Goal: Task Accomplishment & Management: Use online tool/utility

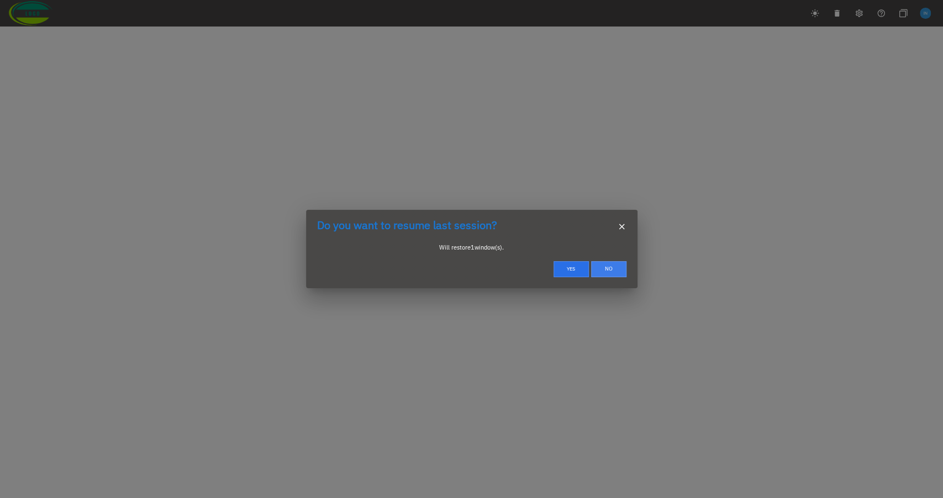
click at [611, 265] on button "No" at bounding box center [608, 269] width 35 height 16
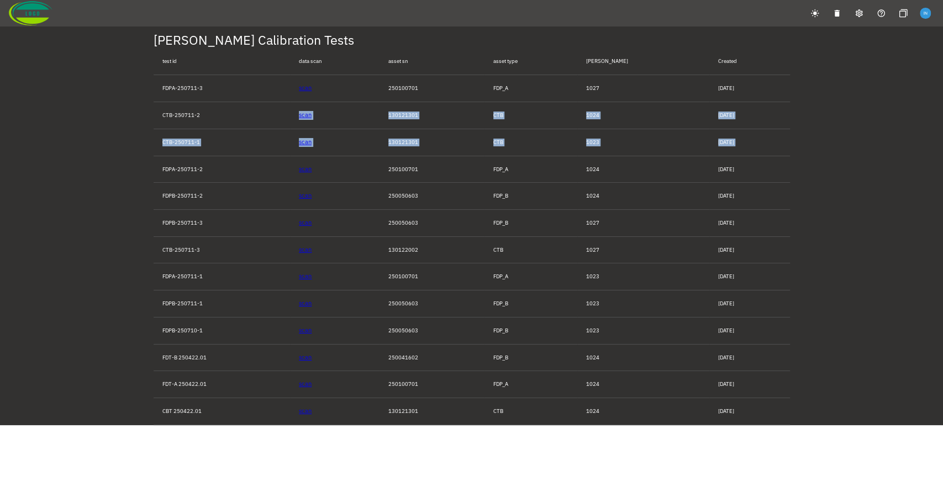
drag, startPoint x: 165, startPoint y: 122, endPoint x: 168, endPoint y: 161, distance: 38.8
click at [168, 161] on tbody "FDPA-250711-3 scan 250100701 FDP_A 1027 07/23/2025 CTB-250711-2 scan 130121301 …" at bounding box center [472, 250] width 636 height 350
click at [168, 161] on td "FDPA-250711-2" at bounding box center [222, 169] width 137 height 27
click at [194, 293] on td "FDPB-250711-1" at bounding box center [222, 303] width 137 height 27
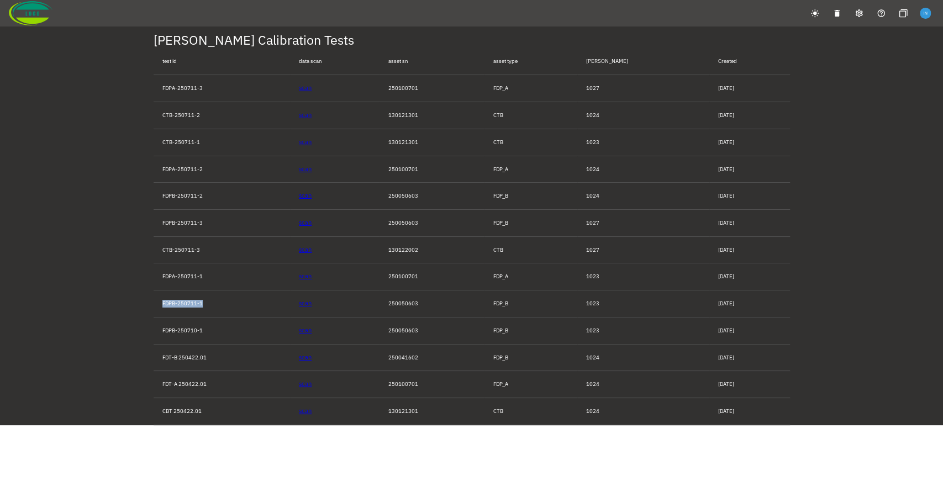
click at [194, 293] on td "FDPB-250711-1" at bounding box center [222, 303] width 137 height 27
drag, startPoint x: 157, startPoint y: 88, endPoint x: 732, endPoint y: 415, distance: 661.7
click at [732, 415] on tbody "FDPA-250711-3 scan 250100701 FDP_A 1027 07/23/2025 CTB-250711-2 scan 130121301 …" at bounding box center [472, 250] width 636 height 350
click at [732, 415] on td "06/12/2025" at bounding box center [749, 411] width 81 height 27
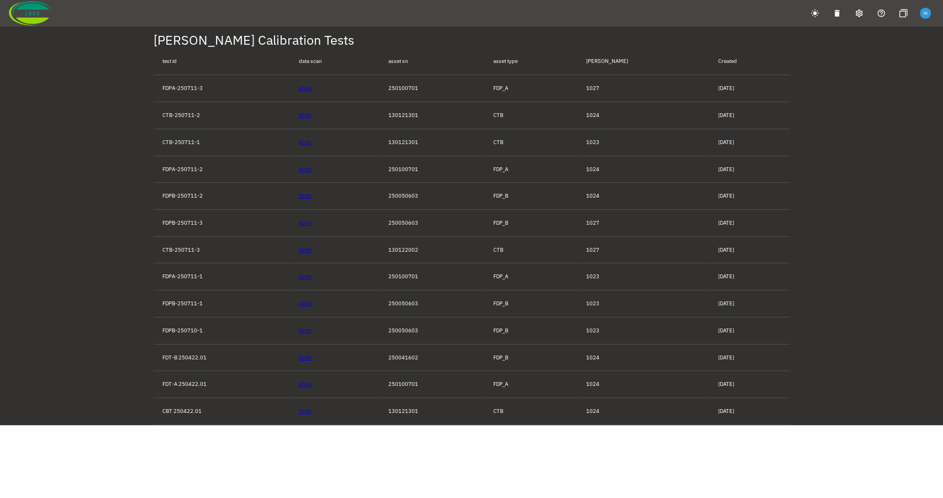
drag, startPoint x: 752, startPoint y: 413, endPoint x: 128, endPoint y: 66, distance: 714.2
click at [128, 66] on div "ISAAC Calibration Tests test id data scan asset sn asset type ISAAC Created FDP…" at bounding box center [471, 212] width 943 height 425
drag, startPoint x: 124, startPoint y: 40, endPoint x: 736, endPoint y: 411, distance: 715.7
click at [736, 411] on div "ISAAC Calibration Tests test id data scan asset sn asset type ISAAC Created FDP…" at bounding box center [471, 212] width 943 height 425
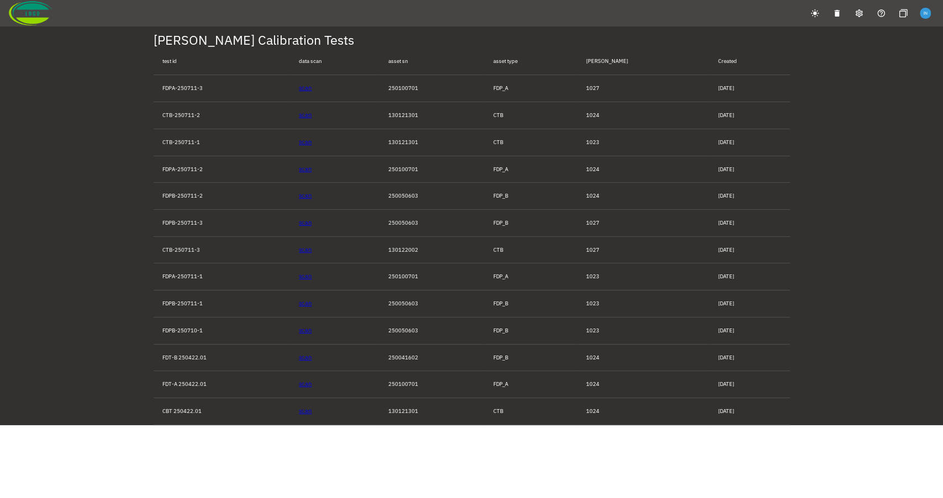
click at [736, 411] on td "06/12/2025" at bounding box center [749, 411] width 81 height 27
click at [113, 114] on div "ISAAC Calibration Tests test id data scan asset sn asset type ISAAC Created FDP…" at bounding box center [471, 212] width 943 height 425
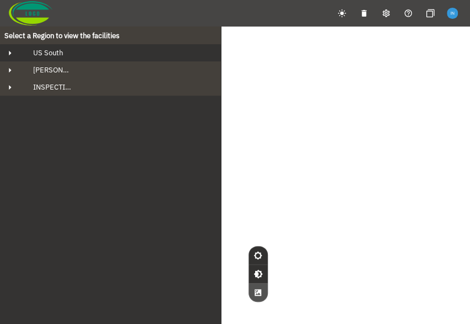
click at [89, 49] on div "US South" at bounding box center [120, 52] width 192 height 9
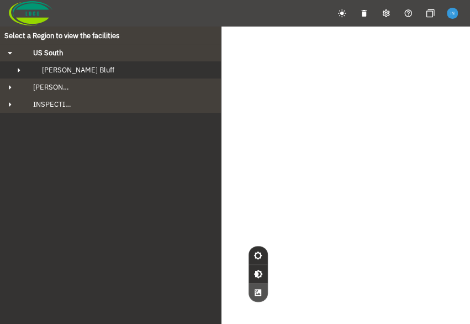
click at [88, 66] on div "Fowler's Bluff" at bounding box center [120, 69] width 175 height 9
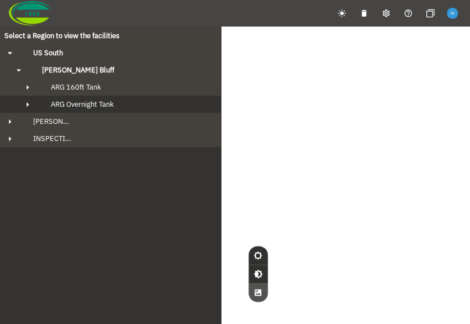
click at [94, 107] on span "ARG Overnight Tank" at bounding box center [82, 103] width 63 height 9
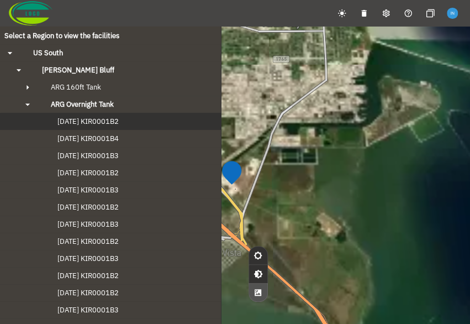
click at [95, 127] on button "2024-09-20 KIR0001B2" at bounding box center [110, 121] width 221 height 17
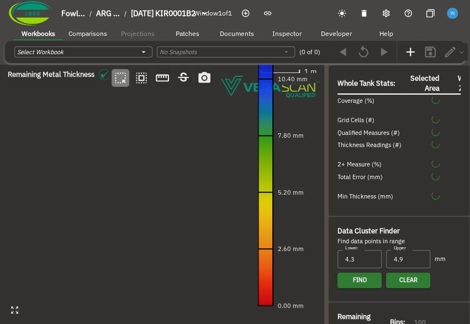
click at [329, 139] on div "Whole Tank Stats: Selected Area Weld Zone Coverage (%) Grid Cells (#) Qualified…" at bounding box center [399, 140] width 141 height 150
click at [326, 145] on div at bounding box center [326, 195] width 4 height 260
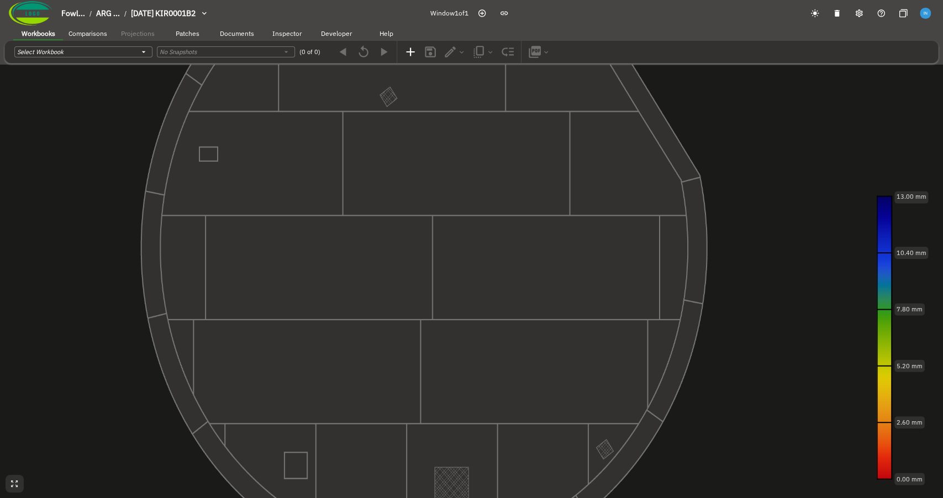
drag, startPoint x: 320, startPoint y: 142, endPoint x: 264, endPoint y: 140, distance: 56.4
click at [264, 140] on canvas at bounding box center [471, 249] width 943 height 498
click at [198, 39] on button "Patches" at bounding box center [187, 33] width 50 height 17
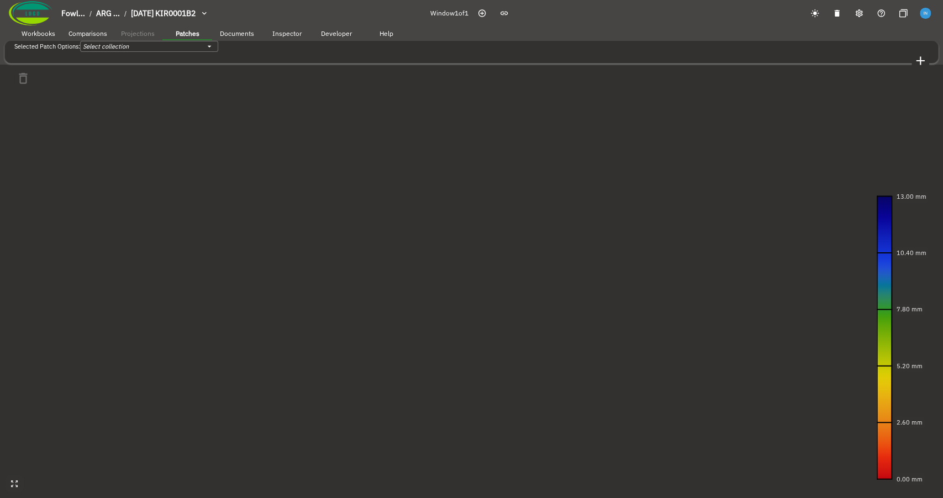
click at [92, 35] on span "Comparisons" at bounding box center [87, 33] width 39 height 8
click at [54, 35] on span "Workbooks" at bounding box center [39, 33] width 34 height 8
click at [112, 36] on button "Comparisons" at bounding box center [88, 33] width 50 height 17
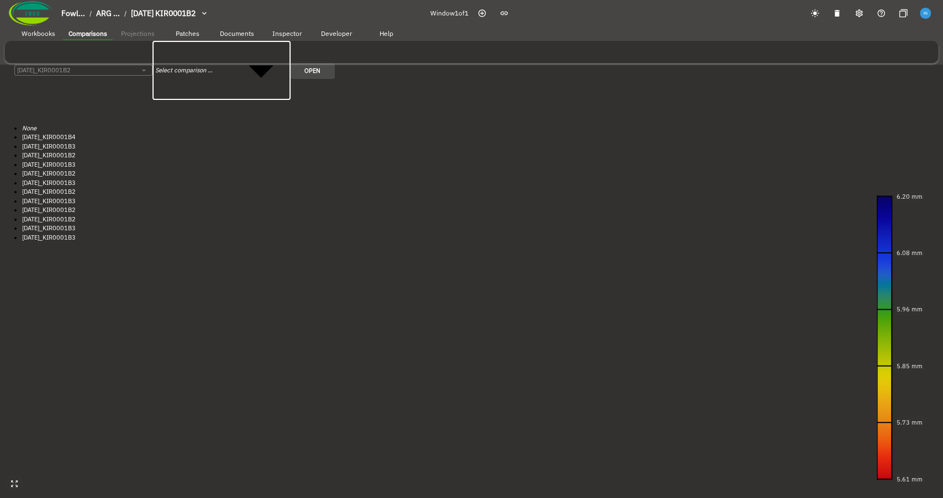
click at [213, 50] on body "Fowl... / ARG ... / 2024-09-20 KIR0001B2 Window 1 of 1 Workbooks Comparisons Pr…" at bounding box center [471, 124] width 943 height 248
click at [73, 124] on div at bounding box center [471, 124] width 943 height 0
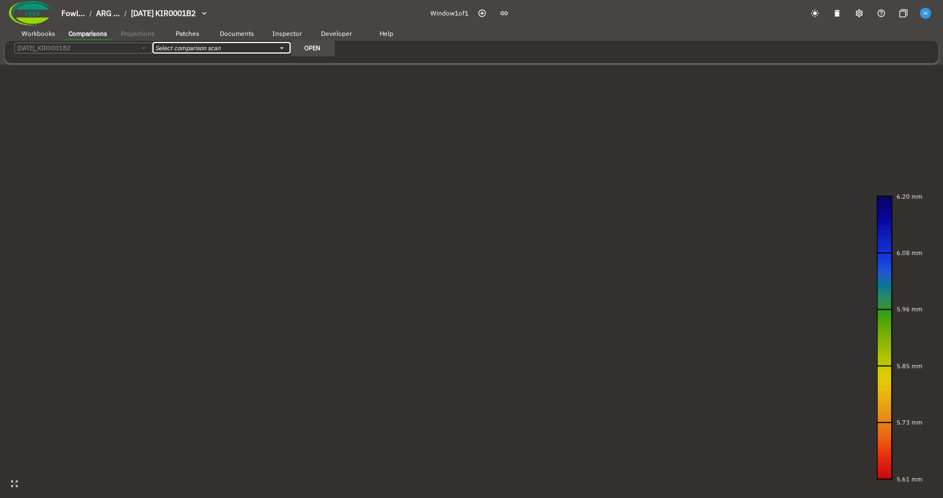
click at [43, 35] on span "Workbooks" at bounding box center [39, 33] width 34 height 8
drag, startPoint x: 306, startPoint y: 174, endPoint x: 172, endPoint y: 177, distance: 134.2
click at [172, 177] on canvas at bounding box center [471, 249] width 943 height 498
click at [179, 36] on span "Patches" at bounding box center [188, 33] width 24 height 8
click at [171, 51] on body "Fowl... / ARG ... / 2024-09-20 KIR0001B2 Window 1 of 1 Workbooks Comparisons Pr…" at bounding box center [471, 59] width 943 height 118
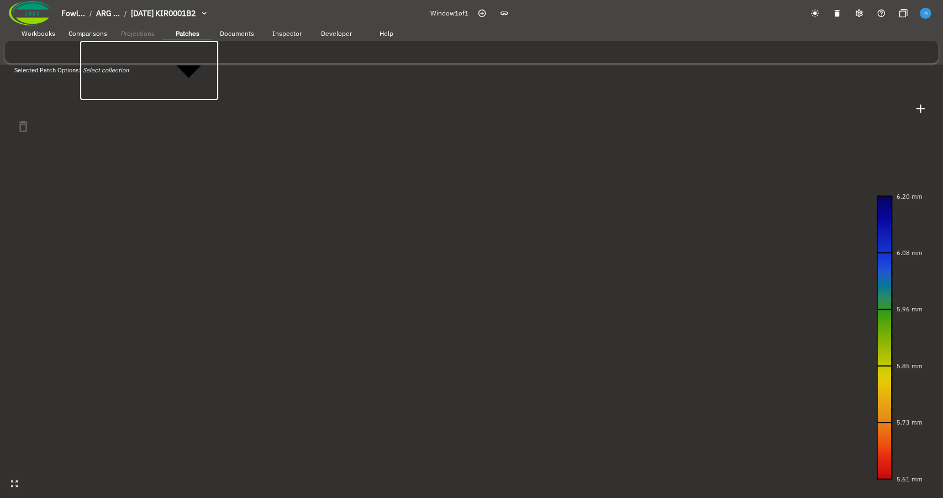
click at [171, 124] on div at bounding box center [471, 124] width 943 height 0
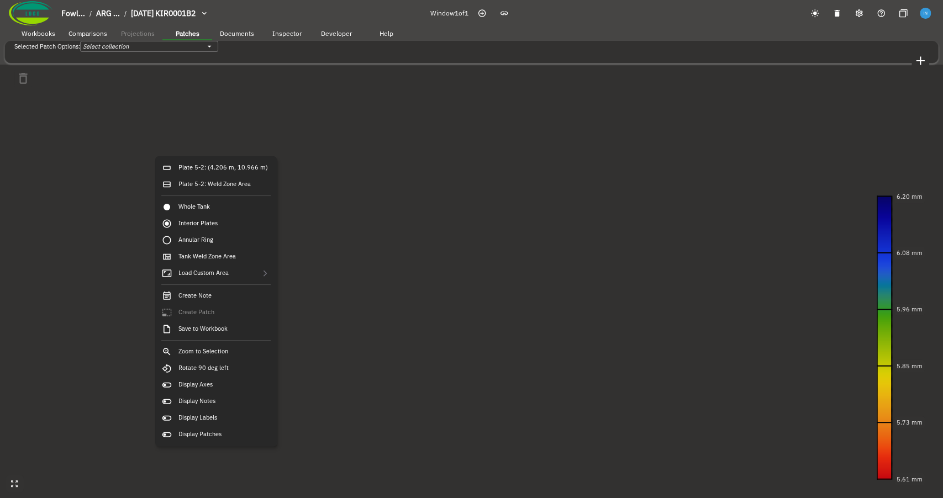
click at [221, 310] on div "Create Patch" at bounding box center [216, 312] width 115 height 17
click at [114, 187] on canvas at bounding box center [471, 249] width 943 height 498
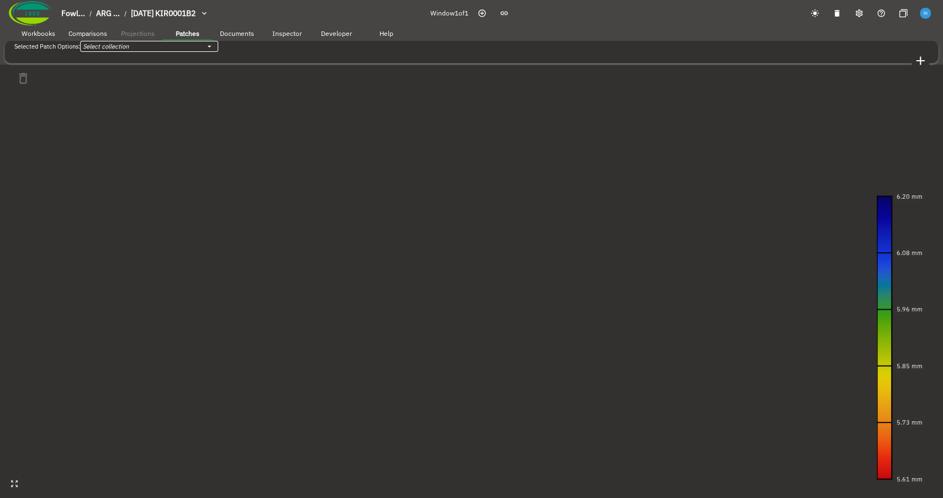
click at [176, 55] on body "Fowl... / ARG ... / 2024-09-20 KIR0001B2 Window 1 of 1 Workbooks Comparisons Pr…" at bounding box center [471, 59] width 943 height 118
drag, startPoint x: 150, startPoint y: 91, endPoint x: 179, endPoint y: 166, distance: 80.1
click at [179, 142] on div "None fgdsgsdf" at bounding box center [471, 133] width 943 height 18
click at [179, 124] on div at bounding box center [471, 124] width 943 height 0
click at [45, 35] on span "Workbooks" at bounding box center [39, 33] width 34 height 8
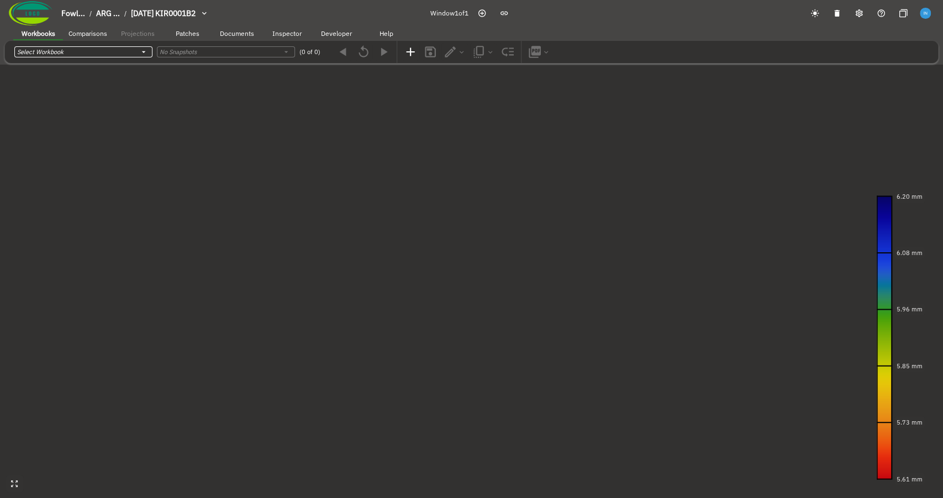
click at [54, 53] on body "Fowl... / ARG ... / 2024-09-20 KIR0001B2 Window 1 of 1 Workbooks Comparisons Pr…" at bounding box center [471, 59] width 943 height 118
click at [74, 133] on div "ARG Report" at bounding box center [493, 137] width 943 height 9
type input "4adba72e-ace3-4a3b-b0ad-c7419fe60164"
click at [245, 56] on body "Fowl... / ARG ... / 2024-09-20 KIR0001B2 / ARG Report Window 1 of 1 Workbooks C…" at bounding box center [471, 59] width 943 height 118
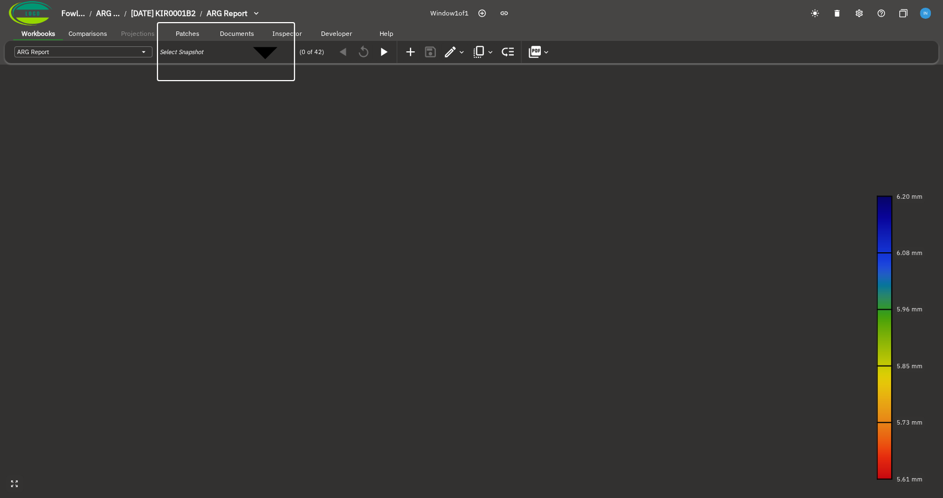
click at [245, 124] on div at bounding box center [471, 124] width 943 height 0
click at [458, 51] on icon "button" at bounding box center [461, 52] width 8 height 8
click at [469, 124] on div at bounding box center [471, 124] width 943 height 0
click at [469, 49] on icon "button" at bounding box center [490, 52] width 8 height 8
click at [469, 124] on div at bounding box center [471, 124] width 943 height 0
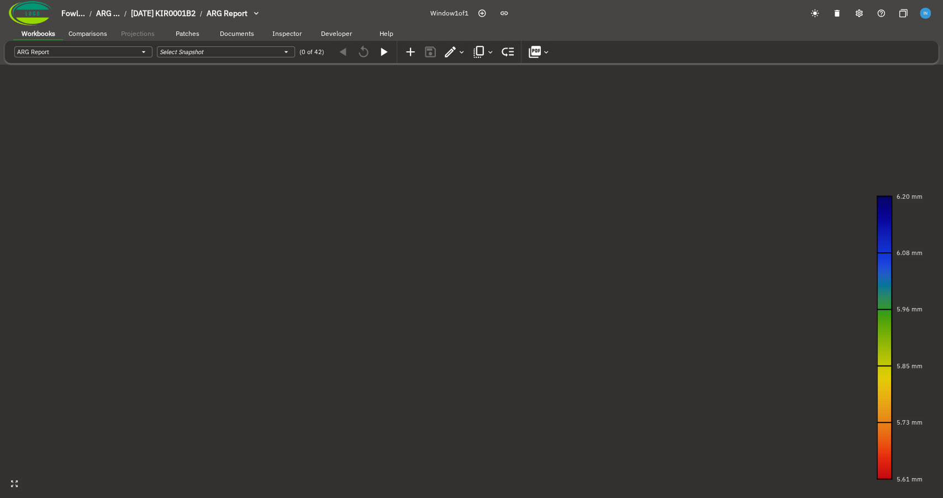
click at [469, 50] on button "button" at bounding box center [508, 52] width 18 height 18
drag, startPoint x: 50, startPoint y: 207, endPoint x: 65, endPoint y: 171, distance: 38.9
click at [65, 171] on div "Whole Tank Annular Ring Critical Zone Tank Weld Zone Area Plate 6-1 Plate 6-2 P…" at bounding box center [471, 257] width 943 height 385
click at [107, 51] on body "Fowl... / ARG ... / 2024-09-20 KIR0001B2 / ARG Report Window 1 of 1 Workbooks C…" at bounding box center [471, 250] width 943 height 500
click at [107, 310] on div at bounding box center [471, 506] width 943 height 0
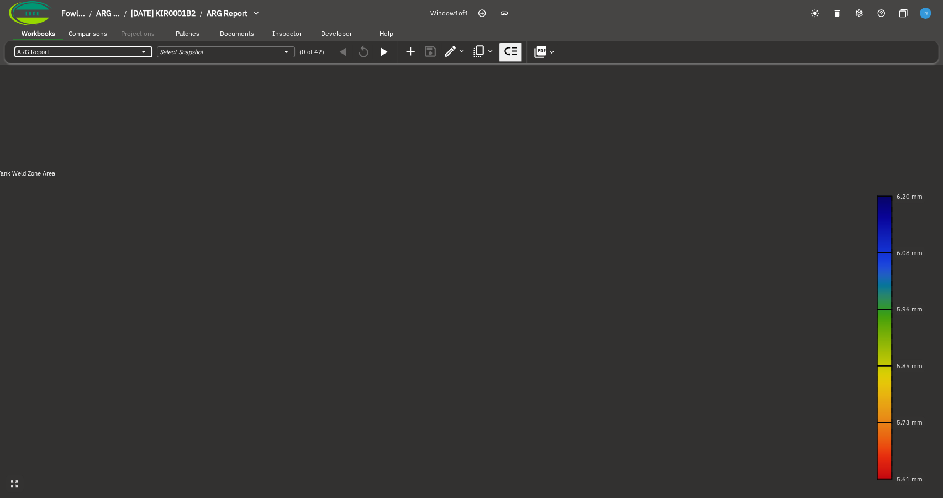
drag, startPoint x: 70, startPoint y: 105, endPoint x: 67, endPoint y: 180, distance: 74.6
click at [67, 180] on div "Whole Tank Annular Ring Critical Zone Tank Weld Zone Area Plate 6-1 Plate 6-2 P…" at bounding box center [471, 257] width 943 height 385
click at [239, 209] on canvas at bounding box center [471, 249] width 943 height 498
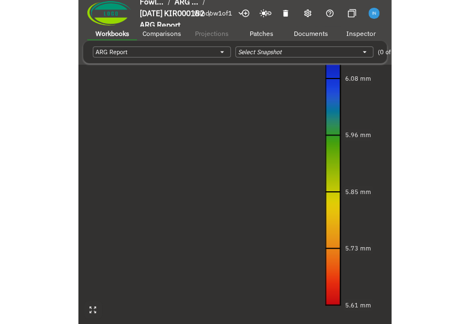
scroll to position [0, 10]
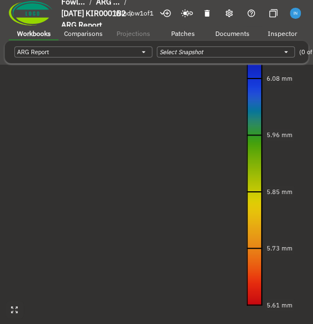
drag, startPoint x: 22, startPoint y: 171, endPoint x: 30, endPoint y: 96, distance: 75.5
click at [30, 96] on div "Whole Tank Annular Ring Critical Zone Plate 6-1 Plate 6-2 Plate 5-1 Plate 5-2 P…" at bounding box center [156, 257] width 313 height 385
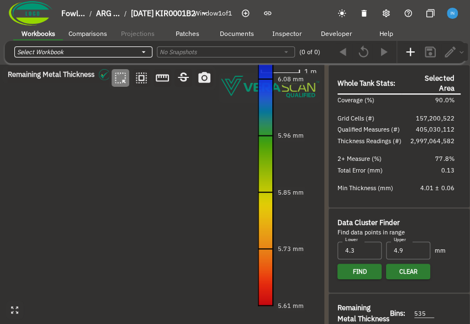
click at [123, 51] on body "Fowl... / ARG ... / 2024-09-20 KIR0001B2 Window 1 of 1 Workbooks Comparisons Pr…" at bounding box center [235, 181] width 470 height 363
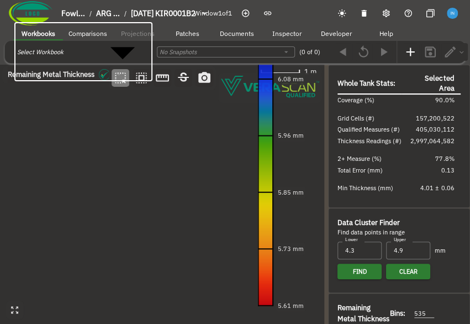
type input "4adba72e-ace3-4a3b-b0ad-c7419fe60164"
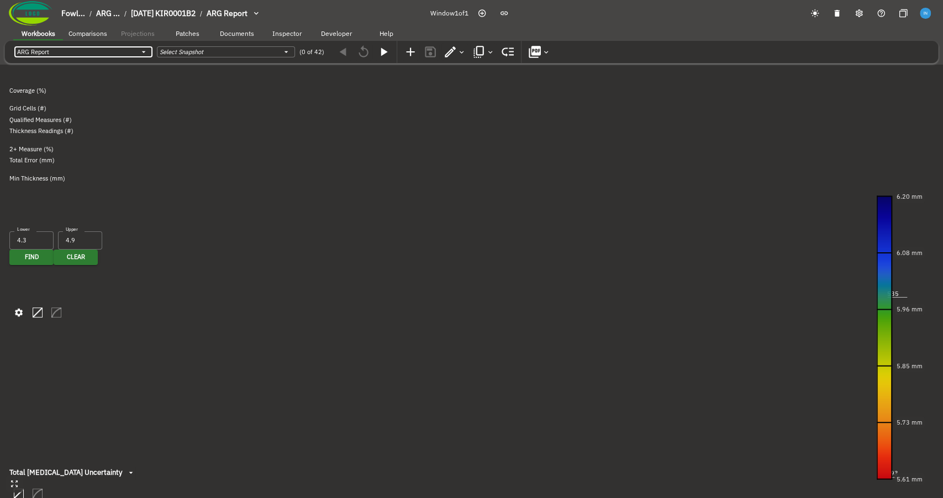
click at [469, 13] on img "button" at bounding box center [925, 13] width 10 height 10
click at [469, 18] on img "button" at bounding box center [925, 13] width 10 height 10
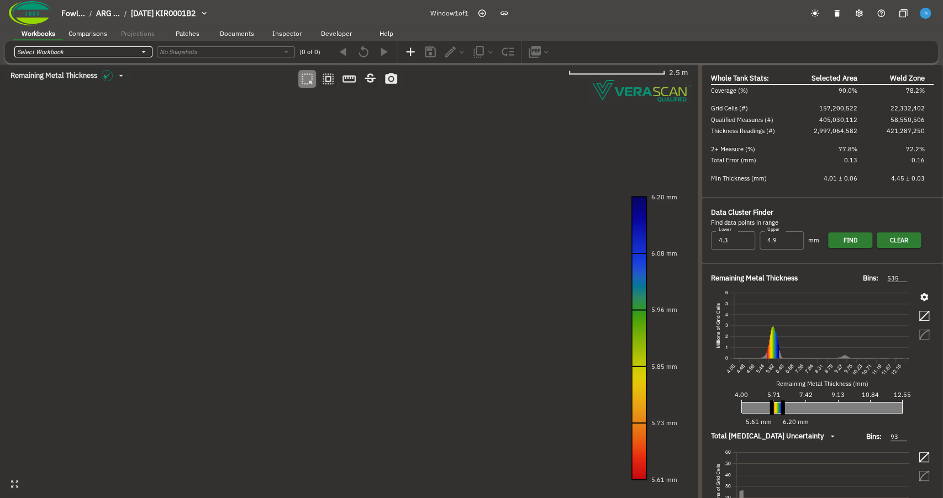
click at [114, 55] on body "Fowl... / ARG ... / [DATE] KIR0001B2 Window 1 of 1 Workbooks Comparisons Projec…" at bounding box center [471, 268] width 943 height 537
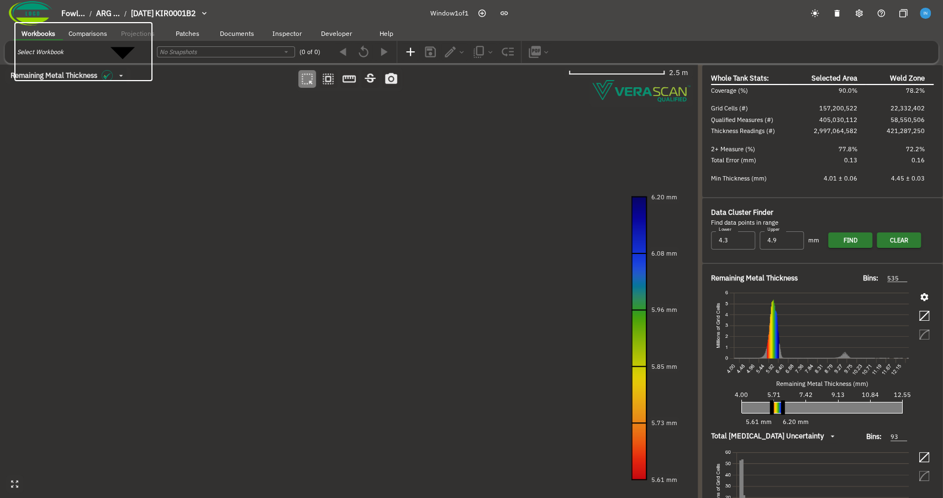
type input "4adba72e-ace3-4a3b-b0ad-c7419fe60164"
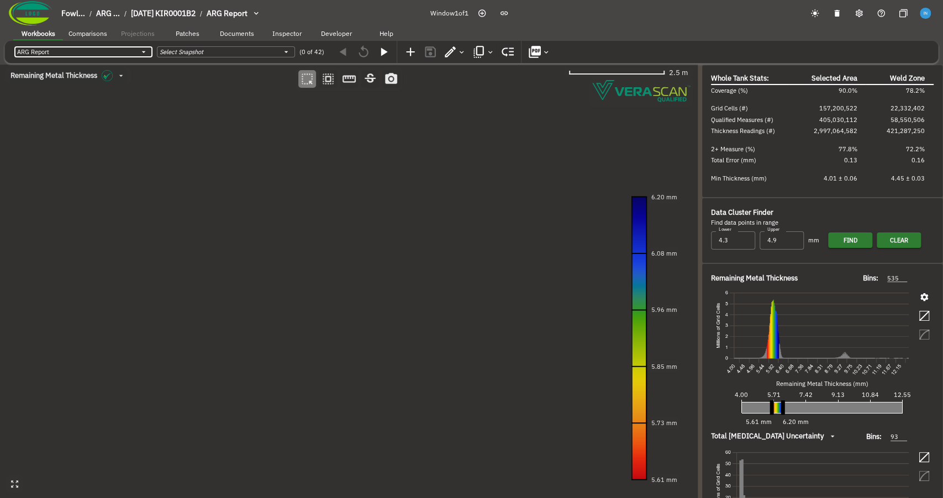
click at [459, 52] on icon "button" at bounding box center [461, 52] width 8 height 8
click at [108, 54] on body "Fowl... / ARG ... / [DATE] KIR0001B2 / ARG Report Window 1 of 1 Workbooks Compa…" at bounding box center [471, 268] width 943 height 537
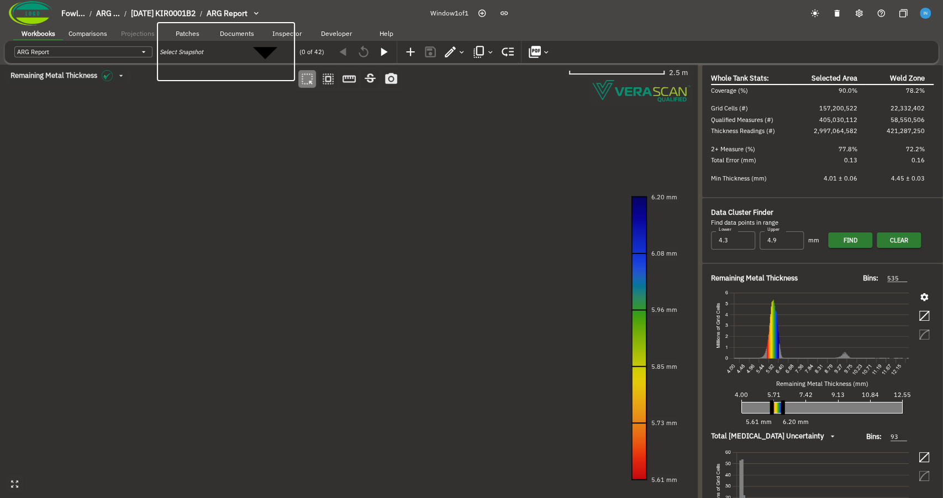
click at [210, 54] on body "Fowl... / ARG ... / 2024-09-20 KIR0001B2 / ARG Report Window 1 of 1 Workbooks C…" at bounding box center [471, 368] width 943 height 737
click at [507, 50] on icon "button" at bounding box center [507, 52] width 14 height 14
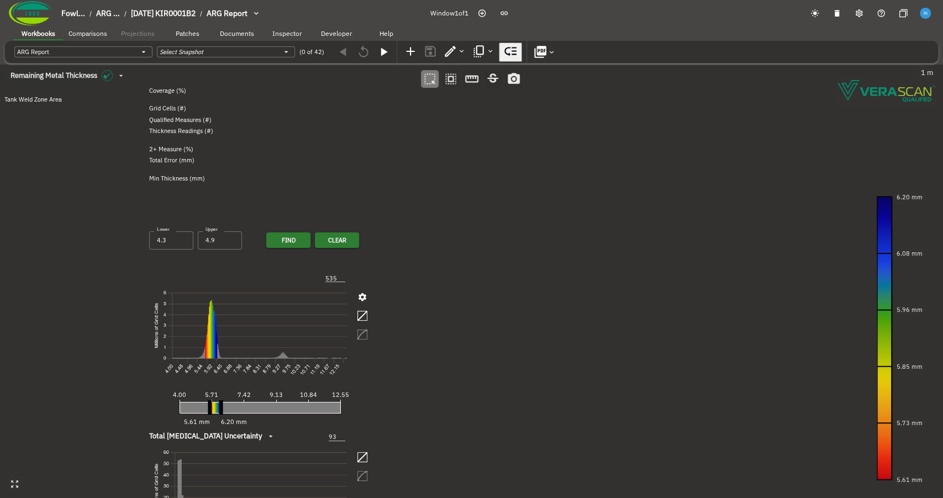
drag, startPoint x: 60, startPoint y: 170, endPoint x: 65, endPoint y: 97, distance: 72.6
click at [65, 97] on div "Whole Tank Annular Ring Critical Zone Plate 6-1 Plate 6-2 Plate 5-1 Plate 5-2 P…" at bounding box center [68, 257] width 136 height 385
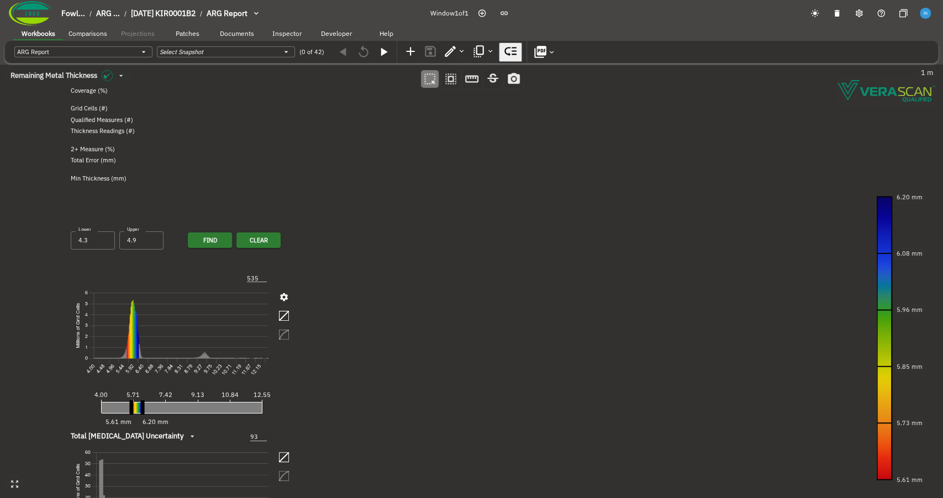
click at [57, 101] on span "Tank Weld Zone Area" at bounding box center [28, 97] width 57 height 8
click at [35, 91] on span "Critical Zone" at bounding box center [17, 87] width 35 height 8
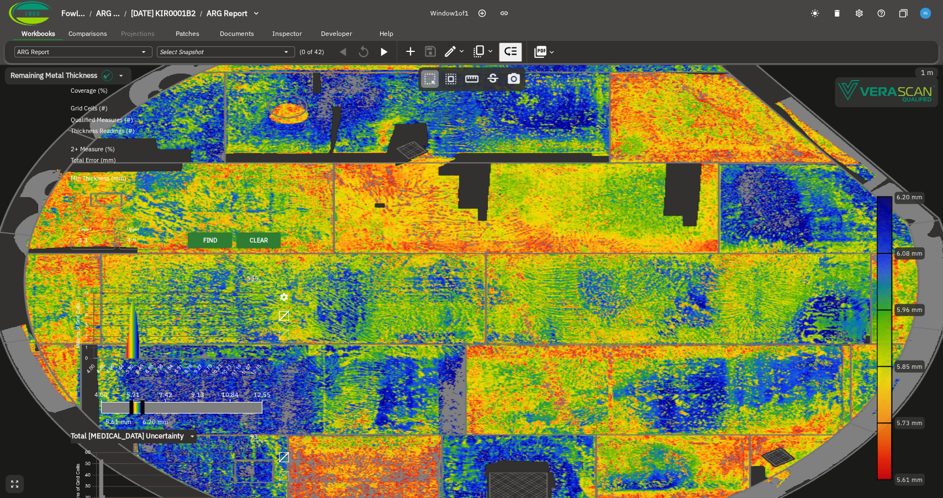
click at [504, 53] on icon "button" at bounding box center [510, 51] width 14 height 14
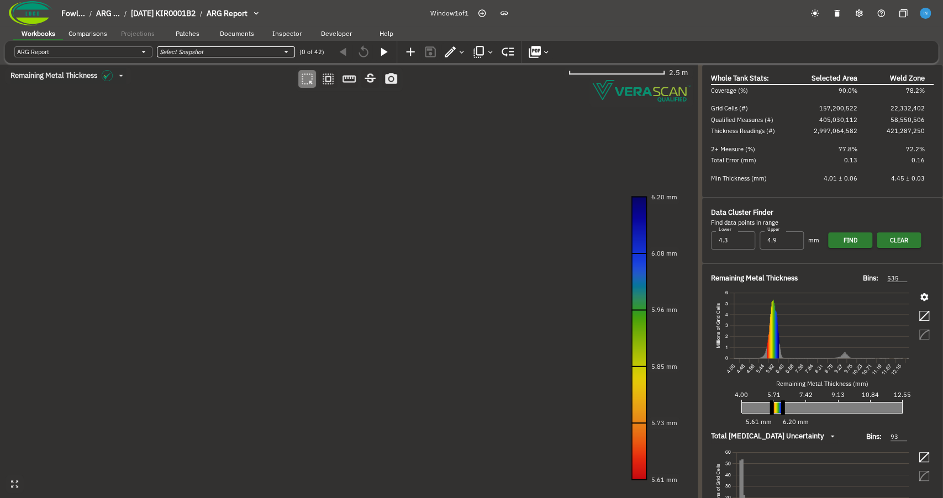
click at [231, 50] on body "Fowl... / ARG ... / 2024-09-20 KIR0001B2 / ARG Report Window 1 of 1 Workbooks C…" at bounding box center [471, 268] width 943 height 537
type input "2a8af7a8-84e1-4f8f-942b-f7098ebaa406"
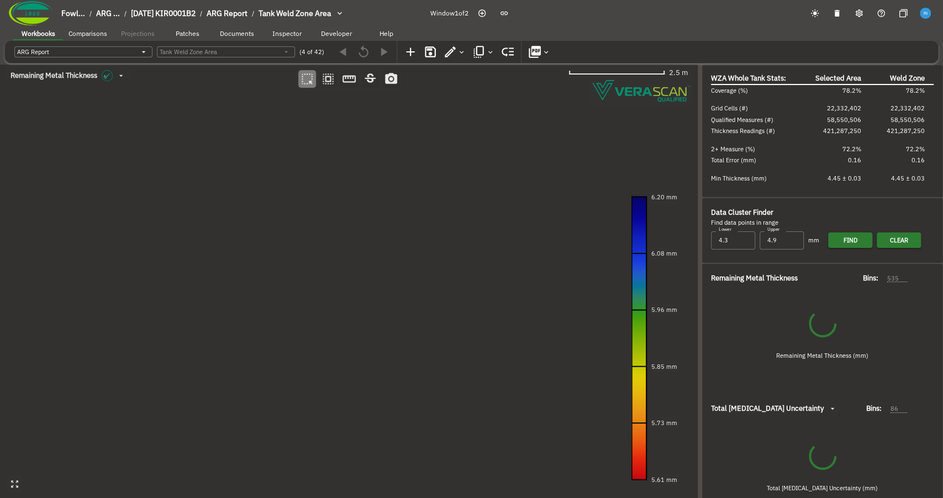
type input "86"
click at [536, 55] on icon "button" at bounding box center [535, 52] width 12 height 12
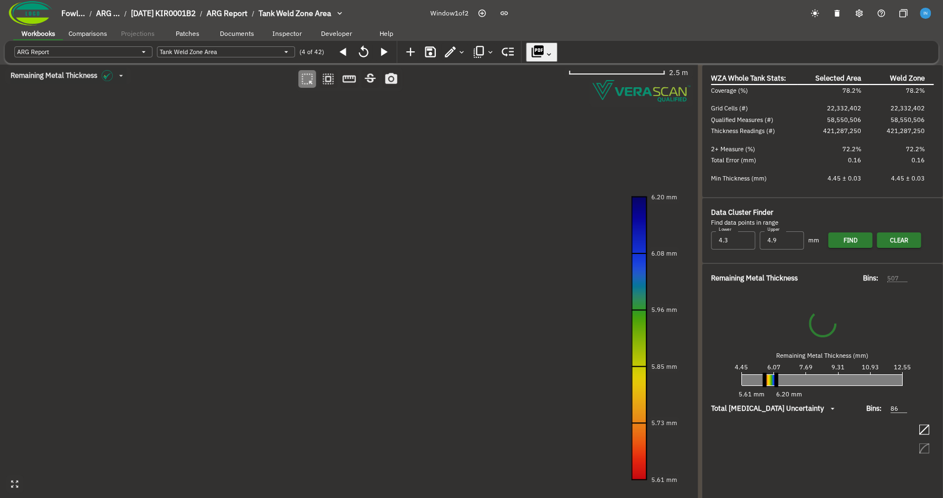
type input "507"
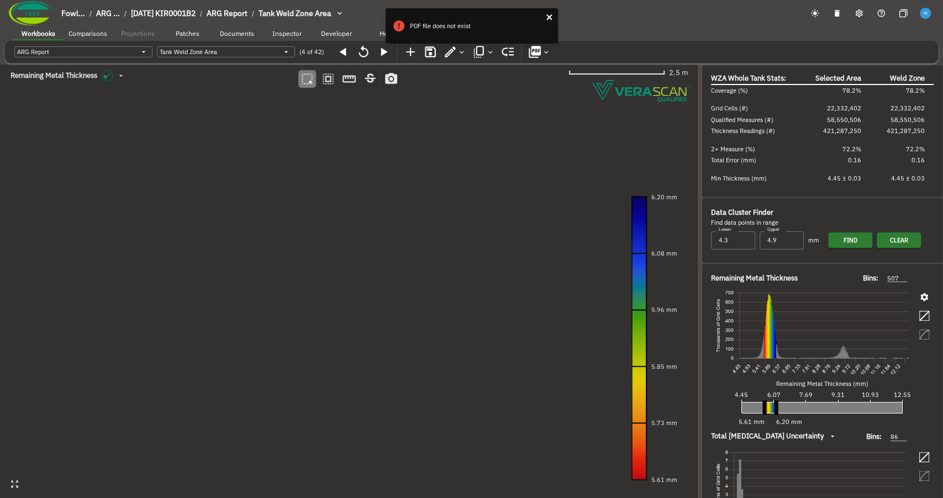
click at [551, 17] on icon "close" at bounding box center [550, 17] width 8 height 9
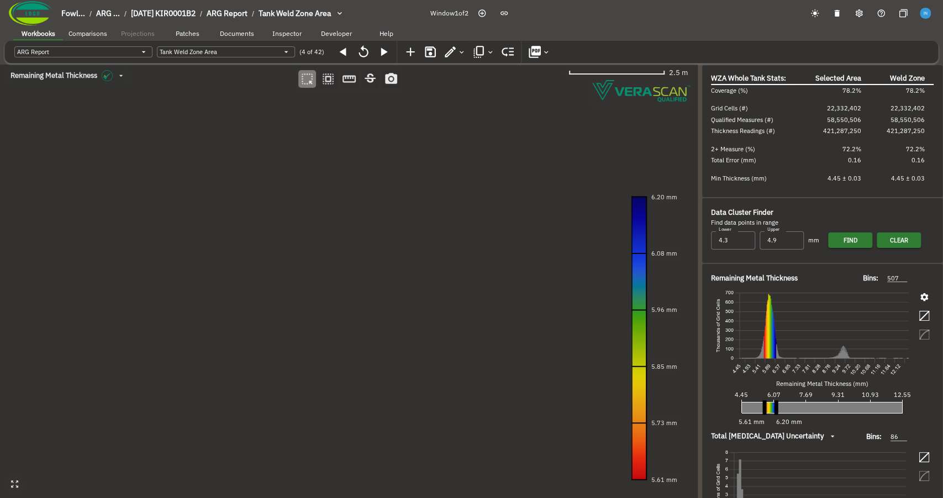
click at [539, 51] on icon "button" at bounding box center [535, 52] width 12 height 12
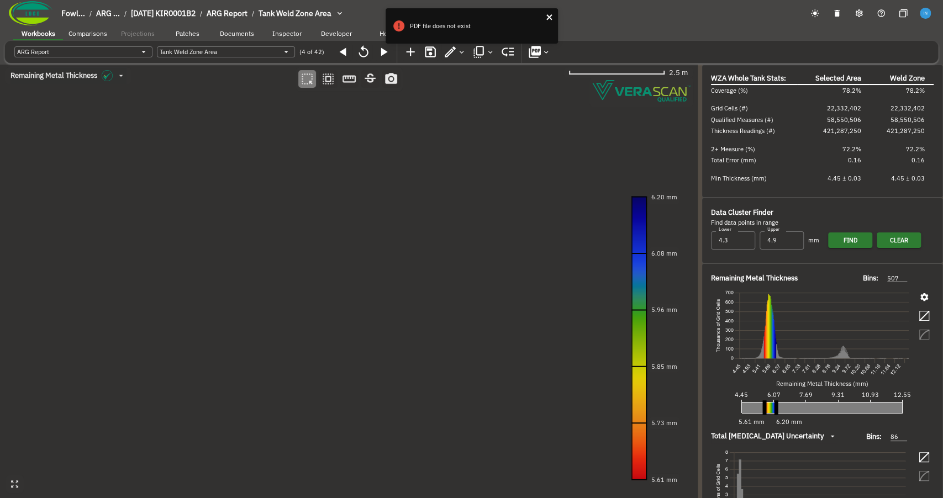
click at [550, 18] on icon "close" at bounding box center [549, 17] width 6 height 6
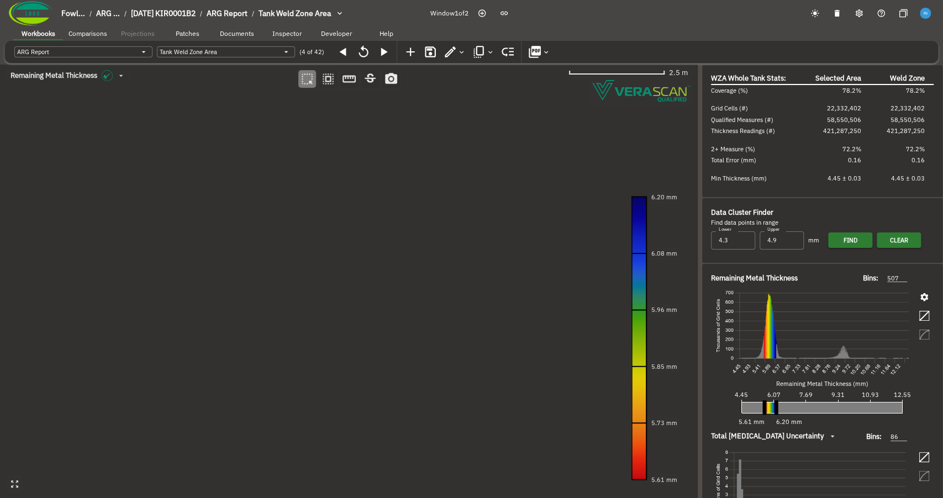
drag, startPoint x: 284, startPoint y: 151, endPoint x: 279, endPoint y: 155, distance: 6.2
click at [279, 155] on canvas at bounding box center [349, 282] width 698 height 434
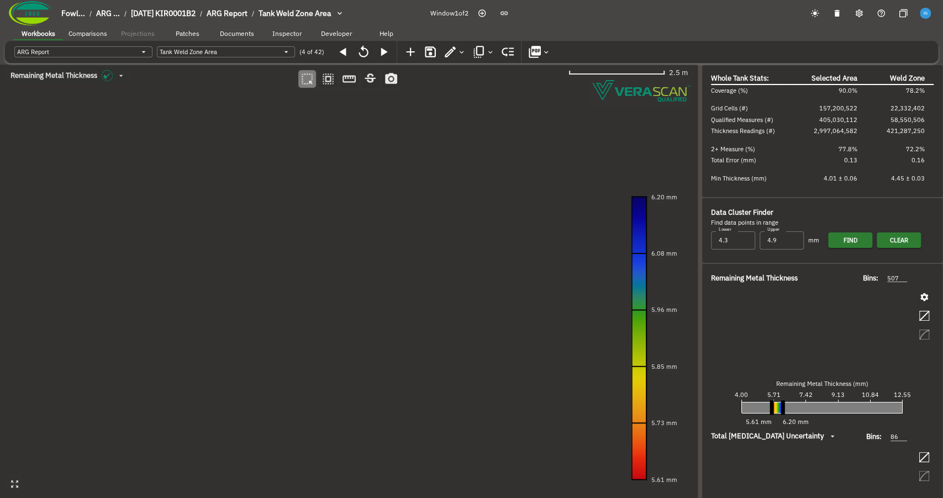
type input "93"
type input "535"
click at [294, 152] on canvas at bounding box center [349, 282] width 698 height 434
click at [103, 35] on span "Comparisons" at bounding box center [87, 33] width 39 height 8
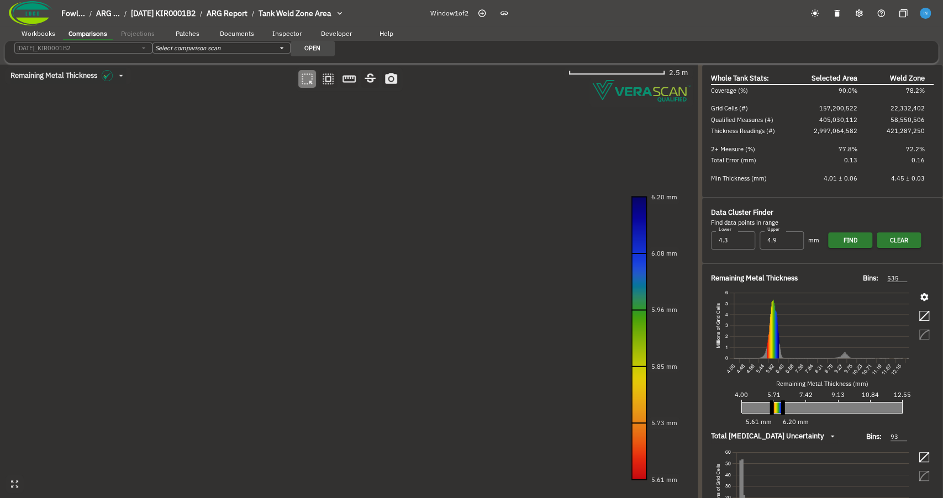
click at [38, 33] on span "Workbooks" at bounding box center [39, 33] width 34 height 8
click at [70, 50] on body "Fowl... / ARG ... / 2024-09-20 KIR0001B2 / ARG Report / Tank Weld Zone Area Win…" at bounding box center [471, 268] width 943 height 537
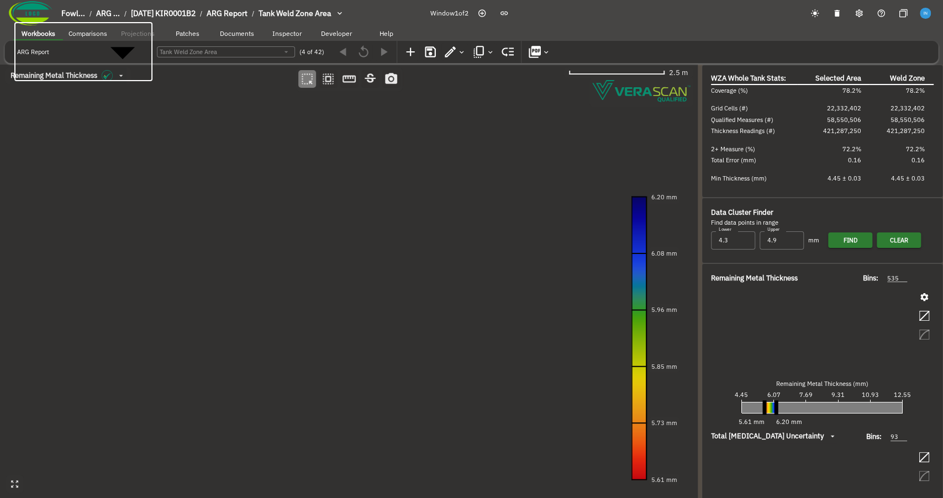
type input "86"
type input "507"
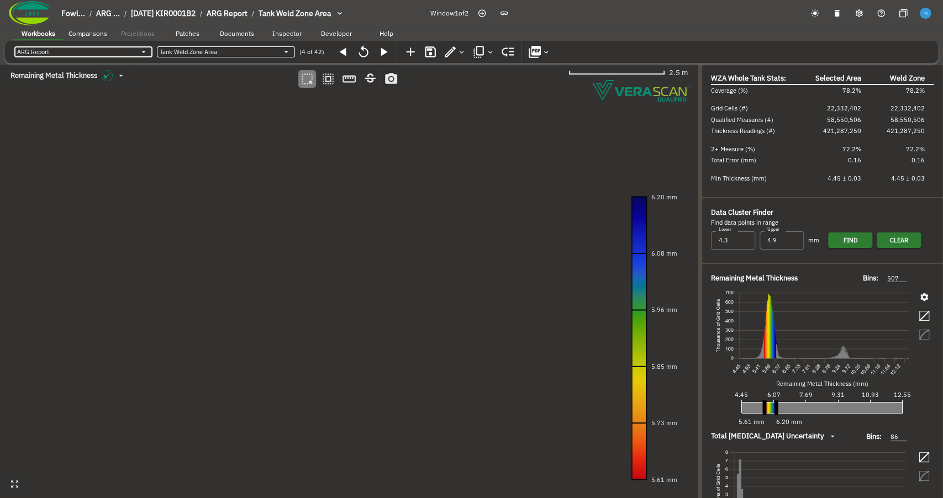
click at [203, 53] on body "Fowl... / ARG ... / 2024-09-20 KIR0001B2 / ARG Report / Tank Weld Zone Area Win…" at bounding box center [471, 268] width 943 height 537
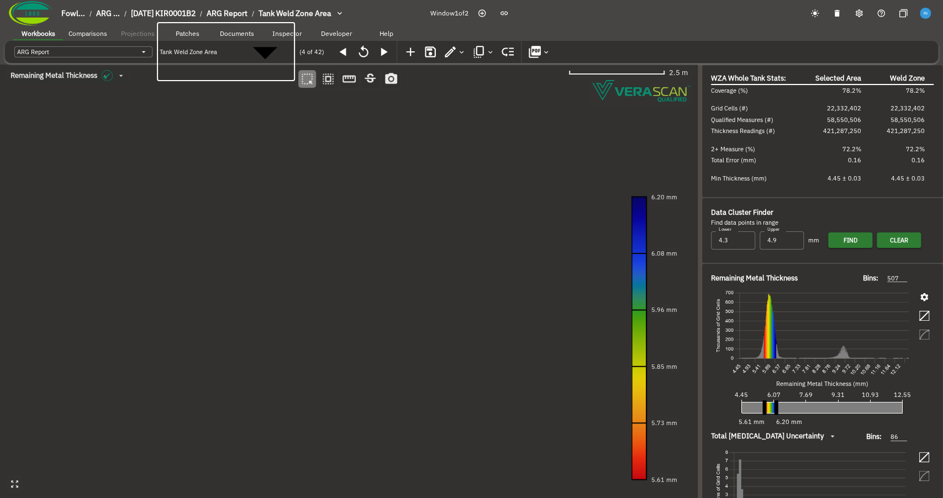
type input "246038de-4530-434c-8ca4-a5338fd8fbe1"
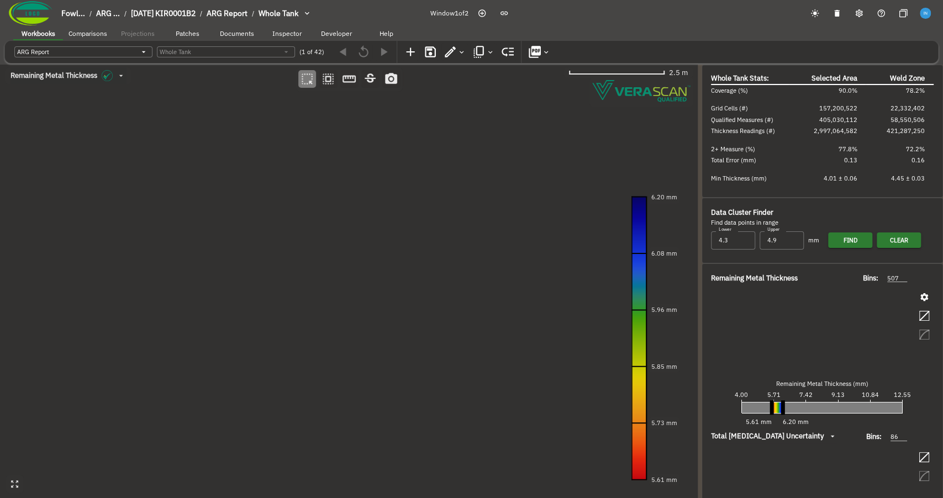
type input "93"
type input "535"
click at [231, 47] on div "Whole Tank" at bounding box center [226, 51] width 138 height 11
click at [231, 52] on div "Whole Tank" at bounding box center [226, 51] width 138 height 11
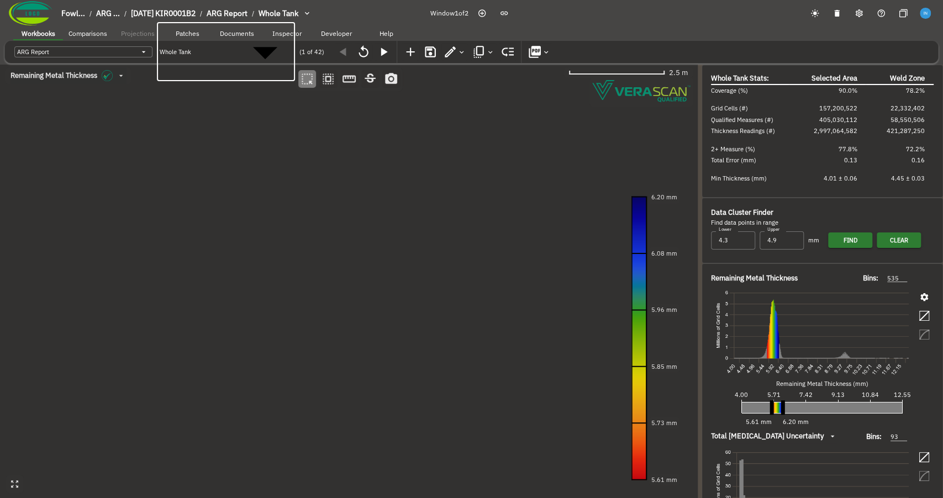
click at [231, 52] on body "Fowl... / ARG ... / 2024-09-20 KIR0001B2 / ARG Report / Whole Tank Window 1 of …" at bounding box center [471, 368] width 943 height 737
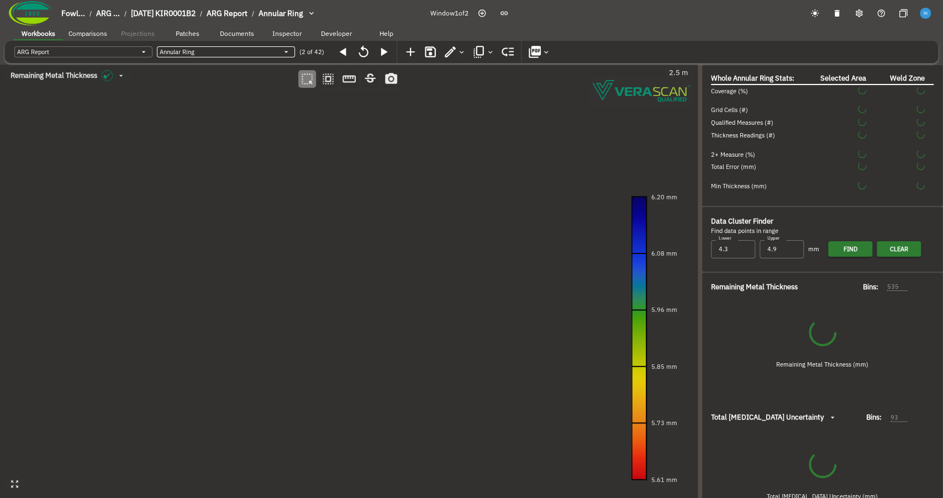
click at [232, 51] on body "Fowl... / ARG ... / 2024-09-20 KIR0001B2 / ARG Report / Annular Ring Window 1 o…" at bounding box center [471, 268] width 943 height 537
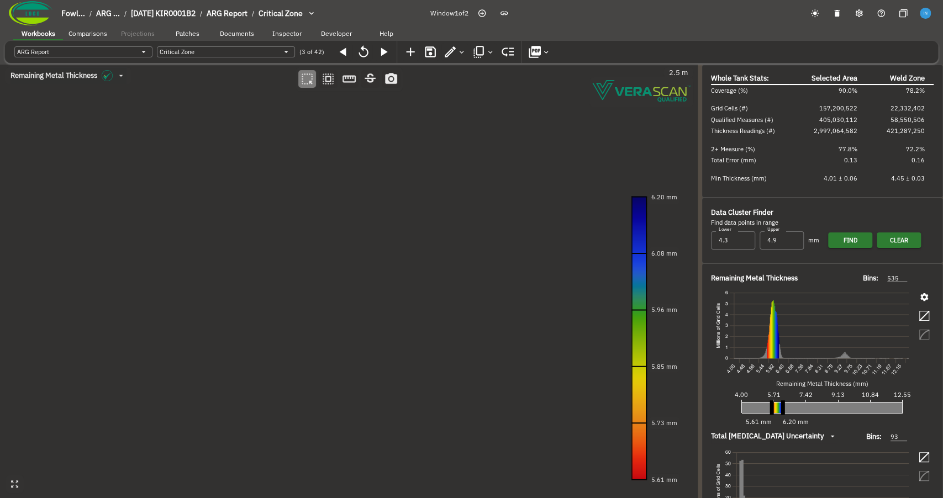
drag, startPoint x: 297, startPoint y: 190, endPoint x: 303, endPoint y: 192, distance: 6.5
click at [303, 192] on canvas at bounding box center [349, 282] width 698 height 434
click at [292, 265] on canvas at bounding box center [349, 282] width 698 height 434
click at [223, 52] on body "Fowl... / ARG ... / 2024-09-20 KIR0001B2 / ARG Report / Critical Zone Window 1 …" at bounding box center [471, 268] width 943 height 537
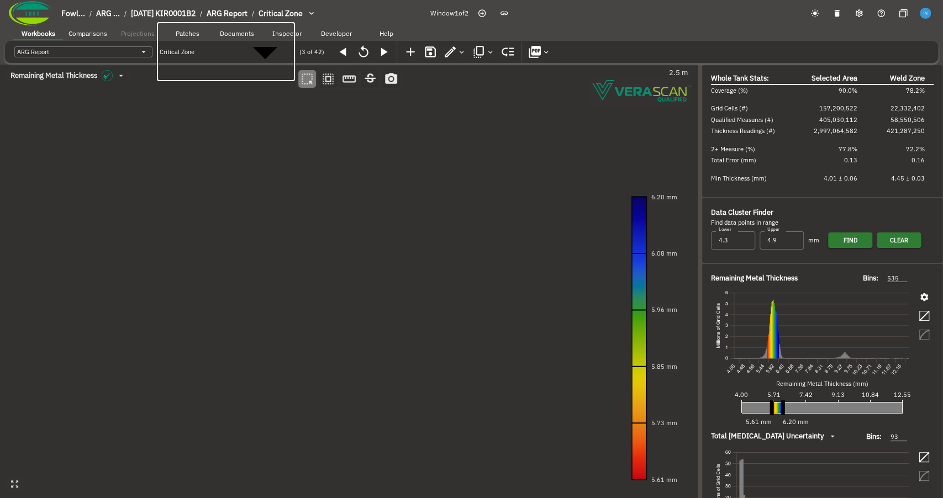
type input "2a8af7a8-84e1-4f8f-942b-f7098ebaa406"
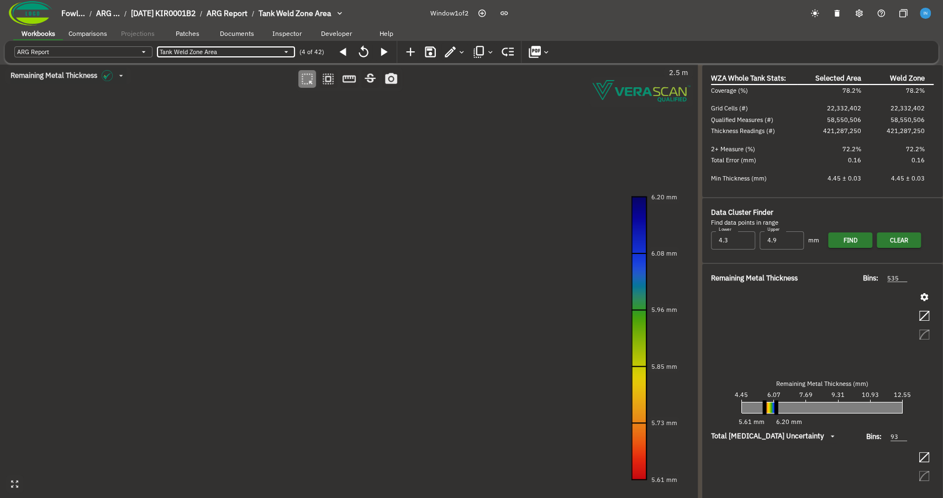
type input "86"
type input "507"
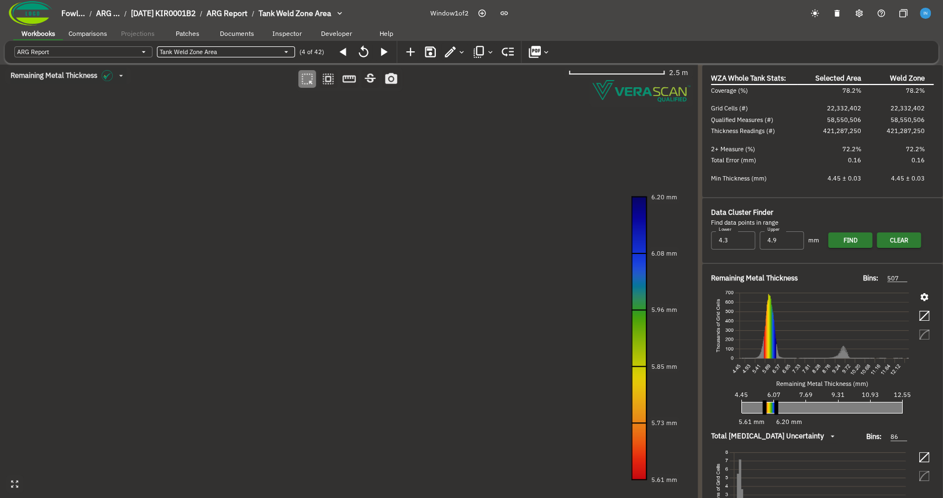
click at [225, 53] on body "Fowl... / ARG ... / 2024-09-20 KIR0001B2 / ARG Report / Tank Weld Zone Area Win…" at bounding box center [471, 268] width 943 height 537
type input "8d0487f0-6e32-4fac-8568-299e215711fc"
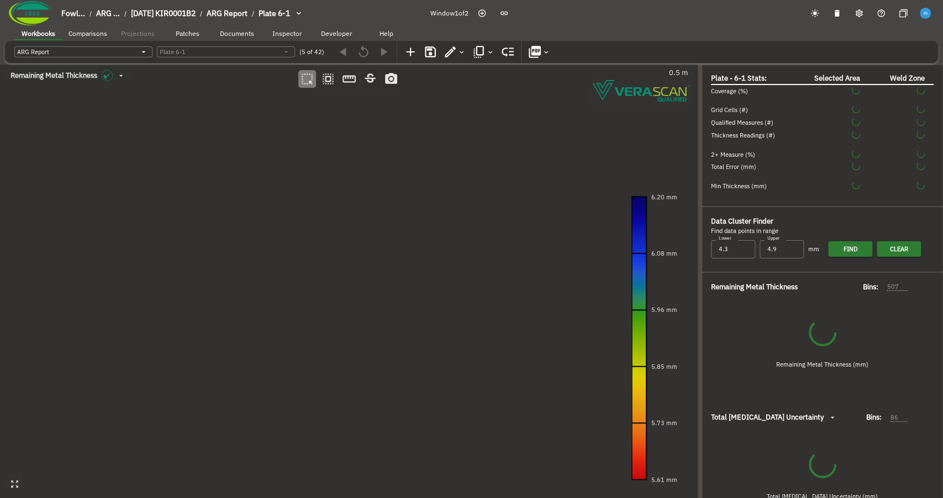
type input "58"
type input "267"
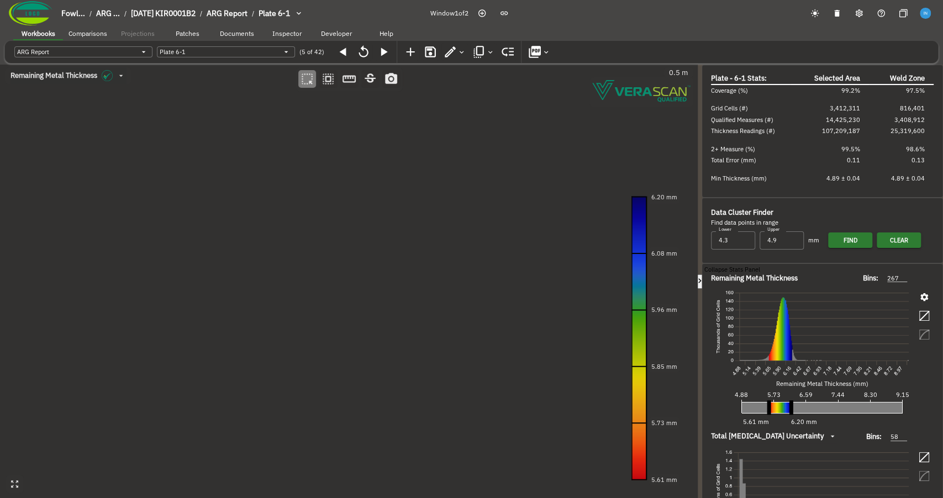
click at [700, 278] on icon "button" at bounding box center [699, 280] width 3 height 4
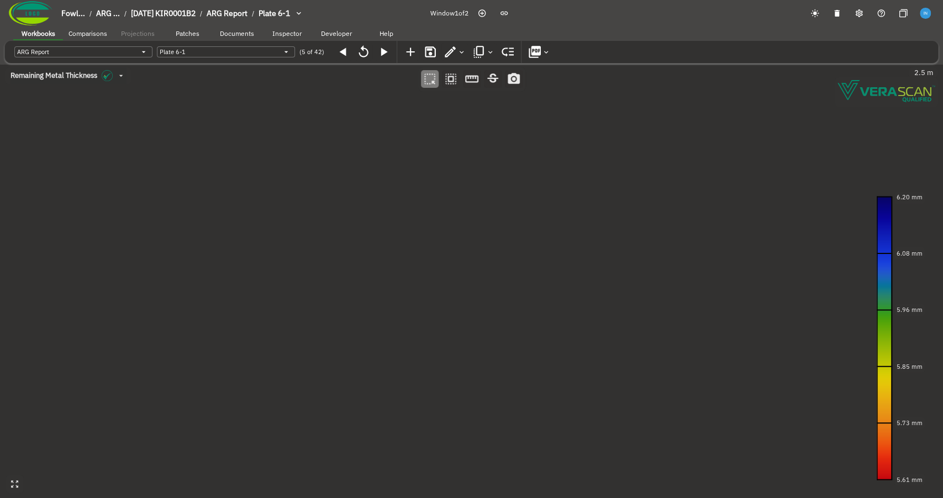
drag, startPoint x: 442, startPoint y: 167, endPoint x: 452, endPoint y: 306, distance: 138.9
click at [452, 306] on canvas at bounding box center [471, 282] width 943 height 434
click at [364, 56] on icon "button" at bounding box center [362, 51] width 9 height 12
click at [384, 55] on icon "button" at bounding box center [383, 52] width 14 height 14
click at [384, 55] on div "(6 of 42)" at bounding box center [345, 52] width 93 height 18
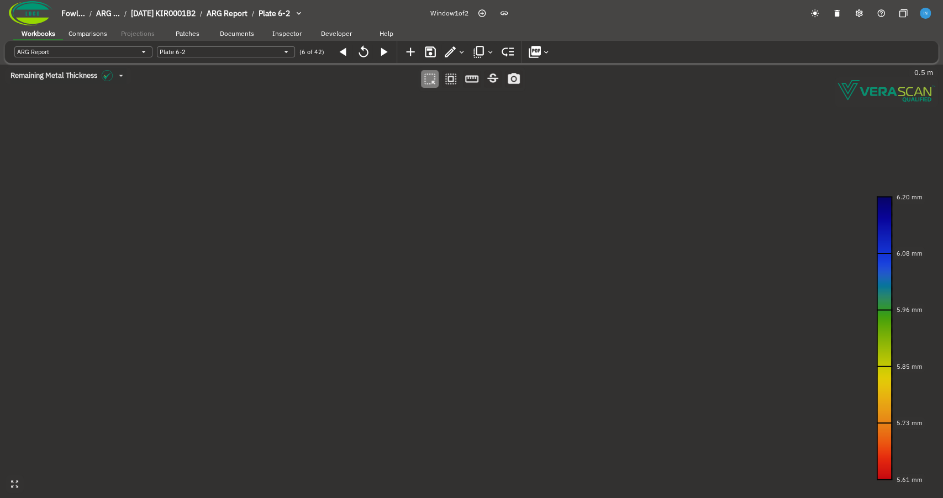
click at [384, 55] on icon "button" at bounding box center [383, 52] width 14 height 14
type input "01f9e435-8404-4fee-9683-7e1410406f15"
click at [252, 49] on div "Plate 5-3" at bounding box center [226, 51] width 138 height 11
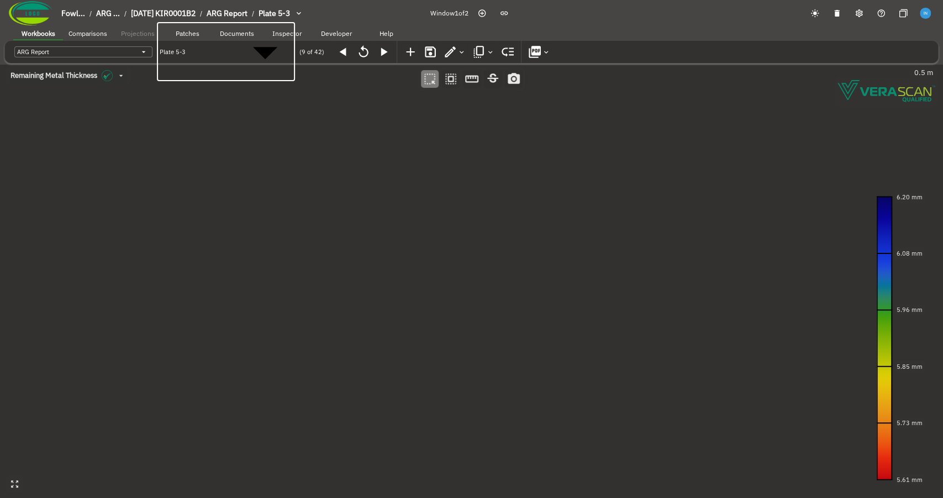
click at [252, 50] on body "Fowl... / ARG ... / 2024-09-20 KIR0001B2 / ARG Report / Plate 5-3 Window 1 of 2…" at bounding box center [471, 368] width 943 height 737
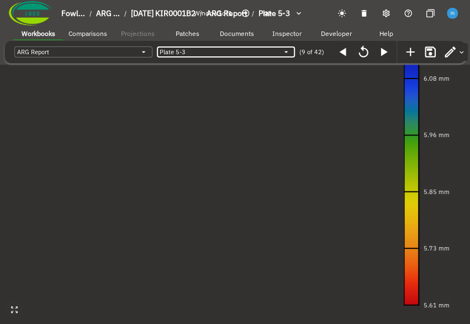
click at [208, 152] on canvas at bounding box center [235, 162] width 470 height 324
click at [214, 172] on canvas at bounding box center [235, 162] width 470 height 324
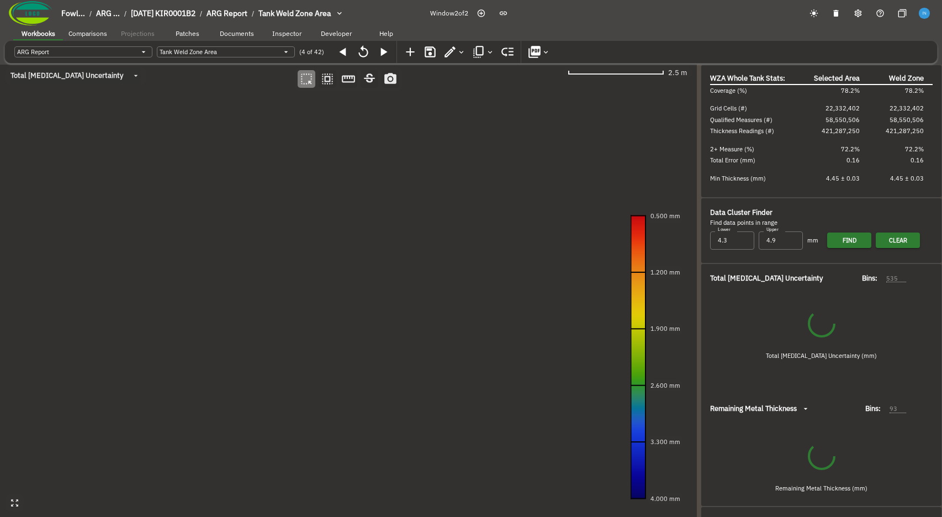
type input "507"
type input "86"
type input "535"
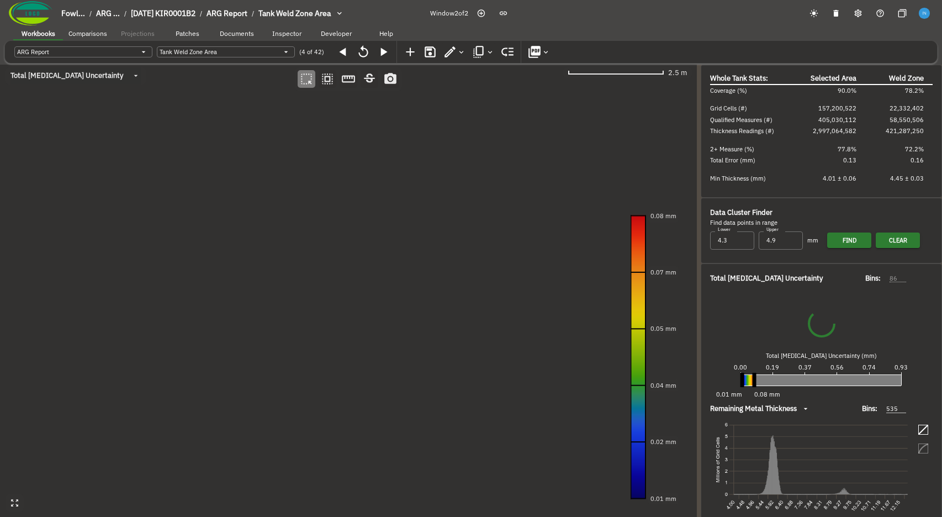
type input "93"
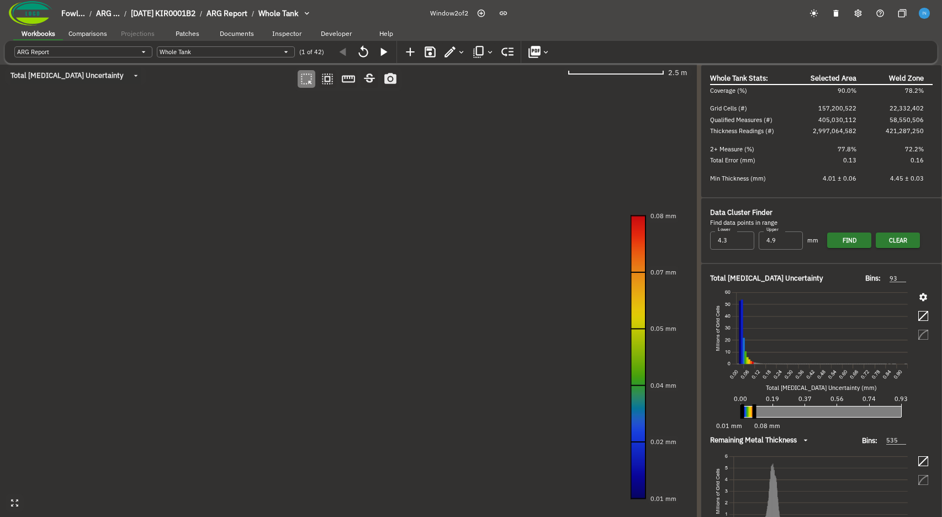
type input "f5a4f0ed-44f8-4321-8a94-af7e2f66dc81"
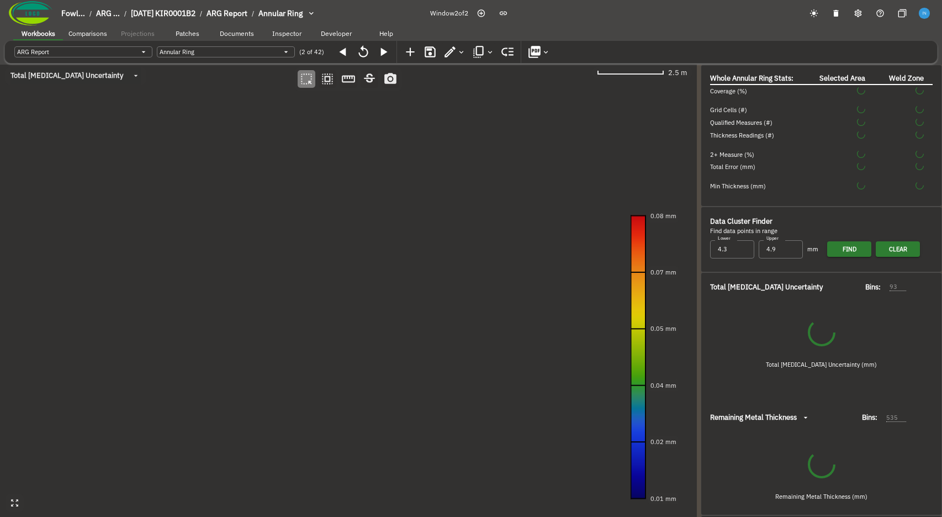
type input "431"
type input "92"
type input "3ae7c754-ab49-4cf4-8fae-2d28e7addfb3"
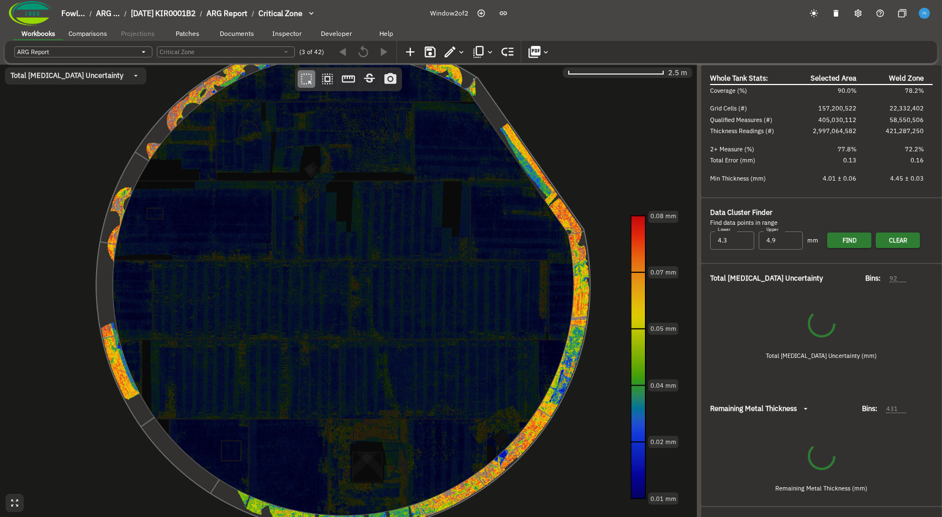
type input "535"
type input "93"
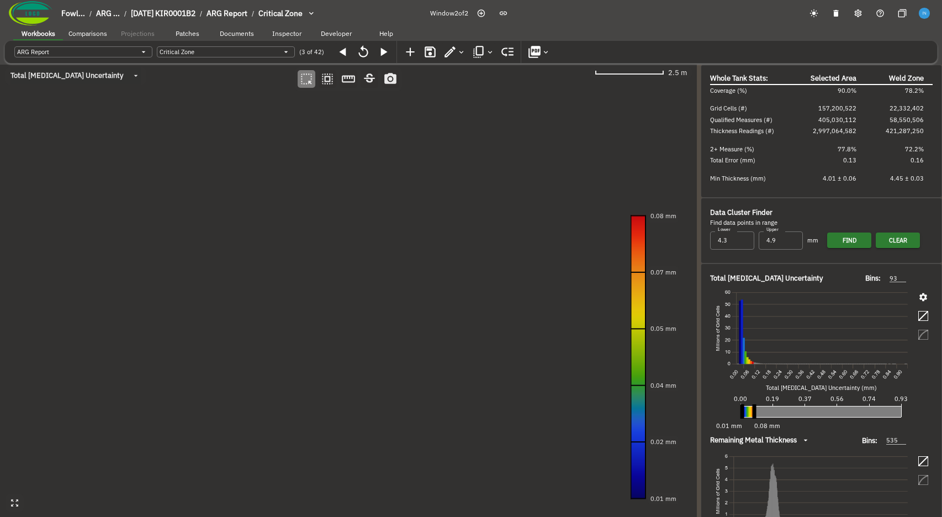
type input "2a8af7a8-84e1-4f8f-942b-f7098ebaa406"
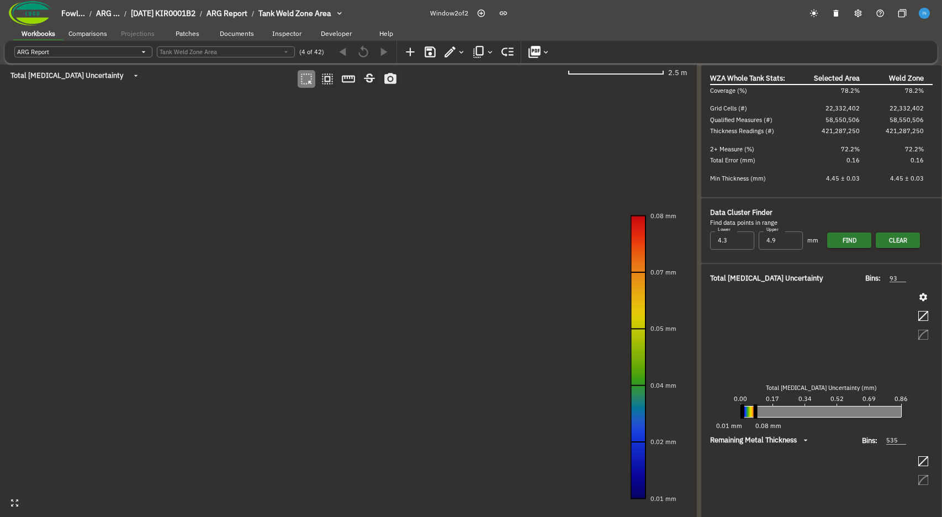
type input "507"
type input "86"
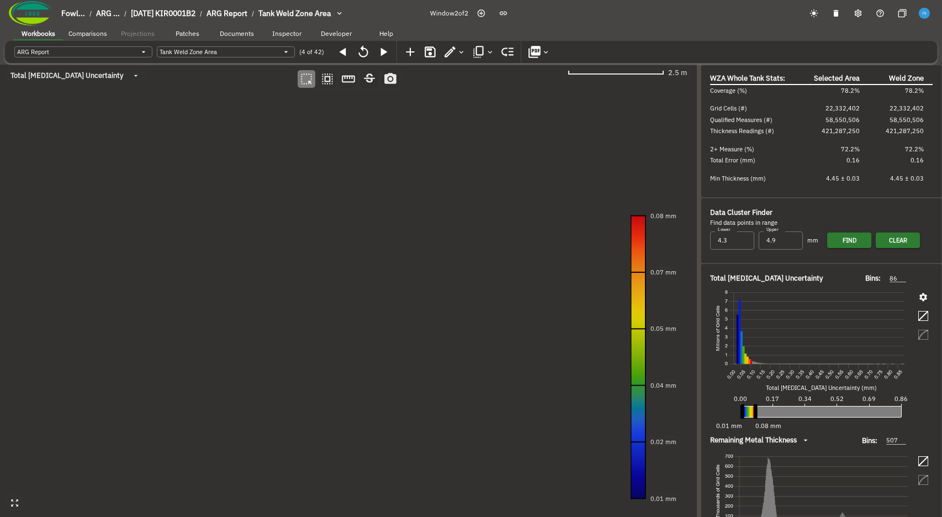
type input "8d0487f0-6e32-4fac-8568-299e215711fc"
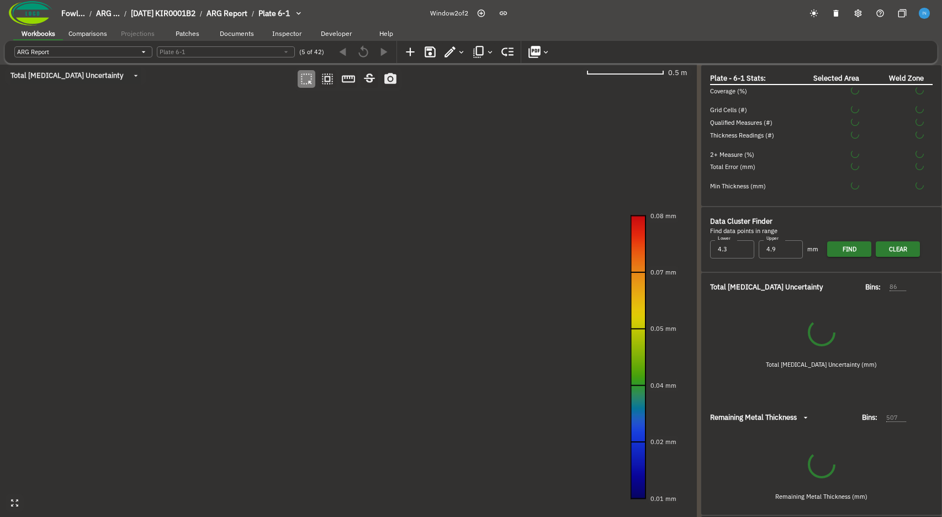
type input "58"
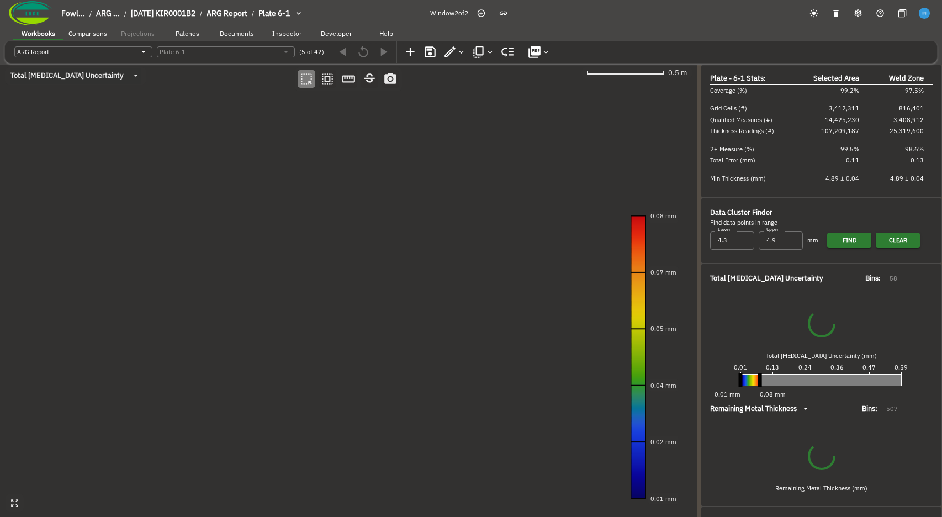
type input "267"
type input "85f9ed96-13b6-44b0-804c-48fe985e32ca"
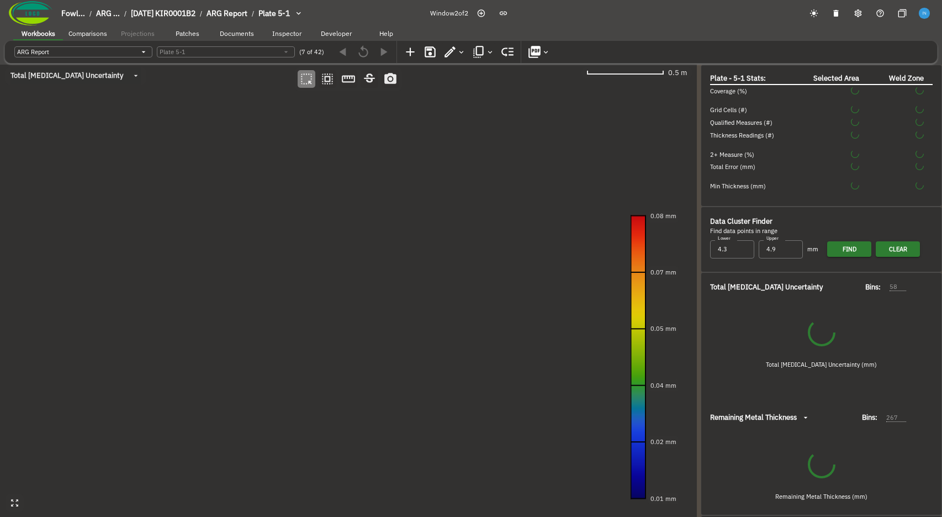
type input "50"
type input "206"
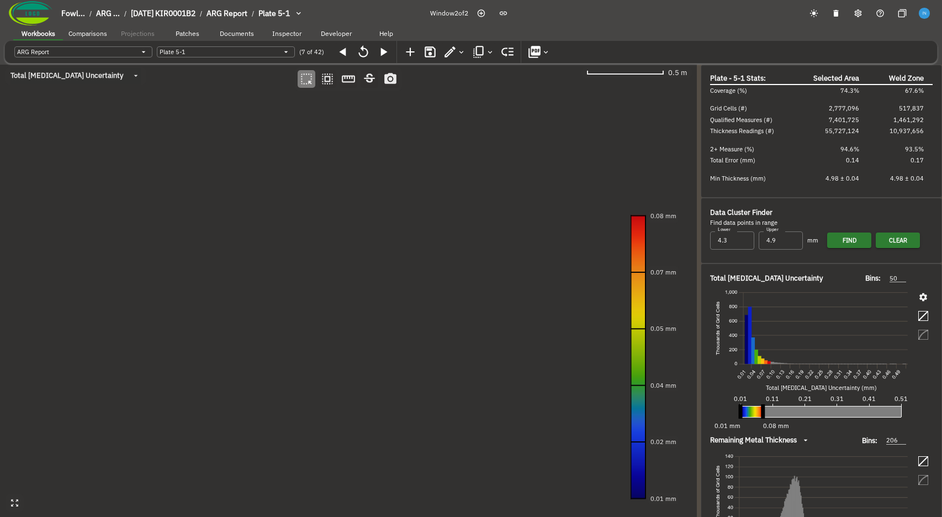
type input "bb5613f3-fda4-42ef-9bea-5cf314697f36"
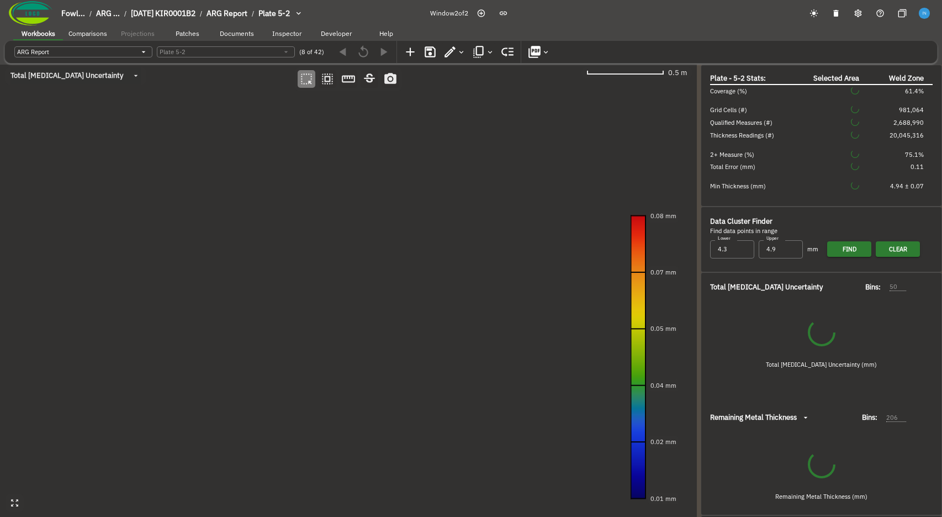
type input "67"
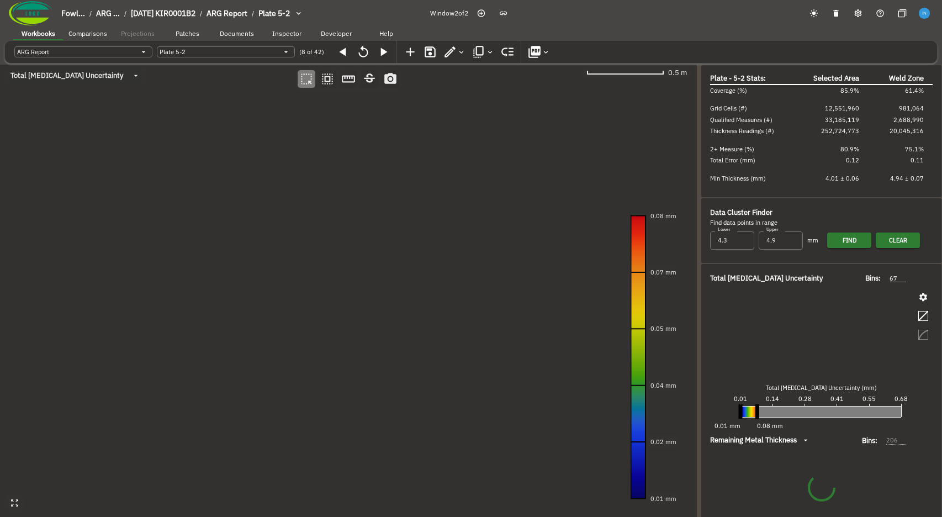
type input "01f9e435-8404-4fee-9683-7e1410406f15"
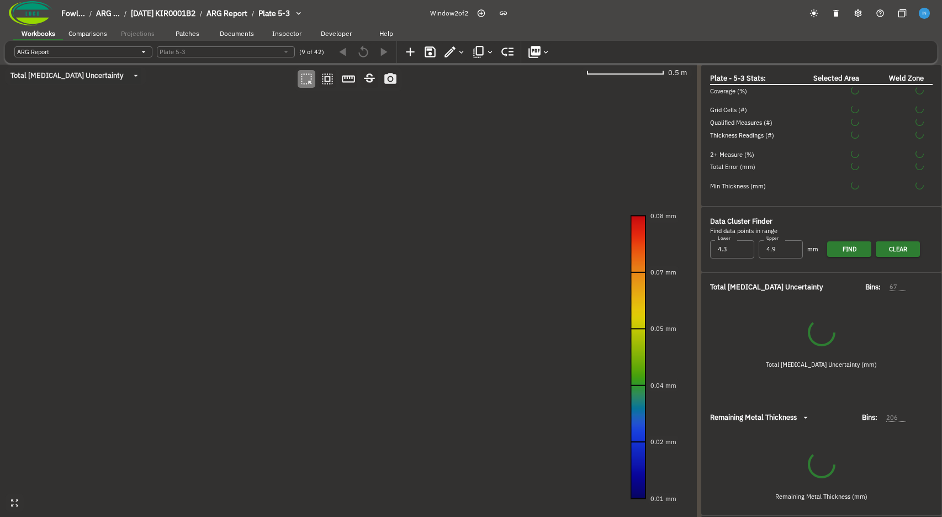
type input "88"
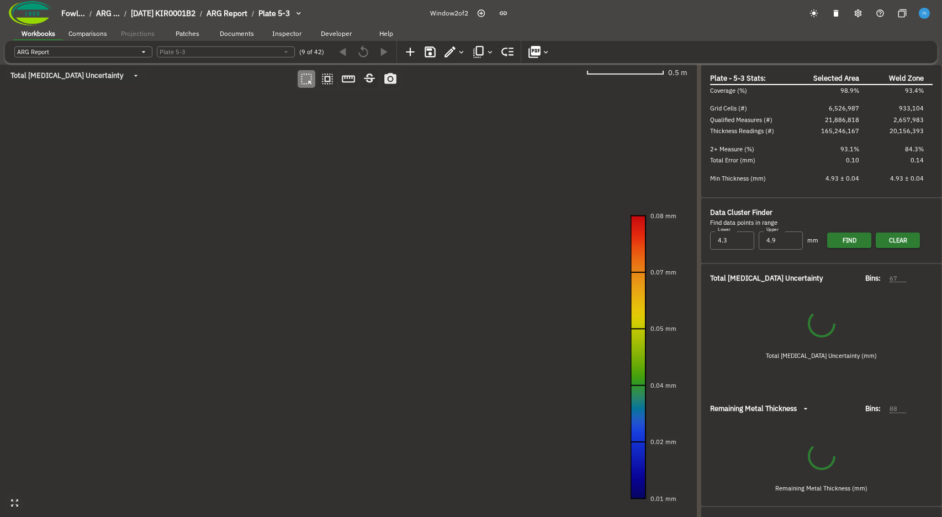
type input "50"
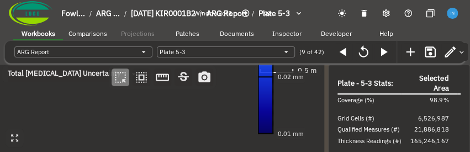
click at [171, 113] on canvas at bounding box center [162, 109] width 324 height 88
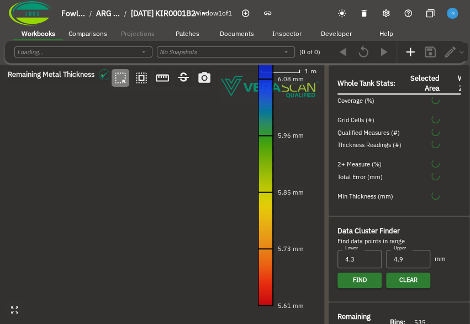
type input "93"
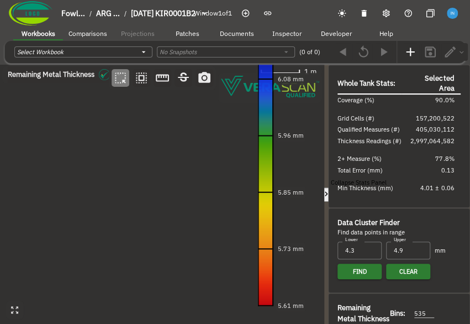
click at [324, 189] on icon "button" at bounding box center [325, 193] width 9 height 9
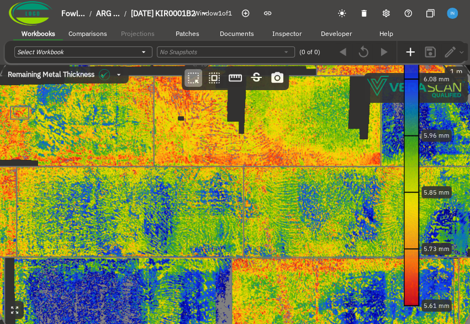
drag, startPoint x: 231, startPoint y: 176, endPoint x: 218, endPoint y: 178, distance: 12.9
click at [218, 178] on canvas at bounding box center [235, 195] width 470 height 260
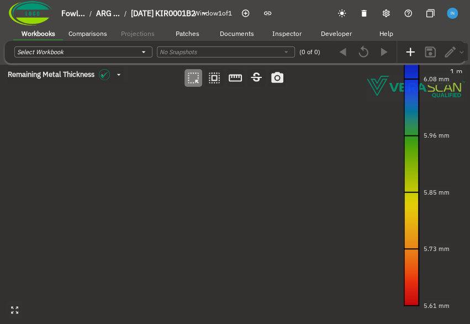
click at [106, 32] on span "Comparisons" at bounding box center [87, 33] width 39 height 8
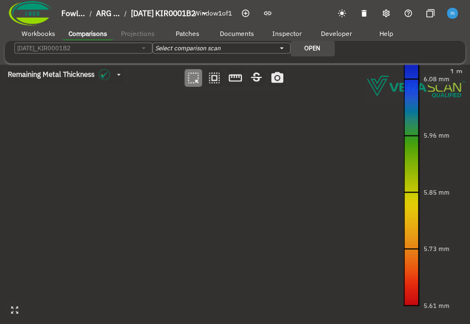
click at [43, 34] on span "Workbooks" at bounding box center [39, 33] width 34 height 8
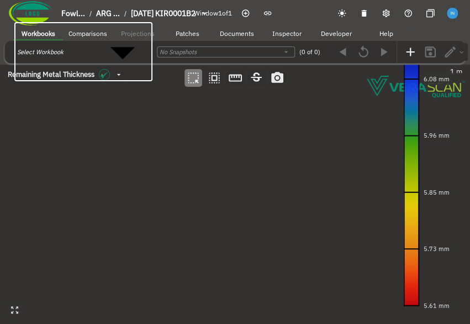
click at [70, 51] on body "Fowl... / ARG ... / 2024-09-20 KIR0001B2 Window 1 of 1 Workbooks Comparisons Pr…" at bounding box center [235, 251] width 470 height 503
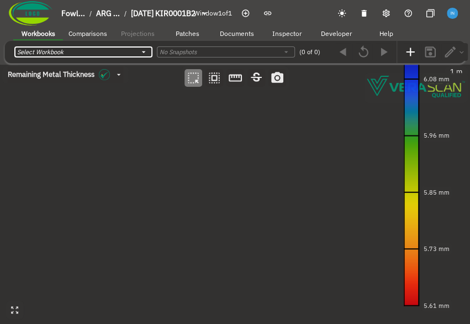
click at [219, 53] on div "No Snapshots" at bounding box center [226, 51] width 138 height 11
click at [245, 150] on canvas at bounding box center [235, 195] width 470 height 260
click at [83, 199] on canvas at bounding box center [235, 195] width 470 height 260
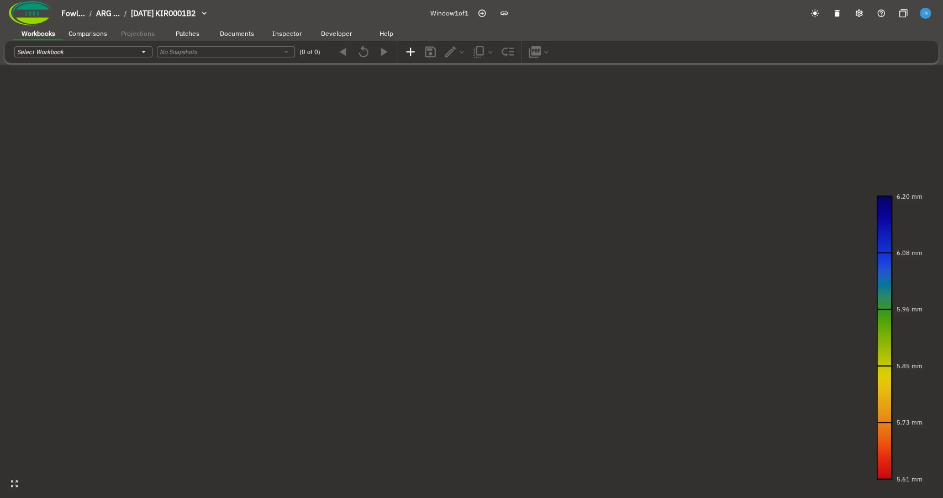
click at [177, 31] on span "Patches" at bounding box center [188, 33] width 24 height 8
click at [168, 49] on body "Fowl... / ARG ... / 2024-09-20 KIR0001B2 Window 1 of 1 Workbooks Comparisons Pr…" at bounding box center [471, 59] width 943 height 118
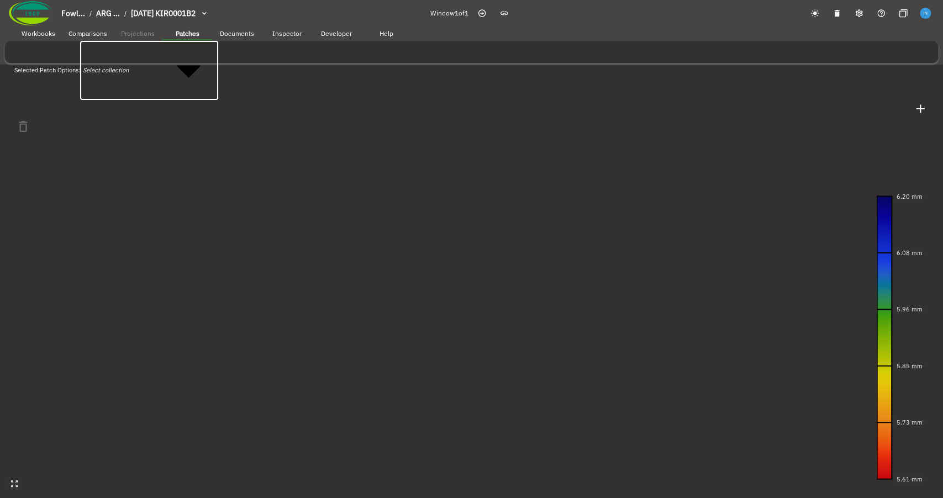
click at [148, 133] on div "fgdsgsdf" at bounding box center [482, 137] width 921 height 9
type input "efb6a1e4-5e32-4acc-8f52-ceefe5efdb0b"
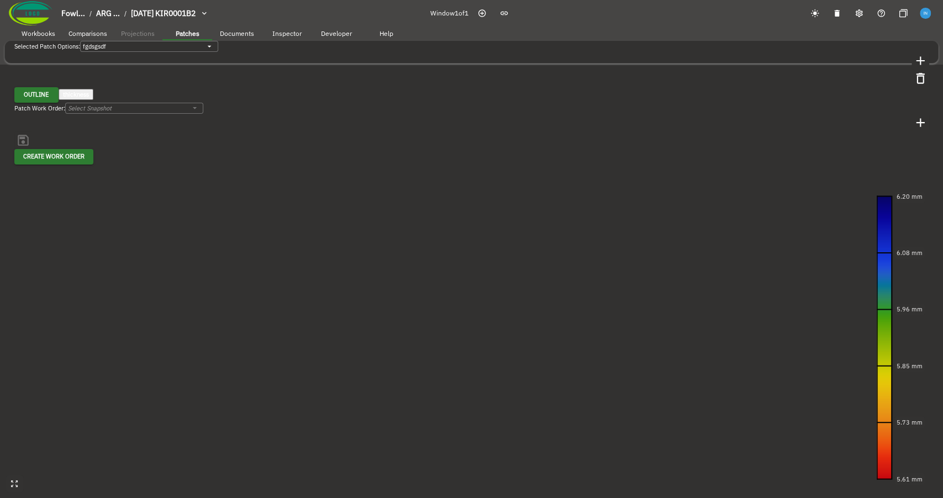
drag, startPoint x: 316, startPoint y: 149, endPoint x: 204, endPoint y: 162, distance: 112.3
click at [204, 162] on canvas at bounding box center [471, 249] width 943 height 498
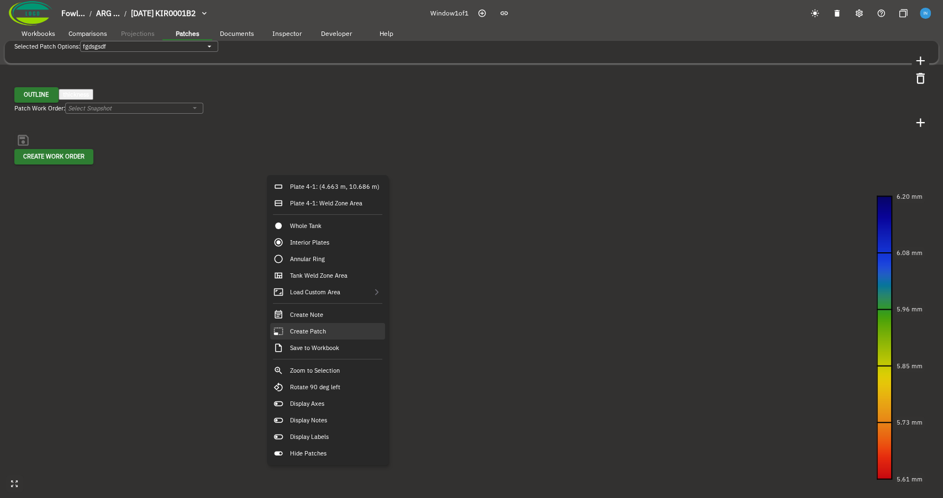
click at [331, 323] on div "Create Patch" at bounding box center [327, 331] width 115 height 17
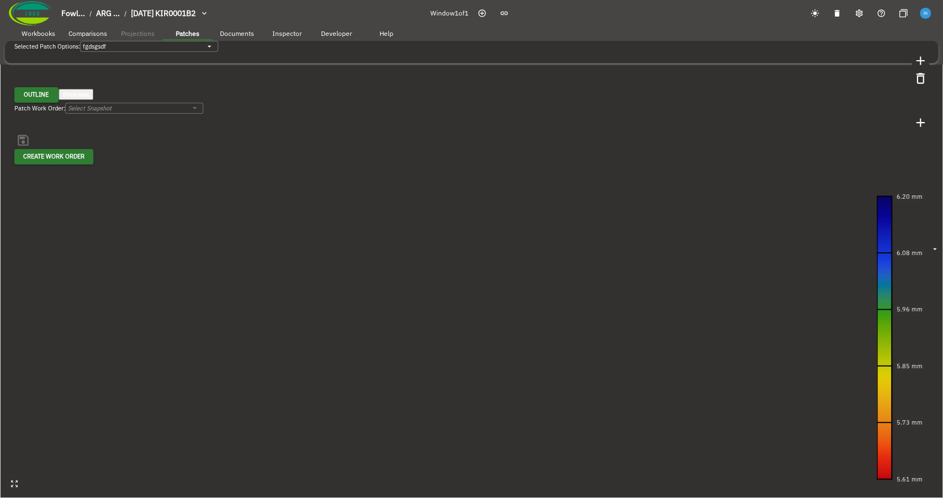
drag, startPoint x: 268, startPoint y: 181, endPoint x: 287, endPoint y: 308, distance: 128.3
click at [287, 308] on canvas at bounding box center [471, 249] width 943 height 498
drag, startPoint x: 256, startPoint y: 194, endPoint x: 336, endPoint y: 194, distance: 80.1
click at [336, 194] on canvas at bounding box center [471, 249] width 943 height 498
drag, startPoint x: 358, startPoint y: 307, endPoint x: 314, endPoint y: 293, distance: 45.9
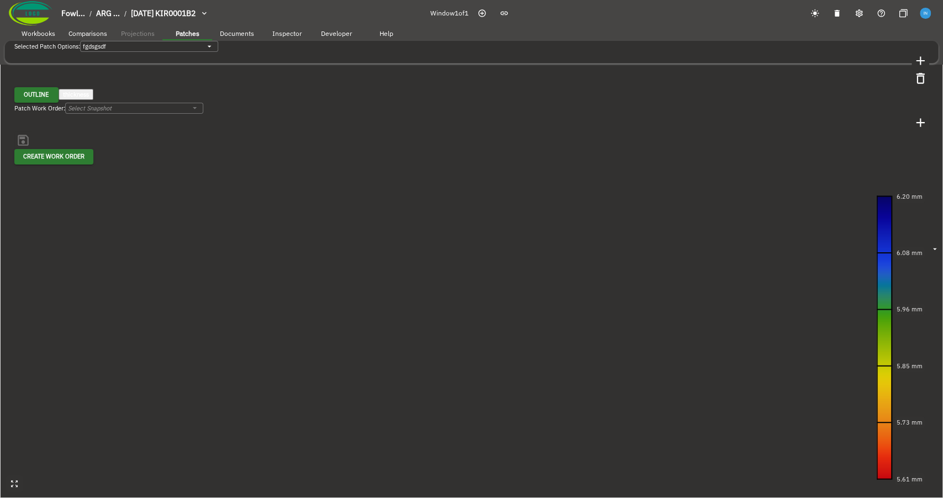
click at [314, 293] on canvas at bounding box center [471, 249] width 943 height 498
drag, startPoint x: 308, startPoint y: 296, endPoint x: 236, endPoint y: 135, distance: 176.5
click at [236, 135] on canvas at bounding box center [471, 249] width 943 height 498
drag, startPoint x: 320, startPoint y: 163, endPoint x: 442, endPoint y: 300, distance: 183.5
click at [442, 300] on canvas at bounding box center [471, 249] width 943 height 498
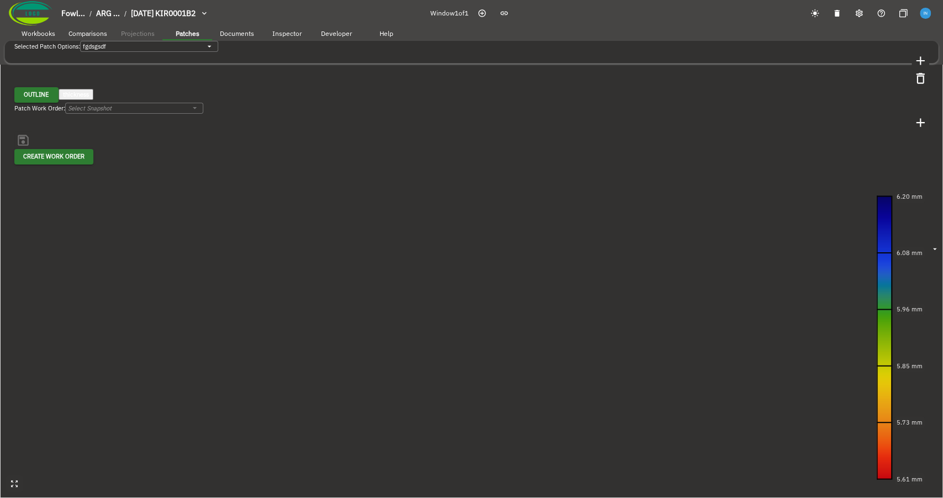
drag, startPoint x: 363, startPoint y: 279, endPoint x: 332, endPoint y: 179, distance: 105.3
click at [332, 179] on canvas at bounding box center [471, 249] width 943 height 498
drag, startPoint x: 325, startPoint y: 180, endPoint x: 344, endPoint y: 228, distance: 51.3
click at [344, 228] on canvas at bounding box center [471, 249] width 943 height 498
drag, startPoint x: 351, startPoint y: 231, endPoint x: 315, endPoint y: 229, distance: 36.5
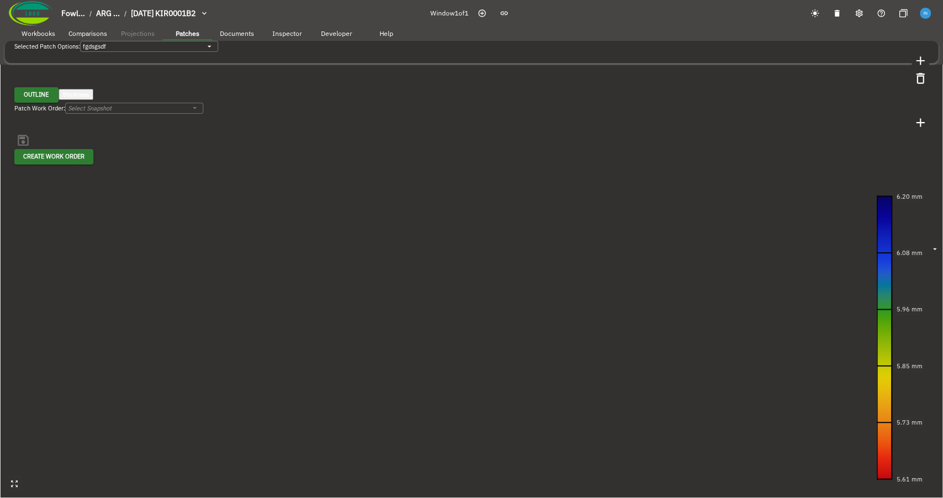
click at [315, 229] on canvas at bounding box center [471, 249] width 943 height 498
drag, startPoint x: 300, startPoint y: 218, endPoint x: 298, endPoint y: 212, distance: 6.5
click at [298, 212] on canvas at bounding box center [471, 249] width 943 height 498
drag, startPoint x: 325, startPoint y: 201, endPoint x: 303, endPoint y: 219, distance: 28.3
click at [303, 219] on canvas at bounding box center [471, 249] width 943 height 498
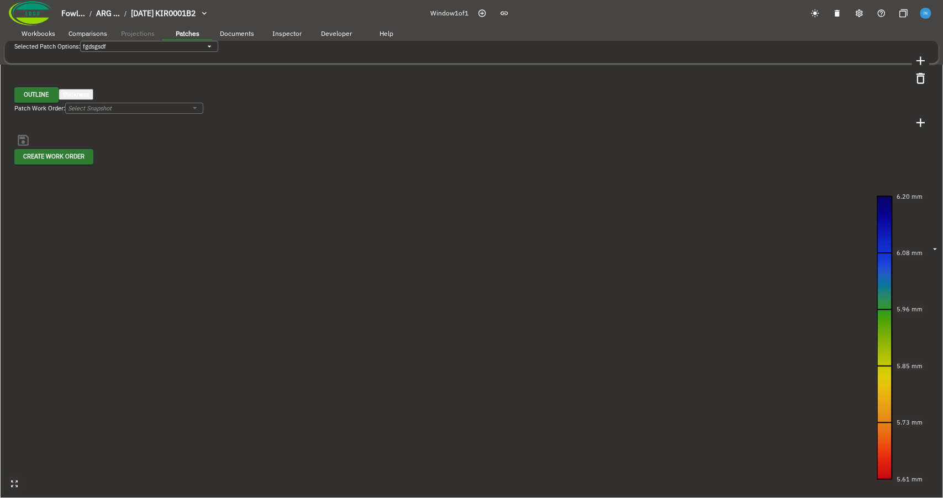
click at [299, 36] on span "Inspector" at bounding box center [286, 33] width 29 height 8
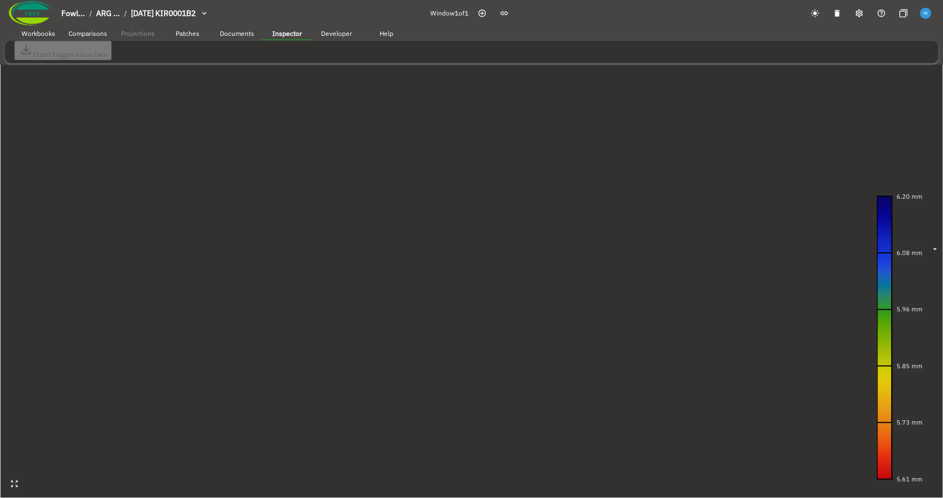
click at [321, 35] on span "Developer" at bounding box center [336, 33] width 31 height 8
click at [27, 64] on icon "button" at bounding box center [23, 68] width 8 height 8
drag, startPoint x: 291, startPoint y: 224, endPoint x: 313, endPoint y: 223, distance: 21.6
click at [313, 223] on canvas at bounding box center [471, 249] width 943 height 498
click at [28, 64] on icon "button" at bounding box center [23, 68] width 9 height 9
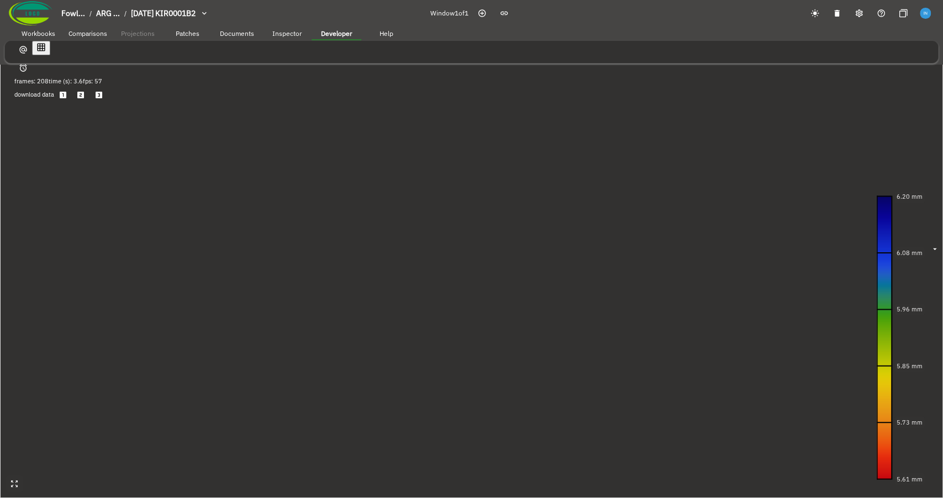
click at [28, 64] on icon "button" at bounding box center [23, 68] width 9 height 9
drag, startPoint x: 304, startPoint y: 212, endPoint x: 397, endPoint y: 191, distance: 95.3
click at [469, 237] on canvas at bounding box center [471, 249] width 943 height 498
click at [28, 64] on icon "button" at bounding box center [23, 68] width 9 height 9
drag, startPoint x: 508, startPoint y: 243, endPoint x: 392, endPoint y: 223, distance: 117.7
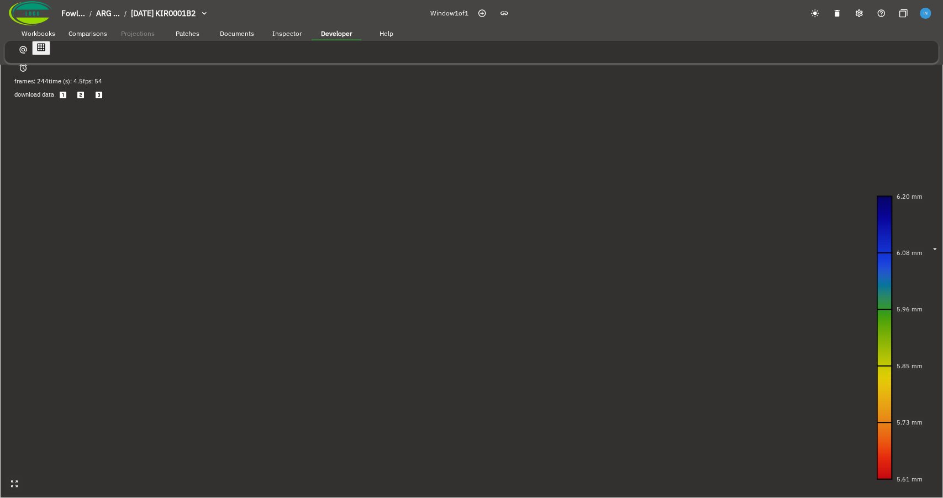
click at [392, 223] on canvas at bounding box center [471, 249] width 943 height 498
click at [469, 276] on icon "6.20 mm 6.08 mm 5.96 mm 5.85 mm 5.73 mm 5.61 mm" at bounding box center [909, 343] width 66 height 305
click at [469, 272] on icon "6.20 mm 6.08 mm 5.96 mm 5.85 mm 5.73 mm 5.61 mm" at bounding box center [909, 343] width 66 height 305
click at [469, 251] on canvas at bounding box center [471, 249] width 943 height 498
click at [469, 274] on icon "6.20 mm 6.08 mm 5.96 mm 5.85 mm 5.73 mm 5.61 mm" at bounding box center [909, 343] width 66 height 305
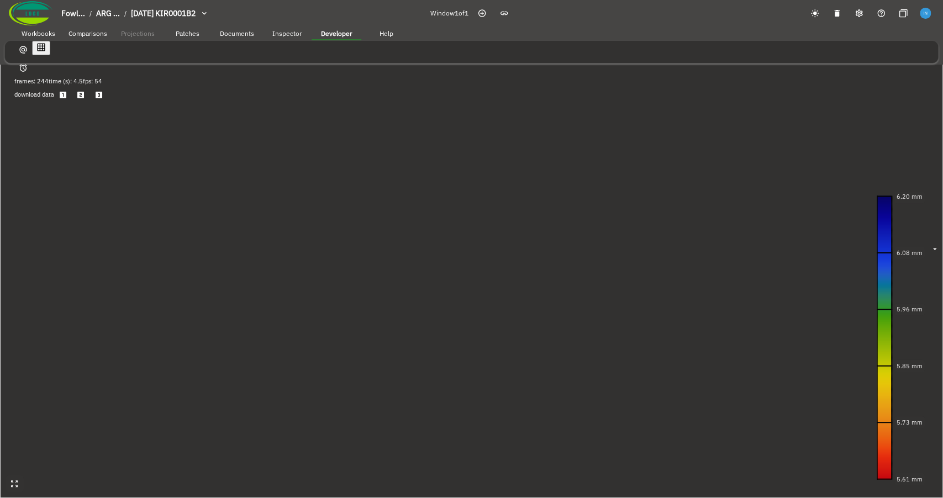
click at [469, 274] on icon "6.20 mm 6.08 mm 5.96 mm 5.85 mm 5.73 mm 5.61 mm" at bounding box center [909, 343] width 66 height 305
click at [469, 190] on canvas at bounding box center [471, 249] width 943 height 498
drag, startPoint x: 695, startPoint y: 190, endPoint x: 641, endPoint y: 221, distance: 62.3
click at [469, 221] on canvas at bounding box center [471, 249] width 943 height 498
click at [469, 276] on icon "6.20 mm 6.08 mm 5.96 mm 5.85 mm 5.73 mm 5.61 mm" at bounding box center [909, 343] width 66 height 305
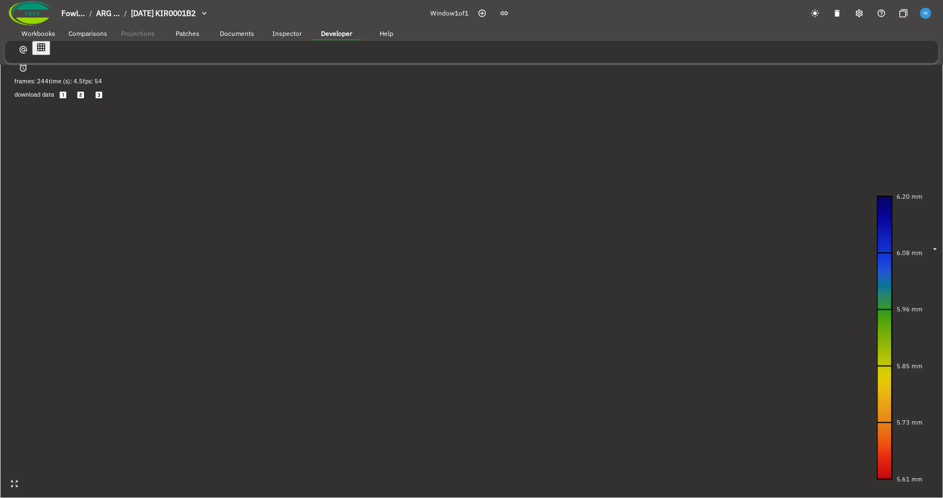
click at [469, 276] on icon "6.20 mm 6.08 mm 5.96 mm 5.85 mm 5.73 mm 5.61 mm" at bounding box center [909, 343] width 66 height 305
click at [14, 85] on icon "button" at bounding box center [8, 80] width 9 height 9
click at [469, 276] on icon "6.20 mm 6.08 mm 5.96 mm 5.85 mm 5.73 mm 5.61 mm" at bounding box center [909, 343] width 66 height 305
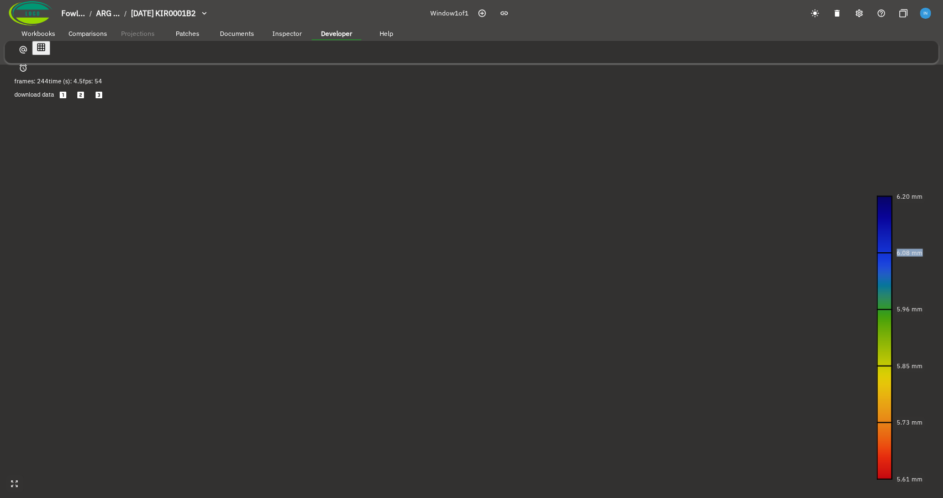
drag, startPoint x: 506, startPoint y: 236, endPoint x: 474, endPoint y: 237, distance: 31.5
click at [469, 237] on canvas at bounding box center [471, 249] width 943 height 498
click at [46, 36] on span "Workbooks" at bounding box center [39, 33] width 34 height 8
click at [469, 275] on icon "6.20 mm 6.08 mm 5.96 mm 5.85 mm 5.73 mm 5.61 mm" at bounding box center [909, 343] width 66 height 305
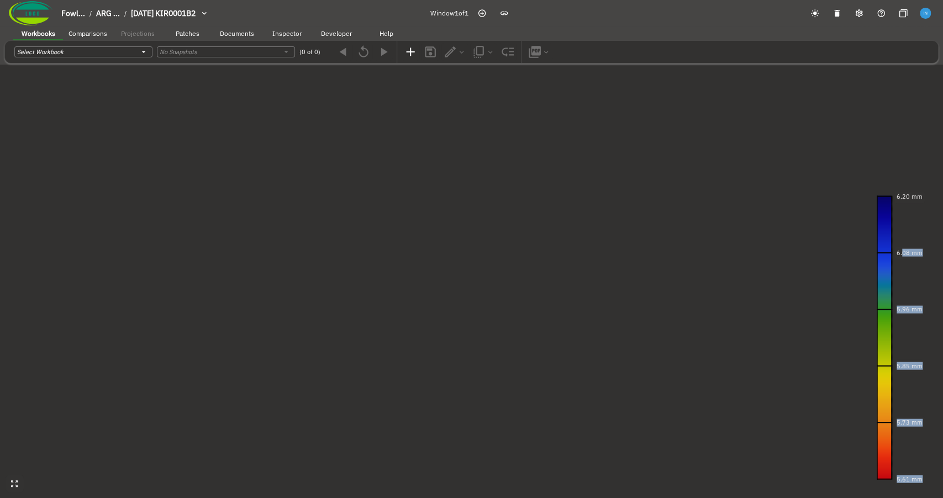
drag, startPoint x: 902, startPoint y: 274, endPoint x: 849, endPoint y: 275, distance: 53.0
click at [469, 65] on div "Remaining Metal Thickness [object Object] Click on the view to trace a path you…" at bounding box center [471, 65] width 943 height 0
click at [469, 265] on canvas at bounding box center [471, 249] width 943 height 498
click at [469, 262] on icon "6.20 mm 6.08 mm 5.96 mm 5.85 mm 5.73 mm 5.61 mm" at bounding box center [909, 343] width 66 height 305
click at [469, 246] on canvas at bounding box center [471, 249] width 943 height 498
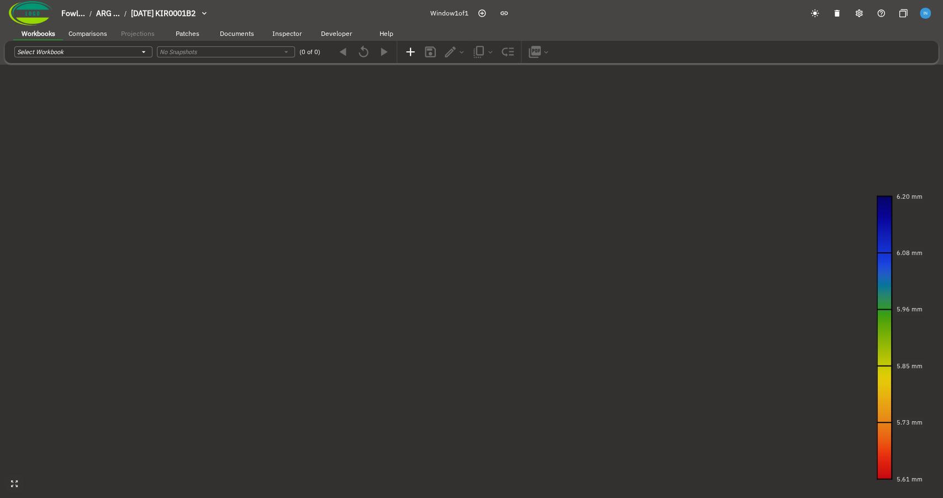
click at [287, 235] on canvas at bounding box center [471, 249] width 943 height 498
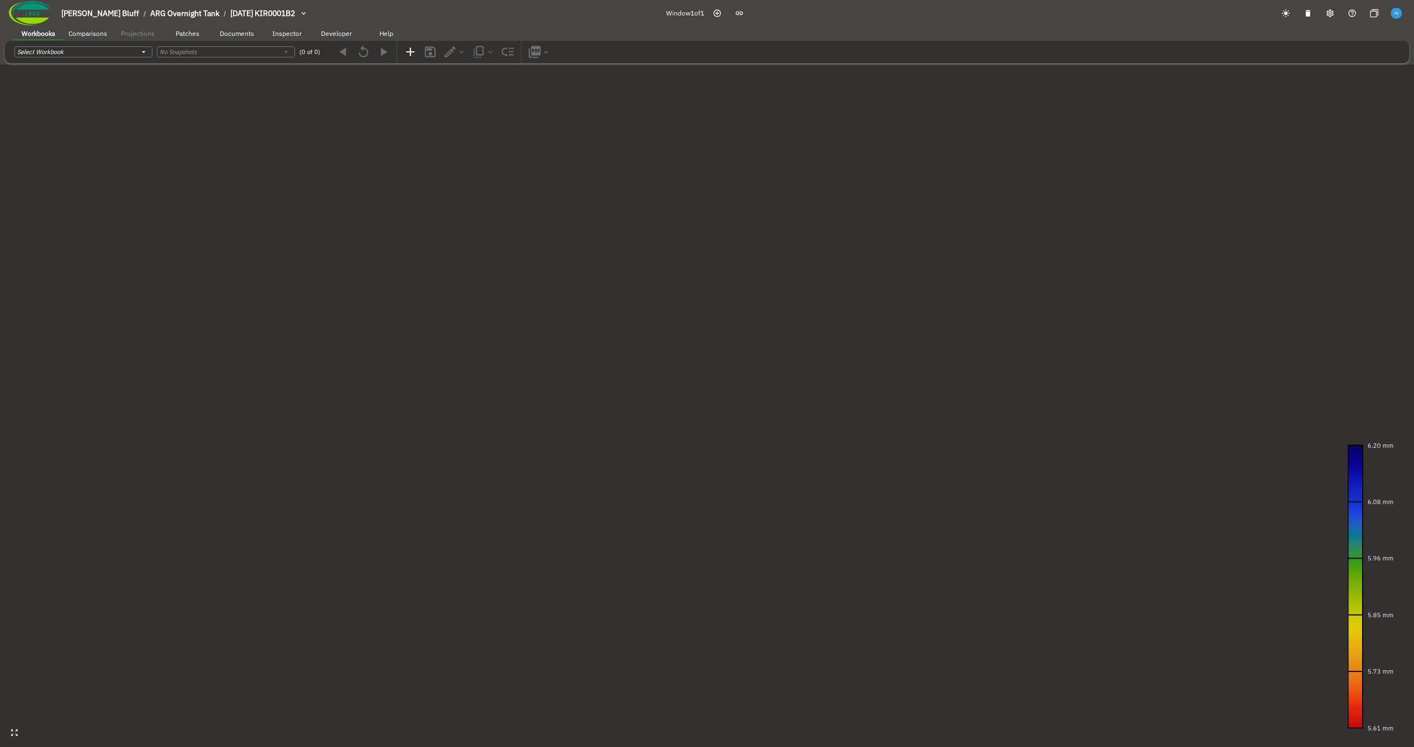
click at [18, 79] on button "button" at bounding box center [9, 72] width 18 height 14
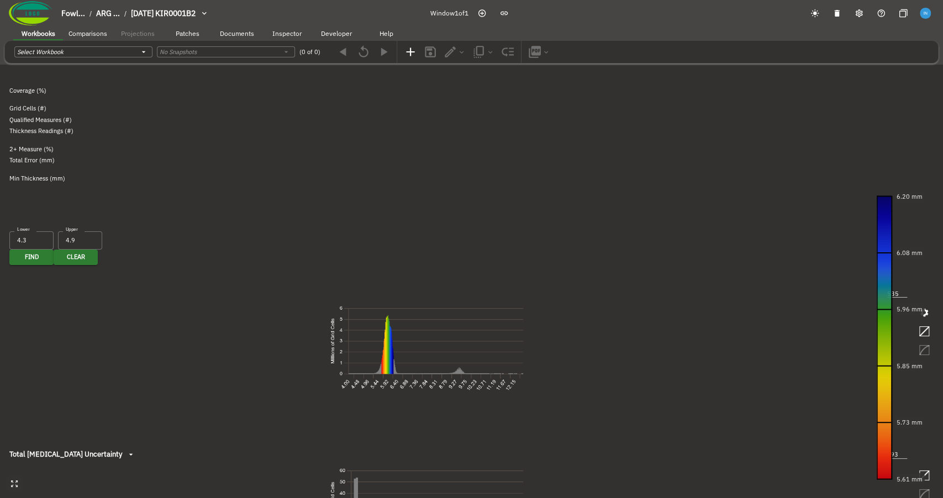
drag, startPoint x: 330, startPoint y: 107, endPoint x: 378, endPoint y: 112, distance: 47.7
click at [378, 42] on p "Click on the view to trace a path you want to measure. Drag to change the point…" at bounding box center [471, 37] width 291 height 9
click at [286, 215] on canvas at bounding box center [471, 249] width 943 height 498
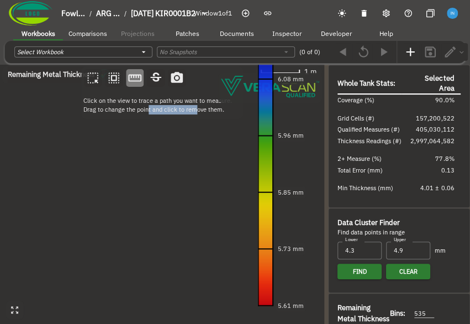
click at [149, 173] on canvas at bounding box center [162, 195] width 324 height 260
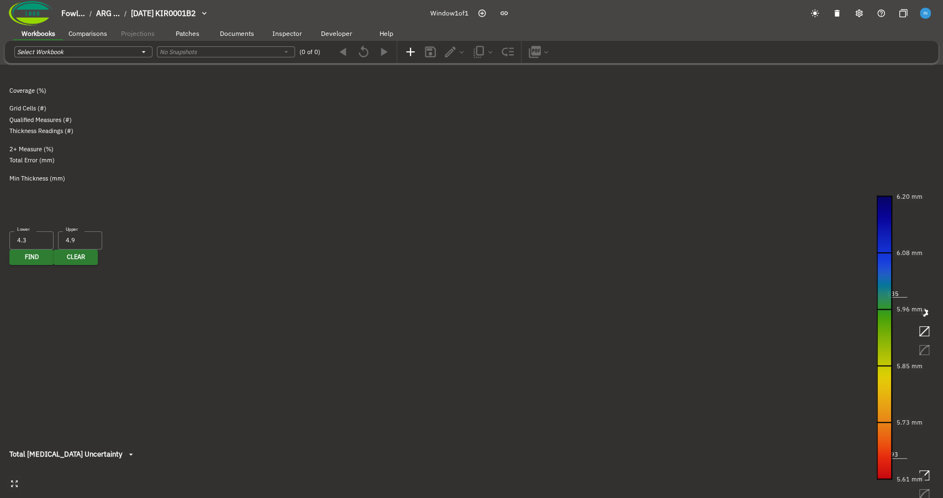
drag, startPoint x: 237, startPoint y: 180, endPoint x: 228, endPoint y: 179, distance: 9.5
click at [228, 179] on canvas at bounding box center [471, 249] width 943 height 498
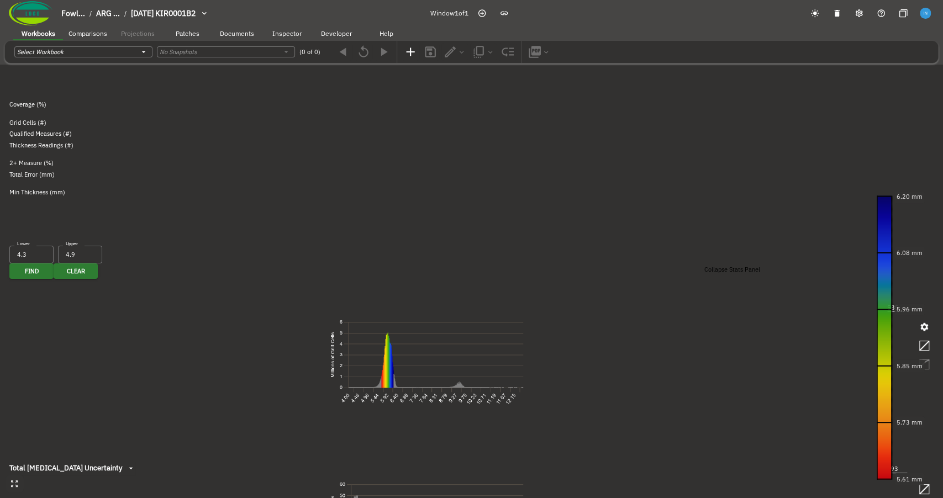
click at [7, 76] on icon "button" at bounding box center [1, 70] width 9 height 9
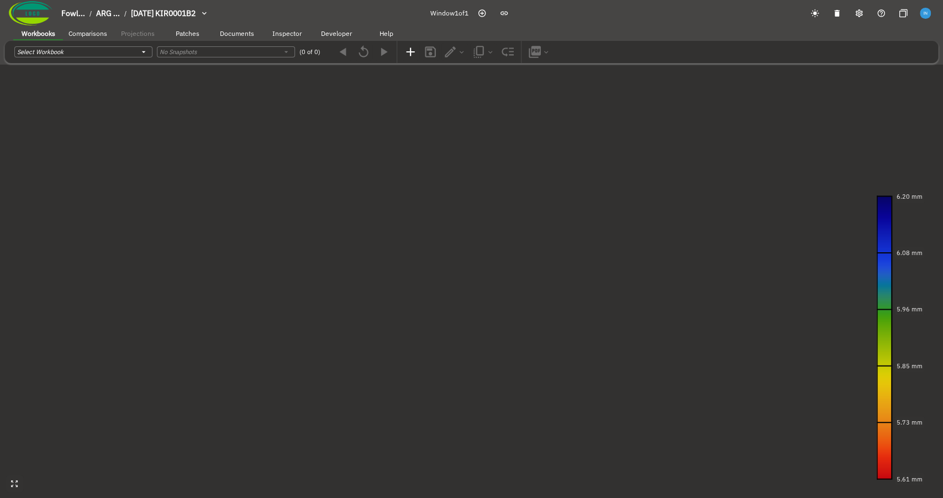
click at [469, 275] on icon "6.20 mm 6.08 mm 5.96 mm 5.85 mm 5.73 mm 5.61 mm" at bounding box center [909, 343] width 66 height 305
drag, startPoint x: 684, startPoint y: 257, endPoint x: 668, endPoint y: 255, distance: 15.6
click at [469, 255] on canvas at bounding box center [471, 249] width 943 height 498
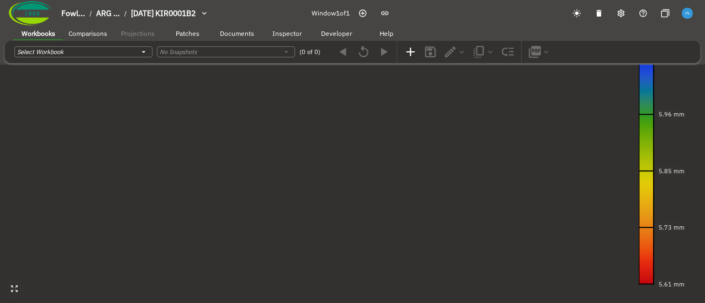
click at [469, 176] on icon "6.20 mm 6.08 mm 5.96 mm 5.85 mm 5.73 mm 5.61 mm" at bounding box center [671, 148] width 66 height 305
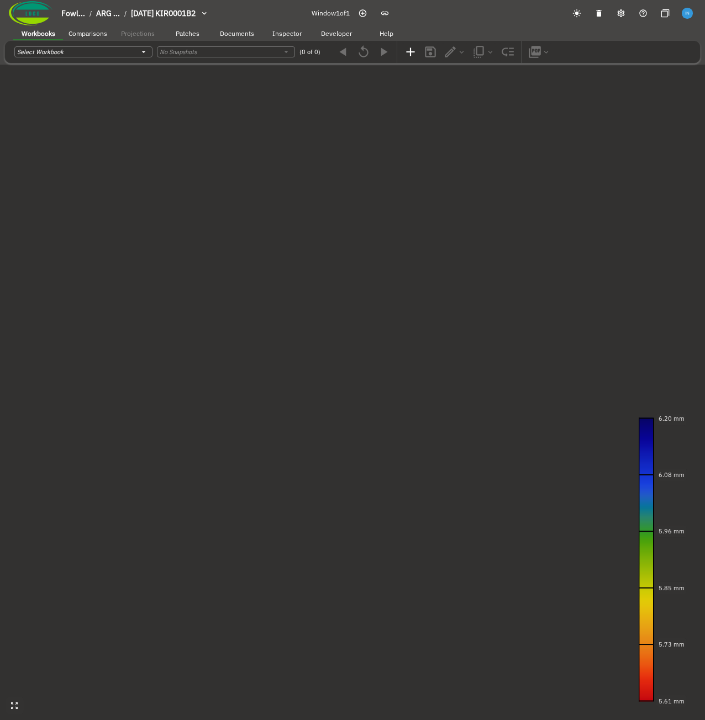
click at [469, 323] on icon "6.20 mm 6.08 mm 5.96 mm 5.85 mm 5.73 mm 5.61 mm" at bounding box center [671, 565] width 66 height 305
click at [469, 273] on canvas at bounding box center [352, 360] width 705 height 720
click at [469, 323] on icon "6.20 mm 6.08 mm 5.96 mm 5.85 mm 5.73 mm 5.61 mm" at bounding box center [671, 565] width 66 height 305
click at [469, 268] on canvas at bounding box center [352, 360] width 705 height 720
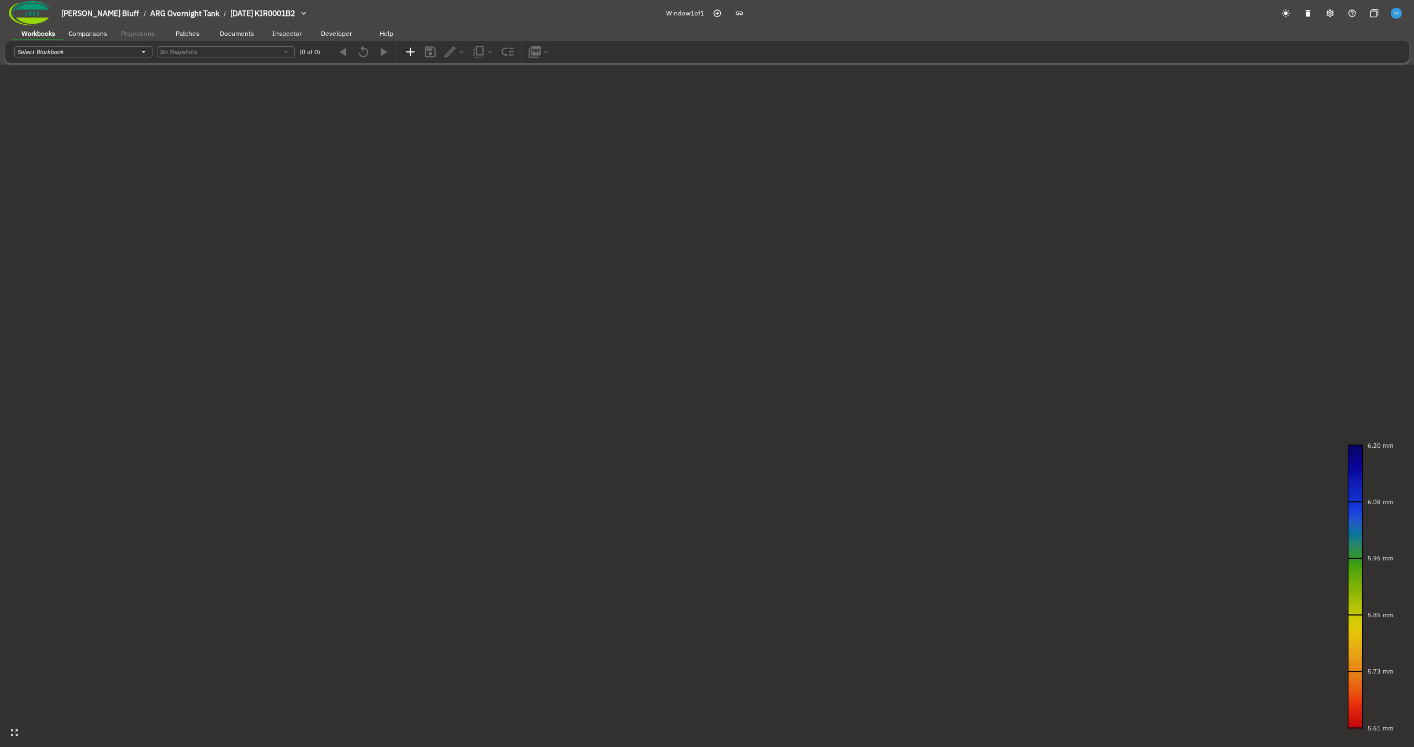
click at [469, 323] on canvas at bounding box center [707, 373] width 1414 height 747
click at [14, 76] on icon "button" at bounding box center [8, 70] width 9 height 9
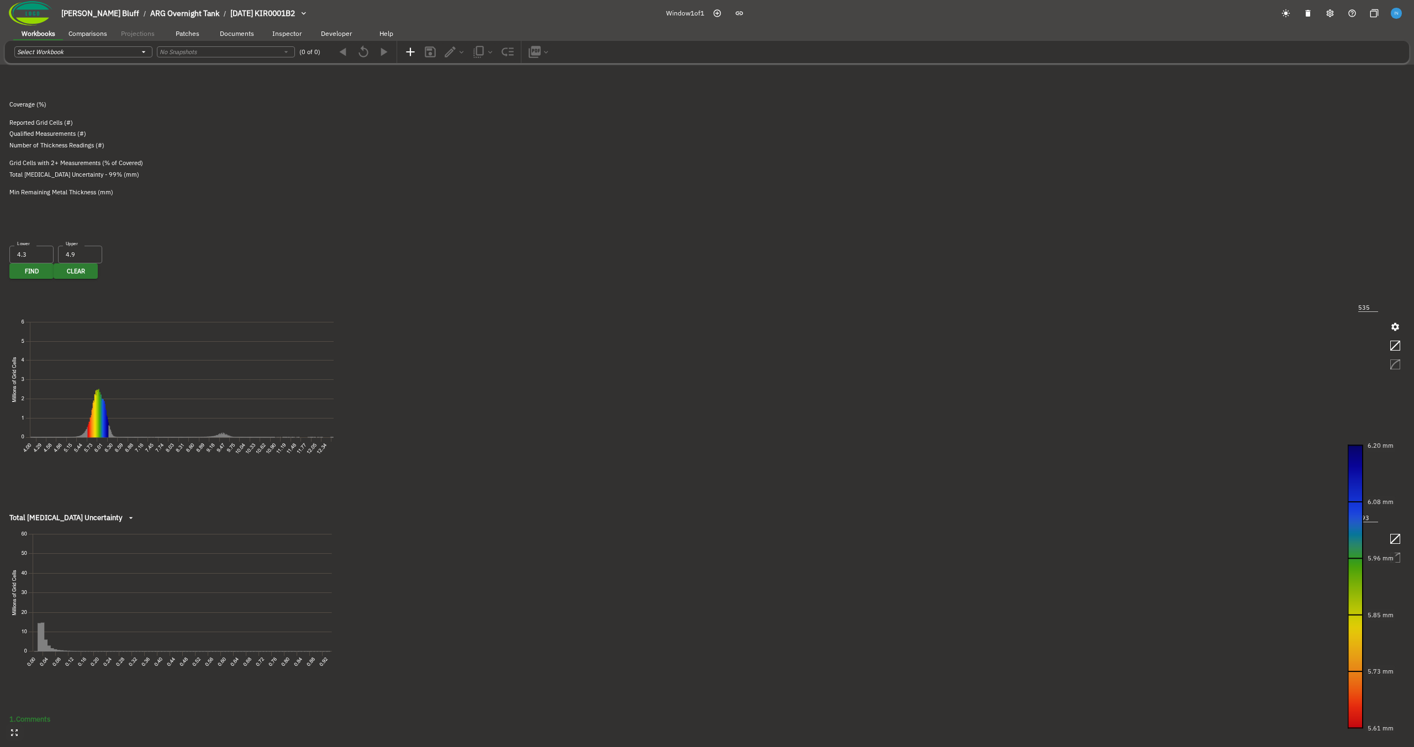
click at [7, 76] on icon "button" at bounding box center [1, 70] width 9 height 9
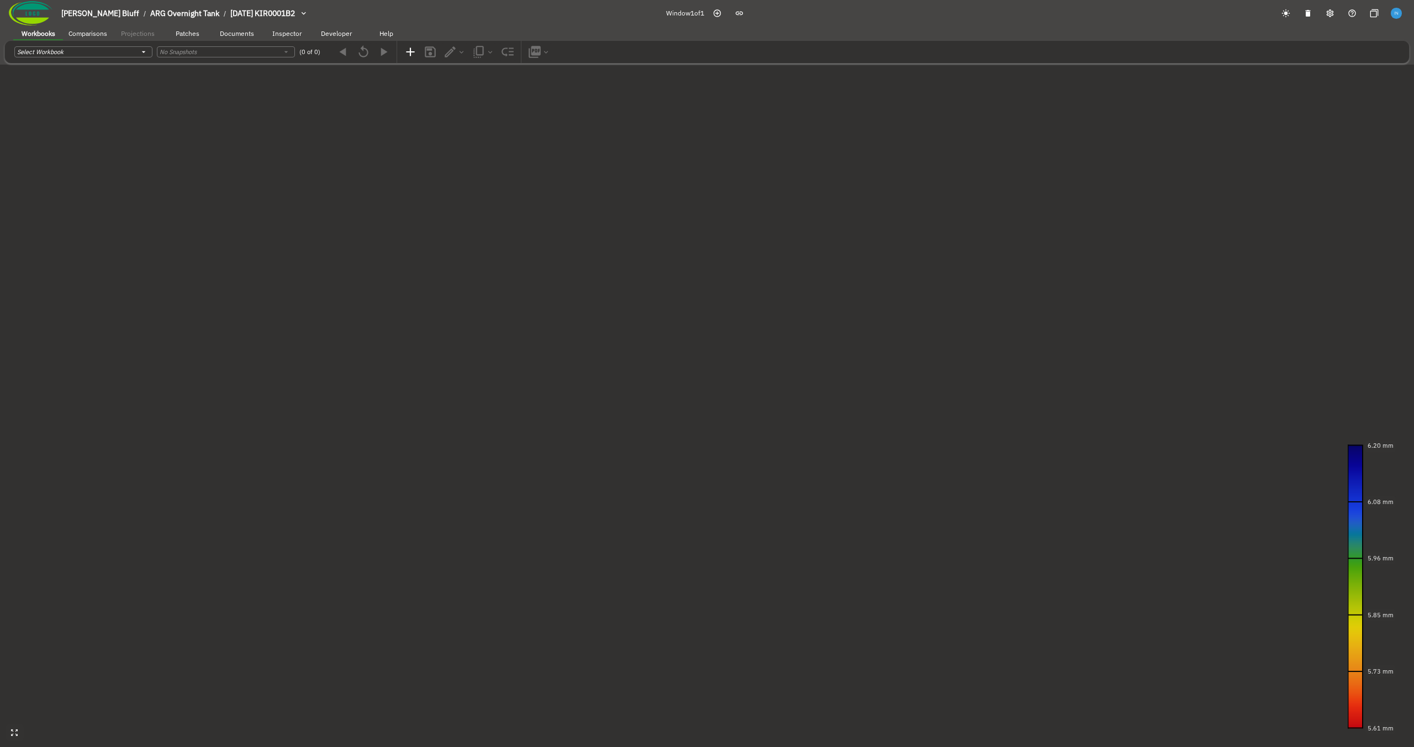
click at [469, 323] on canvas at bounding box center [707, 373] width 1414 height 747
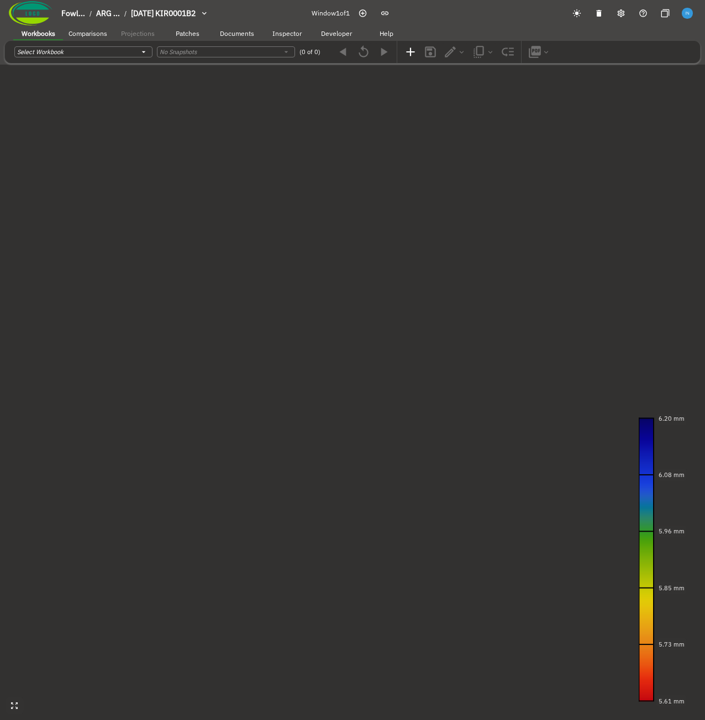
click at [18, 79] on button "button" at bounding box center [9, 72] width 18 height 14
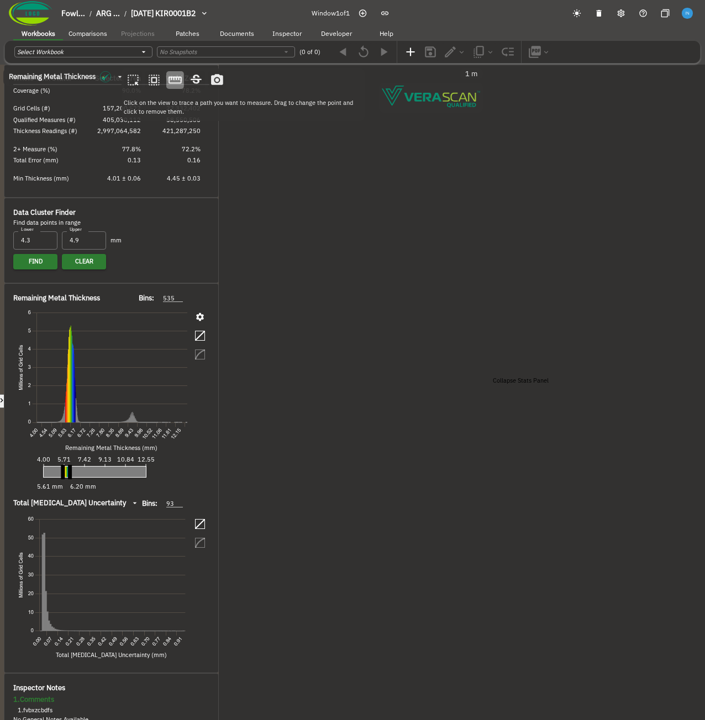
click at [7, 323] on icon "button" at bounding box center [1, 400] width 9 height 9
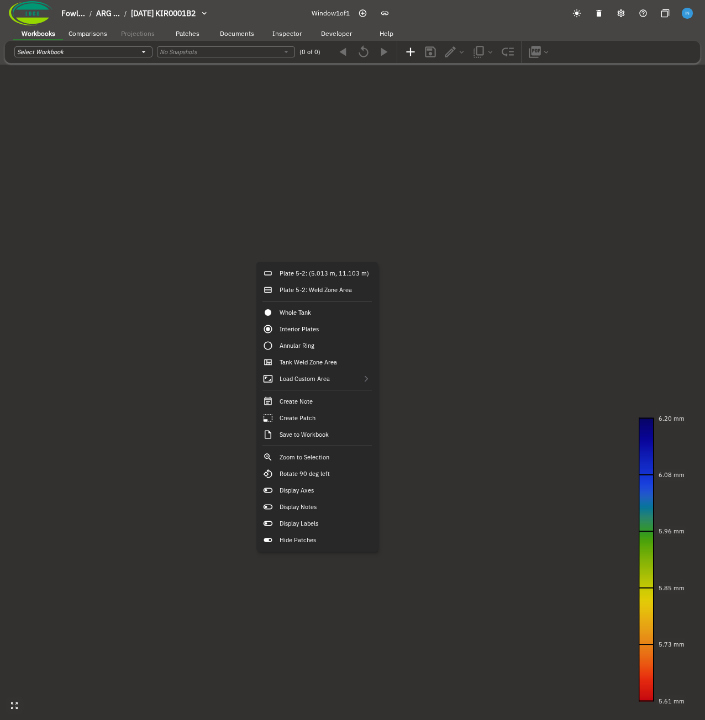
click at [198, 260] on canvas at bounding box center [352, 360] width 705 height 720
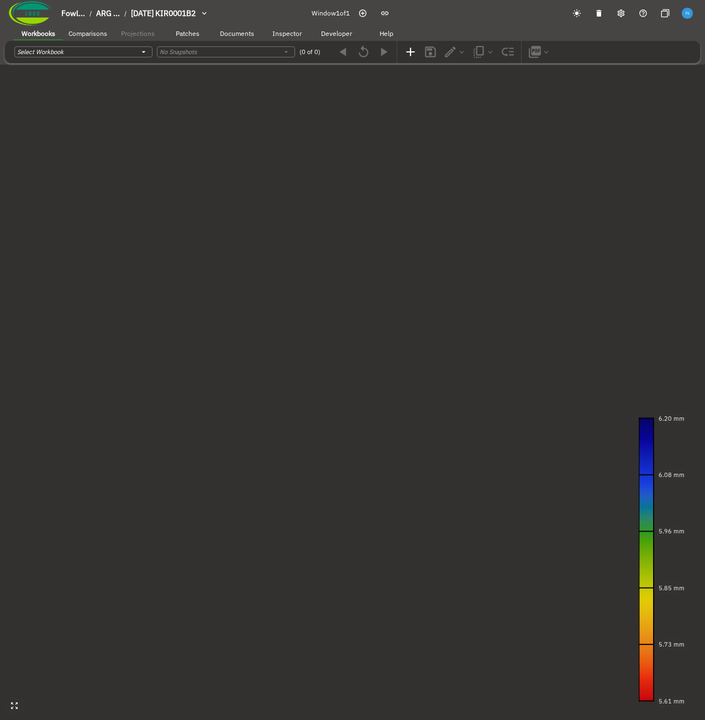
click at [14, 76] on icon "button" at bounding box center [8, 70] width 9 height 9
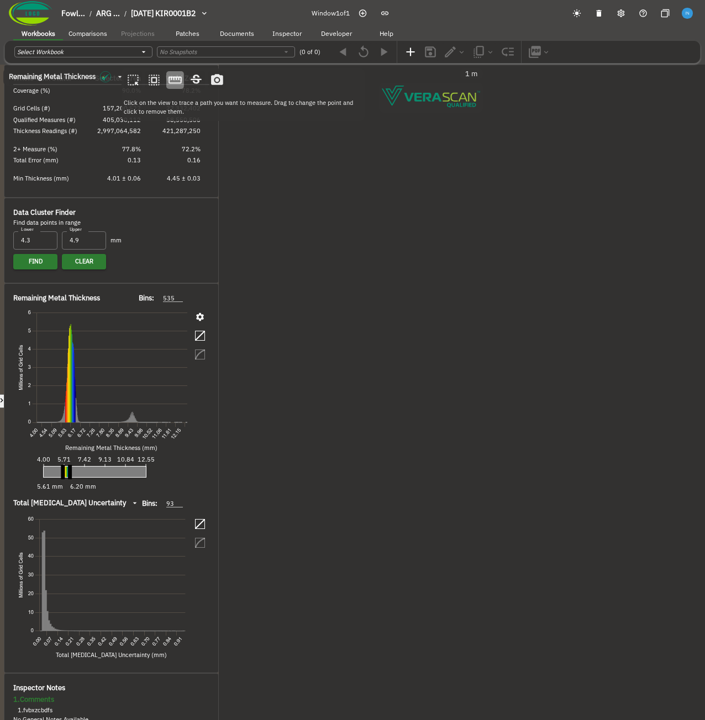
click at [180, 35] on span "Patches" at bounding box center [188, 33] width 24 height 8
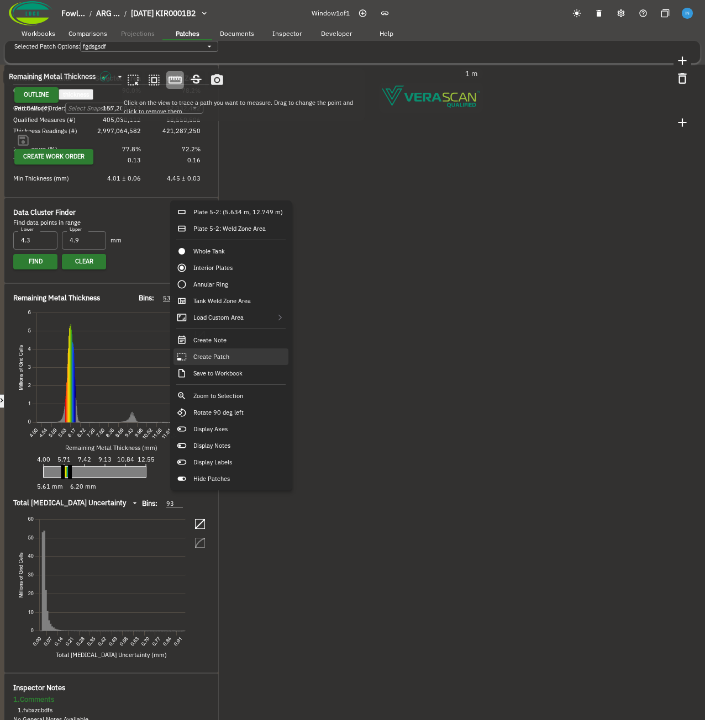
click at [234, 323] on div "Create Patch" at bounding box center [230, 356] width 115 height 17
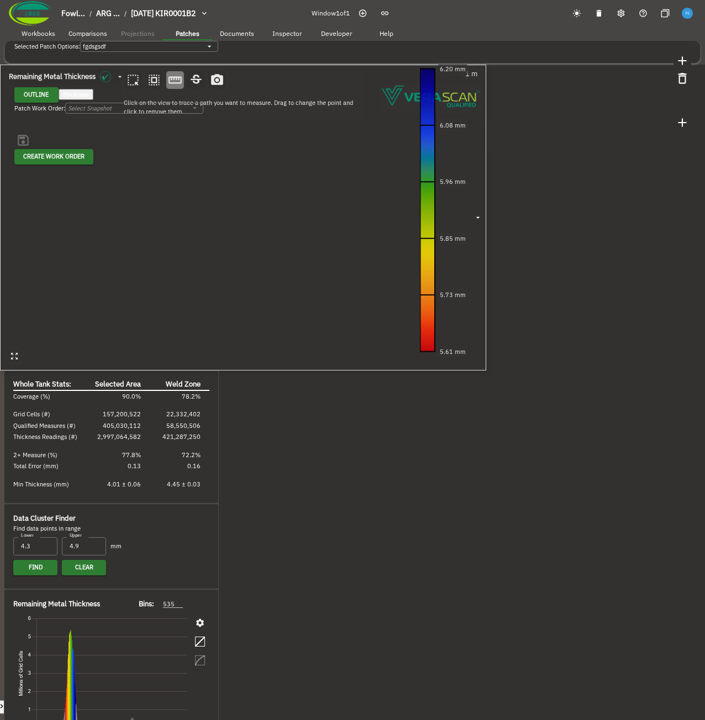
drag, startPoint x: 307, startPoint y: 326, endPoint x: 425, endPoint y: 319, distance: 118.4
click at [425, 319] on canvas at bounding box center [243, 218] width 486 height 306
click at [285, 194] on canvas at bounding box center [243, 218] width 486 height 306
click at [341, 35] on span "Developer" at bounding box center [336, 33] width 31 height 8
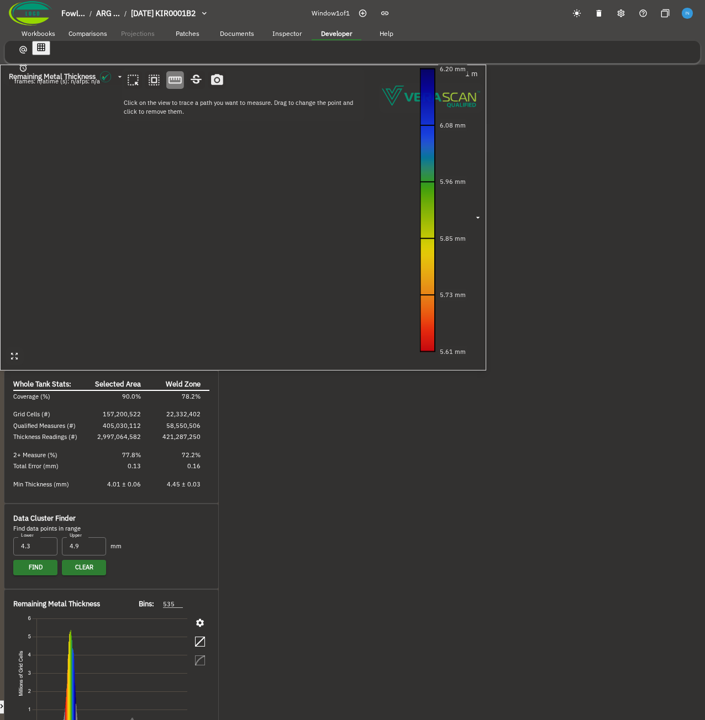
click at [28, 64] on icon "button" at bounding box center [23, 68] width 9 height 9
drag, startPoint x: 293, startPoint y: 190, endPoint x: 334, endPoint y: 525, distance: 337.8
click at [334, 323] on canvas at bounding box center [243, 218] width 486 height 306
click at [28, 64] on icon "button" at bounding box center [23, 68] width 9 height 9
click at [7, 323] on icon "button" at bounding box center [1, 706] width 9 height 9
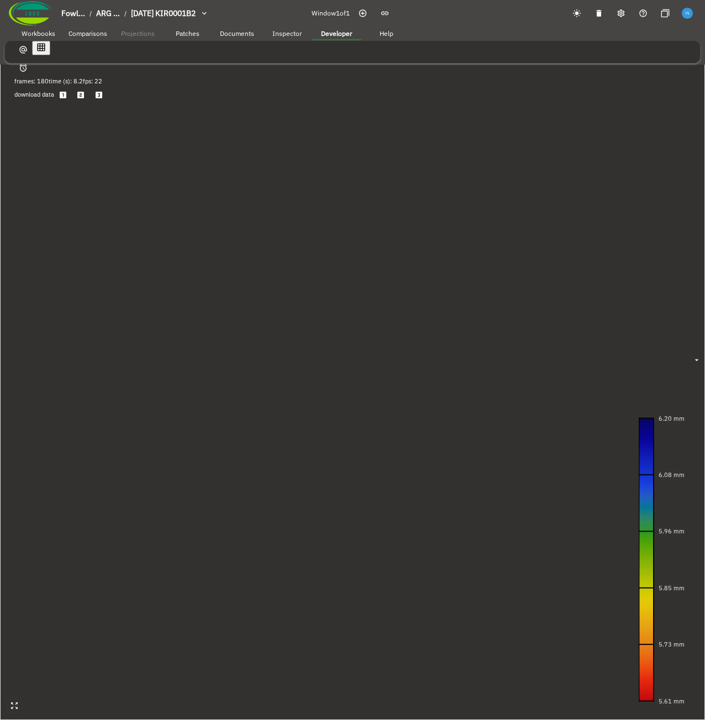
click at [14, 323] on icon "button" at bounding box center [8, 376] width 9 height 9
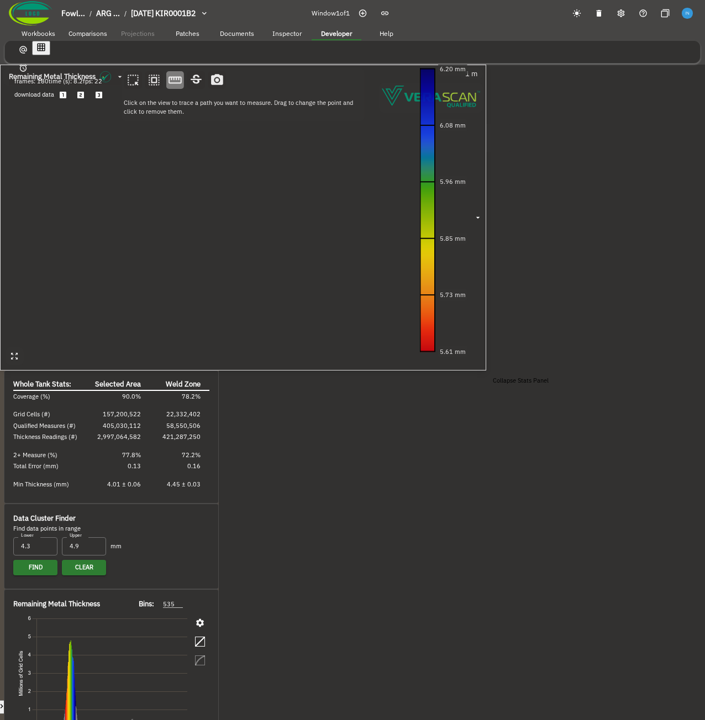
click at [7, 323] on icon "button" at bounding box center [1, 706] width 9 height 9
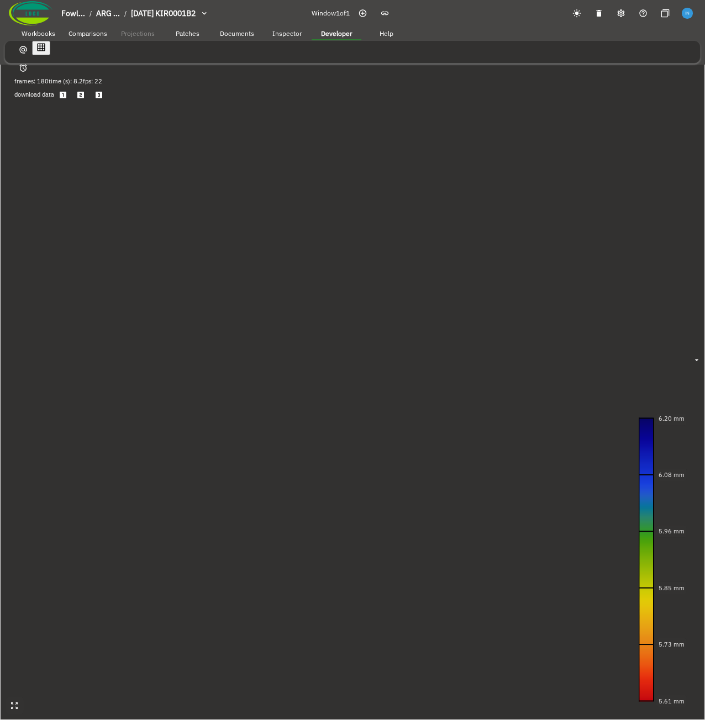
drag, startPoint x: 490, startPoint y: 384, endPoint x: 350, endPoint y: 407, distance: 142.1
click at [350, 323] on canvas at bounding box center [352, 360] width 705 height 720
click at [14, 323] on icon "button" at bounding box center [8, 376] width 9 height 9
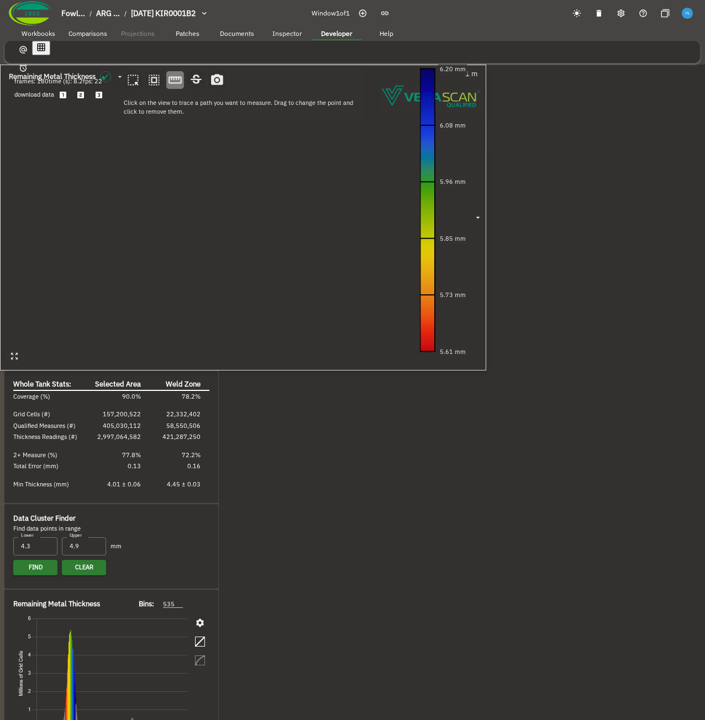
drag, startPoint x: 303, startPoint y: 421, endPoint x: 390, endPoint y: 300, distance: 149.1
click at [390, 300] on canvas at bounding box center [243, 218] width 486 height 306
drag, startPoint x: 374, startPoint y: 272, endPoint x: 362, endPoint y: 409, distance: 137.6
click at [362, 323] on canvas at bounding box center [243, 218] width 486 height 306
drag, startPoint x: 304, startPoint y: 319, endPoint x: 306, endPoint y: 338, distance: 19.4
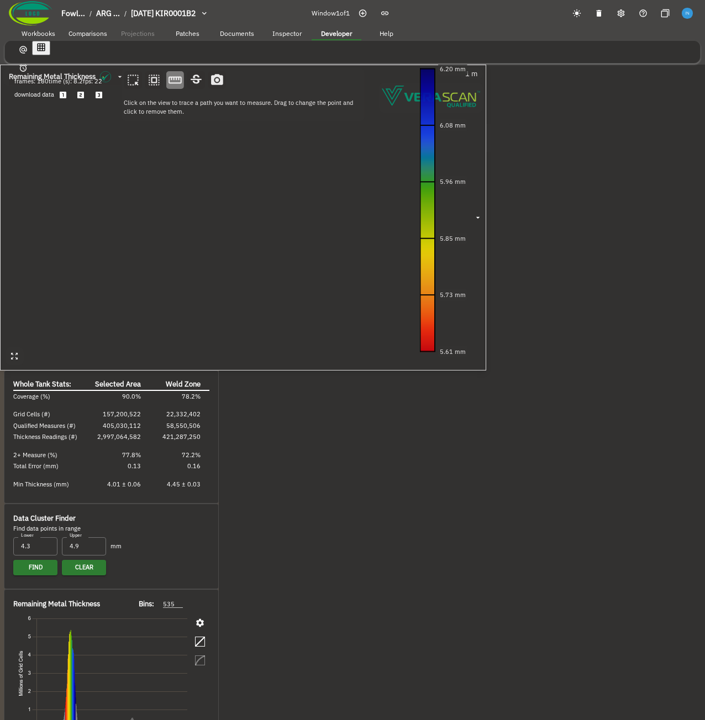
click at [306, 323] on canvas at bounding box center [243, 218] width 486 height 306
drag, startPoint x: 286, startPoint y: 562, endPoint x: 318, endPoint y: 358, distance: 206.8
click at [318, 323] on canvas at bounding box center [243, 218] width 486 height 306
click at [3, 323] on icon "button" at bounding box center [2, 706] width 3 height 4
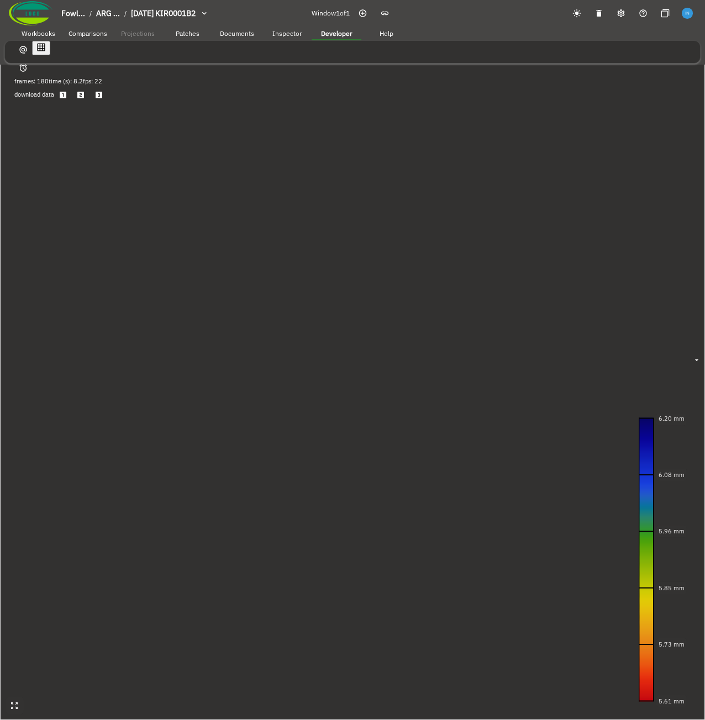
drag, startPoint x: 337, startPoint y: 306, endPoint x: 316, endPoint y: 260, distance: 50.6
click at [316, 260] on canvas at bounding box center [352, 360] width 705 height 720
drag, startPoint x: 380, startPoint y: 406, endPoint x: 379, endPoint y: 395, distance: 11.1
click at [379, 323] on canvas at bounding box center [352, 360] width 705 height 720
drag, startPoint x: 262, startPoint y: 468, endPoint x: 360, endPoint y: 271, distance: 220.6
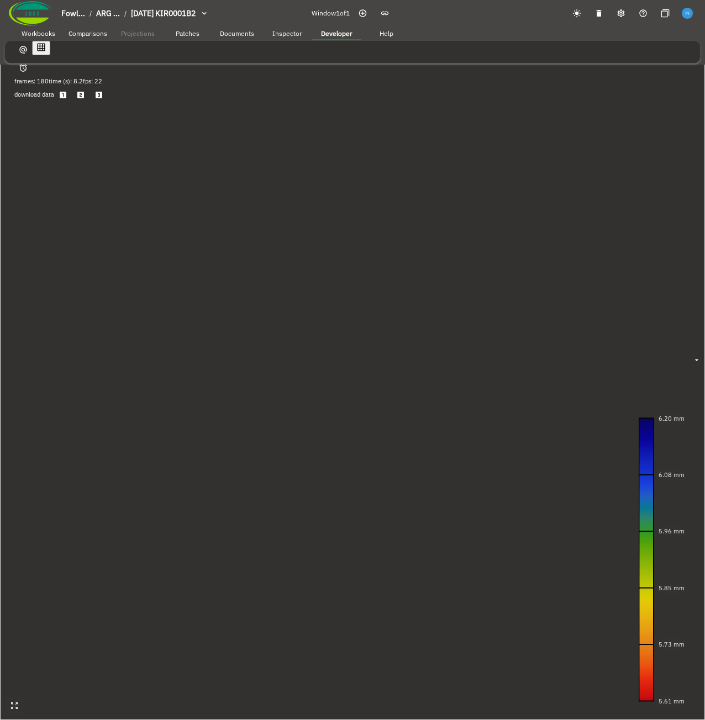
click at [360, 271] on canvas at bounding box center [352, 360] width 705 height 720
drag, startPoint x: 486, startPoint y: 209, endPoint x: 379, endPoint y: 394, distance: 214.3
click at [379, 323] on canvas at bounding box center [352, 360] width 705 height 720
drag, startPoint x: 224, startPoint y: 519, endPoint x: 371, endPoint y: 265, distance: 293.9
click at [371, 265] on canvas at bounding box center [352, 360] width 705 height 720
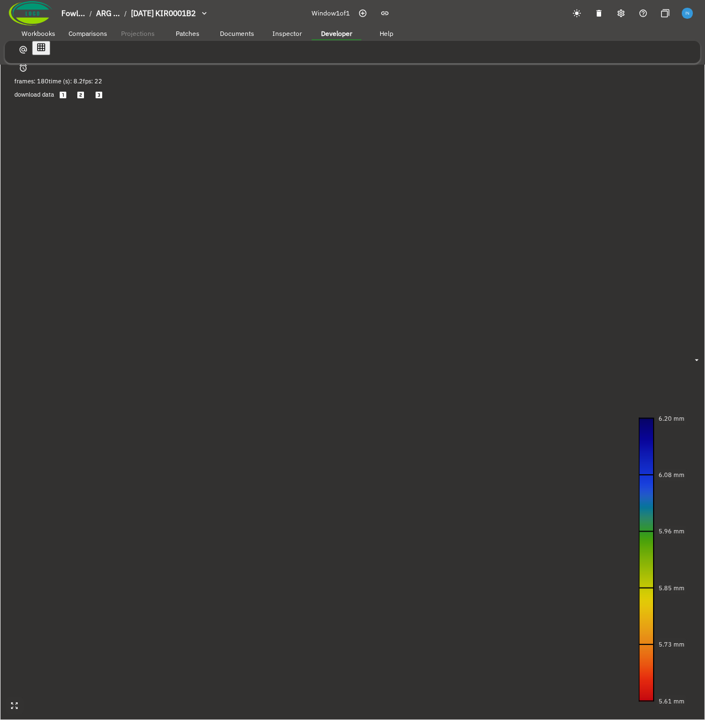
drag, startPoint x: 493, startPoint y: 146, endPoint x: 332, endPoint y: 466, distance: 357.6
click at [332, 323] on canvas at bounding box center [352, 360] width 705 height 720
drag, startPoint x: 332, startPoint y: 466, endPoint x: 366, endPoint y: 351, distance: 119.6
click at [366, 323] on canvas at bounding box center [352, 360] width 705 height 720
drag, startPoint x: 431, startPoint y: 276, endPoint x: 413, endPoint y: 325, distance: 52.4
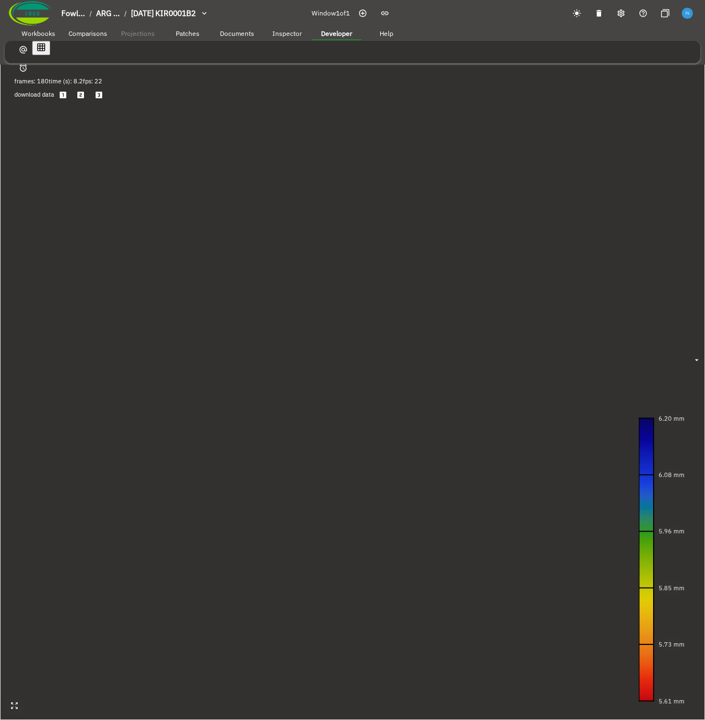
click at [413, 323] on canvas at bounding box center [352, 360] width 705 height 720
drag, startPoint x: 341, startPoint y: 594, endPoint x: 388, endPoint y: 443, distance: 158.6
click at [388, 323] on canvas at bounding box center [352, 360] width 705 height 720
drag, startPoint x: 412, startPoint y: 358, endPoint x: 299, endPoint y: 518, distance: 195.4
click at [299, 323] on canvas at bounding box center [352, 360] width 705 height 720
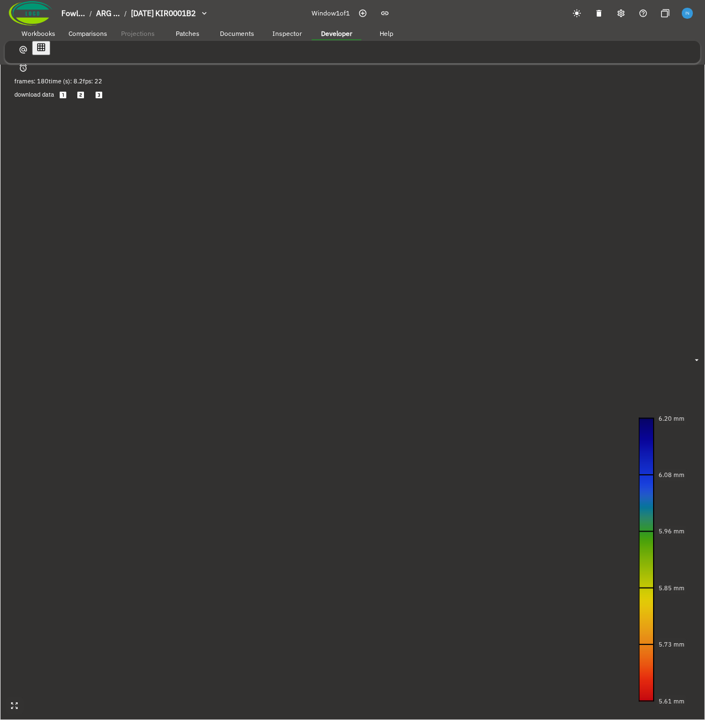
drag, startPoint x: 419, startPoint y: 486, endPoint x: 479, endPoint y: 339, distance: 159.5
click at [469, 323] on canvas at bounding box center [352, 360] width 705 height 720
drag, startPoint x: 383, startPoint y: 342, endPoint x: 385, endPoint y: 394, distance: 52.0
click at [385, 323] on canvas at bounding box center [352, 360] width 705 height 720
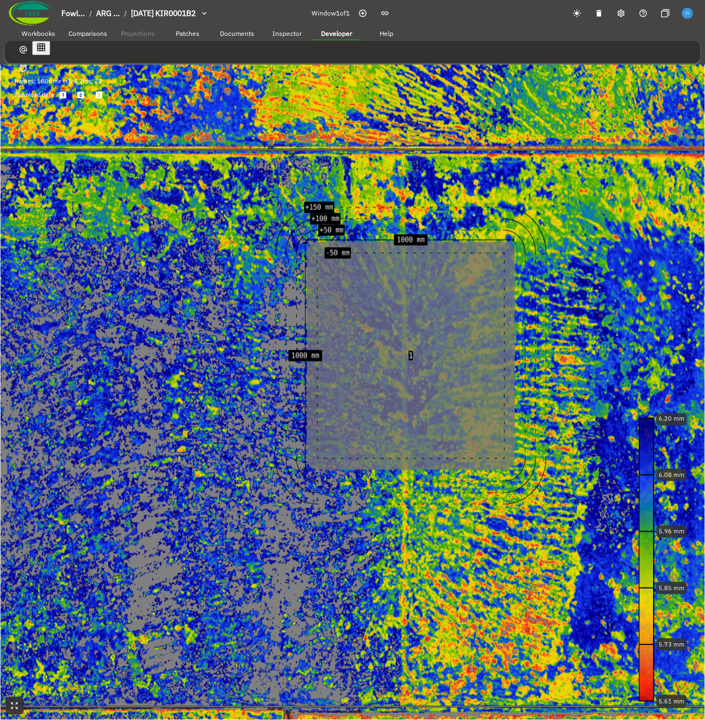
drag, startPoint x: 368, startPoint y: 389, endPoint x: 402, endPoint y: 344, distance: 57.2
click at [402, 323] on canvas at bounding box center [352, 360] width 705 height 720
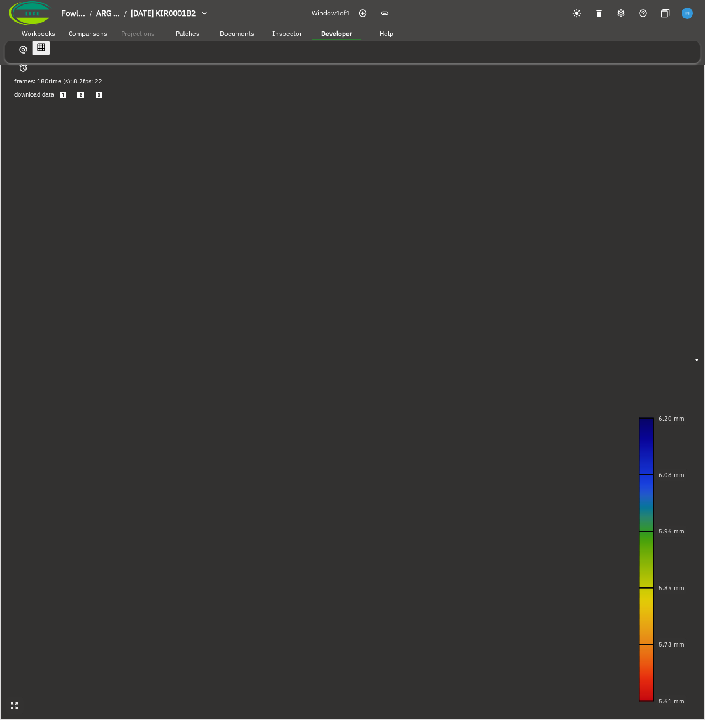
drag, startPoint x: 402, startPoint y: 344, endPoint x: 350, endPoint y: 381, distance: 64.2
click at [350, 323] on canvas at bounding box center [352, 360] width 705 height 720
drag, startPoint x: 455, startPoint y: 281, endPoint x: 364, endPoint y: 432, distance: 176.4
click at [364, 323] on canvas at bounding box center [352, 360] width 705 height 720
drag, startPoint x: 292, startPoint y: 529, endPoint x: 387, endPoint y: 332, distance: 218.1
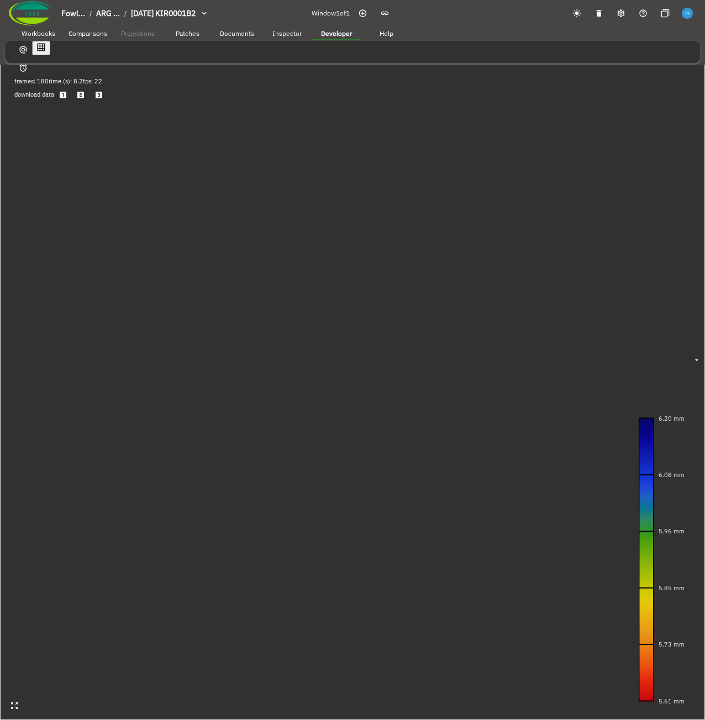
click at [387, 323] on canvas at bounding box center [352, 360] width 705 height 720
drag, startPoint x: 453, startPoint y: 261, endPoint x: 439, endPoint y: 261, distance: 14.9
click at [439, 261] on canvas at bounding box center [352, 360] width 705 height 720
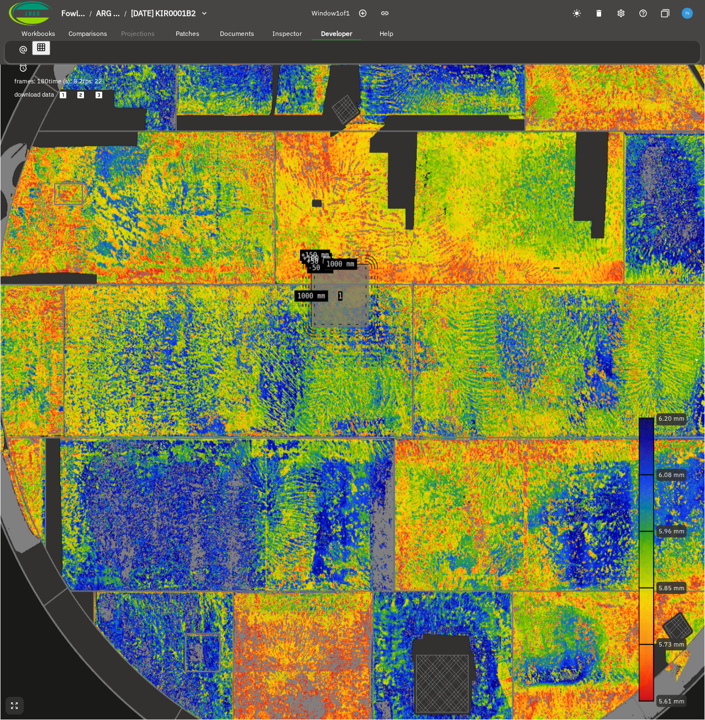
drag, startPoint x: 318, startPoint y: 245, endPoint x: 328, endPoint y: 241, distance: 10.5
click at [328, 241] on canvas at bounding box center [352, 360] width 705 height 720
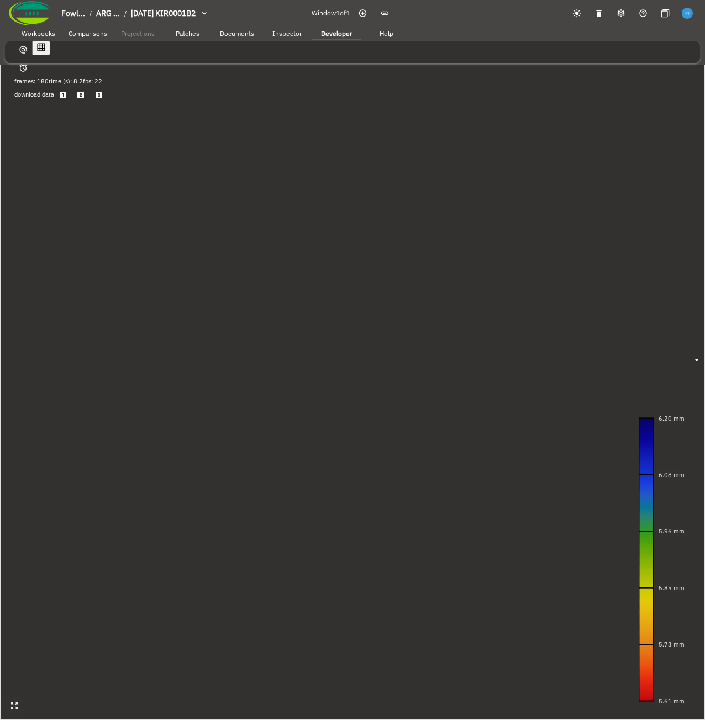
drag, startPoint x: 371, startPoint y: 337, endPoint x: 375, endPoint y: 363, distance: 25.7
click at [375, 323] on canvas at bounding box center [352, 360] width 705 height 720
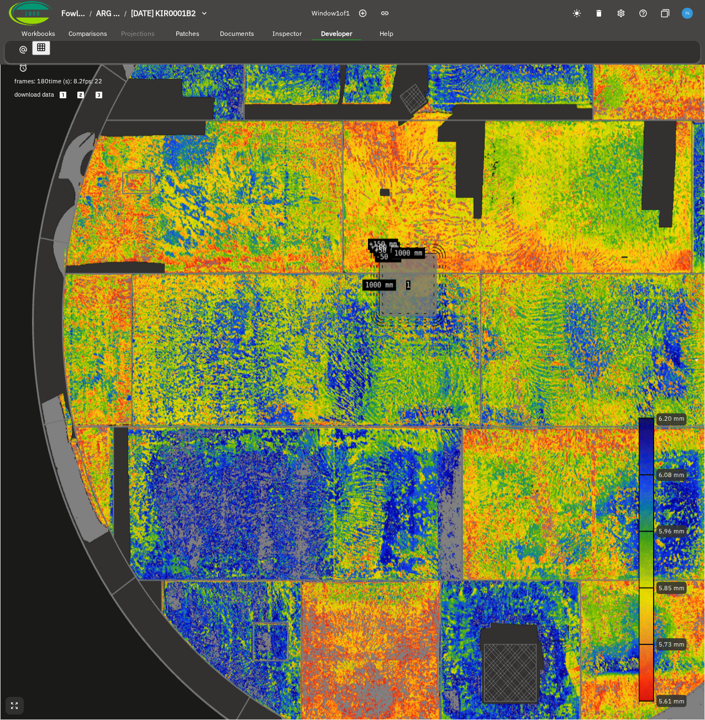
drag, startPoint x: 377, startPoint y: 369, endPoint x: 402, endPoint y: 357, distance: 27.2
click at [402, 323] on canvas at bounding box center [352, 360] width 705 height 720
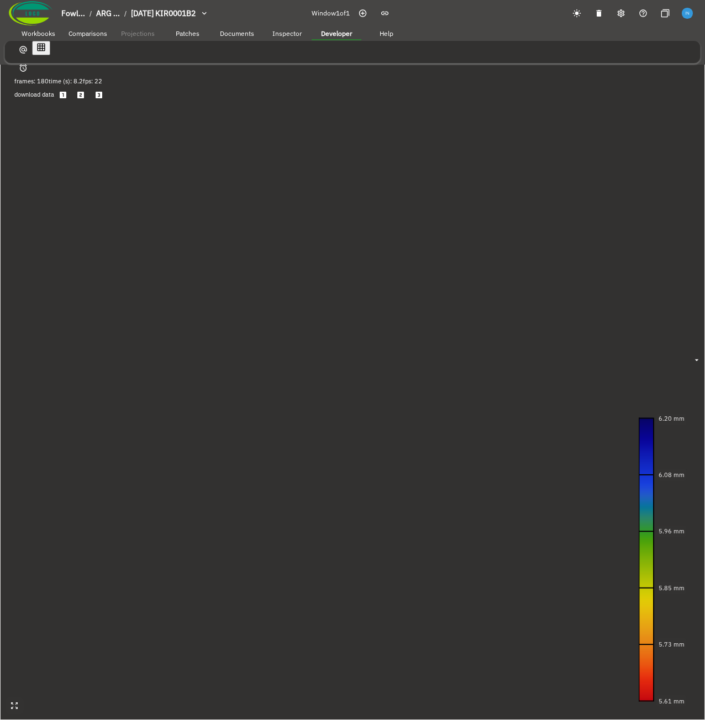
drag, startPoint x: 399, startPoint y: 349, endPoint x: 294, endPoint y: 256, distance: 140.1
click at [294, 256] on canvas at bounding box center [352, 360] width 705 height 720
click at [22, 323] on button "Save" at bounding box center [11, 365] width 22 height 11
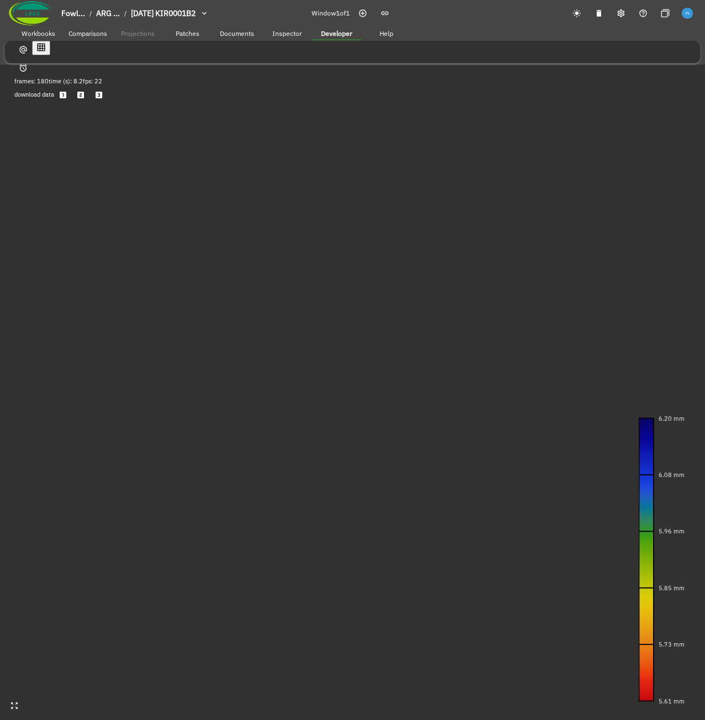
drag, startPoint x: 336, startPoint y: 209, endPoint x: 366, endPoint y: 295, distance: 90.6
click at [366, 295] on canvas at bounding box center [352, 360] width 705 height 720
click at [254, 262] on canvas at bounding box center [352, 360] width 705 height 720
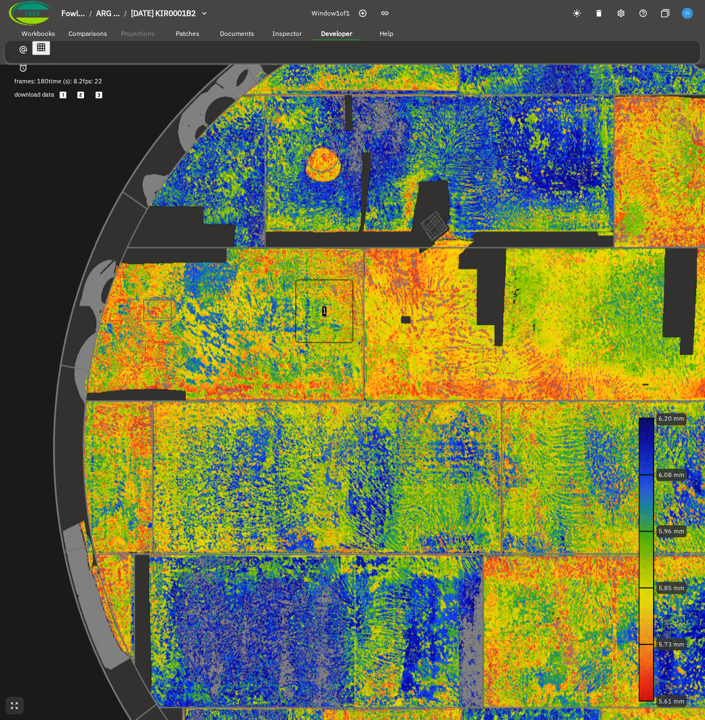
click at [469, 323] on canvas at bounding box center [352, 360] width 705 height 720
drag, startPoint x: 300, startPoint y: 303, endPoint x: 185, endPoint y: 235, distance: 133.7
click at [185, 235] on canvas at bounding box center [352, 360] width 705 height 720
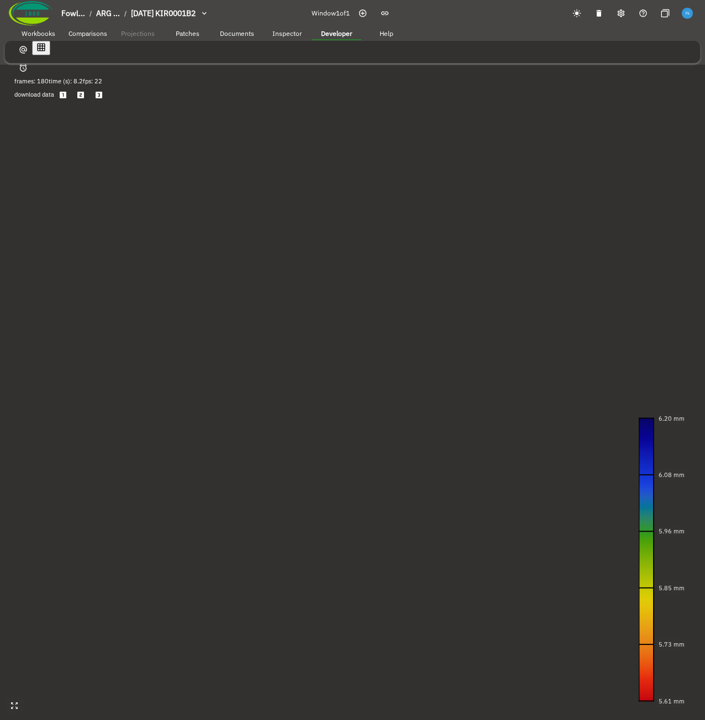
click at [126, 323] on canvas at bounding box center [352, 360] width 705 height 720
click at [469, 323] on canvas at bounding box center [352, 360] width 705 height 720
drag, startPoint x: 337, startPoint y: 266, endPoint x: 340, endPoint y: 304, distance: 38.2
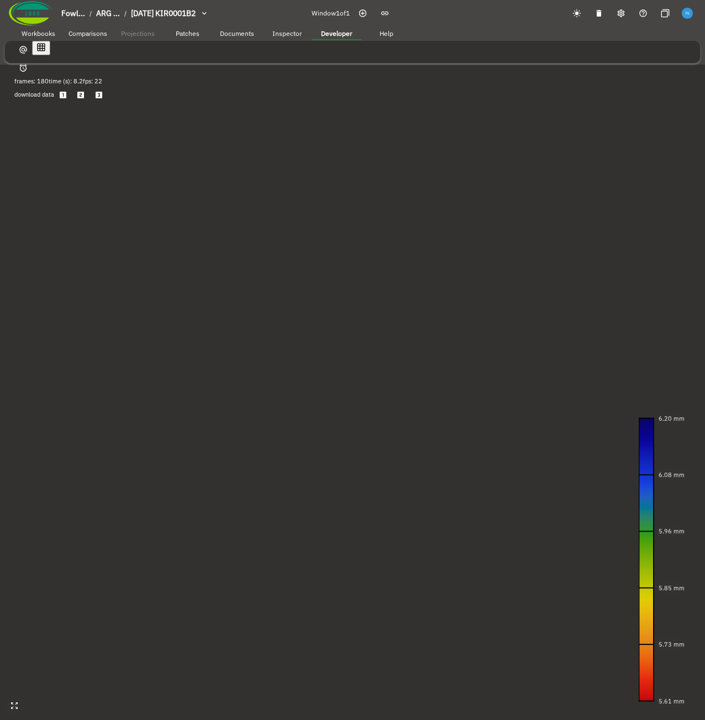
click at [340, 304] on canvas at bounding box center [352, 360] width 705 height 720
click at [45, 32] on span "Workbooks" at bounding box center [39, 33] width 34 height 8
click at [292, 36] on span "Inspector" at bounding box center [286, 33] width 29 height 8
click at [329, 35] on span "Developer" at bounding box center [336, 33] width 31 height 8
click at [229, 36] on span "Documents" at bounding box center [237, 33] width 34 height 8
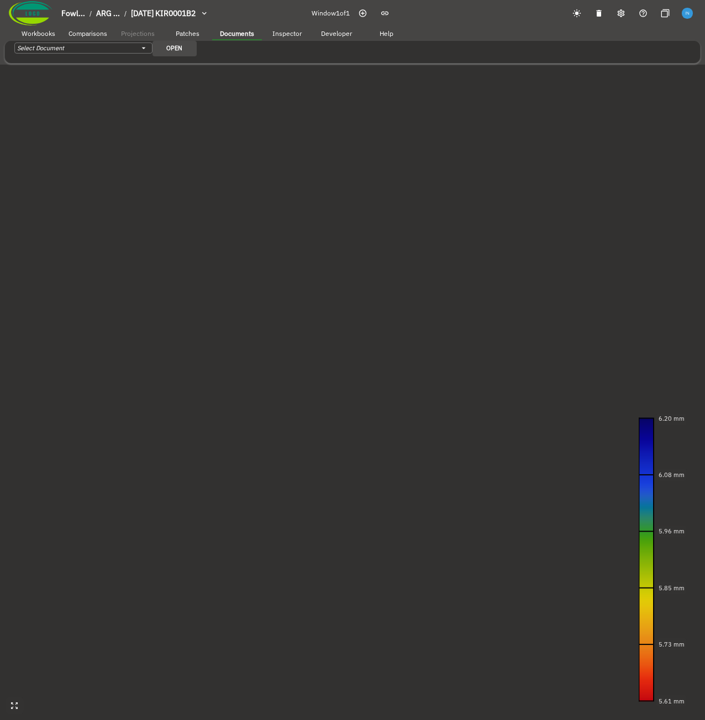
click at [183, 38] on button "Patches" at bounding box center [187, 33] width 50 height 17
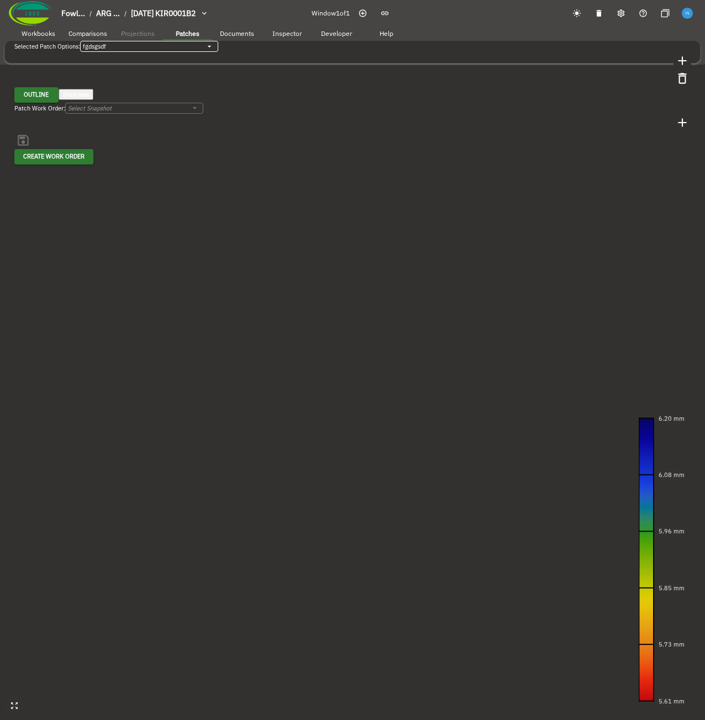
click at [179, 55] on body "Fowl... / ARG ... / 2024-09-20 KIR0001B2 Window 1 of 1 Workbooks Comparisons Pr…" at bounding box center [352, 59] width 705 height 118
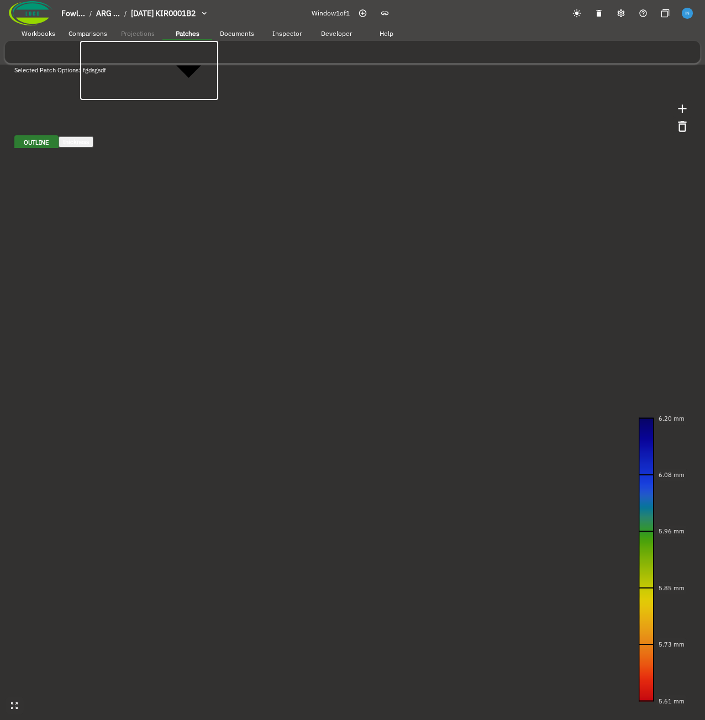
click at [179, 124] on div at bounding box center [352, 124] width 705 height 0
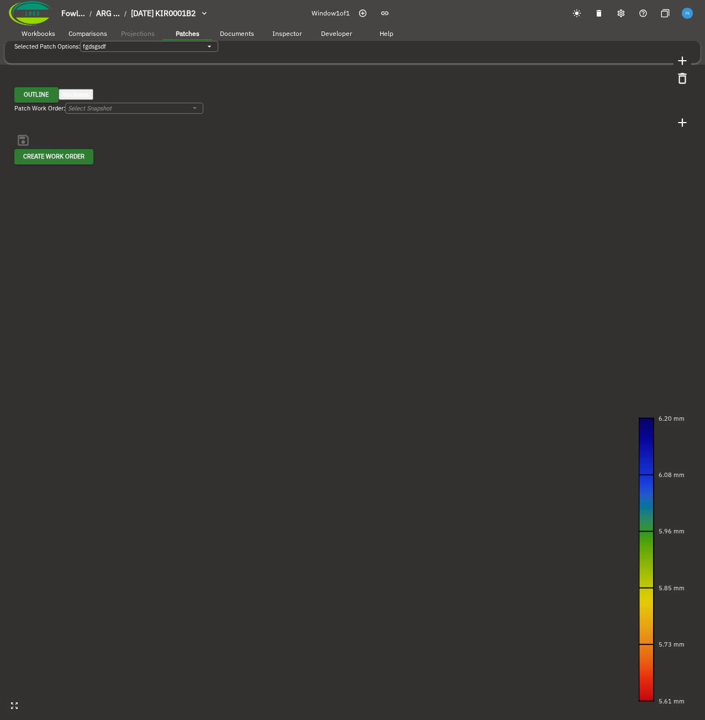
drag, startPoint x: 260, startPoint y: 171, endPoint x: 231, endPoint y: 166, distance: 28.5
click at [231, 166] on canvas at bounding box center [352, 360] width 705 height 720
click at [469, 71] on icon "button" at bounding box center [682, 78] width 14 height 14
click at [18, 170] on button "Yes" at bounding box center [9, 164] width 18 height 11
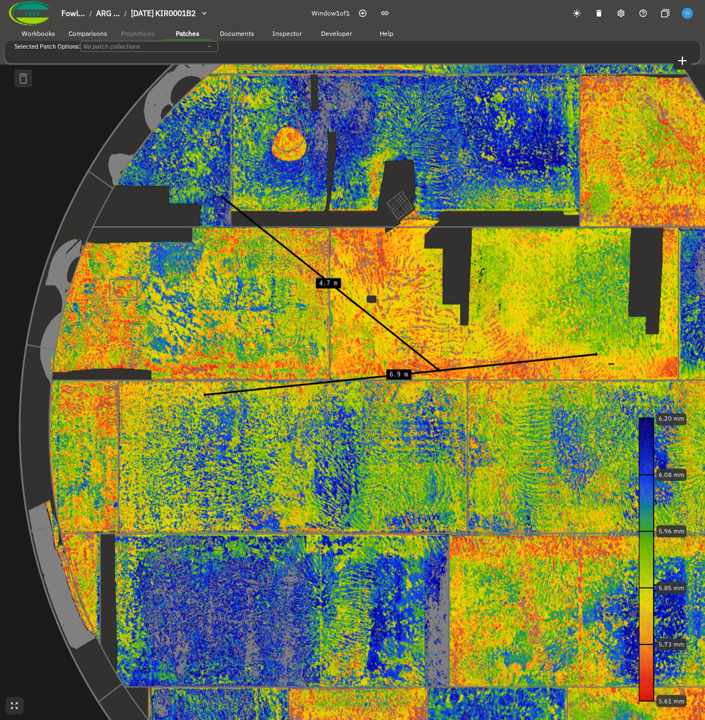
drag, startPoint x: 379, startPoint y: 237, endPoint x: 395, endPoint y: 244, distance: 17.8
click at [395, 244] on canvas at bounding box center [352, 360] width 705 height 720
click at [187, 52] on div "No patch collections" at bounding box center [149, 46] width 138 height 11
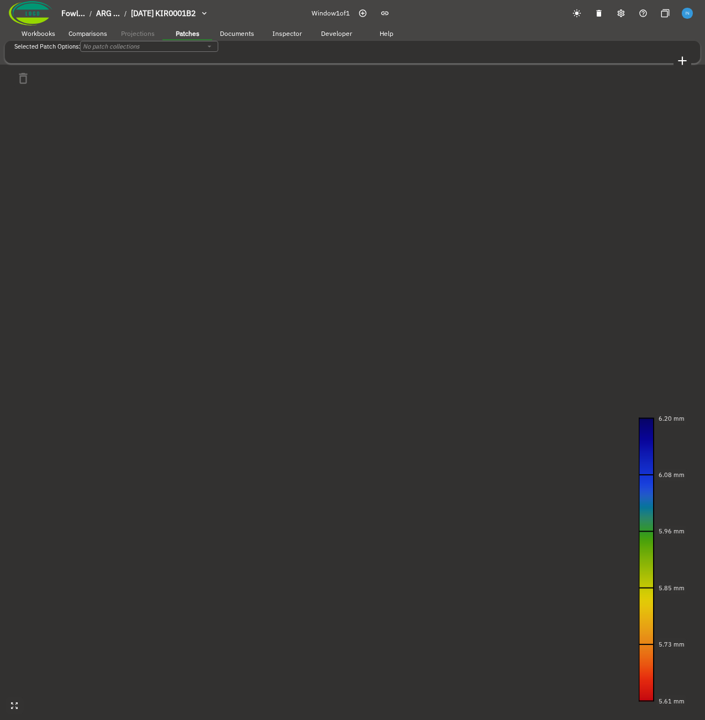
click at [469, 52] on button "button" at bounding box center [682, 61] width 18 height 18
click at [14, 141] on icon "button" at bounding box center [8, 136] width 9 height 9
click at [405, 262] on canvas at bounding box center [352, 360] width 705 height 720
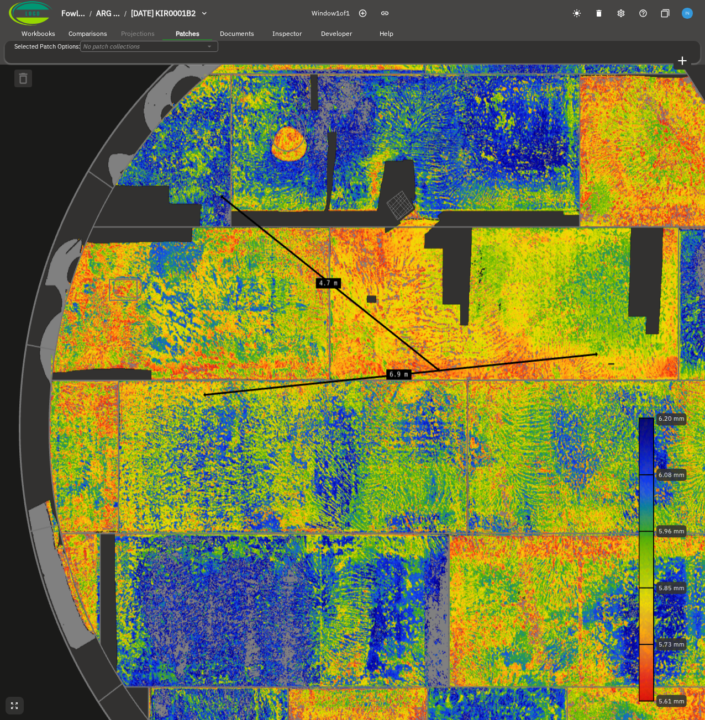
click at [358, 235] on canvas at bounding box center [352, 360] width 705 height 720
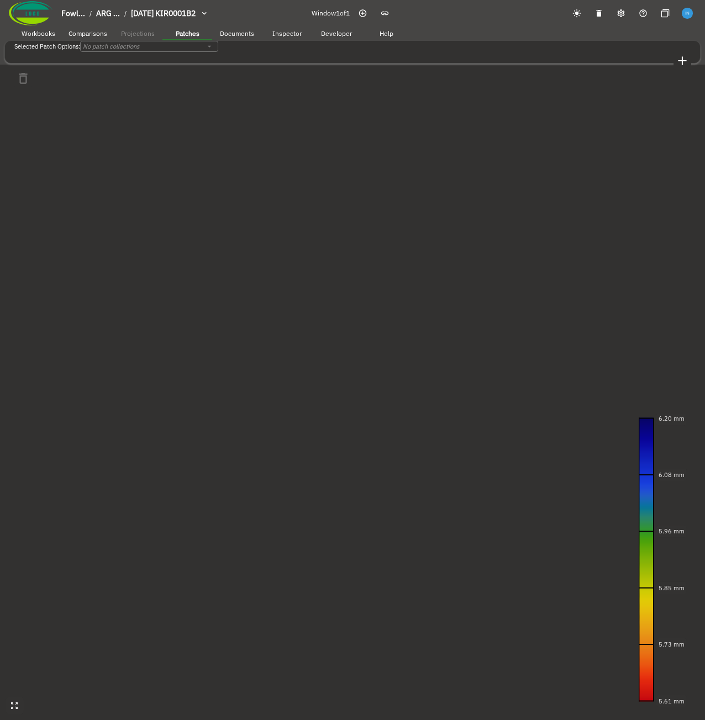
click at [469, 56] on icon "button" at bounding box center [682, 60] width 8 height 8
click at [305, 184] on input "Title" at bounding box center [360, 170] width 720 height 27
type input "fdsafdas"
click at [17, 243] on button "Ok" at bounding box center [8, 237] width 17 height 11
click at [319, 184] on input "fdsafdas" at bounding box center [360, 170] width 720 height 27
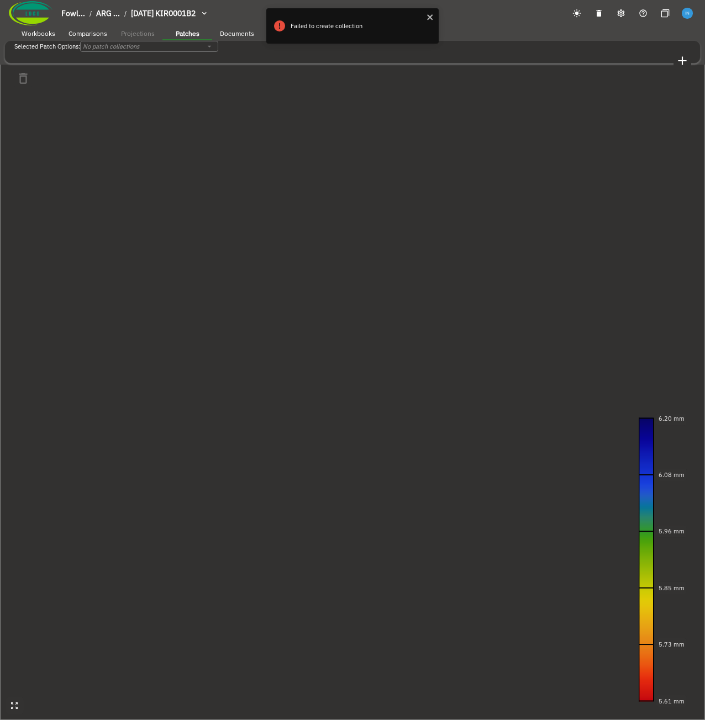
click at [319, 184] on input "fdsafdas" at bounding box center [360, 170] width 720 height 27
click at [331, 184] on input "Title" at bounding box center [360, 170] width 720 height 27
type input "fdsafdas"
click at [17, 243] on button "Ok" at bounding box center [8, 237] width 17 height 11
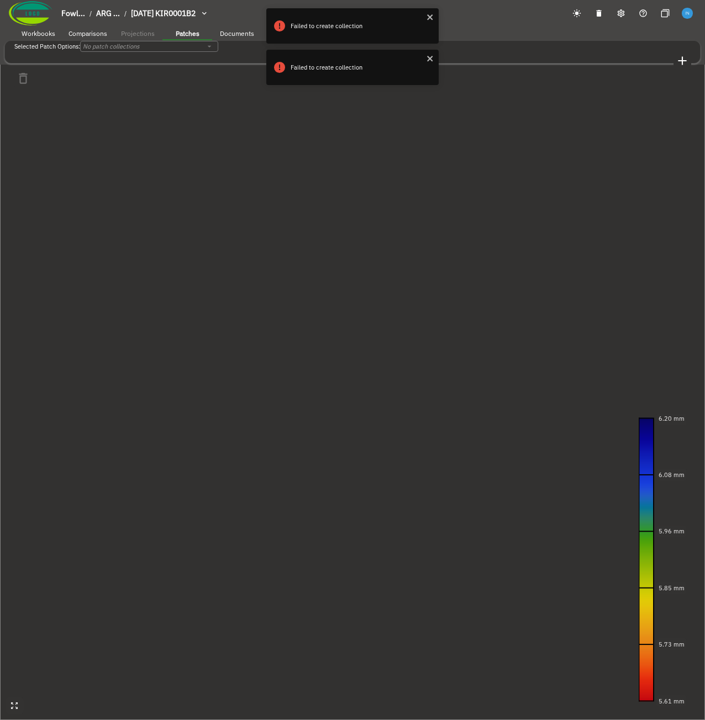
click at [323, 232] on div "x Description" at bounding box center [352, 212] width 705 height 40
click at [89, 230] on textarea "Description" at bounding box center [44, 211] width 89 height 39
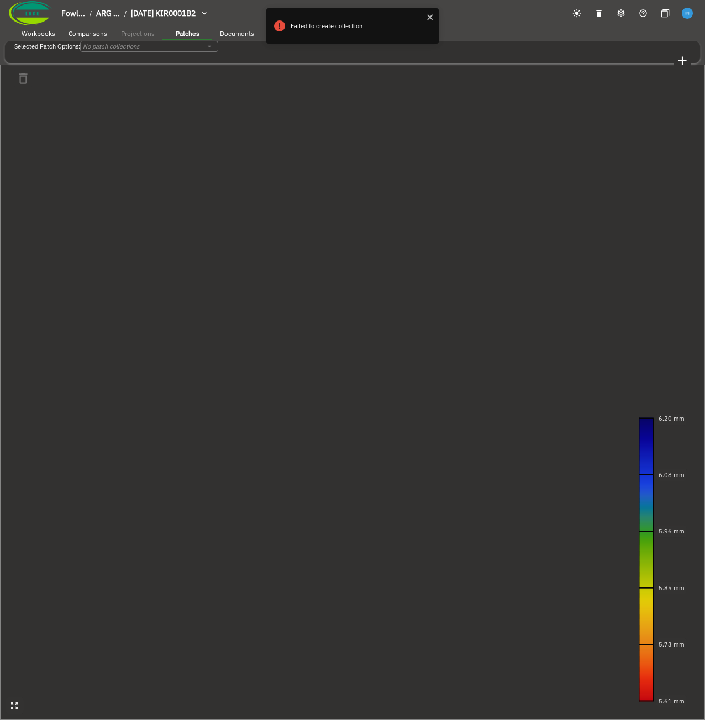
drag, startPoint x: 448, startPoint y: 429, endPoint x: 297, endPoint y: 418, distance: 151.7
click at [297, 243] on div "Ok Cancel" at bounding box center [352, 237] width 705 height 11
click at [427, 19] on icon "close" at bounding box center [430, 17] width 8 height 9
click at [17, 243] on button "Ok" at bounding box center [8, 237] width 17 height 11
click at [89, 230] on textarea "Description" at bounding box center [44, 211] width 89 height 39
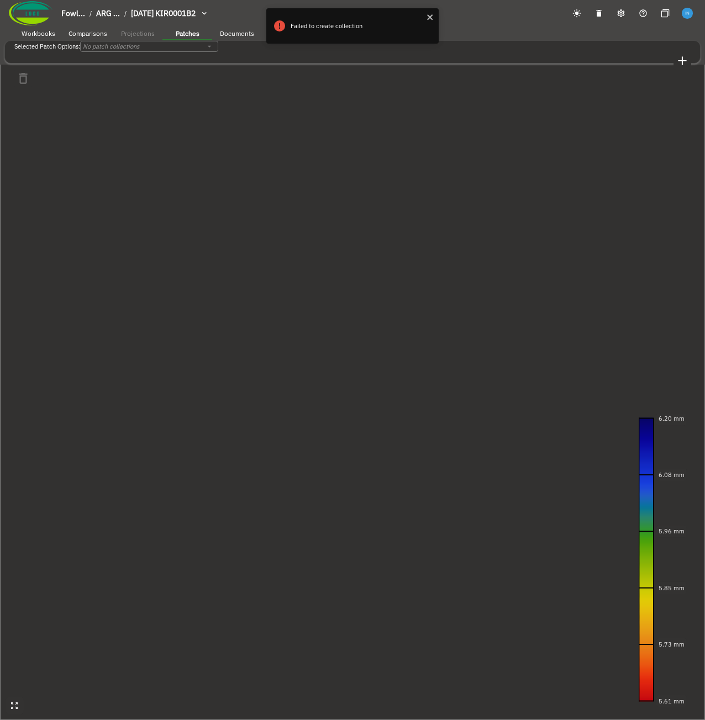
click at [89, 230] on textarea "Description" at bounding box center [44, 211] width 89 height 39
click at [429, 18] on icon "close" at bounding box center [430, 17] width 6 height 6
click at [18, 145] on button "button" at bounding box center [9, 137] width 18 height 14
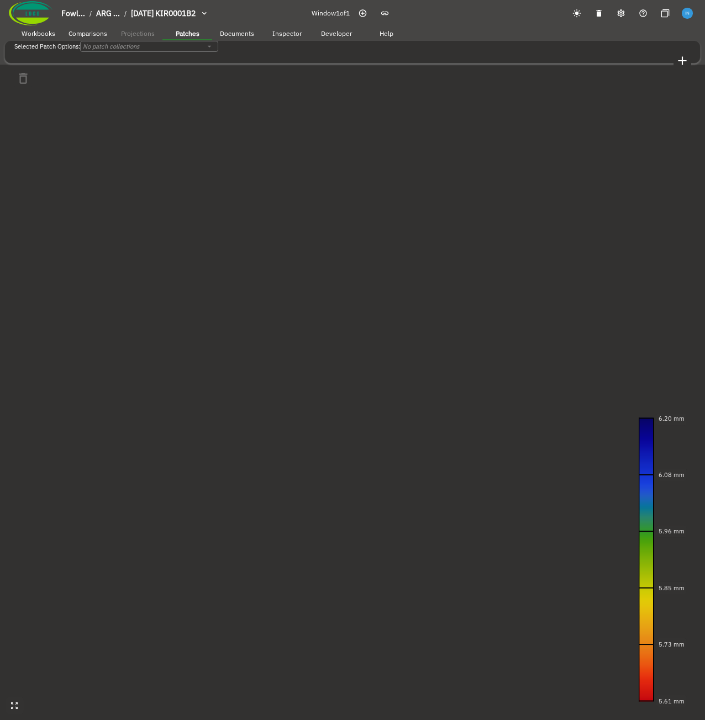
click at [49, 31] on span "Workbooks" at bounding box center [39, 33] width 34 height 8
click at [87, 34] on span "Comparisons" at bounding box center [87, 33] width 39 height 8
click at [45, 34] on span "Workbooks" at bounding box center [39, 33] width 34 height 8
click at [417, 56] on icon "button" at bounding box center [410, 52] width 14 height 14
click at [12, 139] on icon "button" at bounding box center [9, 137] width 6 height 6
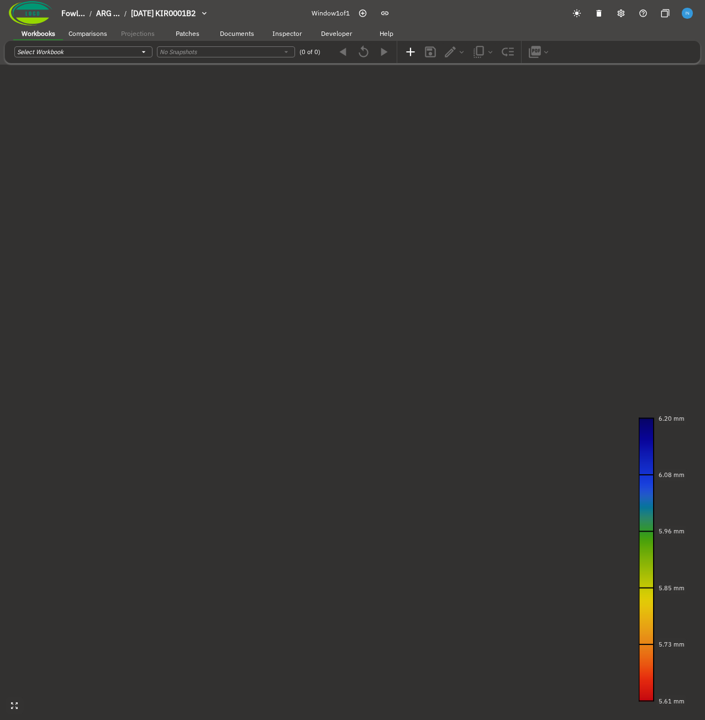
click at [285, 33] on span "Inspector" at bounding box center [286, 33] width 29 height 8
click at [238, 34] on span "Documents" at bounding box center [237, 33] width 34 height 8
click at [196, 35] on span "Patches" at bounding box center [188, 33] width 24 height 8
click at [233, 35] on span "Documents" at bounding box center [237, 33] width 34 height 8
click at [281, 35] on span "Inspector" at bounding box center [286, 33] width 29 height 8
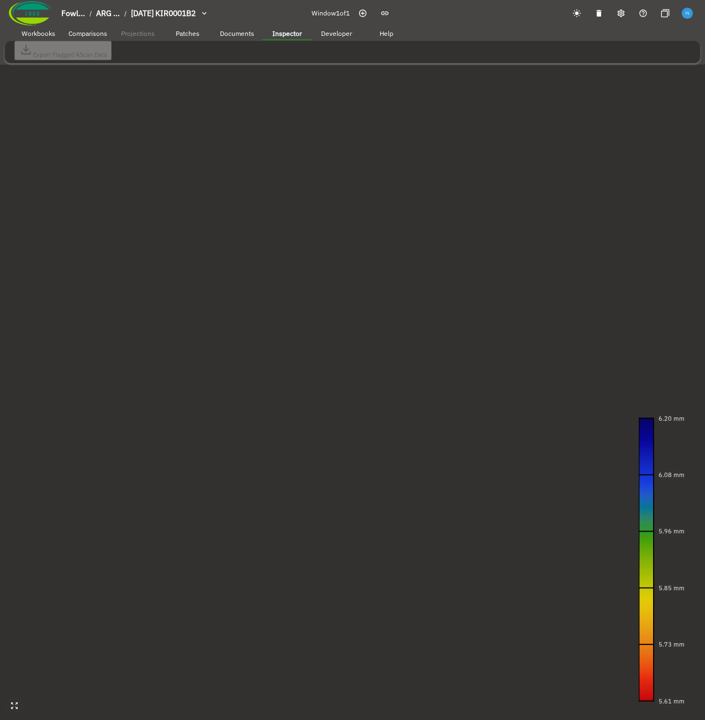
click at [243, 35] on span "Documents" at bounding box center [237, 33] width 34 height 8
click at [279, 32] on span "Inspector" at bounding box center [286, 33] width 29 height 8
click at [329, 35] on span "Developer" at bounding box center [336, 33] width 31 height 8
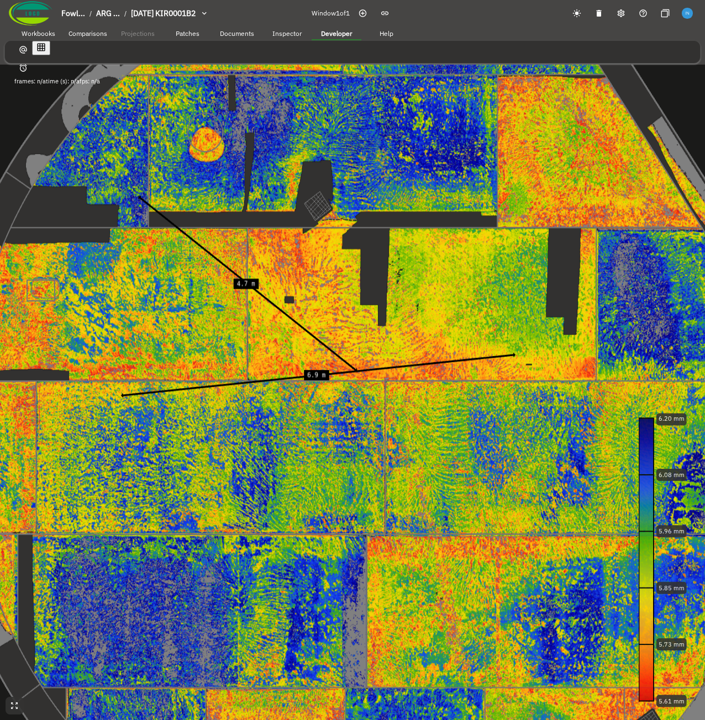
click at [209, 35] on button "Patches" at bounding box center [187, 33] width 50 height 17
click at [196, 36] on span "Patches" at bounding box center [188, 33] width 24 height 8
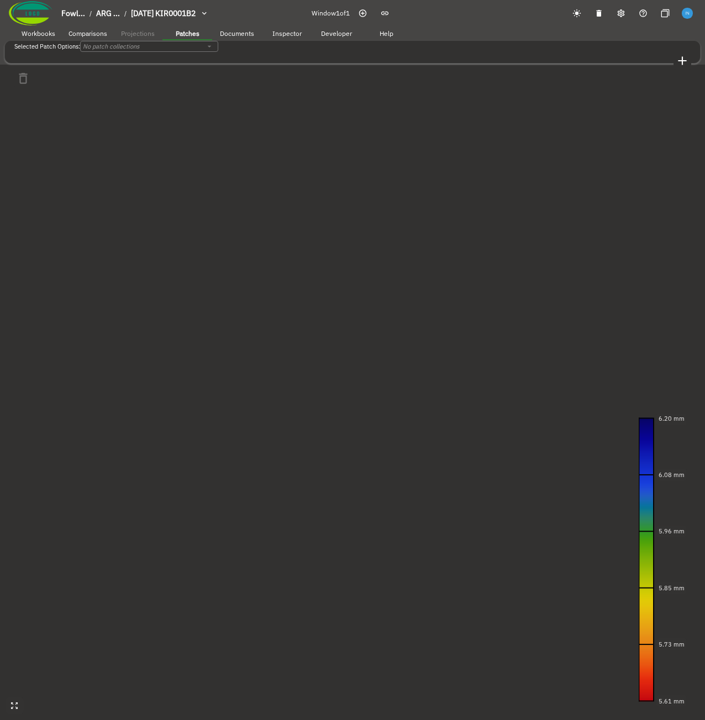
click at [188, 52] on div "No patch collections" at bounding box center [149, 46] width 138 height 11
click at [469, 56] on icon "button" at bounding box center [682, 60] width 8 height 8
click at [14, 141] on icon "button" at bounding box center [8, 136] width 9 height 9
click at [469, 56] on icon "button" at bounding box center [682, 61] width 14 height 14
click at [333, 184] on input "Title" at bounding box center [360, 170] width 720 height 27
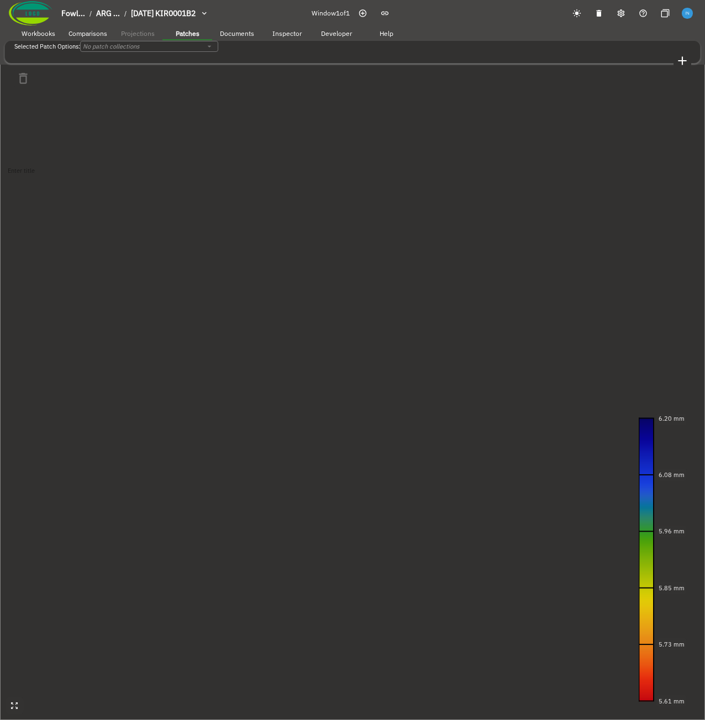
click at [89, 230] on textarea "Description" at bounding box center [44, 211] width 89 height 39
click at [44, 243] on button "Cancel" at bounding box center [31, 237] width 28 height 11
click at [167, 45] on div "Selected Patch Options: No patch collections ​" at bounding box center [352, 64] width 677 height 46
click at [170, 49] on div "No patch collections" at bounding box center [149, 46] width 138 height 11
click at [469, 54] on icon "button" at bounding box center [682, 61] width 14 height 14
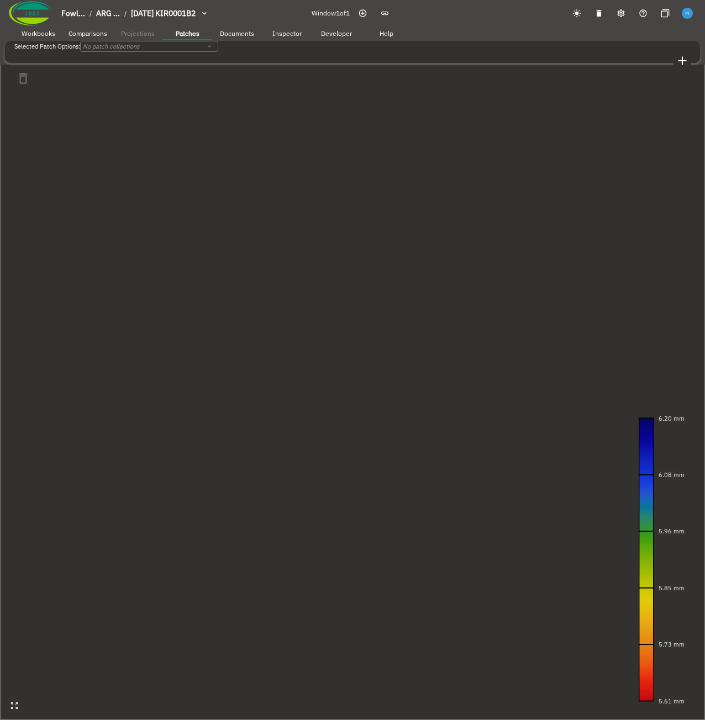
click at [12, 139] on icon "button" at bounding box center [9, 137] width 6 height 6
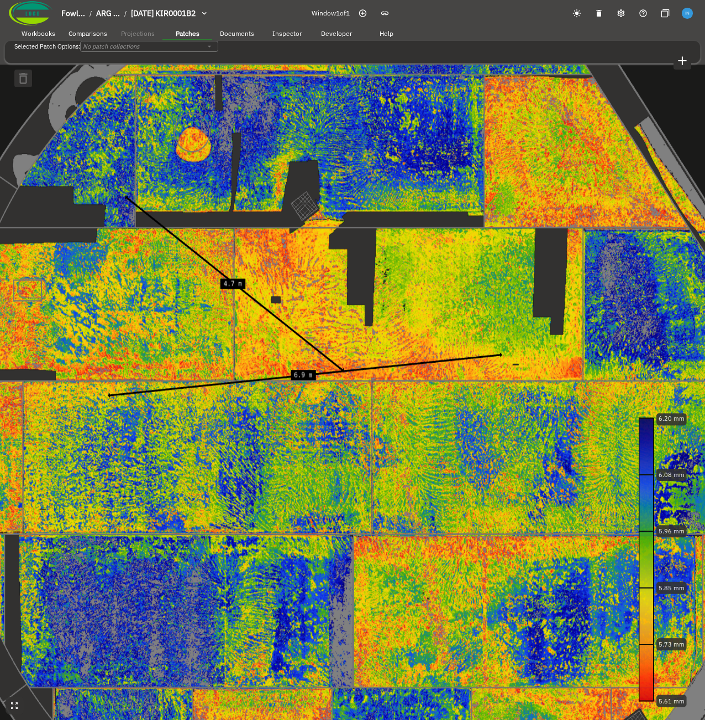
drag, startPoint x: 315, startPoint y: 221, endPoint x: 302, endPoint y: 221, distance: 13.8
click at [302, 221] on canvas at bounding box center [352, 360] width 705 height 720
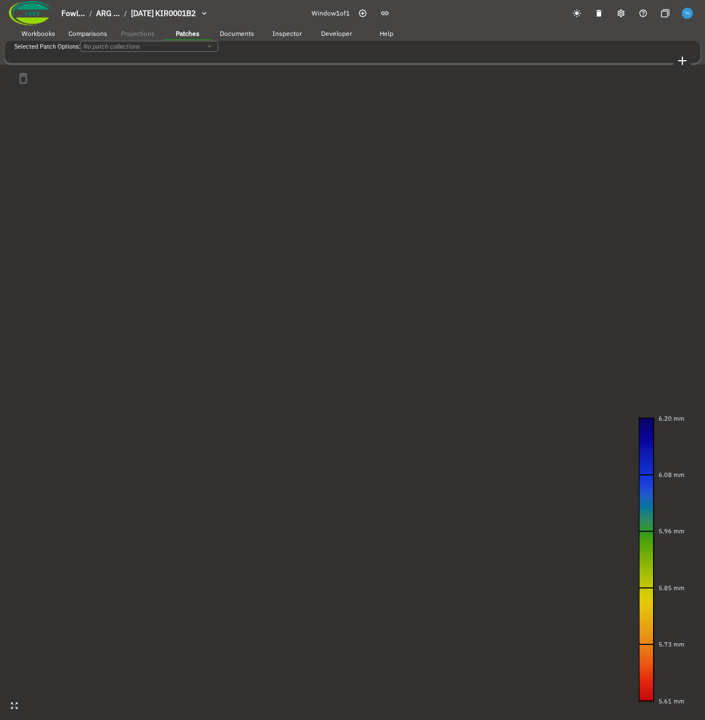
click at [367, 17] on icon "button" at bounding box center [362, 13] width 9 height 9
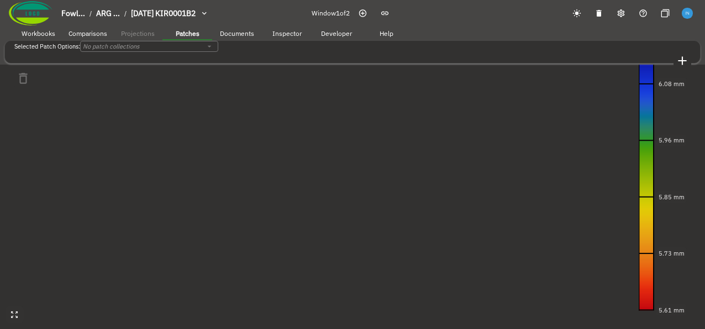
drag, startPoint x: 326, startPoint y: 226, endPoint x: 443, endPoint y: 324, distance: 152.6
click at [373, 222] on canvas at bounding box center [352, 164] width 705 height 329
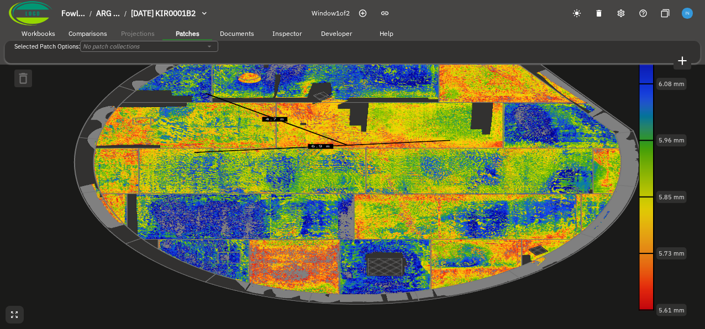
drag, startPoint x: 310, startPoint y: 247, endPoint x: 274, endPoint y: 244, distance: 36.1
click at [274, 244] on canvas at bounding box center [352, 164] width 705 height 329
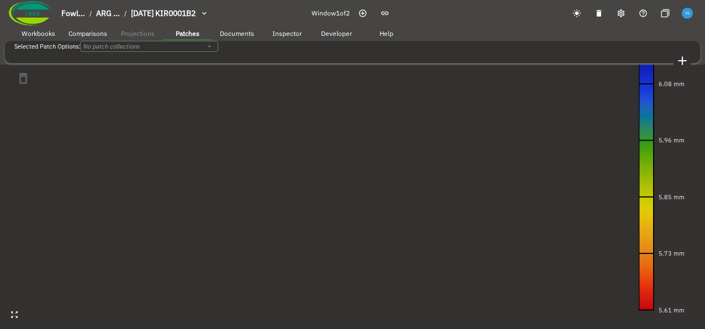
drag, startPoint x: 274, startPoint y: 242, endPoint x: 262, endPoint y: 239, distance: 12.1
click at [262, 239] on canvas at bounding box center [352, 164] width 705 height 329
click at [212, 52] on icon "button" at bounding box center [212, 52] width 0 height 0
drag, startPoint x: 313, startPoint y: 226, endPoint x: 318, endPoint y: 210, distance: 16.8
click at [318, 210] on canvas at bounding box center [352, 164] width 705 height 329
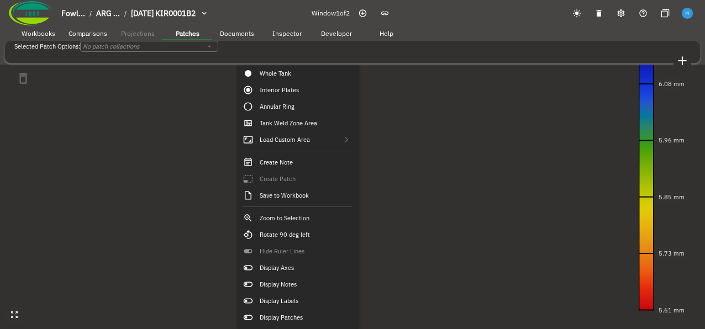
click at [197, 173] on canvas at bounding box center [352, 164] width 705 height 329
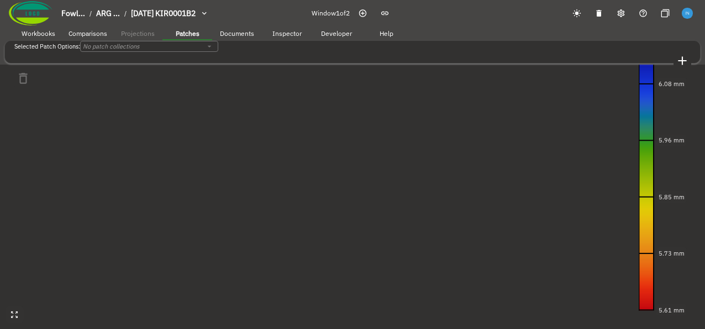
click at [289, 228] on canvas at bounding box center [352, 164] width 705 height 329
click at [334, 168] on canvas at bounding box center [352, 164] width 705 height 329
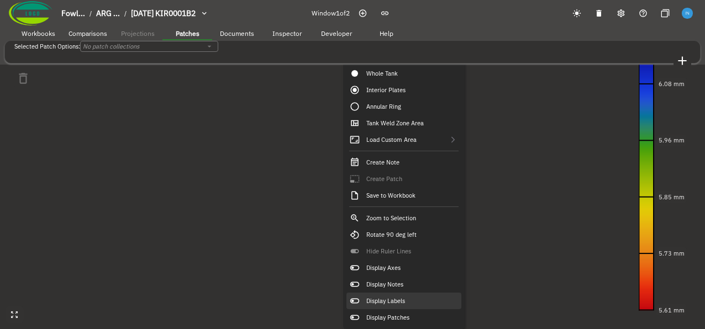
click at [412, 301] on div "Display Labels" at bounding box center [403, 301] width 115 height 17
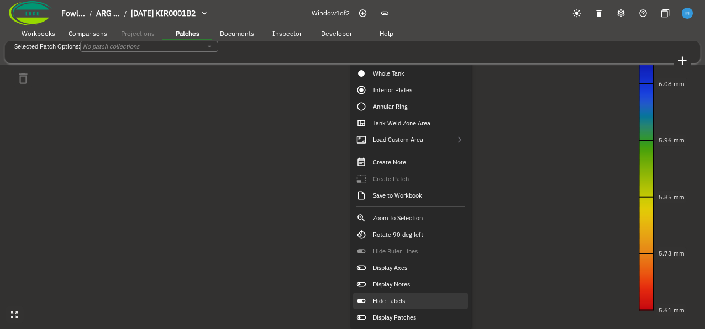
click at [420, 295] on div "Hide Labels" at bounding box center [410, 301] width 115 height 17
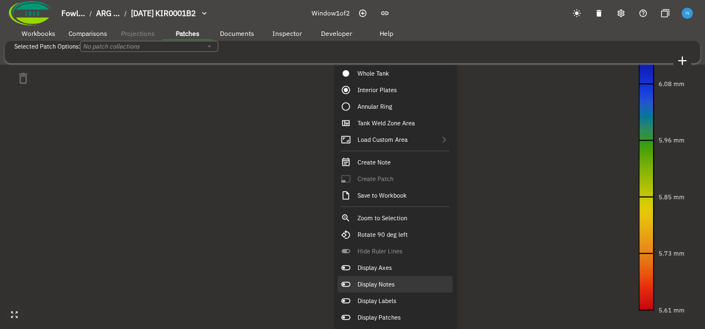
click at [411, 285] on div "Display Notes" at bounding box center [394, 284] width 115 height 17
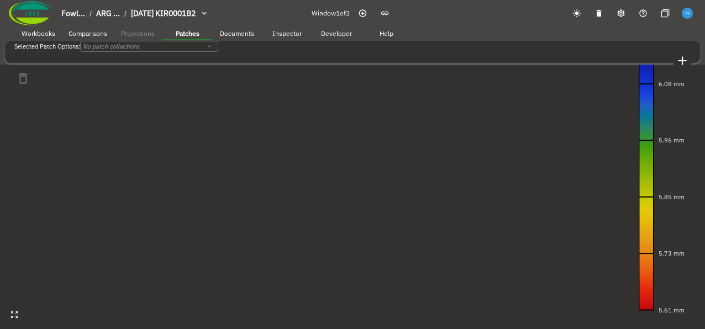
drag, startPoint x: 371, startPoint y: 287, endPoint x: 364, endPoint y: 240, distance: 47.4
click at [364, 240] on canvas at bounding box center [352, 164] width 705 height 329
drag, startPoint x: 393, startPoint y: 235, endPoint x: 343, endPoint y: 289, distance: 73.9
click at [343, 289] on canvas at bounding box center [352, 164] width 705 height 329
drag, startPoint x: 325, startPoint y: 263, endPoint x: 299, endPoint y: 294, distance: 40.0
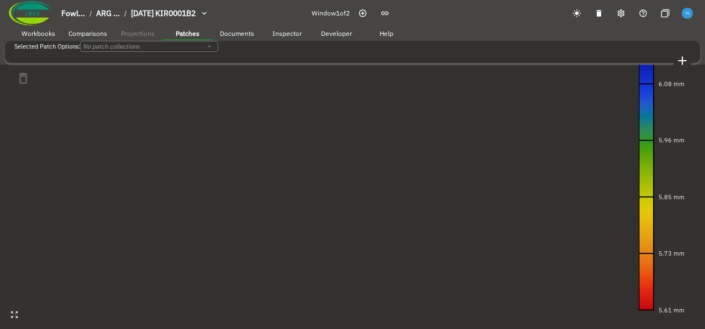
click at [299, 294] on canvas at bounding box center [352, 164] width 705 height 329
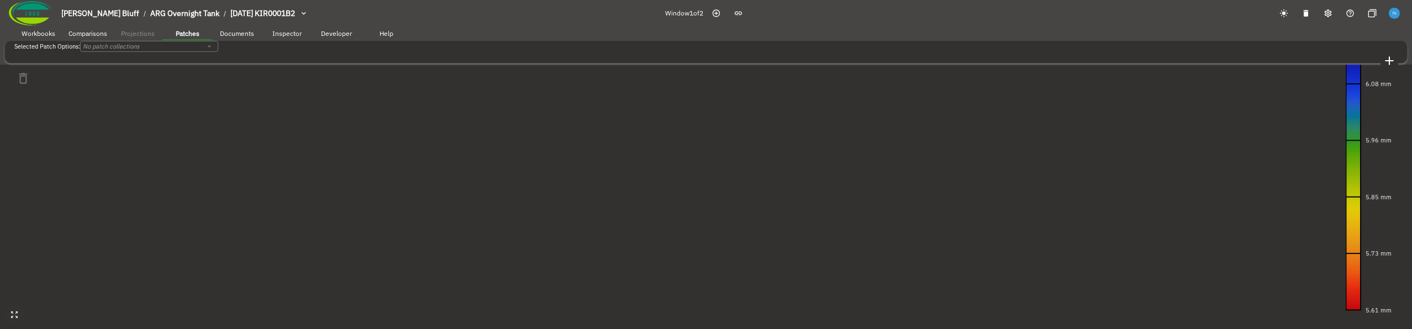
drag, startPoint x: 642, startPoint y: 236, endPoint x: 630, endPoint y: 257, distance: 23.8
click at [469, 257] on canvas at bounding box center [706, 164] width 1412 height 329
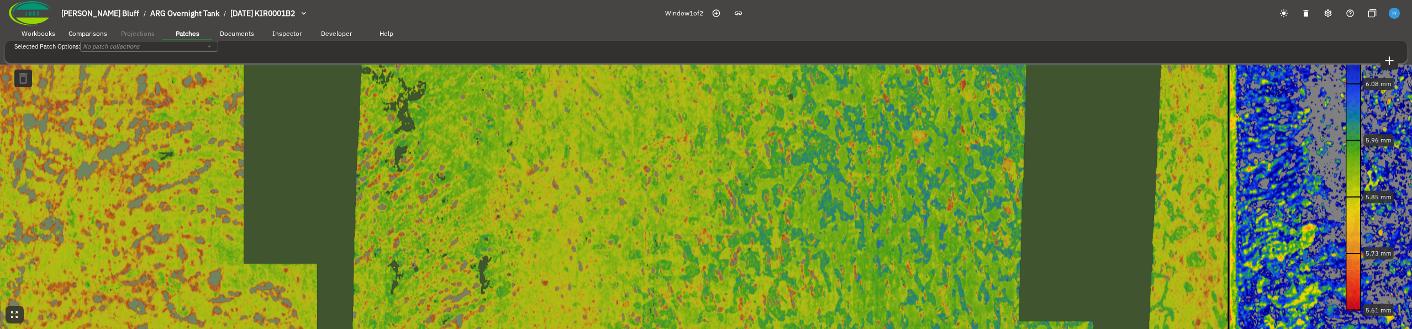
drag, startPoint x: 559, startPoint y: 265, endPoint x: 556, endPoint y: 279, distance: 14.1
click at [469, 279] on canvas at bounding box center [706, 164] width 1412 height 329
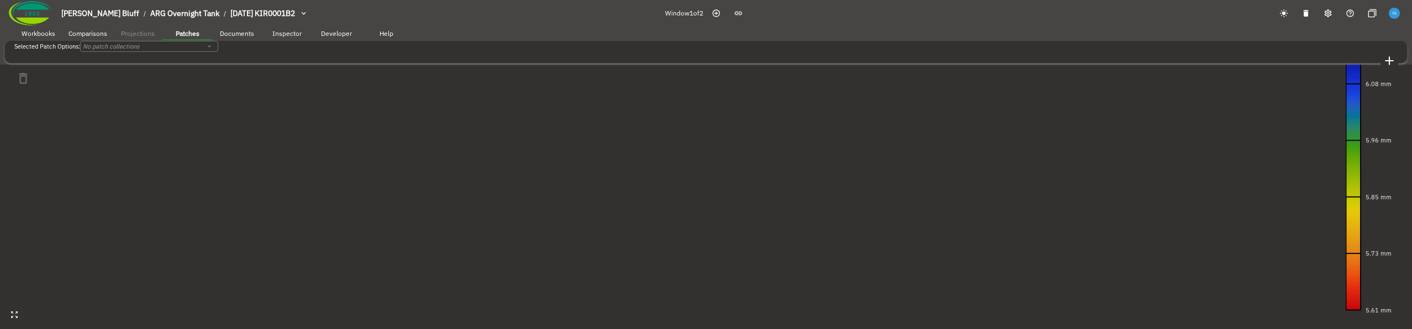
drag, startPoint x: 413, startPoint y: 266, endPoint x: 490, endPoint y: 270, distance: 76.9
click at [469, 270] on canvas at bounding box center [706, 164] width 1412 height 329
click at [356, 256] on canvas at bounding box center [706, 164] width 1412 height 329
drag, startPoint x: 605, startPoint y: 181, endPoint x: 662, endPoint y: 217, distance: 68.0
click at [469, 217] on canvas at bounding box center [706, 164] width 1412 height 329
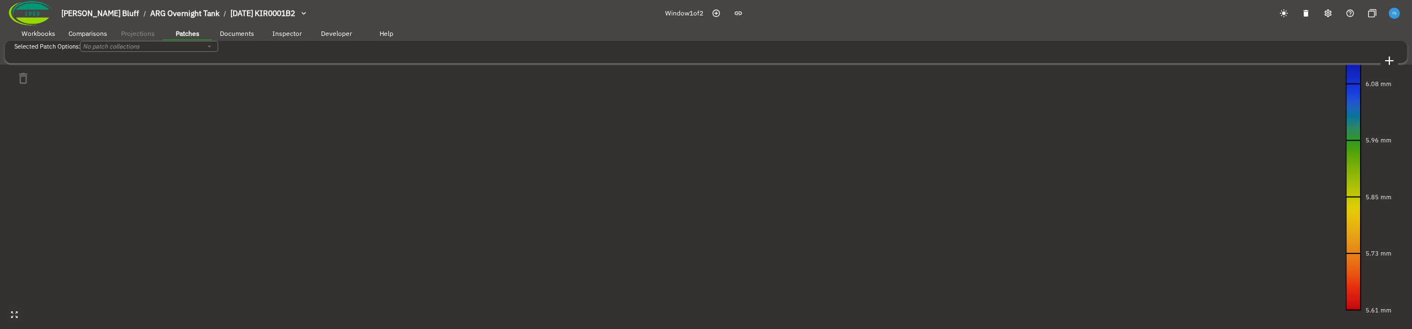
drag, startPoint x: 461, startPoint y: 255, endPoint x: 344, endPoint y: 195, distance: 131.4
click at [344, 195] on canvas at bounding box center [706, 164] width 1412 height 329
click at [469, 188] on canvas at bounding box center [706, 164] width 1412 height 329
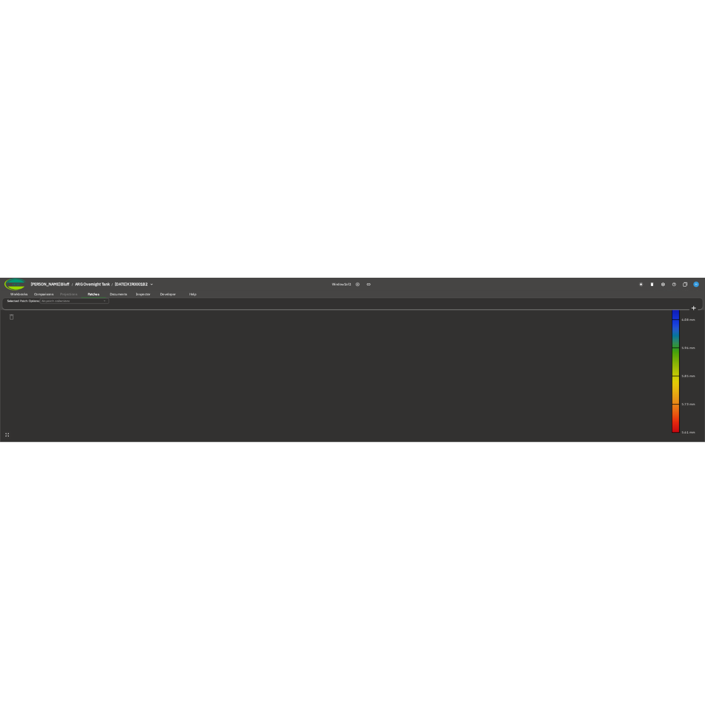
scroll to position [44, 0]
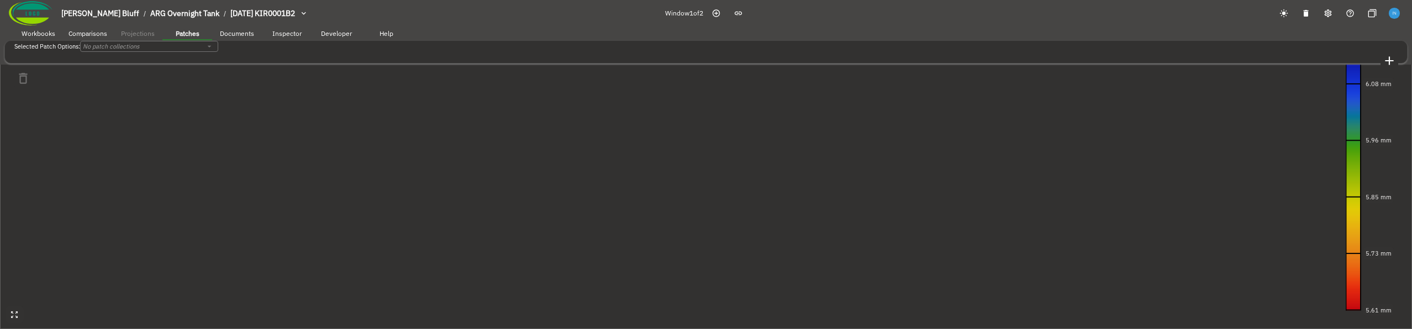
click at [4, 82] on icon "button" at bounding box center [4, 82] width 0 height 0
click at [133, 259] on li "Delete" at bounding box center [717, 265] width 1390 height 12
drag, startPoint x: 397, startPoint y: 261, endPoint x: 380, endPoint y: 240, distance: 26.7
click at [380, 240] on canvas at bounding box center [706, 164] width 1412 height 329
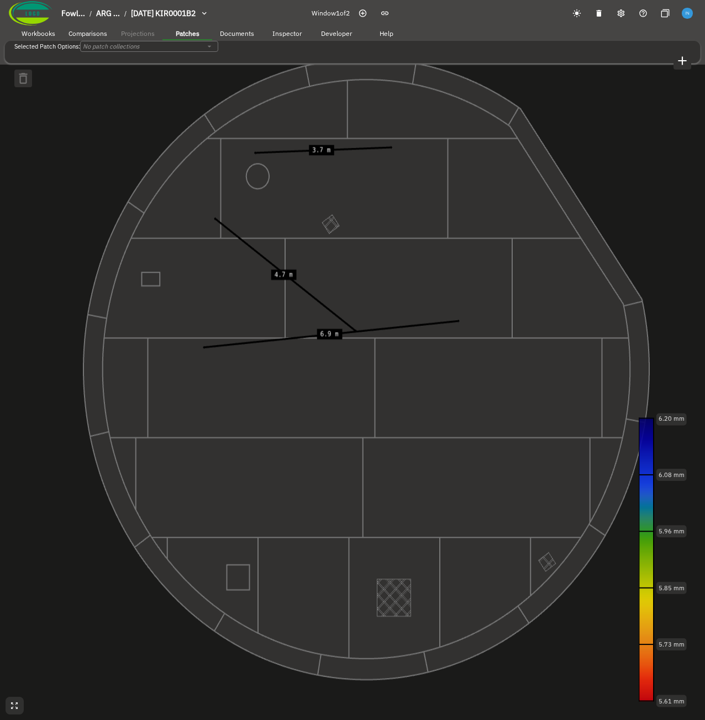
drag, startPoint x: 264, startPoint y: 316, endPoint x: 287, endPoint y: 316, distance: 23.2
click at [287, 316] on canvas at bounding box center [352, 360] width 705 height 720
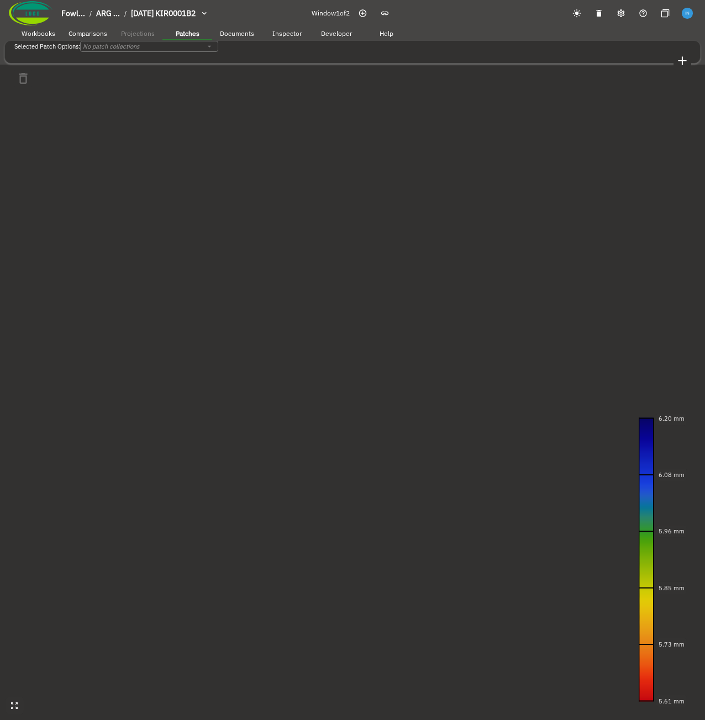
drag, startPoint x: 452, startPoint y: 267, endPoint x: 426, endPoint y: 261, distance: 26.7
click at [426, 261] on canvas at bounding box center [352, 360] width 705 height 720
click at [188, 35] on span "Patches" at bounding box center [188, 33] width 24 height 8
click at [180, 57] on div "Selected Patch Options: No patch collections ​" at bounding box center [352, 64] width 677 height 46
click at [469, 55] on icon "button" at bounding box center [682, 61] width 14 height 14
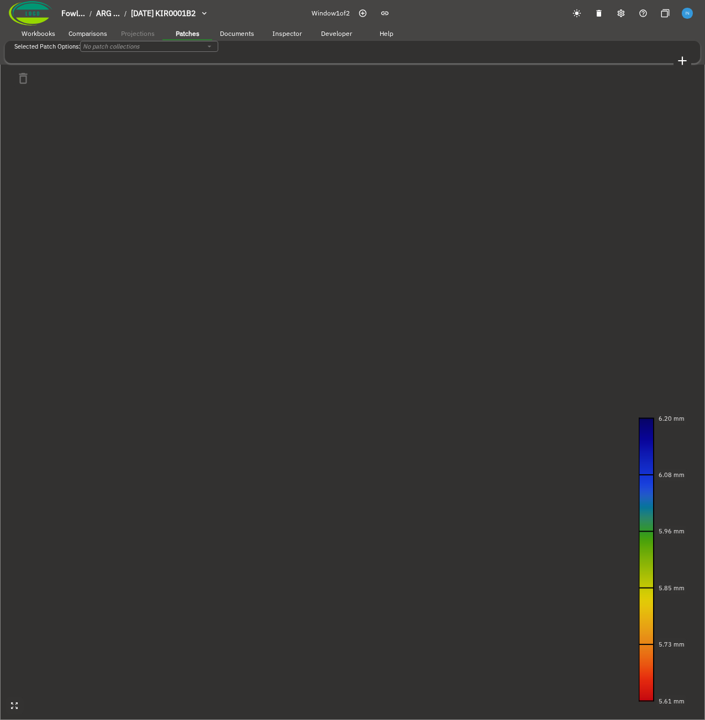
click at [302, 184] on input "Title" at bounding box center [360, 170] width 720 height 27
type input "fdsafsda"
click at [89, 230] on textarea "Description" at bounding box center [44, 211] width 89 height 39
type textarea "fdsafasd"
click at [17, 243] on button "Ok" at bounding box center [8, 237] width 17 height 11
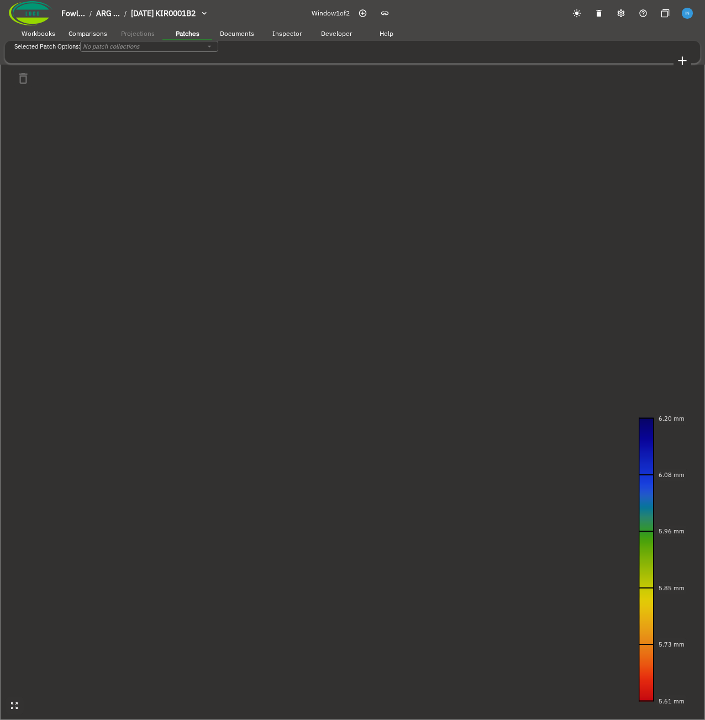
type input "544292eb-cff4-402a-a4d0-9733cf2cd6b0"
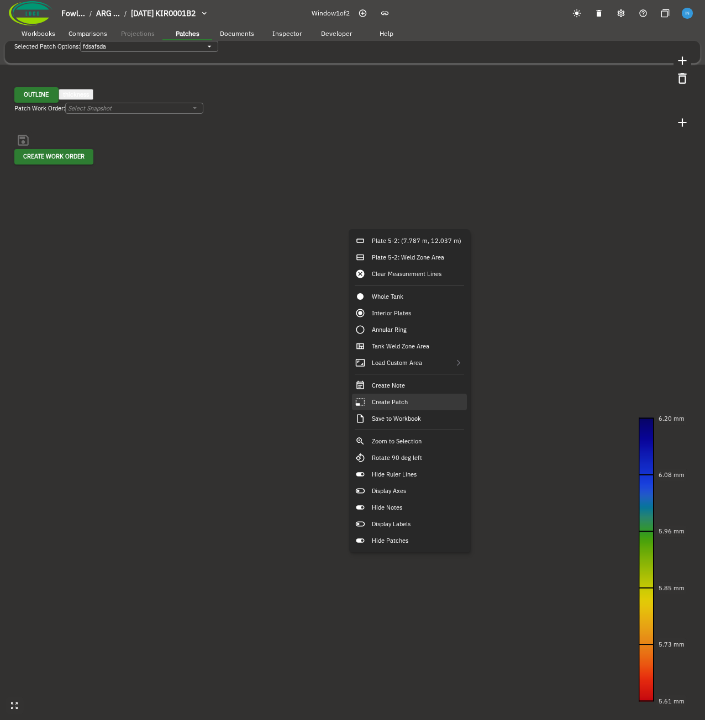
click at [427, 323] on div "Create Patch" at bounding box center [409, 402] width 115 height 17
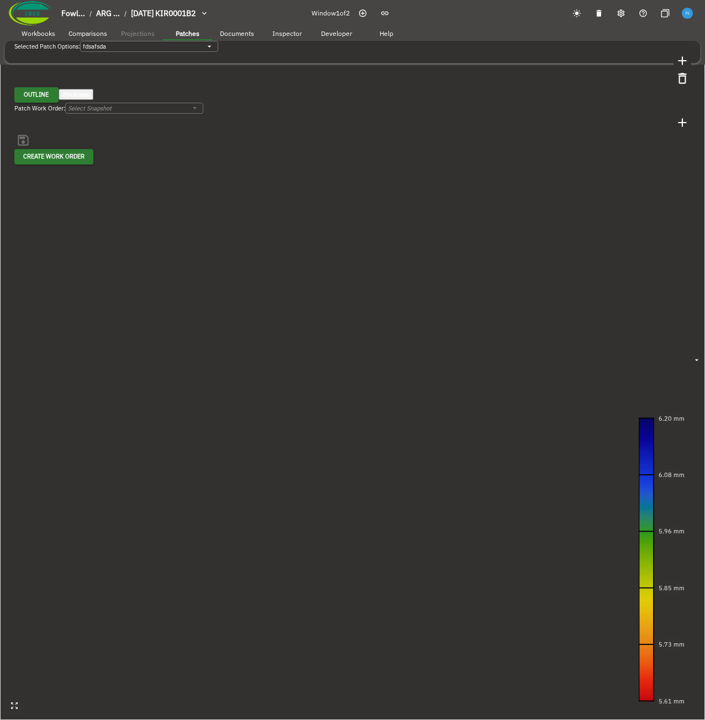
click at [22, 323] on button "Save" at bounding box center [11, 365] width 22 height 11
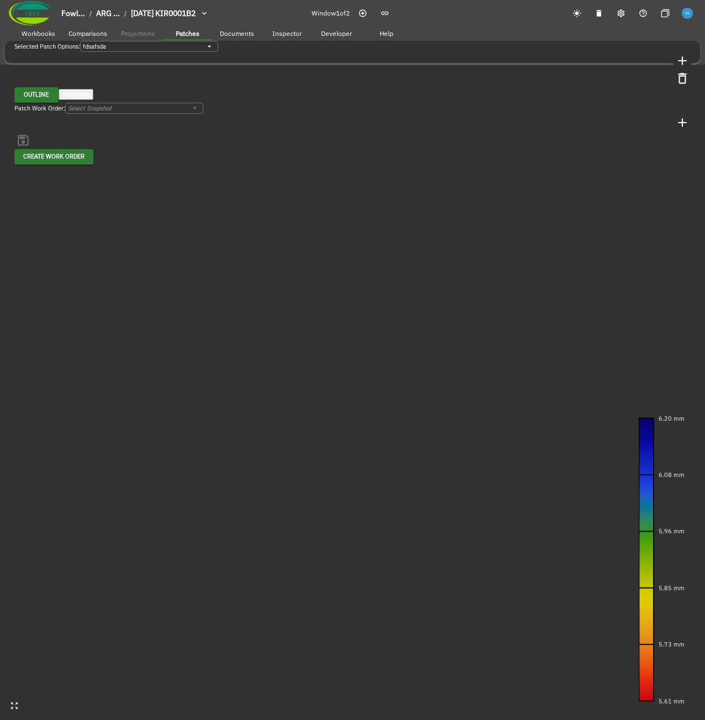
click at [424, 261] on canvas at bounding box center [352, 360] width 705 height 720
drag, startPoint x: 424, startPoint y: 261, endPoint x: 392, endPoint y: 272, distance: 33.2
click at [392, 272] on canvas at bounding box center [352, 360] width 705 height 720
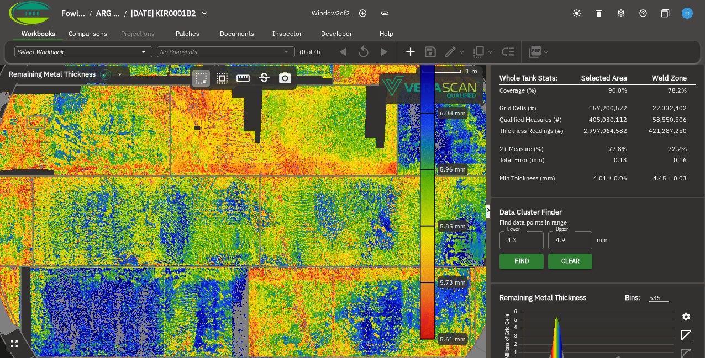
click at [491, 103] on div "Whole Tank Stats: Selected Area Weld Zone Coverage (%) 90.0% 78.2% Grid Cells (…" at bounding box center [597, 131] width 214 height 132
click at [489, 103] on div at bounding box center [488, 212] width 4 height 294
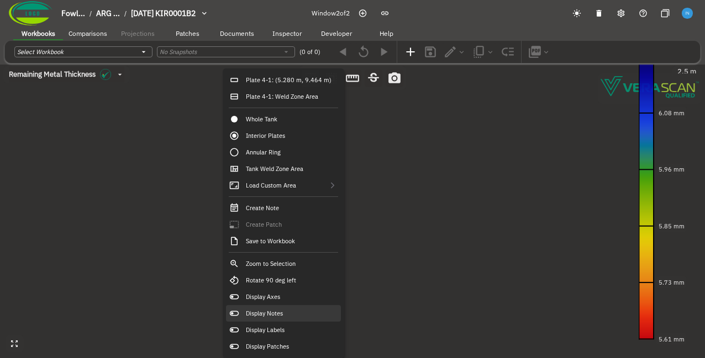
click at [298, 314] on div "Display Notes" at bounding box center [283, 313] width 115 height 17
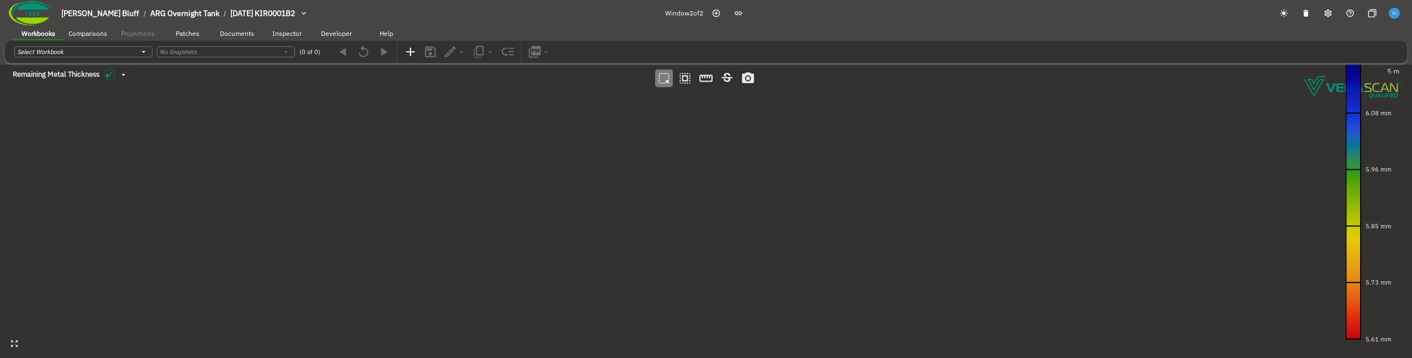
click at [457, 183] on canvas at bounding box center [706, 212] width 1412 height 294
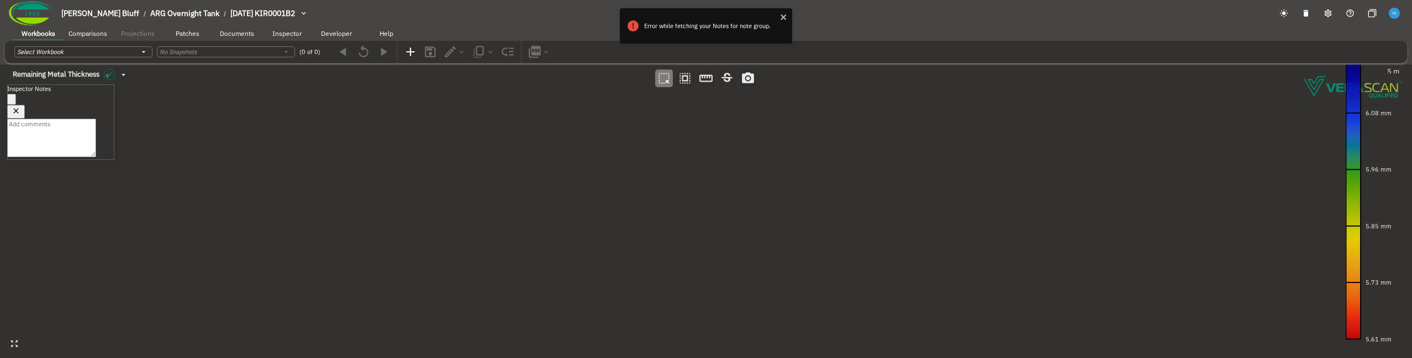
scroll to position [39, 0]
click at [704, 19] on icon "close" at bounding box center [784, 17] width 8 height 9
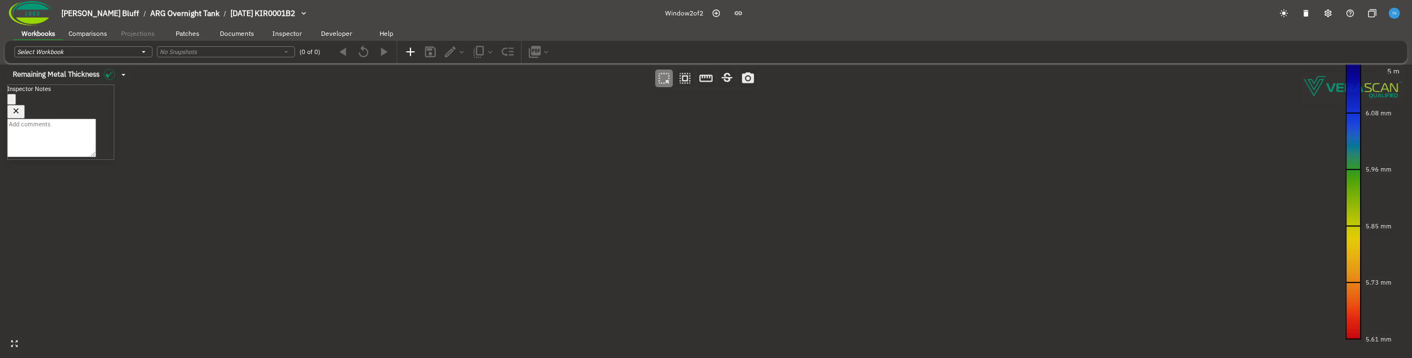
drag, startPoint x: 440, startPoint y: 143, endPoint x: 448, endPoint y: 135, distance: 12.1
click at [448, 135] on canvas at bounding box center [706, 212] width 1412 height 294
click at [21, 107] on icon "button" at bounding box center [16, 111] width 9 height 9
drag, startPoint x: 307, startPoint y: 122, endPoint x: 294, endPoint y: 122, distance: 13.3
click at [294, 122] on canvas at bounding box center [706, 212] width 1412 height 294
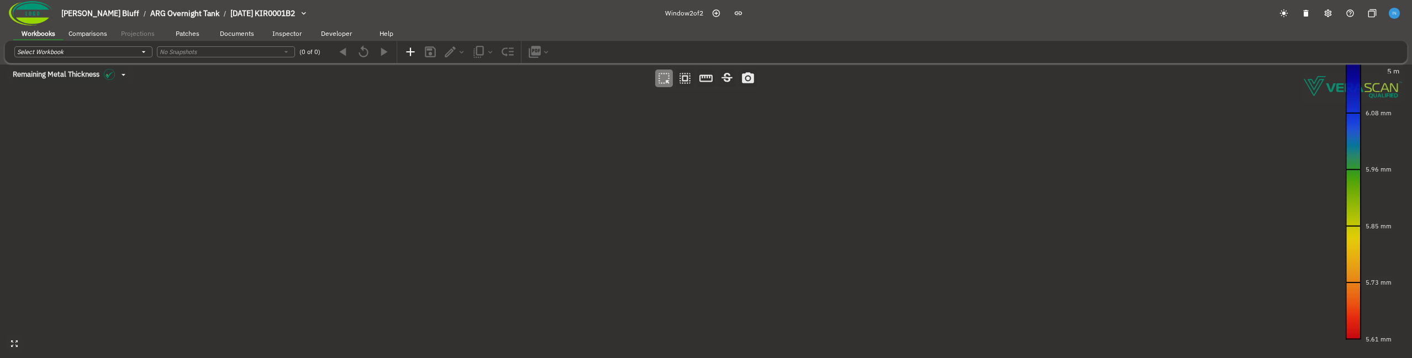
drag, startPoint x: 294, startPoint y: 122, endPoint x: 303, endPoint y: 124, distance: 9.0
click at [303, 124] on canvas at bounding box center [706, 212] width 1412 height 294
click at [162, 146] on canvas at bounding box center [706, 212] width 1412 height 294
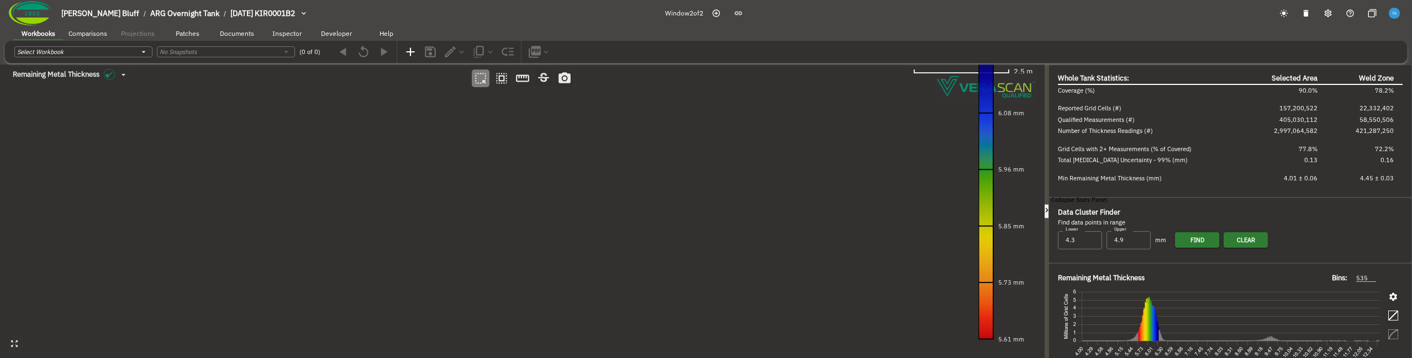
click at [1048, 206] on icon "button" at bounding box center [1046, 210] width 9 height 9
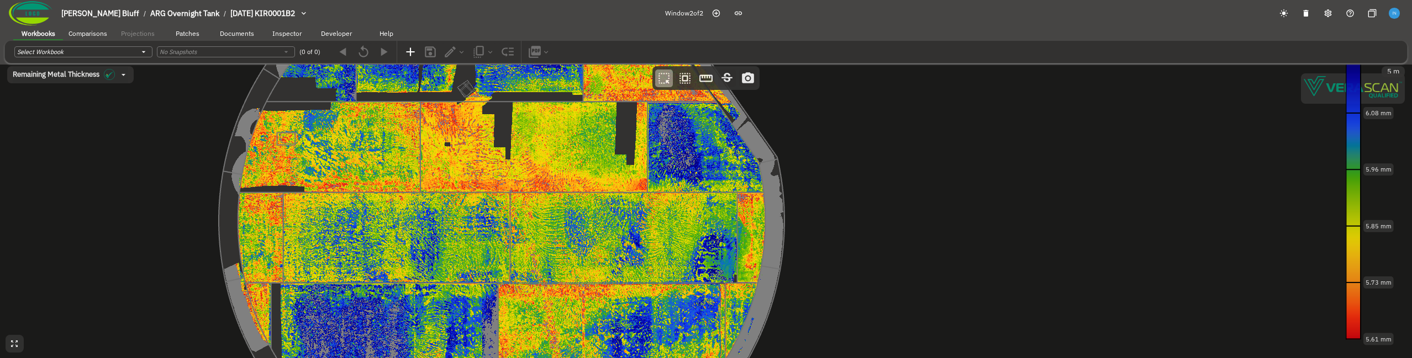
drag, startPoint x: 547, startPoint y: 173, endPoint x: 404, endPoint y: 175, distance: 143.0
click at [404, 175] on canvas at bounding box center [706, 212] width 1412 height 294
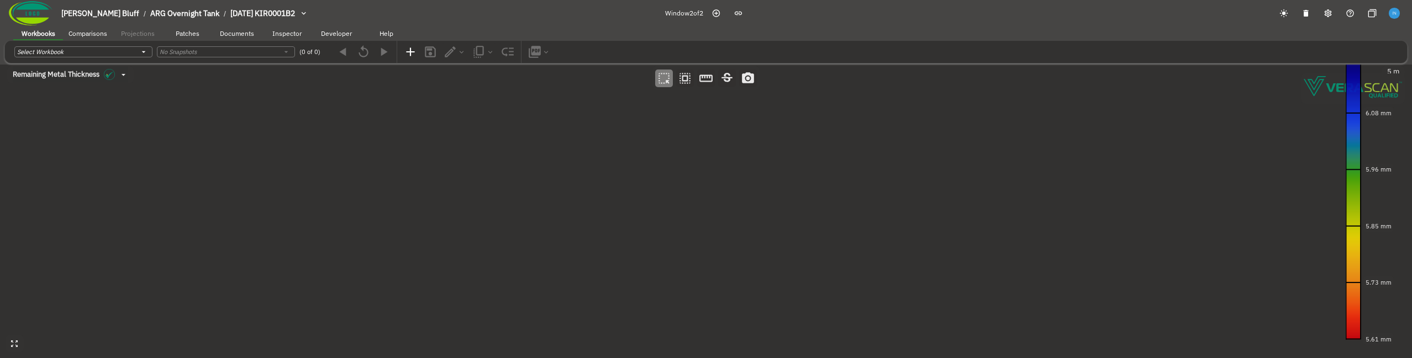
drag, startPoint x: 404, startPoint y: 175, endPoint x: 605, endPoint y: 176, distance: 201.0
click at [605, 176] on canvas at bounding box center [706, 212] width 1412 height 294
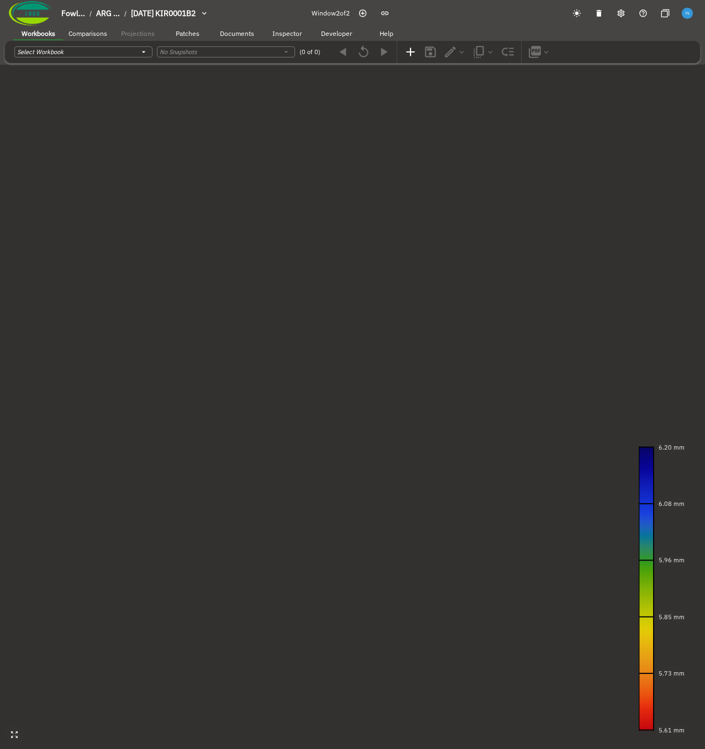
click at [186, 247] on canvas at bounding box center [352, 374] width 705 height 749
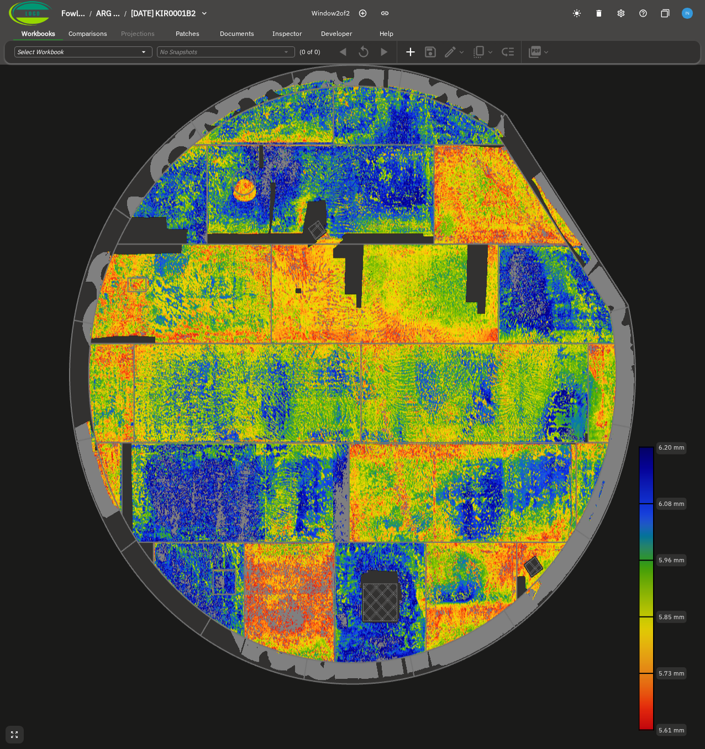
drag, startPoint x: 245, startPoint y: 250, endPoint x: 236, endPoint y: 260, distance: 12.5
click at [236, 260] on canvas at bounding box center [352, 374] width 705 height 749
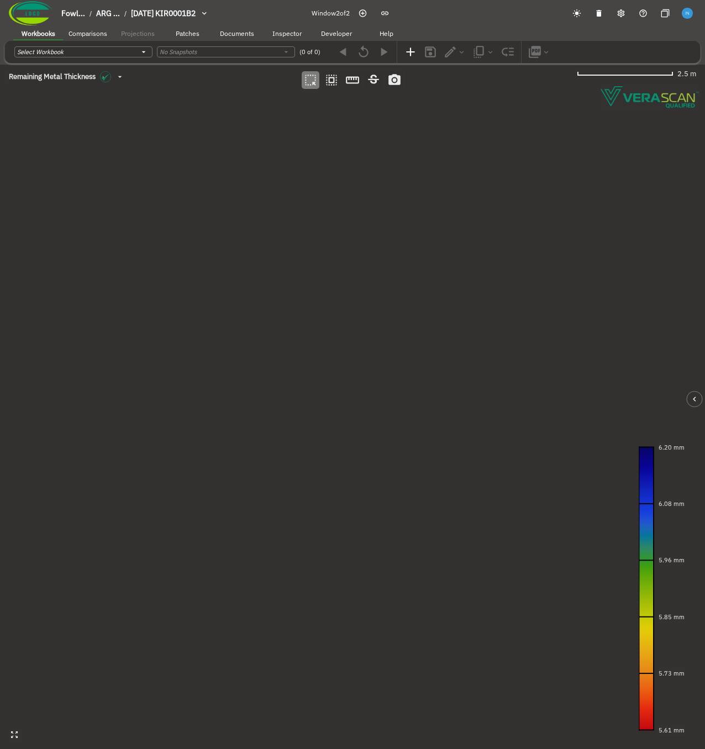
click at [418, 56] on button "button" at bounding box center [411, 52] width 18 height 18
click at [189, 34] on span "Patches" at bounding box center [188, 33] width 24 height 8
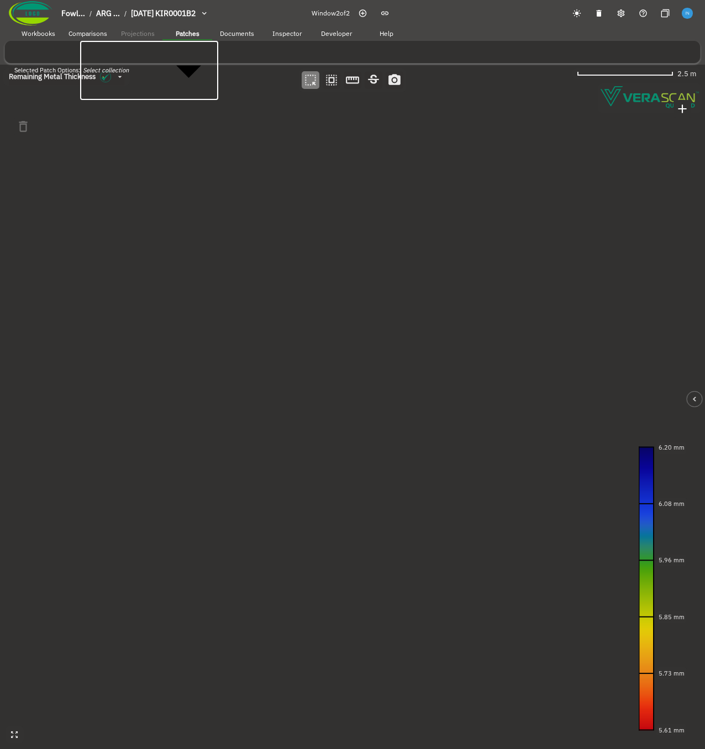
click at [126, 52] on body "Fowl... / ARG ... / 2024-09-20 KIR0001B2 Window 2 of 2 Workbooks Comparisons Pr…" at bounding box center [352, 409] width 705 height 818
type input "544292eb-cff4-402a-a4d0-9733cf2cd6b0"
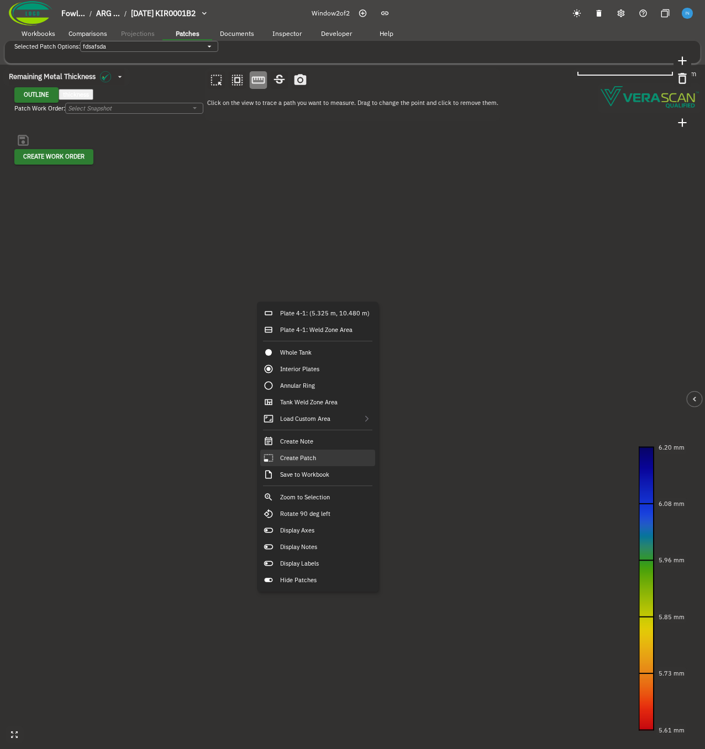
click at [334, 455] on div "Create Patch" at bounding box center [317, 458] width 115 height 17
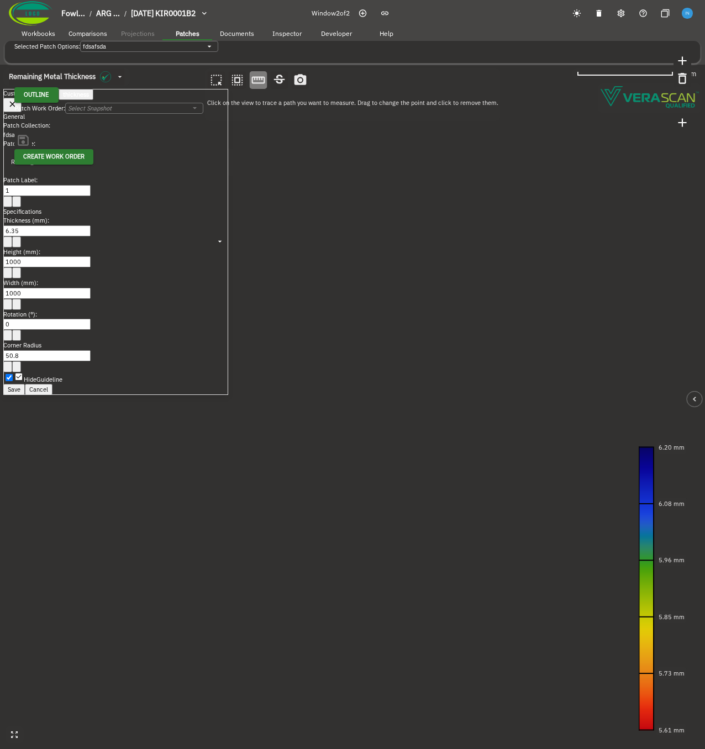
click at [25, 384] on button "Save" at bounding box center [14, 389] width 22 height 11
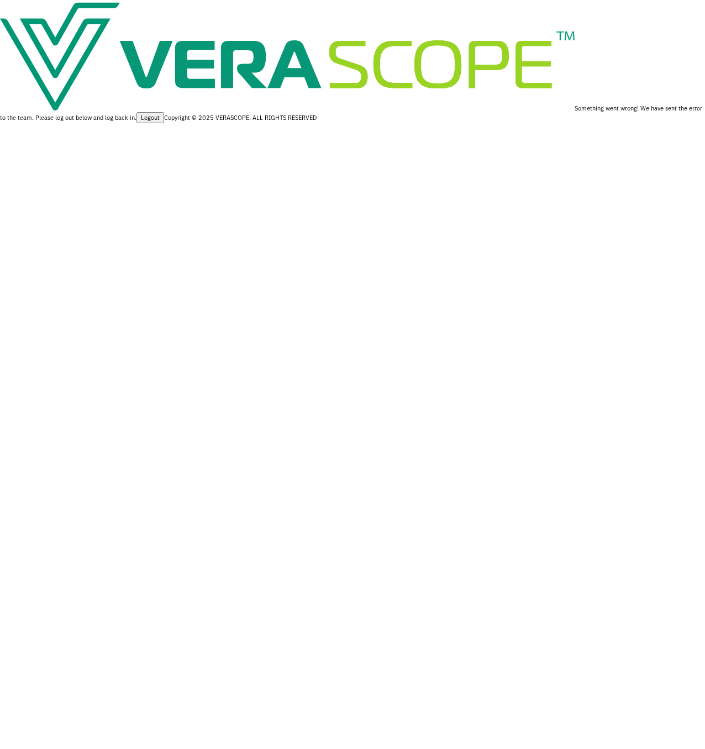
click at [133, 123] on div "Something went wrong! We have sent the error to the team. Please log out below …" at bounding box center [352, 61] width 705 height 123
click at [344, 123] on div "Something went wrong! We have sent the error to the team. Please log out below …" at bounding box center [352, 61] width 705 height 123
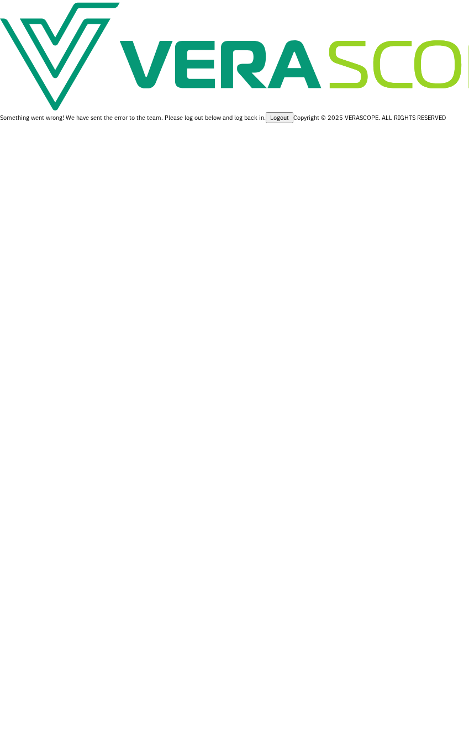
click at [233, 123] on div "Something went wrong! We have sent the error to the team. Please log out below …" at bounding box center [234, 61] width 469 height 123
click at [182, 123] on div "Something went wrong! We have sent the error to the team. Please log out below …" at bounding box center [234, 61] width 469 height 123
click at [184, 123] on div "Something went wrong! We have sent the error to the team. Please log out below …" at bounding box center [234, 61] width 469 height 123
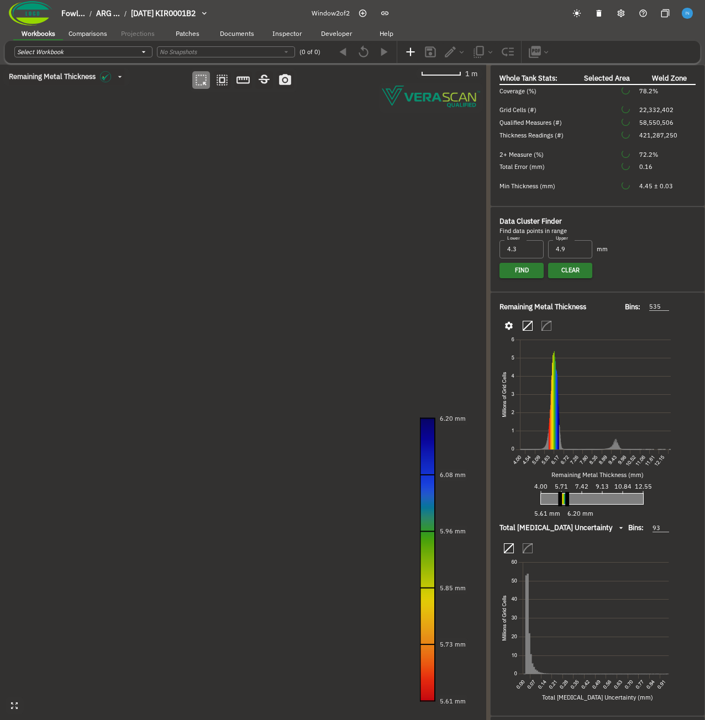
click at [191, 33] on span "Patches" at bounding box center [188, 33] width 24 height 8
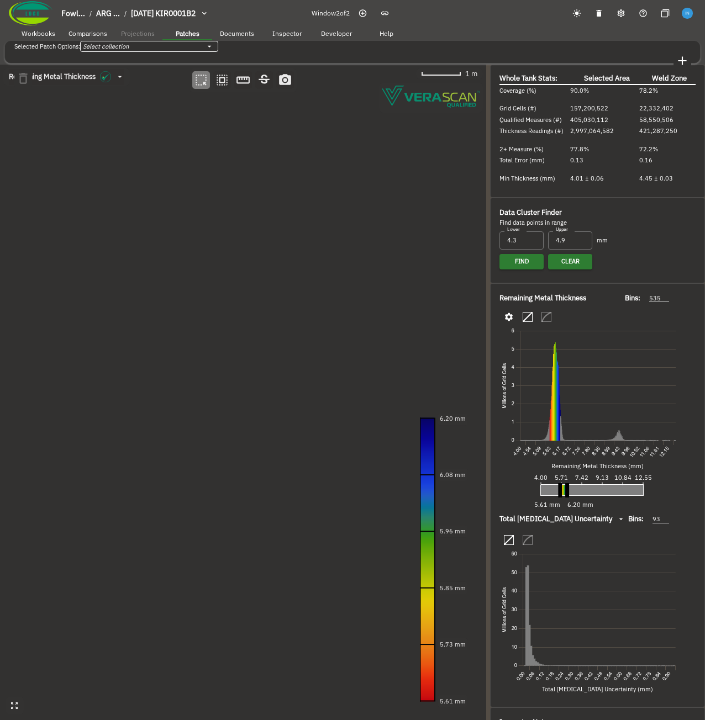
click at [167, 54] on body "Fowl... / ARG ... / [DATE] KIR0001B2 Window 2 of 2 Workbooks Comparisons Projec…" at bounding box center [352, 379] width 705 height 759
type input "544292eb-cff4-402a-a4d0-9733cf2cd6b0"
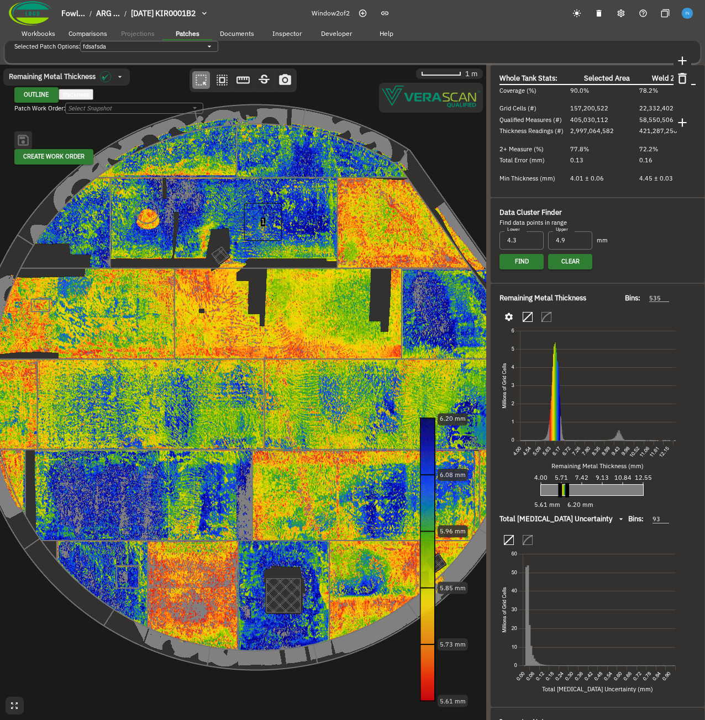
drag, startPoint x: 194, startPoint y: 244, endPoint x: 204, endPoint y: 238, distance: 11.9
click at [204, 238] on canvas at bounding box center [243, 393] width 486 height 656
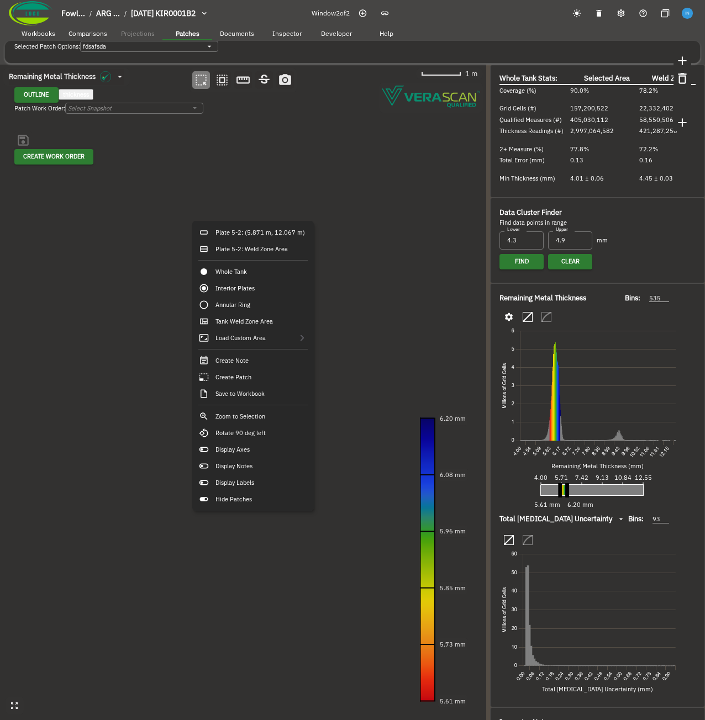
click at [198, 165] on canvas at bounding box center [243, 393] width 486 height 656
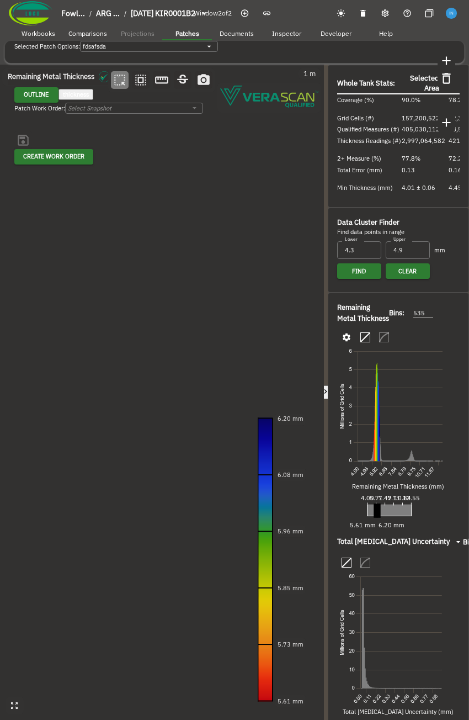
click at [327, 371] on div at bounding box center [326, 393] width 4 height 656
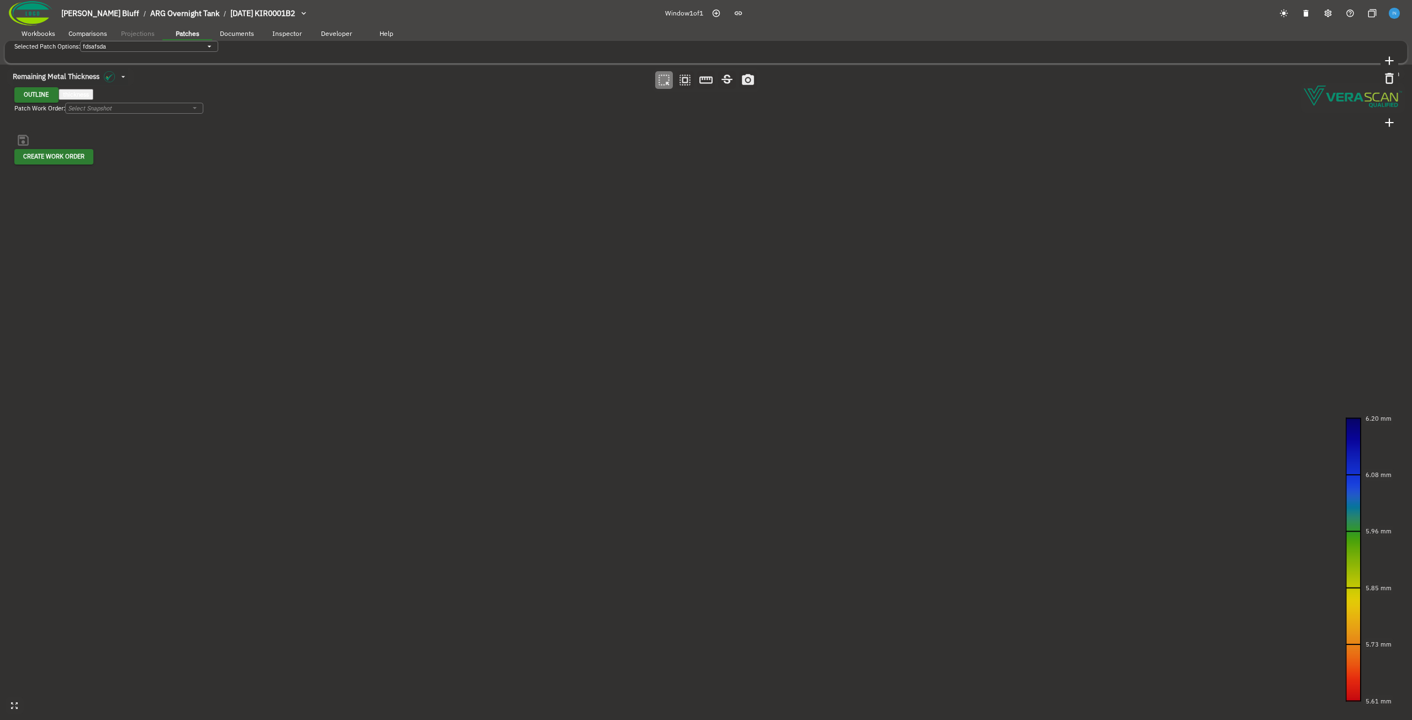
click at [704, 17] on icon "button" at bounding box center [716, 13] width 9 height 9
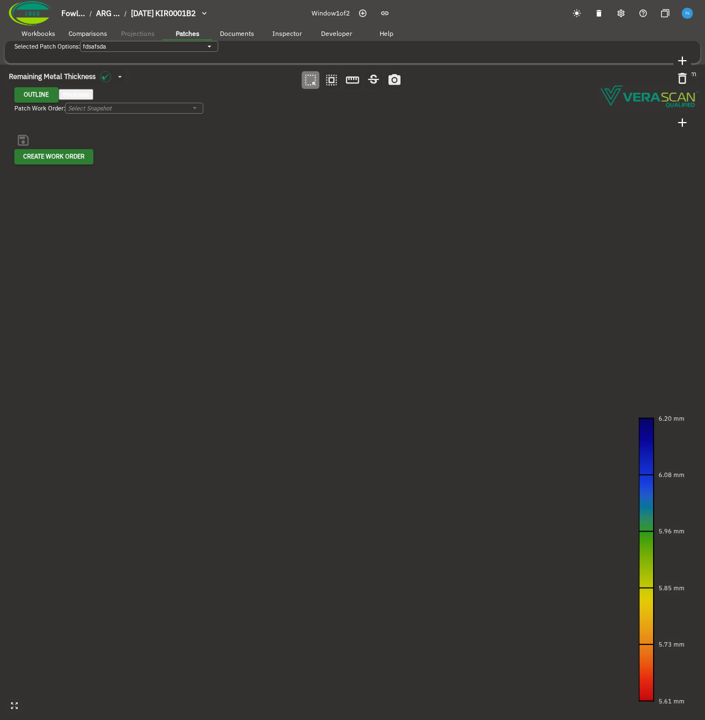
click at [436, 221] on canvas at bounding box center [352, 393] width 705 height 656
click at [376, 290] on canvas at bounding box center [352, 393] width 705 height 656
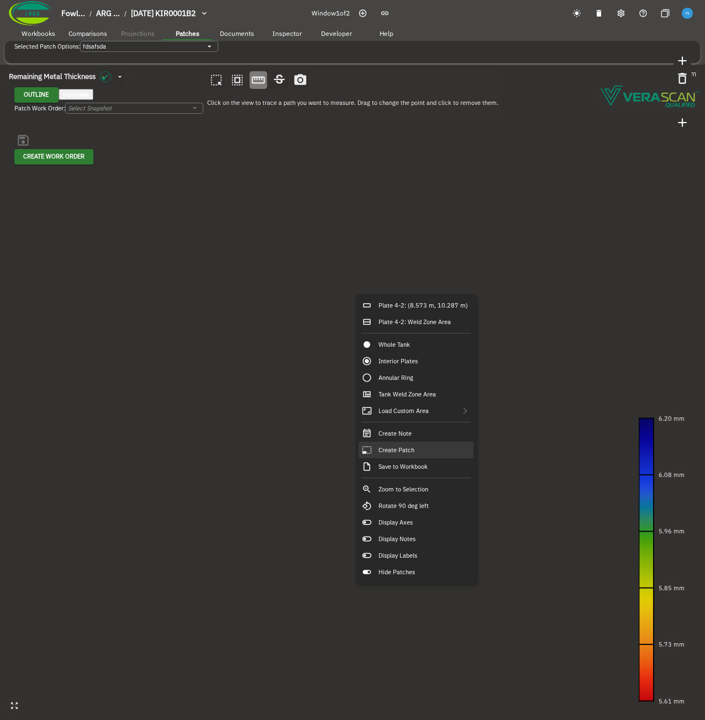
click at [429, 445] on div "Create Patch" at bounding box center [415, 450] width 115 height 17
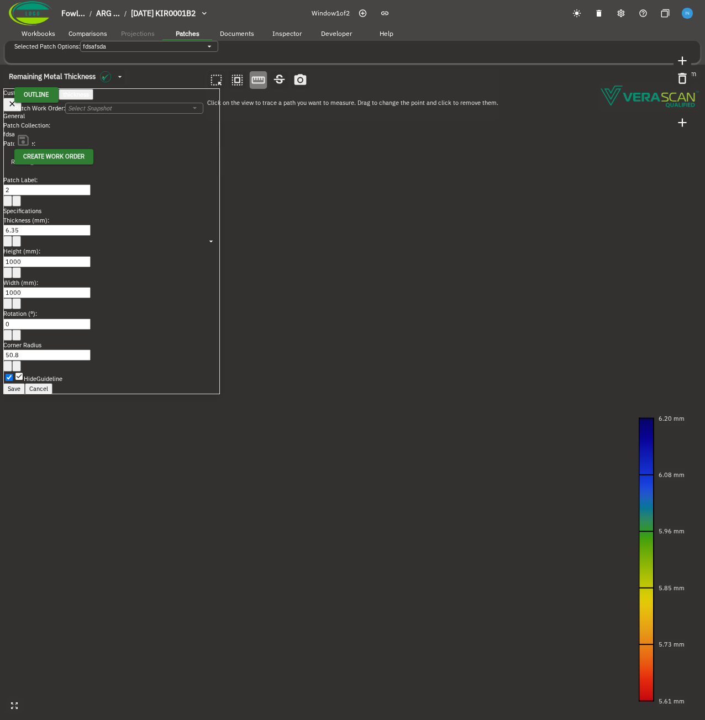
click at [25, 383] on button "Save" at bounding box center [14, 388] width 22 height 11
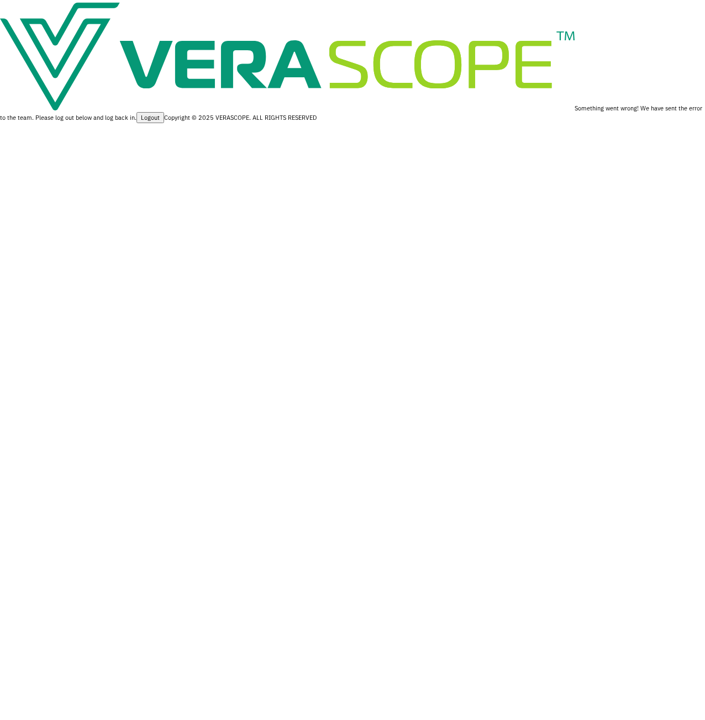
click at [230, 123] on div "Something went wrong! We have sent the error to the team. Please log out below …" at bounding box center [352, 61] width 705 height 123
click at [231, 123] on div "Something went wrong! We have sent the error to the team. Please log out below …" at bounding box center [352, 61] width 705 height 123
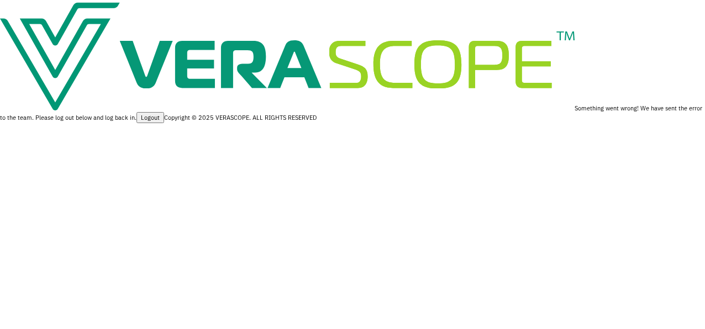
click at [207, 67] on div "Something went wrong! We have sent the error to the team. Please log out below …" at bounding box center [352, 61] width 705 height 123
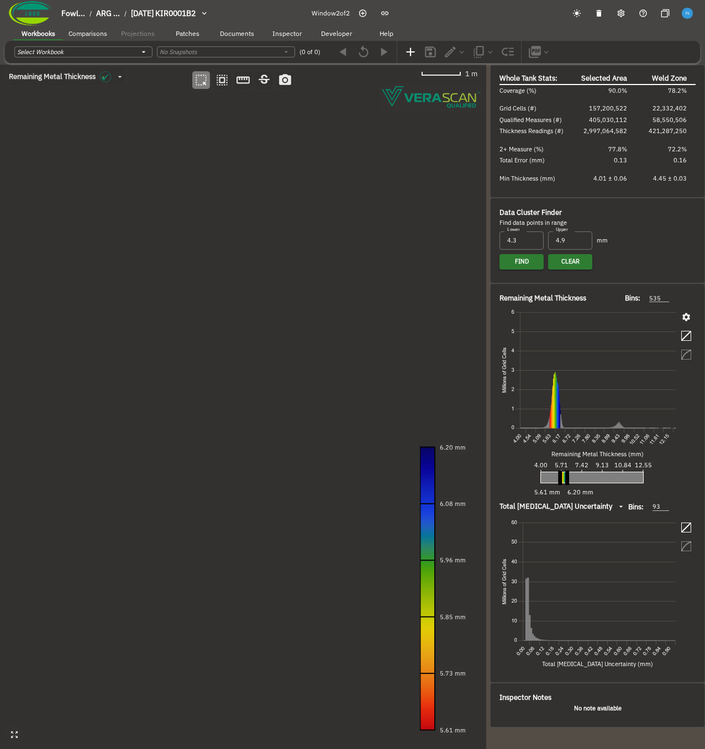
click at [192, 35] on span "Patches" at bounding box center [188, 33] width 24 height 8
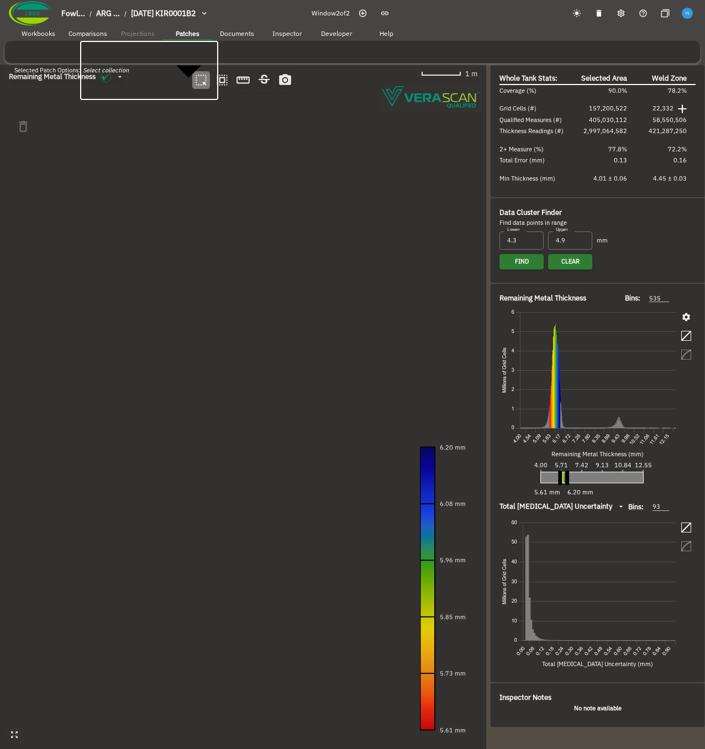
click at [166, 56] on body "Fowl... / ARG ... / 2024-09-20 KIR0001B2 Window 2 of 2 Workbooks Comparisons Pr…" at bounding box center [352, 409] width 705 height 818
type input "544292eb-cff4-402a-a4d0-9733cf2cd6b0"
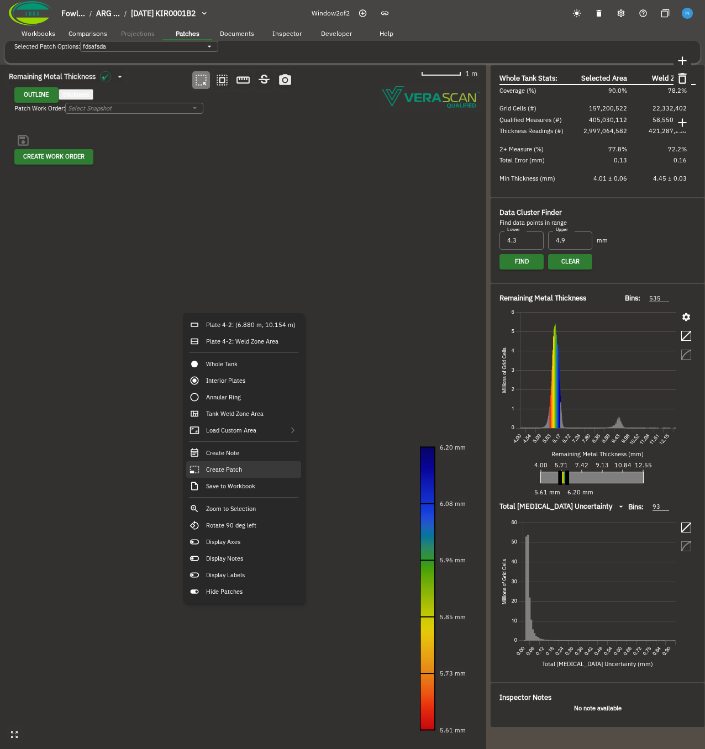
click at [263, 358] on div "Create Patch" at bounding box center [243, 469] width 115 height 17
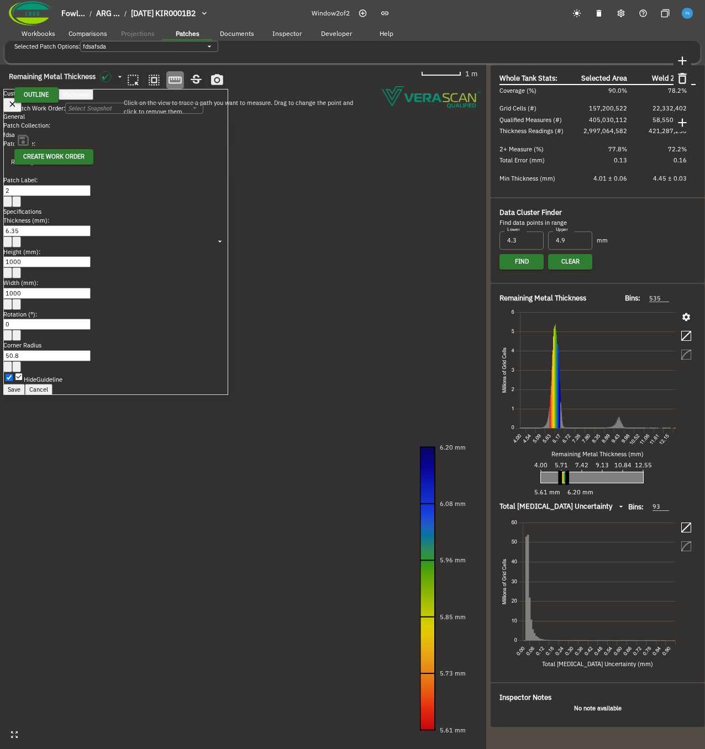
click at [25, 358] on button "Save" at bounding box center [14, 389] width 22 height 11
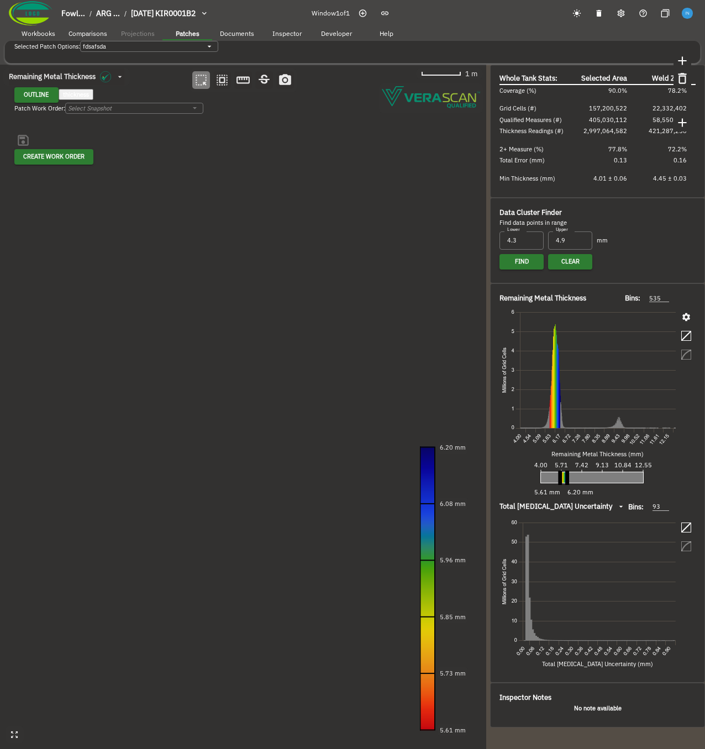
drag, startPoint x: 200, startPoint y: 329, endPoint x: 200, endPoint y: 336, distance: 6.7
click at [200, 336] on canvas at bounding box center [243, 407] width 486 height 684
click at [489, 358] on icon "button" at bounding box center [488, 406] width 9 height 9
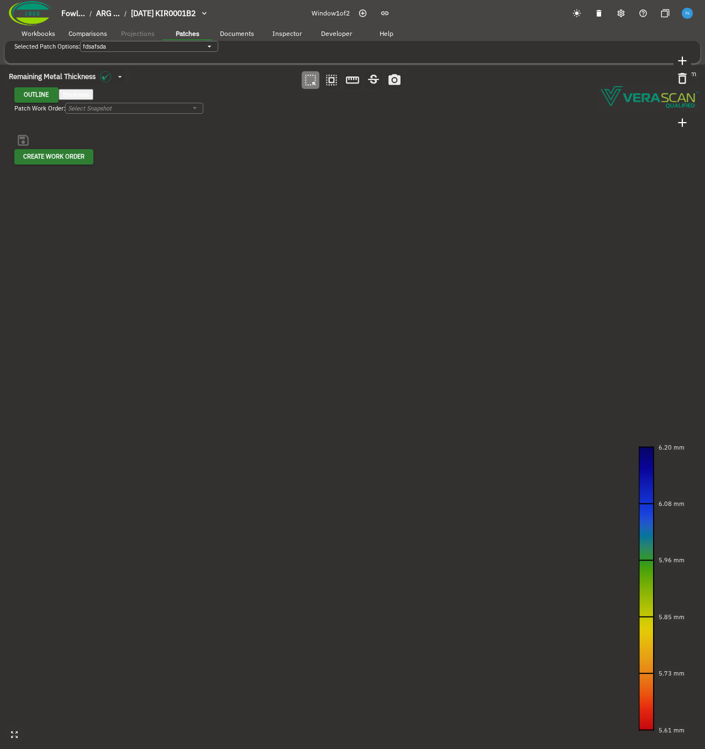
click at [18, 358] on button "button" at bounding box center [9, 407] width 18 height 684
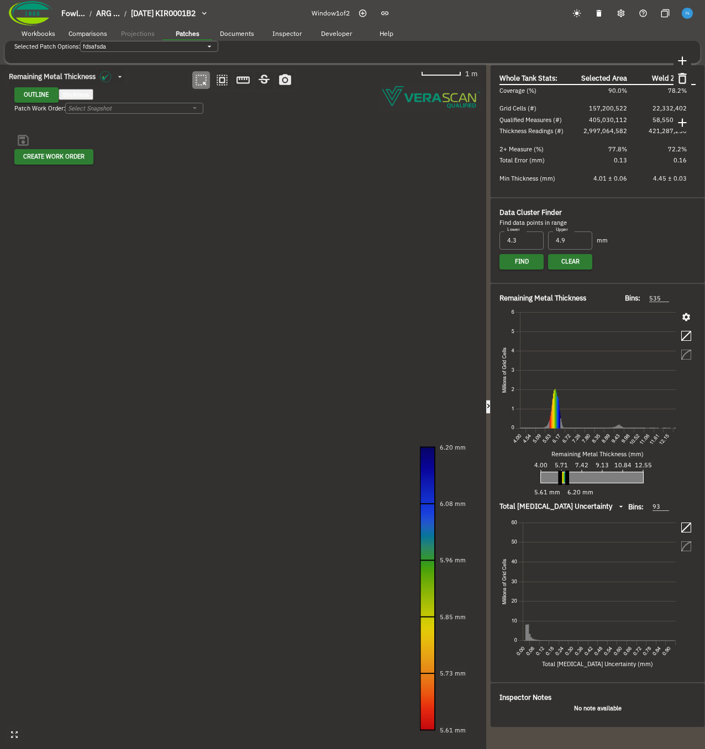
click at [686, 319] on icon "button" at bounding box center [686, 317] width 8 height 8
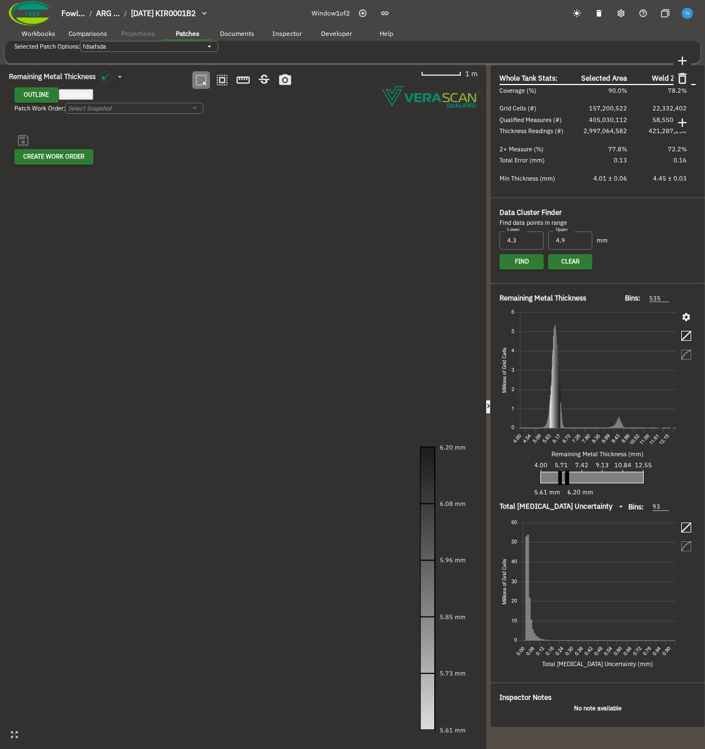
drag, startPoint x: 561, startPoint y: 475, endPoint x: 555, endPoint y: 476, distance: 5.6
click at [560, 358] on line at bounding box center [560, 478] width 0 height 14
drag, startPoint x: 559, startPoint y: 478, endPoint x: 529, endPoint y: 480, distance: 30.5
click at [541, 358] on line at bounding box center [541, 472] width 0 height 83
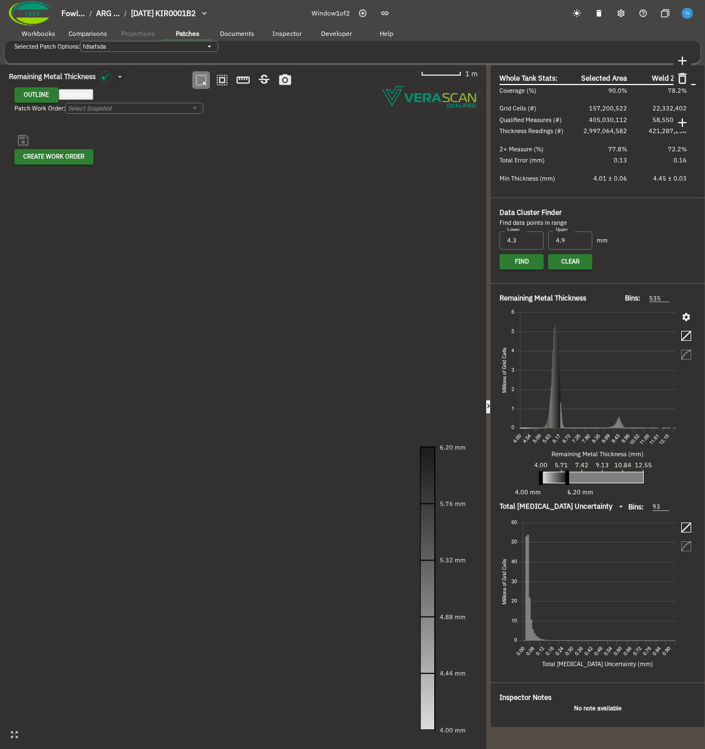
drag, startPoint x: 569, startPoint y: 479, endPoint x: 693, endPoint y: 477, distance: 123.2
click at [693, 358] on div "Remaining Metal Thickness Bins: 535 535 Remaining Metal Thickness (mm) 4.00 5.7…" at bounding box center [597, 396] width 196 height 207
drag, startPoint x: 567, startPoint y: 474, endPoint x: 705, endPoint y: 469, distance: 138.7
click at [705, 358] on html "Fowl... / ARG ... / 2024-09-20 KIR0001B2 Window 1 of 2 Workbooks Comparisons Pr…" at bounding box center [352, 394] width 705 height 788
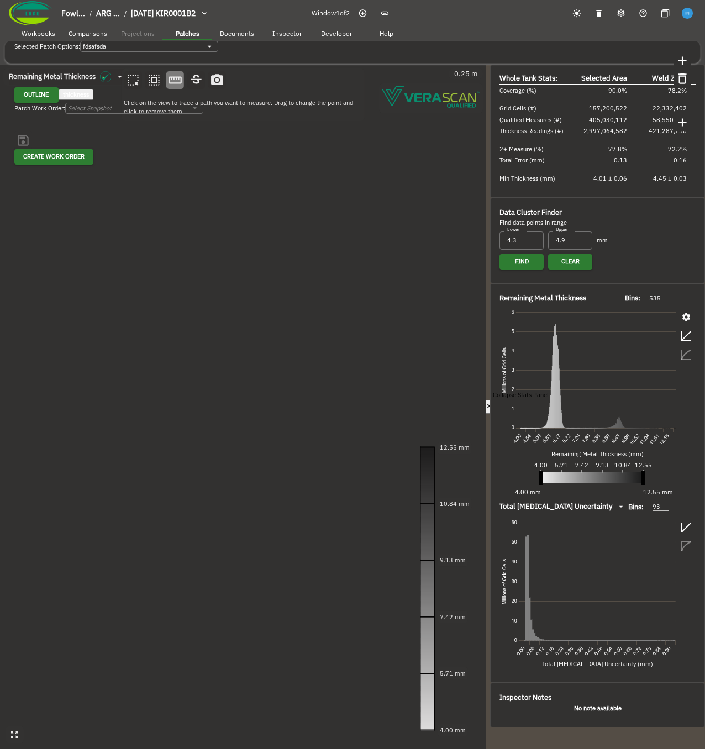
click at [490, 358] on icon "button" at bounding box center [488, 406] width 9 height 9
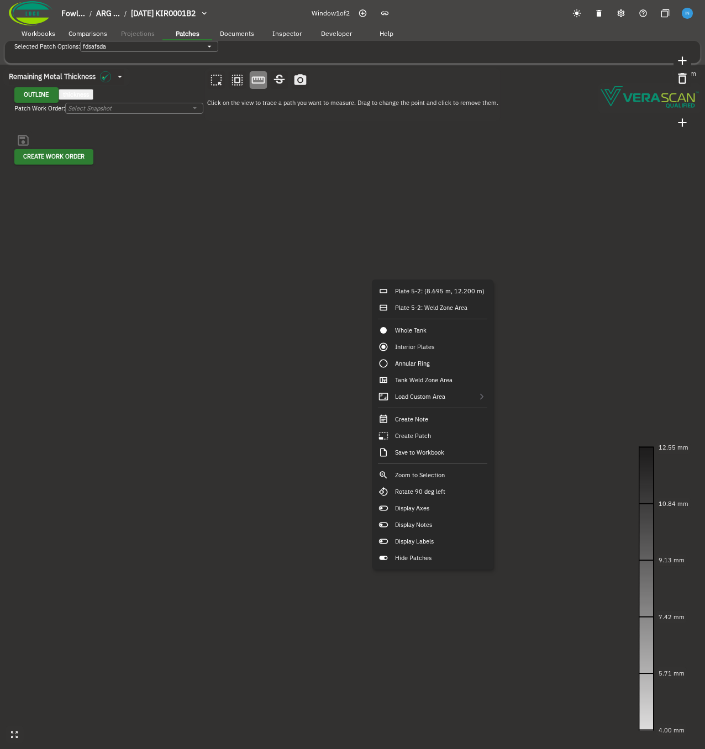
click at [144, 183] on canvas at bounding box center [352, 407] width 705 height 684
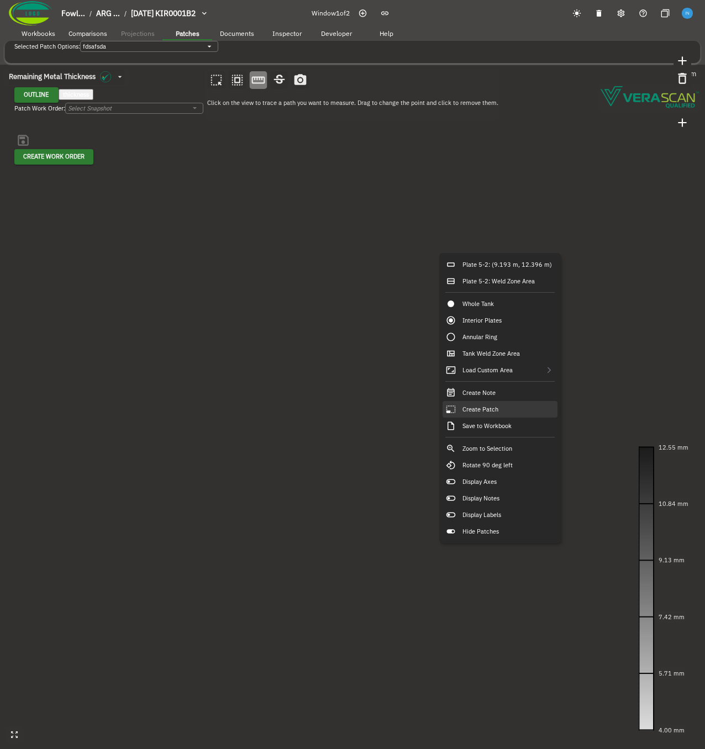
click at [506, 358] on div "Create Patch" at bounding box center [499, 409] width 115 height 17
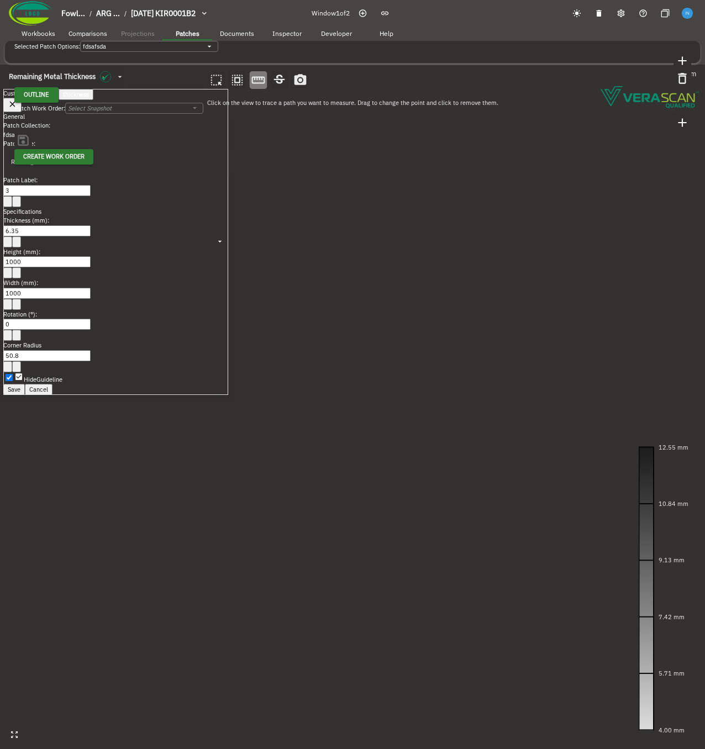
click at [52, 358] on button "Cancel" at bounding box center [39, 389] width 28 height 11
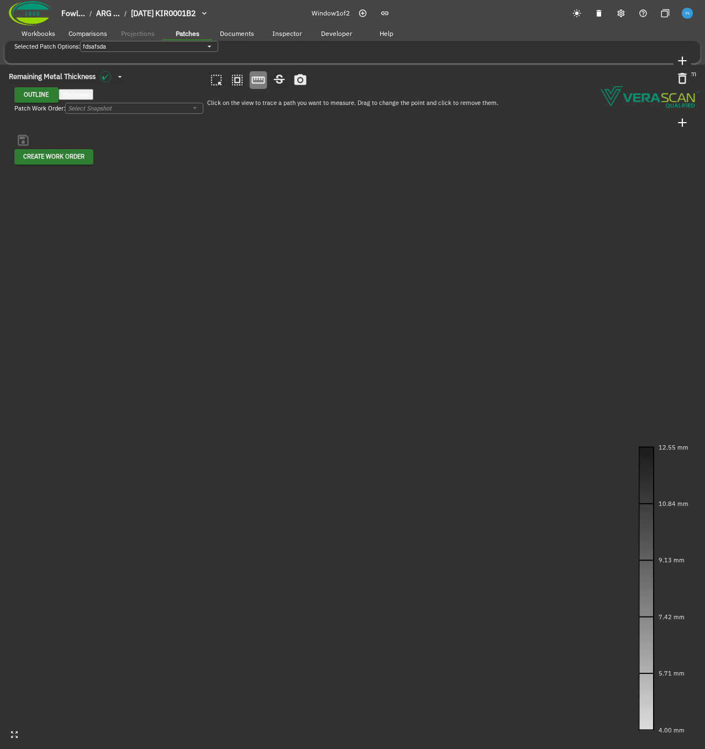
click at [409, 279] on canvas at bounding box center [352, 407] width 705 height 684
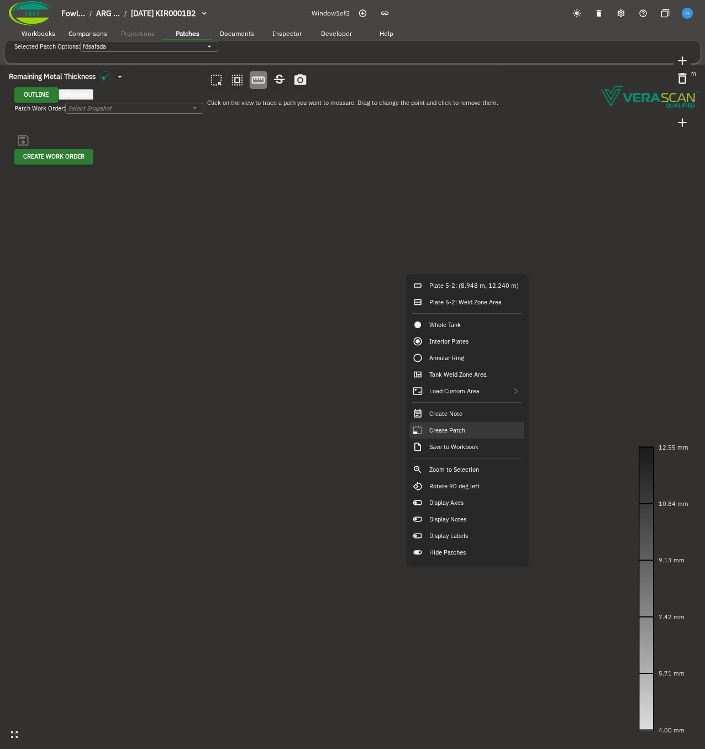
click at [452, 358] on div "Create Patch" at bounding box center [466, 430] width 115 height 17
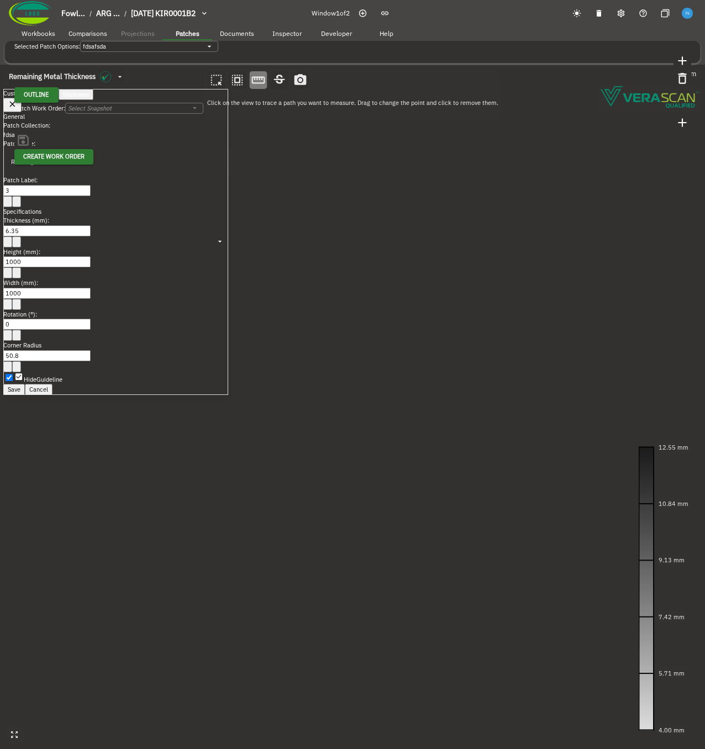
click at [52, 358] on button "Cancel" at bounding box center [39, 389] width 28 height 11
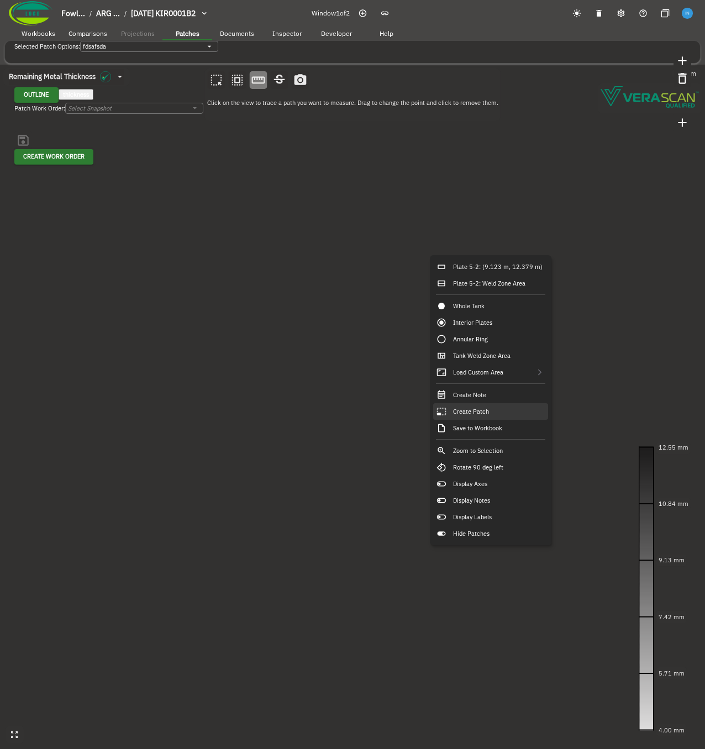
click at [476, 358] on div "Create Patch" at bounding box center [490, 411] width 115 height 17
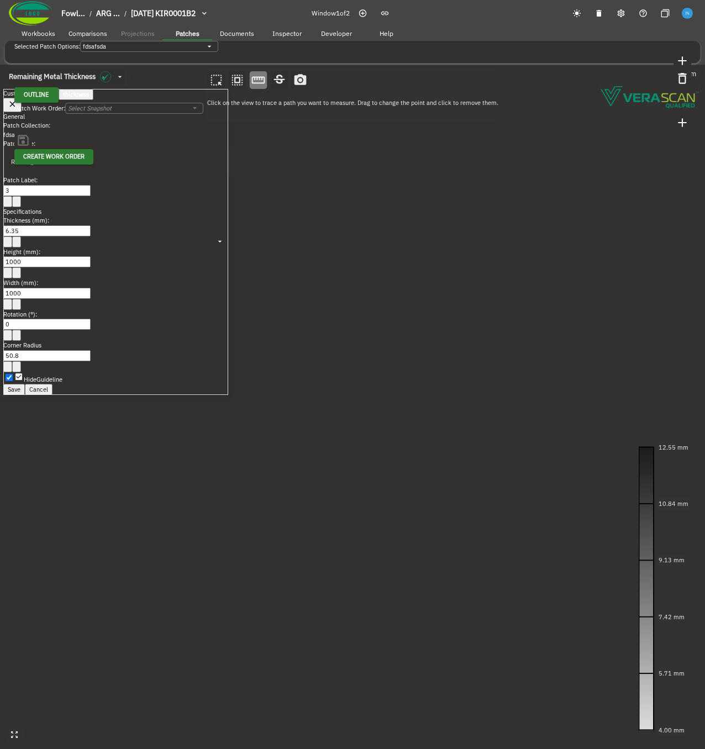
drag, startPoint x: 161, startPoint y: 371, endPoint x: -34, endPoint y: 352, distance: 196.4
click at [0, 352] on html "Fowl... / ARG ... / 2024-09-20 KIR0001B2 Window 1 of 2 Workbooks Comparisons Pr…" at bounding box center [352, 394] width 705 height 788
click at [52, 358] on button "Cancel" at bounding box center [39, 389] width 28 height 11
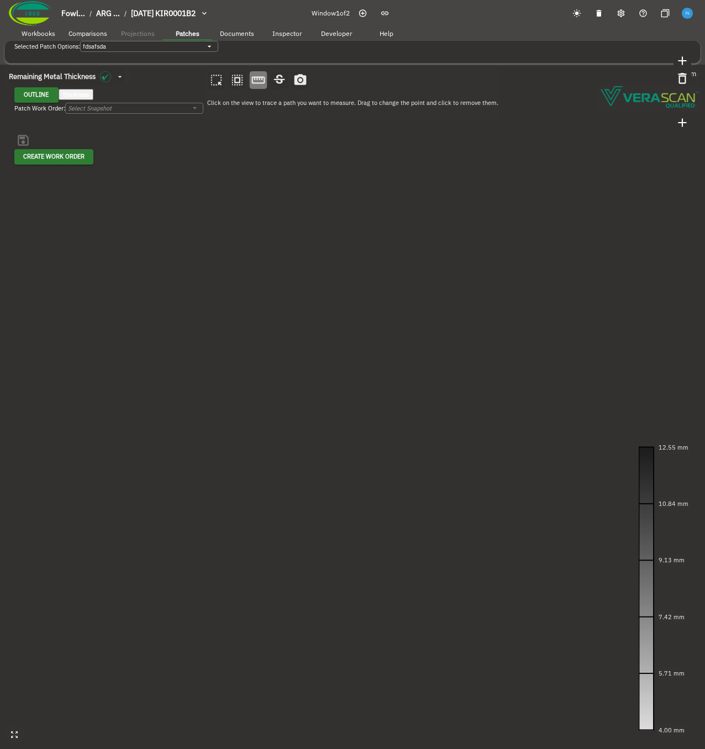
click at [414, 331] on canvas at bounding box center [352, 407] width 705 height 684
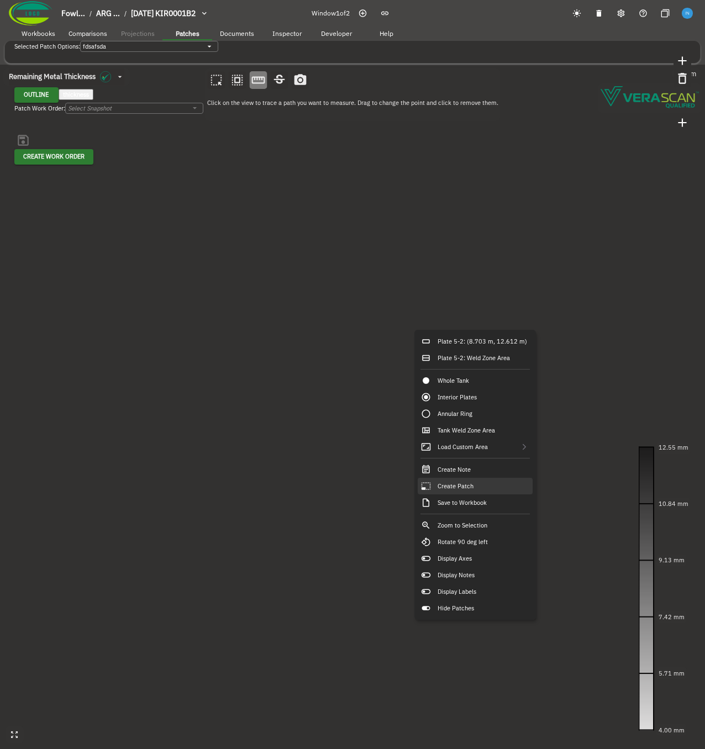
click at [491, 358] on div "Create Patch" at bounding box center [475, 486] width 115 height 17
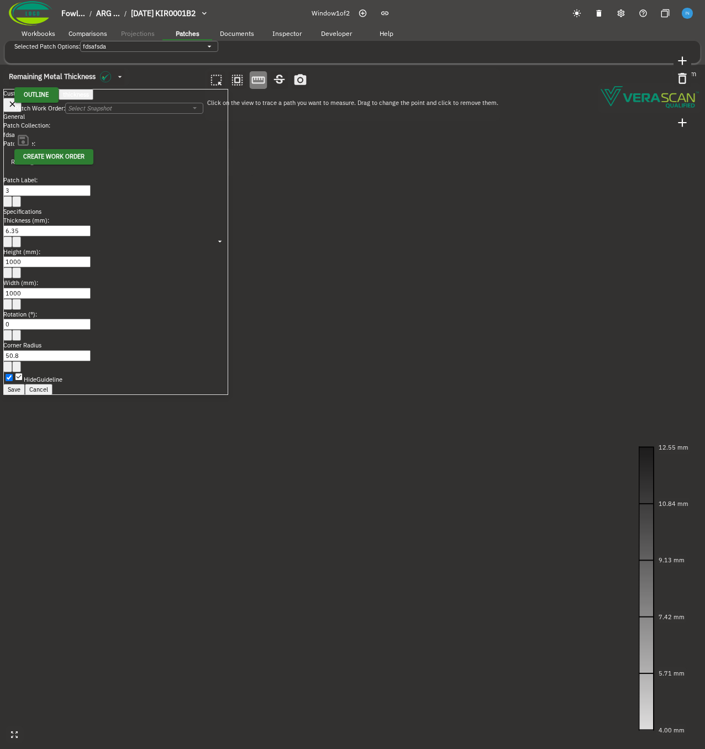
click at [25, 358] on button "Save" at bounding box center [14, 389] width 22 height 11
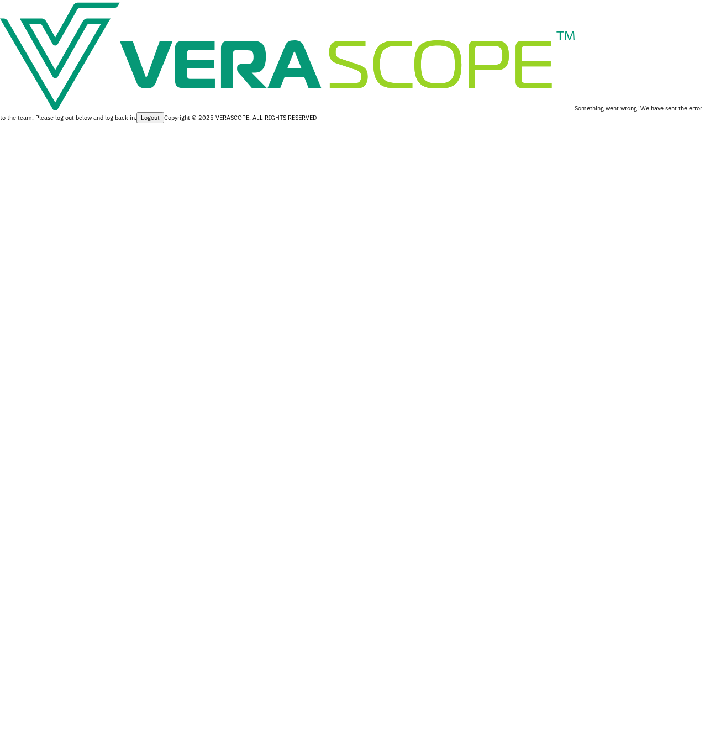
click at [139, 110] on img at bounding box center [287, 55] width 574 height 110
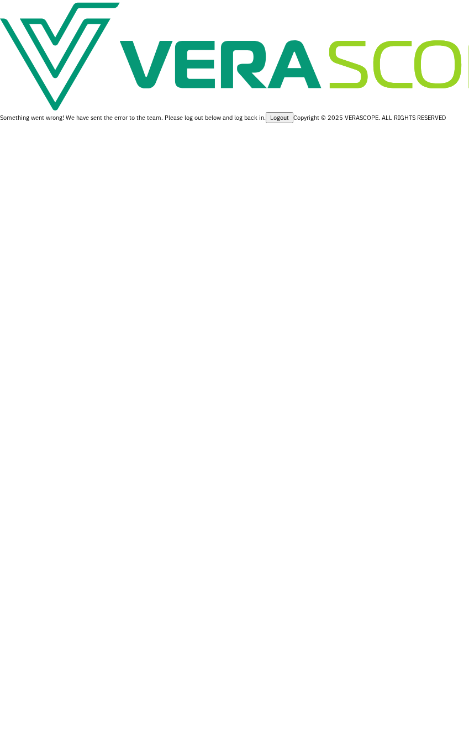
click at [247, 110] on img at bounding box center [287, 55] width 574 height 110
click at [207, 110] on img at bounding box center [287, 55] width 574 height 110
click at [120, 123] on div "Something went wrong! We have sent the error to the team. Please log out below …" at bounding box center [234, 61] width 469 height 123
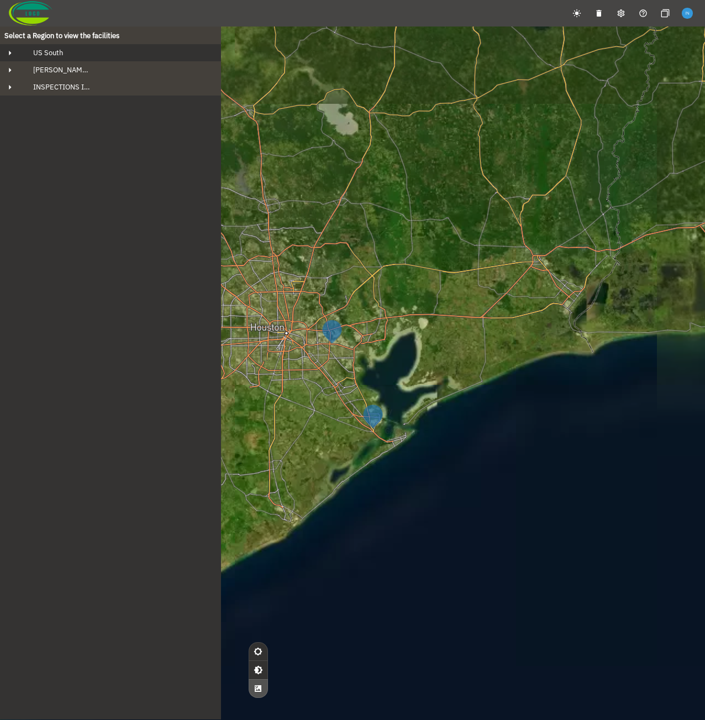
click at [122, 51] on div "US South" at bounding box center [120, 52] width 192 height 9
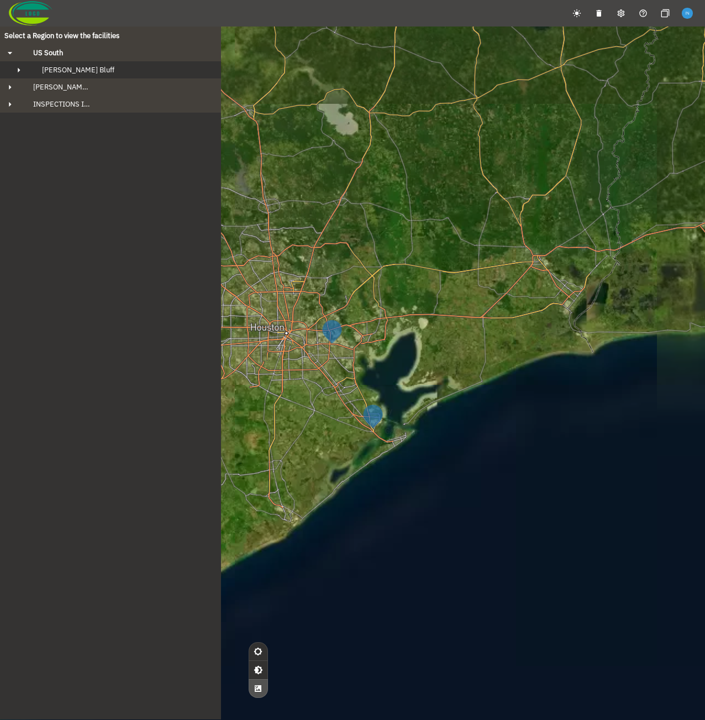
click at [118, 73] on div "[PERSON_NAME] Bluff" at bounding box center [120, 69] width 175 height 9
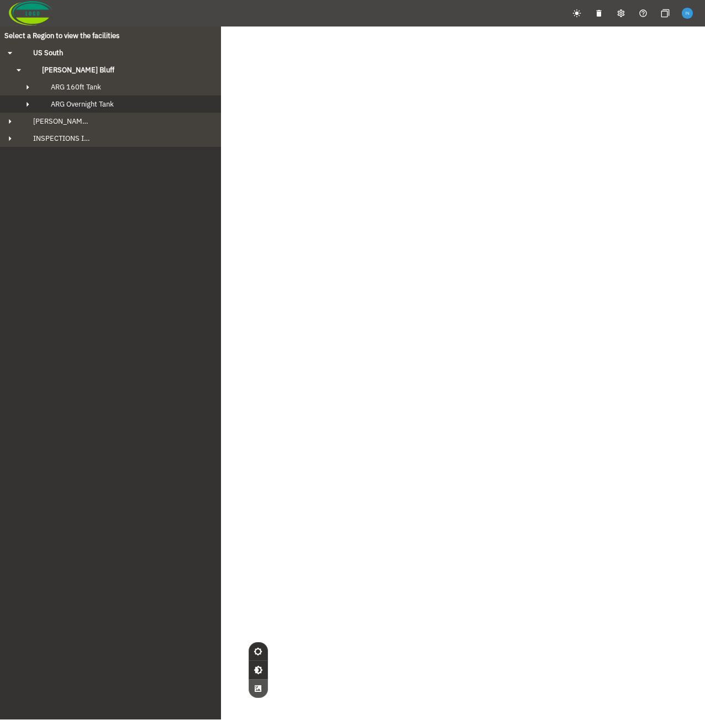
click at [60, 103] on span "ARG Overnight Tank" at bounding box center [82, 103] width 63 height 9
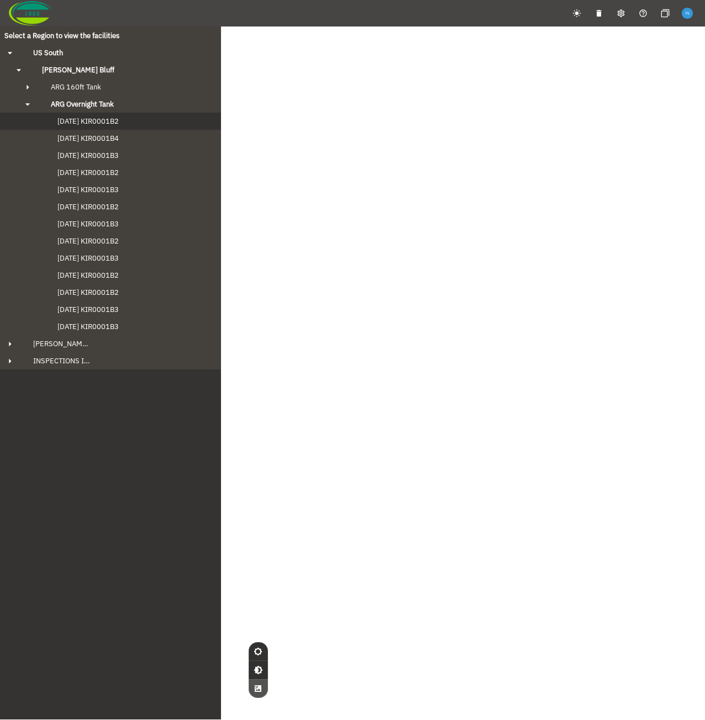
click at [104, 123] on span "[DATE] KIR0001B2" at bounding box center [76, 121] width 83 height 9
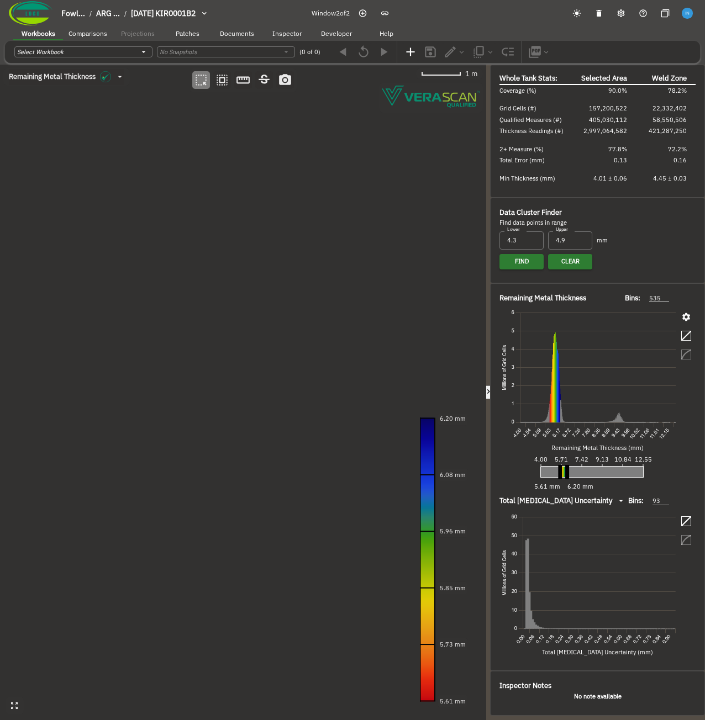
click at [487, 272] on div at bounding box center [488, 393] width 4 height 656
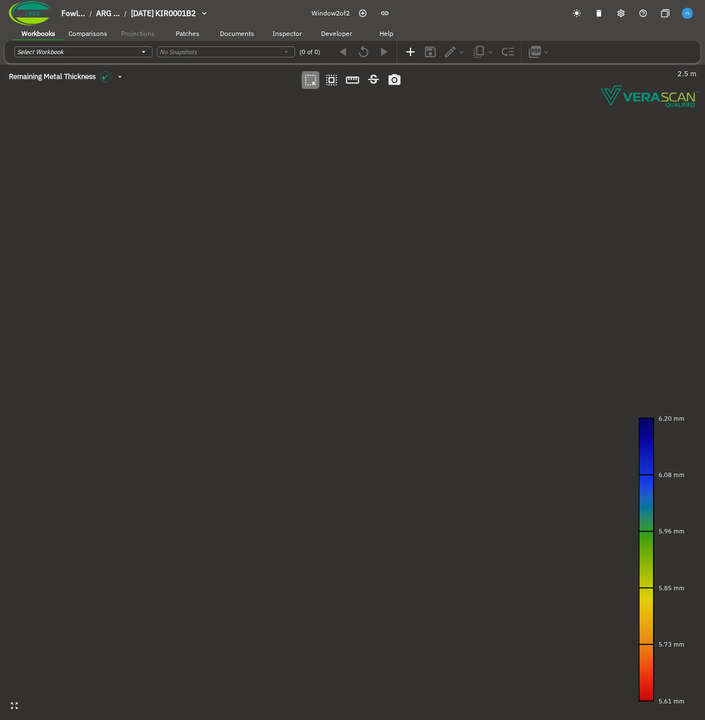
drag, startPoint x: 348, startPoint y: 257, endPoint x: 339, endPoint y: 257, distance: 8.9
click at [339, 257] on canvas at bounding box center [352, 393] width 705 height 656
click at [228, 40] on button "Documents" at bounding box center [237, 33] width 50 height 17
click at [109, 56] on div "Select Document ​ Open" at bounding box center [352, 48] width 677 height 15
click at [109, 56] on body "Fowl... / ARG ... / 2024-09-20 KIR0001B2 Window 2 of 2 Workbooks Comparisons Pr…" at bounding box center [352, 379] width 705 height 759
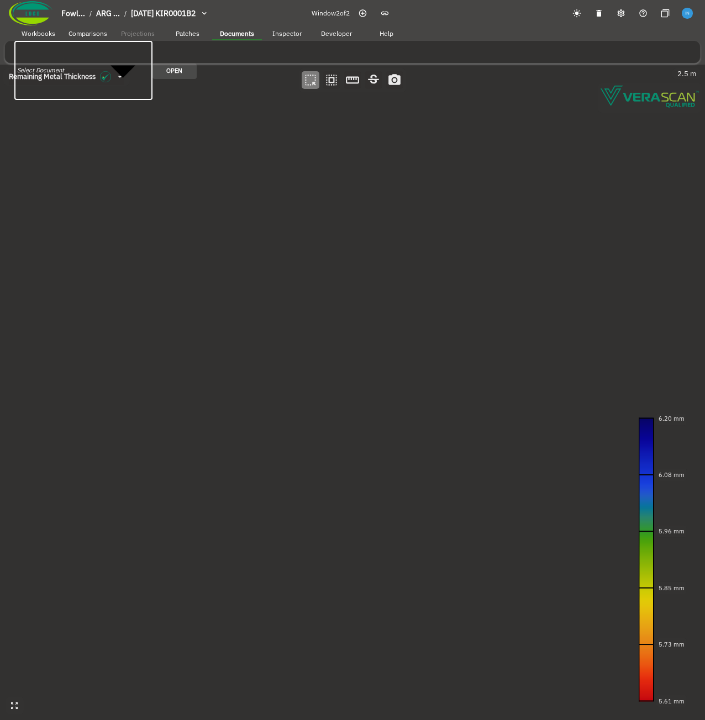
click at [201, 36] on button "Patches" at bounding box center [187, 33] width 50 height 17
click at [87, 52] on body "Fowl... / ARG ... / 2024-09-20 KIR0001B2 Window 2 of 2 Workbooks Comparisons Pr…" at bounding box center [352, 379] width 705 height 759
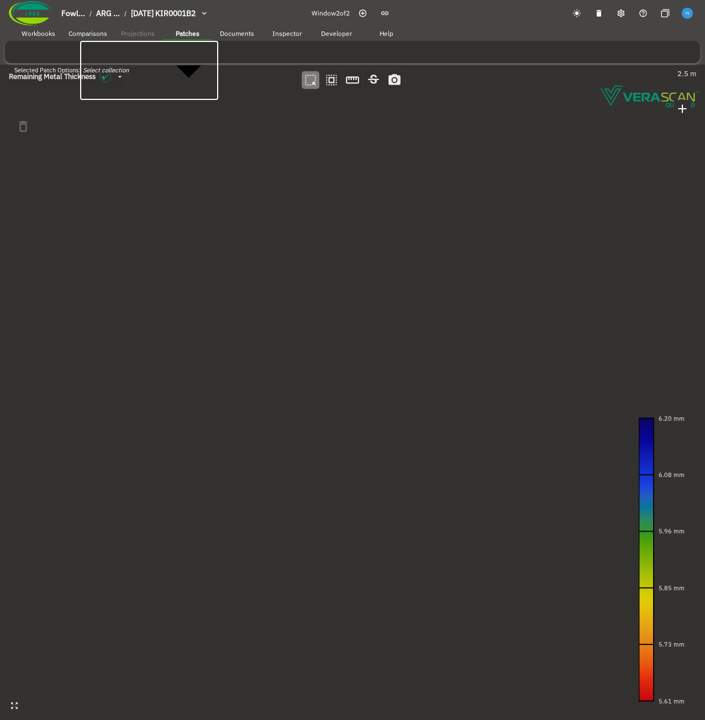
type input "544292eb-cff4-402a-a4d0-9733cf2cd6b0"
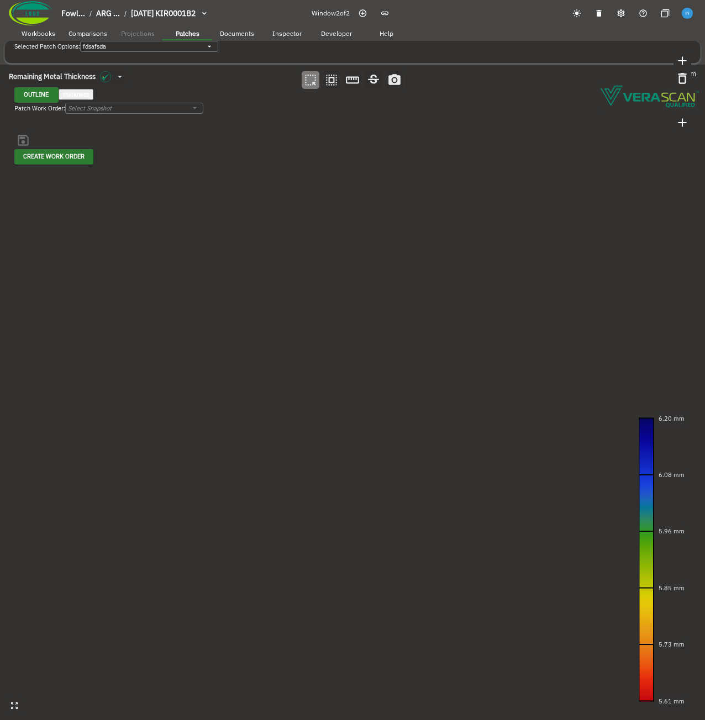
drag, startPoint x: 421, startPoint y: 310, endPoint x: 523, endPoint y: 406, distance: 140.3
click at [523, 406] on canvas at bounding box center [352, 393] width 705 height 656
click at [446, 263] on canvas at bounding box center [352, 393] width 705 height 656
click at [14, 387] on icon "button" at bounding box center [8, 391] width 9 height 9
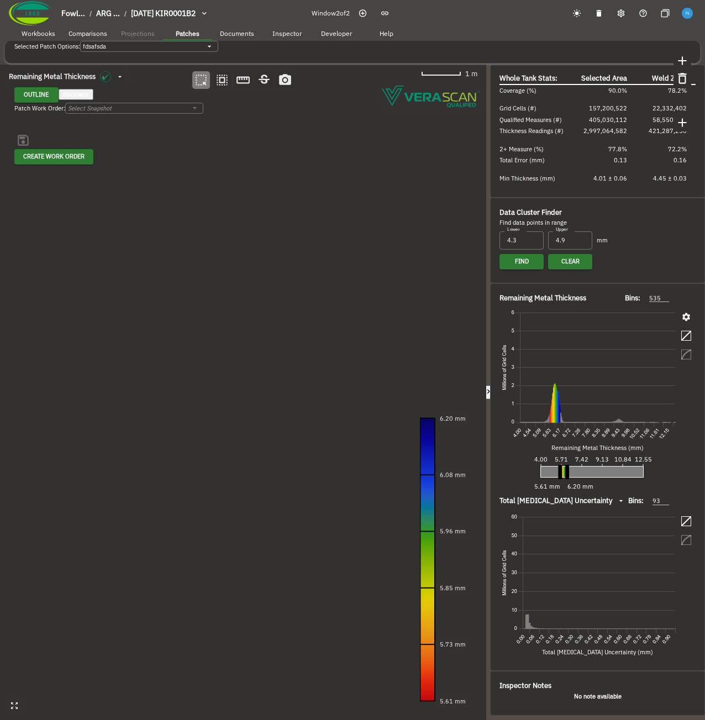
click at [687, 319] on icon "button" at bounding box center [686, 317] width 8 height 8
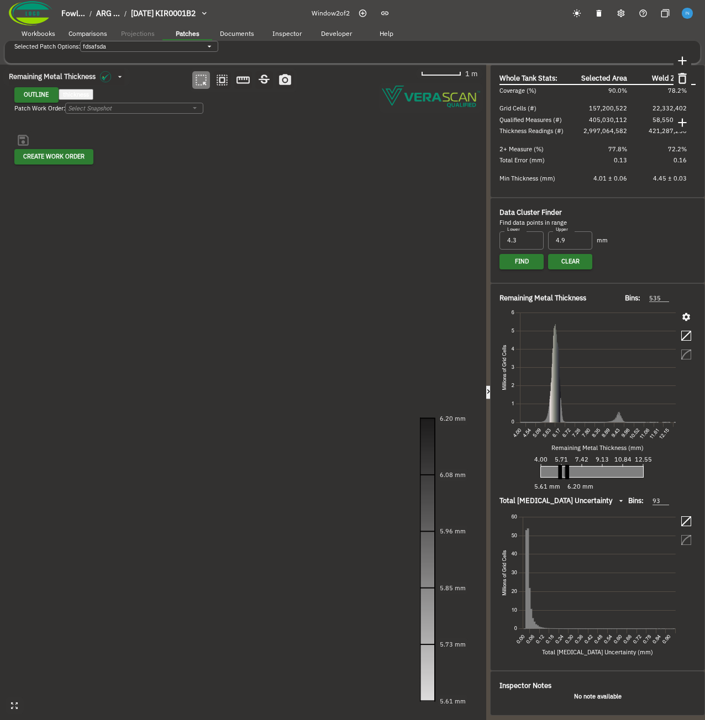
click at [685, 317] on icon "button" at bounding box center [686, 317] width 10 height 10
drag, startPoint x: 562, startPoint y: 475, endPoint x: 482, endPoint y: 468, distance: 79.9
click at [482, 468] on div "Remaining Metal Thickness [object Object] 1 m 6.20 mm 5.76 mm 5.32 mm 4.88 mm 4…" at bounding box center [352, 393] width 705 height 656
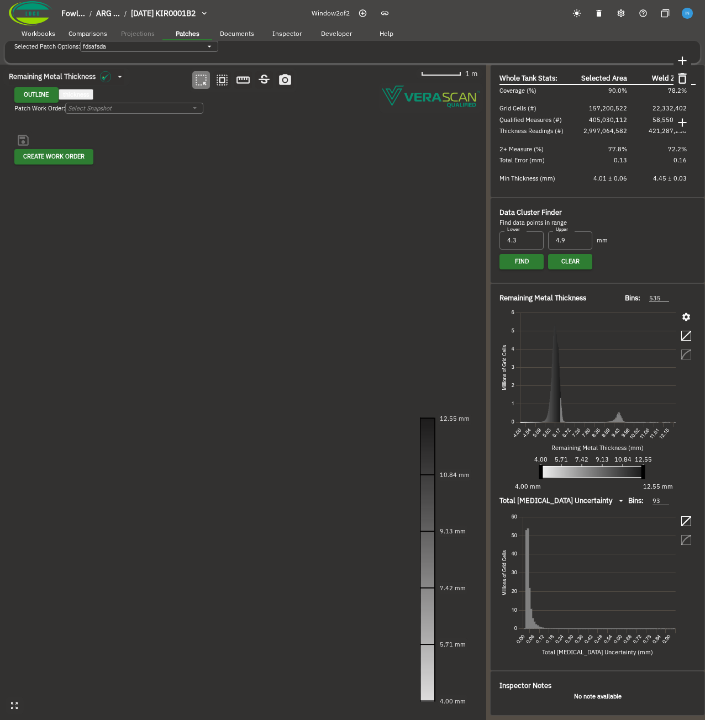
drag, startPoint x: 567, startPoint y: 470, endPoint x: 733, endPoint y: 465, distance: 166.3
click at [704, 465] on html "Fowl... / ARG ... / 2024-09-20 KIR0001B2 Window 2 of 2 Workbooks Comparisons Pr…" at bounding box center [352, 379] width 705 height 759
click at [495, 385] on button "button" at bounding box center [488, 392] width 18 height 14
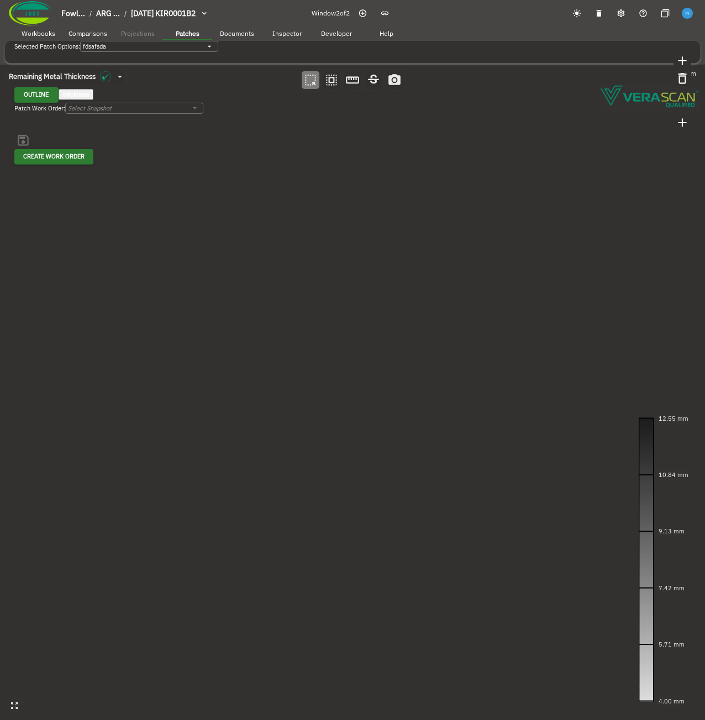
drag, startPoint x: 359, startPoint y: 302, endPoint x: 375, endPoint y: 451, distance: 150.0
click at [375, 451] on canvas at bounding box center [352, 393] width 705 height 656
click at [399, 389] on canvas at bounding box center [352, 393] width 705 height 656
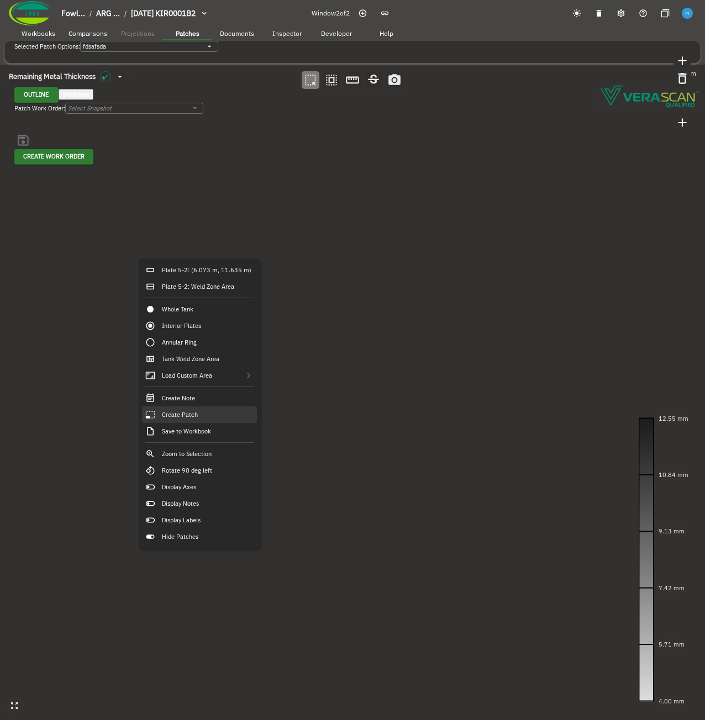
click at [207, 411] on div "Create Patch" at bounding box center [199, 414] width 115 height 17
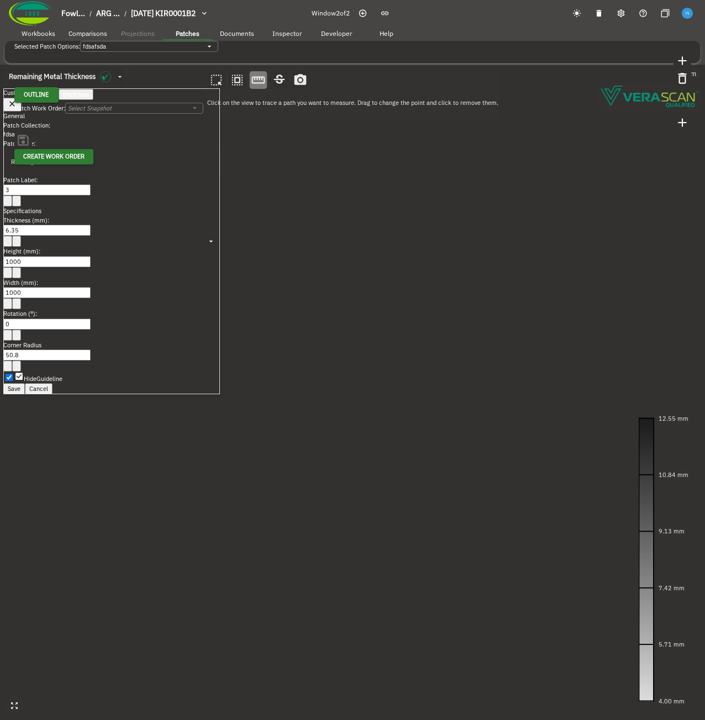
drag, startPoint x: 422, startPoint y: 378, endPoint x: 382, endPoint y: 379, distance: 40.3
click at [382, 379] on canvas at bounding box center [352, 393] width 705 height 656
drag, startPoint x: 371, startPoint y: 385, endPoint x: 296, endPoint y: 357, distance: 80.0
click at [296, 357] on canvas at bounding box center [352, 393] width 705 height 656
drag, startPoint x: 295, startPoint y: 349, endPoint x: 470, endPoint y: 408, distance: 184.6
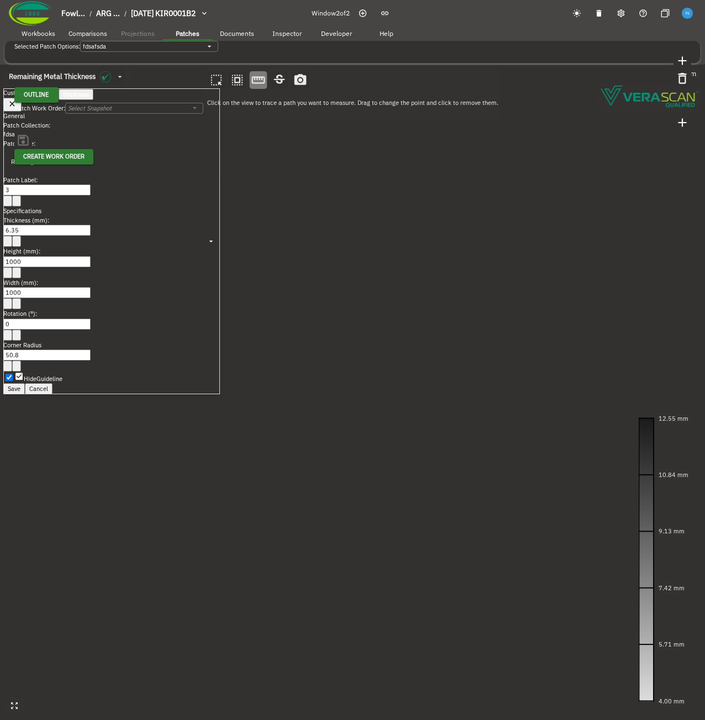
click at [470, 408] on canvas at bounding box center [352, 393] width 705 height 656
drag, startPoint x: 479, startPoint y: 342, endPoint x: 445, endPoint y: 335, distance: 35.0
click at [445, 335] on canvas at bounding box center [352, 393] width 705 height 656
drag, startPoint x: 432, startPoint y: 353, endPoint x: 489, endPoint y: 309, distance: 72.0
click at [489, 309] on canvas at bounding box center [352, 393] width 705 height 656
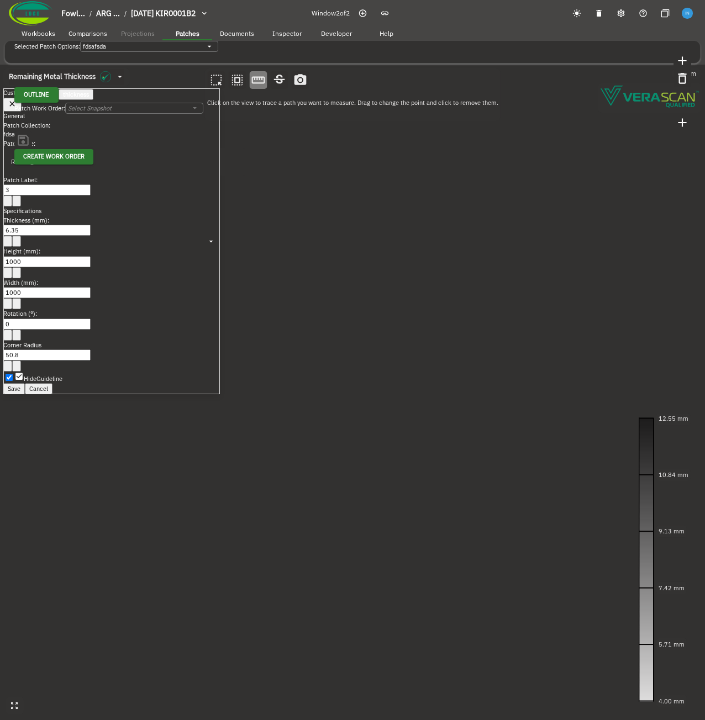
drag, startPoint x: 489, startPoint y: 434, endPoint x: 500, endPoint y: 258, distance: 175.9
click at [500, 258] on canvas at bounding box center [352, 393] width 705 height 656
click at [402, 348] on canvas at bounding box center [352, 393] width 705 height 656
drag, startPoint x: 421, startPoint y: 308, endPoint x: 277, endPoint y: 460, distance: 209.8
click at [277, 460] on canvas at bounding box center [352, 393] width 705 height 656
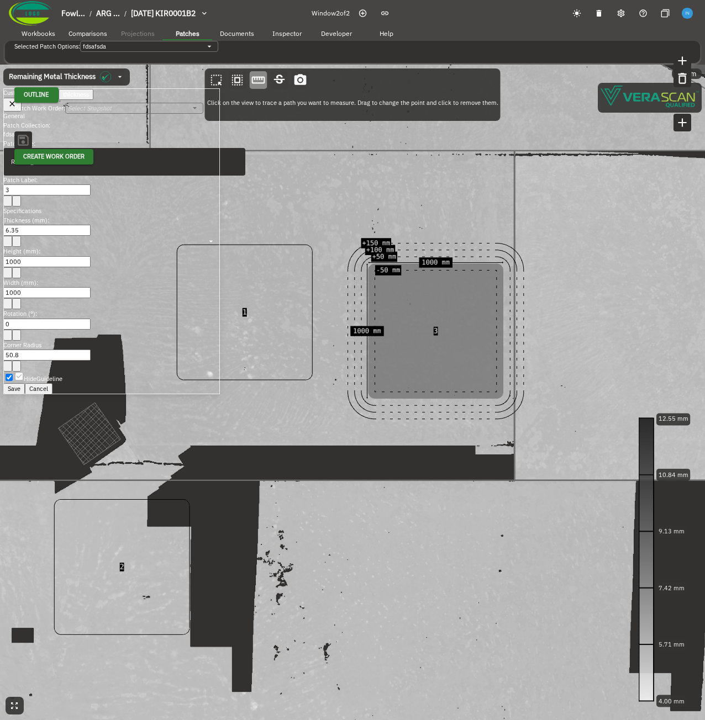
drag, startPoint x: 382, startPoint y: 429, endPoint x: 397, endPoint y: 420, distance: 17.6
click at [397, 420] on canvas at bounding box center [352, 393] width 705 height 656
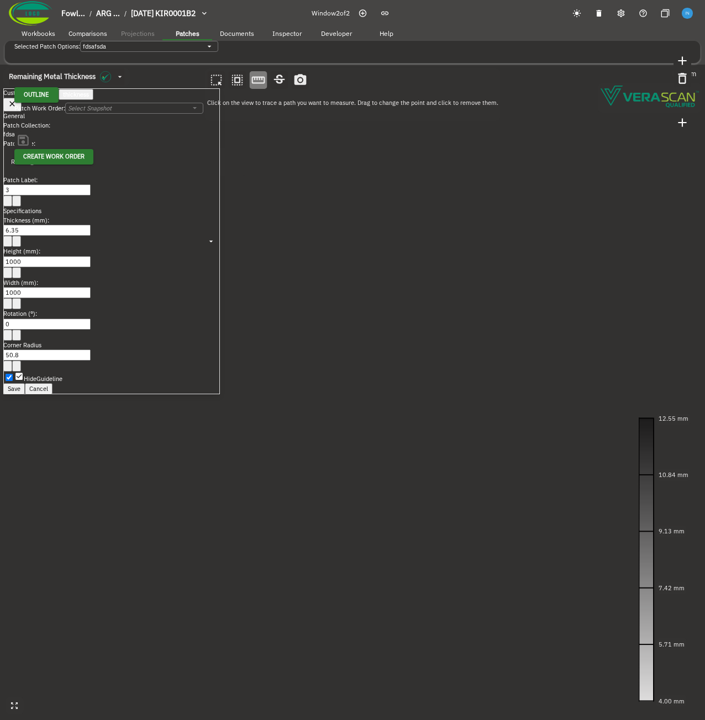
click at [420, 358] on canvas at bounding box center [352, 393] width 705 height 656
drag, startPoint x: 374, startPoint y: 488, endPoint x: 370, endPoint y: 468, distance: 20.9
click at [370, 468] on canvas at bounding box center [352, 393] width 705 height 656
click at [25, 383] on button "Save" at bounding box center [14, 388] width 22 height 11
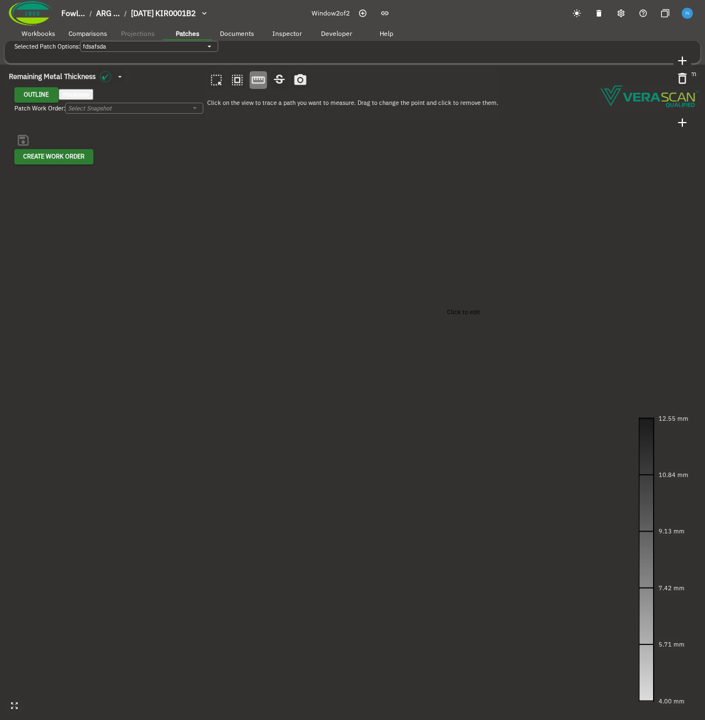
click at [441, 305] on canvas at bounding box center [352, 393] width 705 height 656
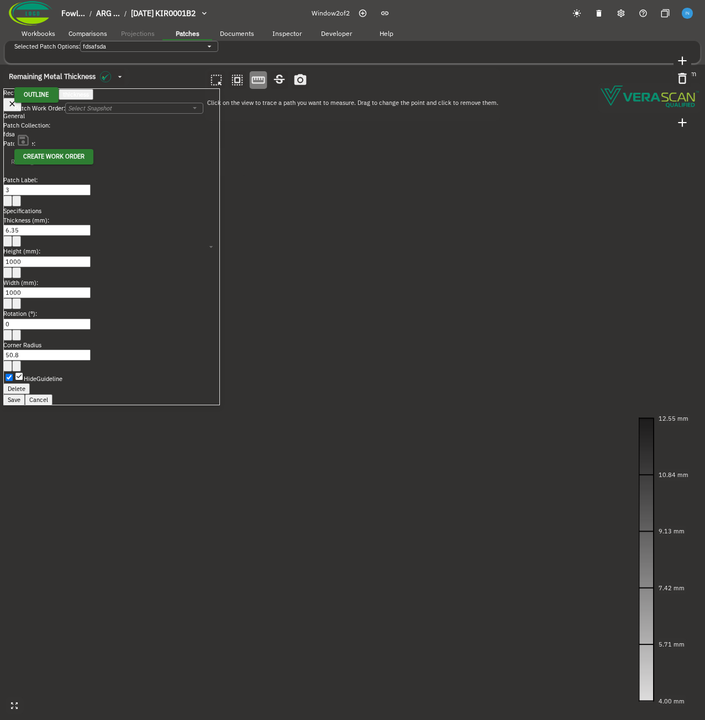
click at [30, 383] on button "Delete" at bounding box center [16, 388] width 27 height 11
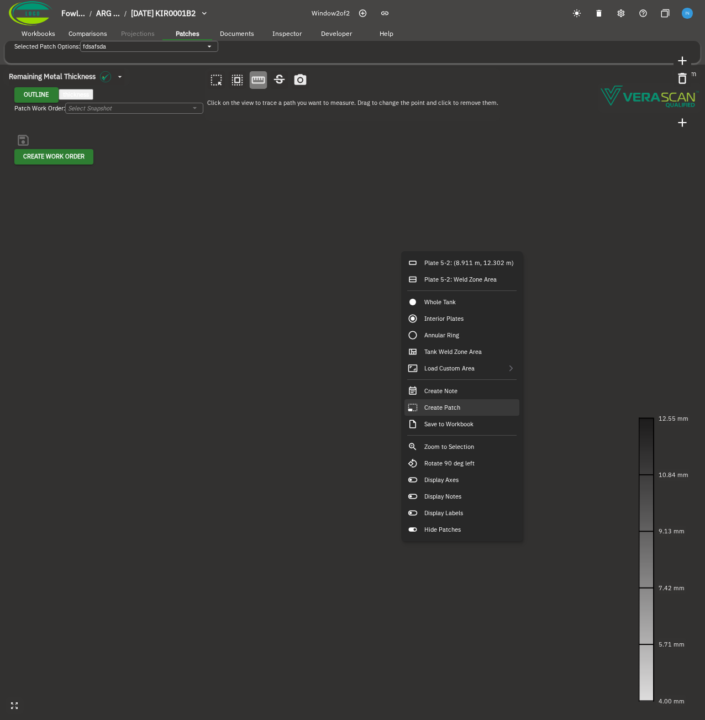
click at [457, 409] on div "Create Patch" at bounding box center [461, 407] width 115 height 17
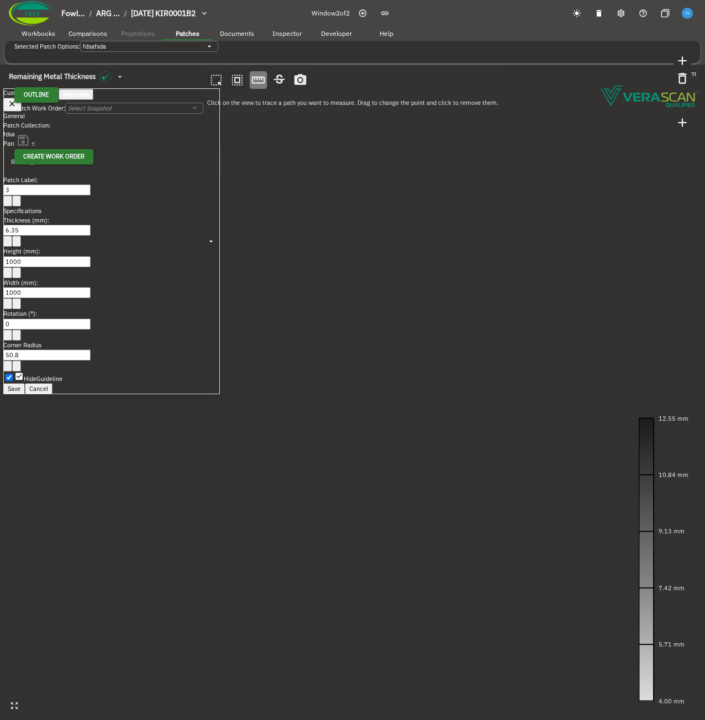
drag, startPoint x: 405, startPoint y: 250, endPoint x: 442, endPoint y: 287, distance: 51.5
click at [442, 287] on canvas at bounding box center [352, 393] width 705 height 656
click at [25, 383] on button "Save" at bounding box center [14, 388] width 22 height 11
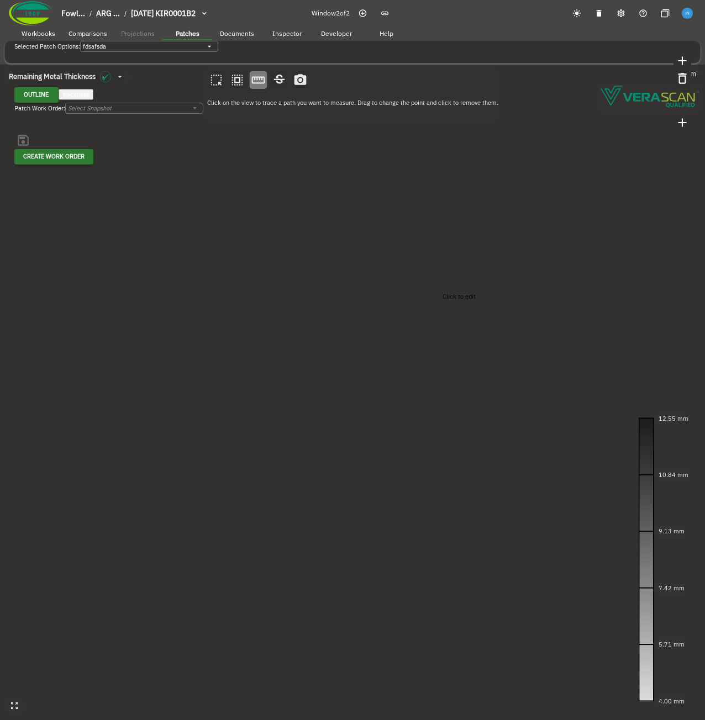
click at [437, 289] on canvas at bounding box center [352, 393] width 705 height 656
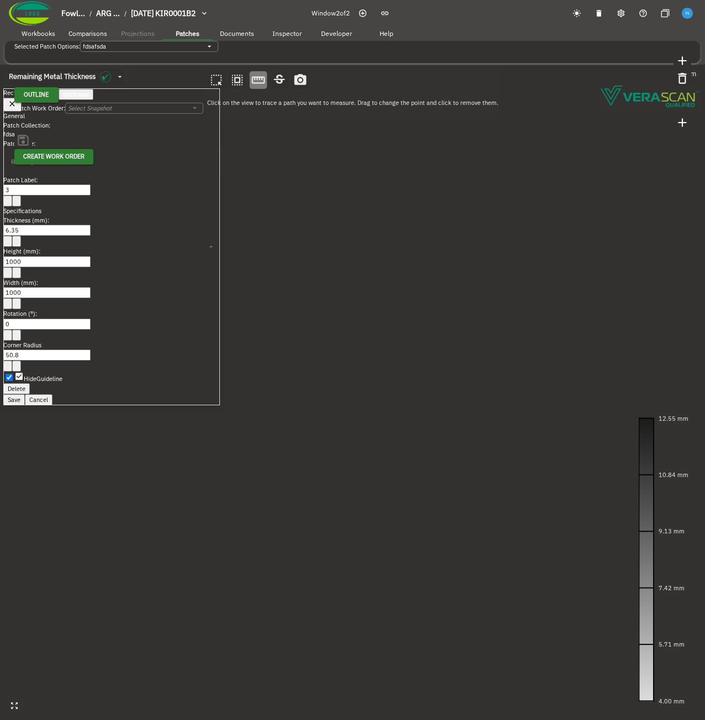
click at [30, 383] on button "Delete" at bounding box center [16, 388] width 27 height 11
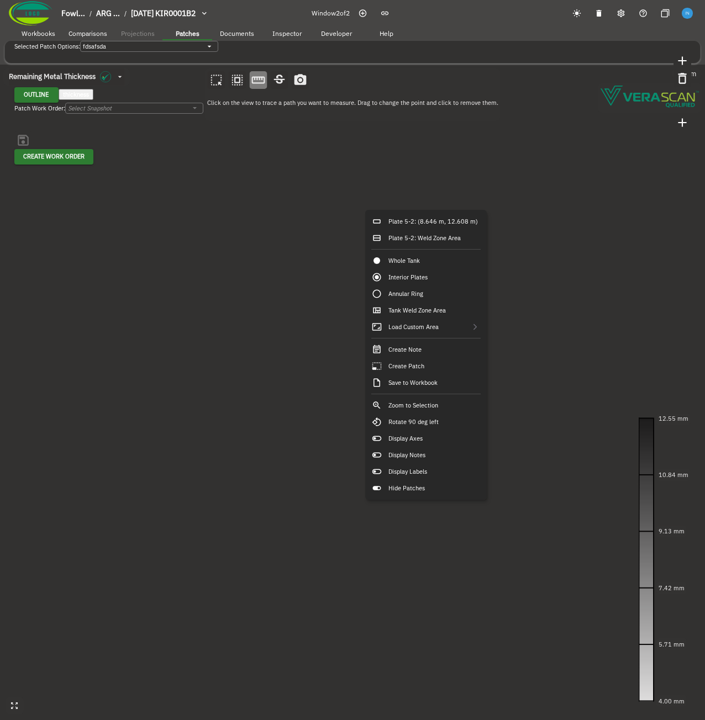
click at [580, 341] on canvas at bounding box center [352, 393] width 705 height 656
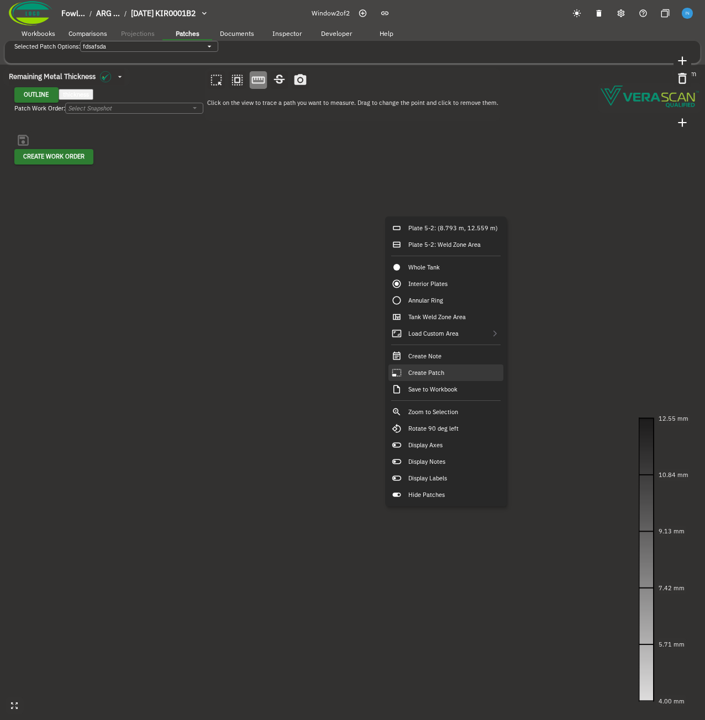
click at [454, 372] on div "Create Patch" at bounding box center [445, 373] width 115 height 17
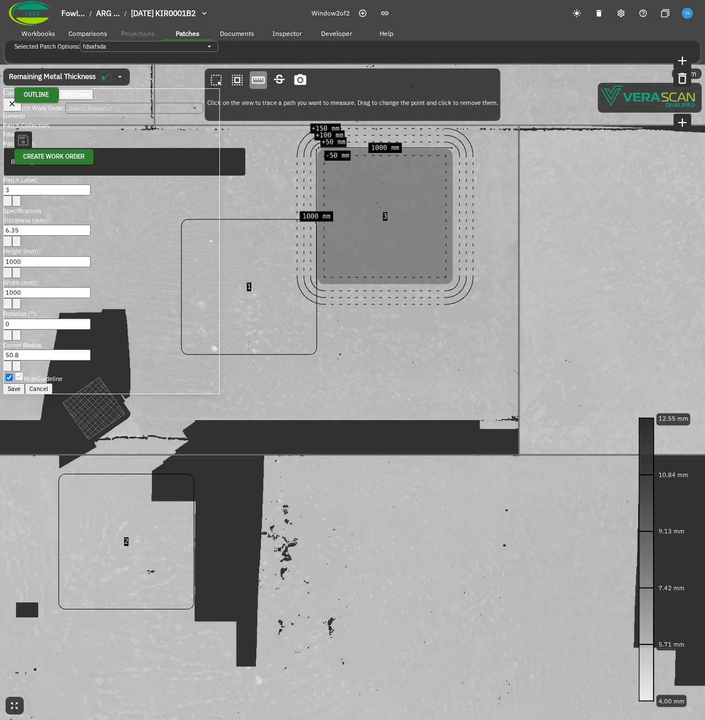
drag, startPoint x: 389, startPoint y: 219, endPoint x: 458, endPoint y: 318, distance: 121.0
click at [458, 318] on canvas at bounding box center [352, 393] width 705 height 656
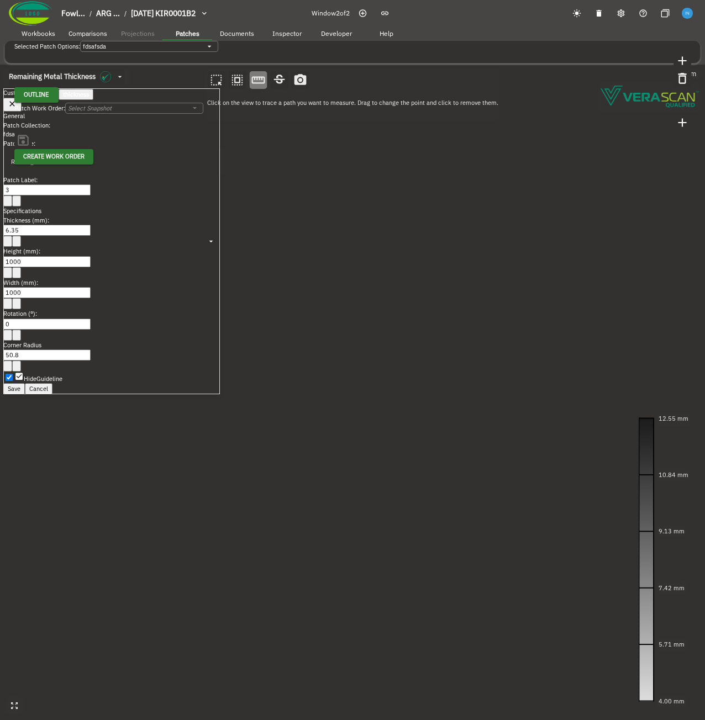
click at [25, 383] on button "Save" at bounding box center [14, 388] width 22 height 11
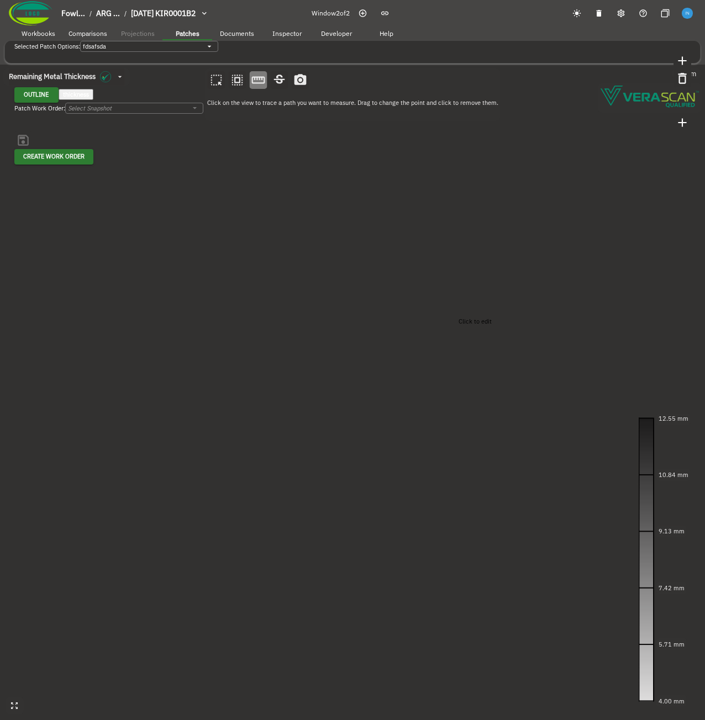
click at [453, 314] on canvas at bounding box center [352, 393] width 705 height 656
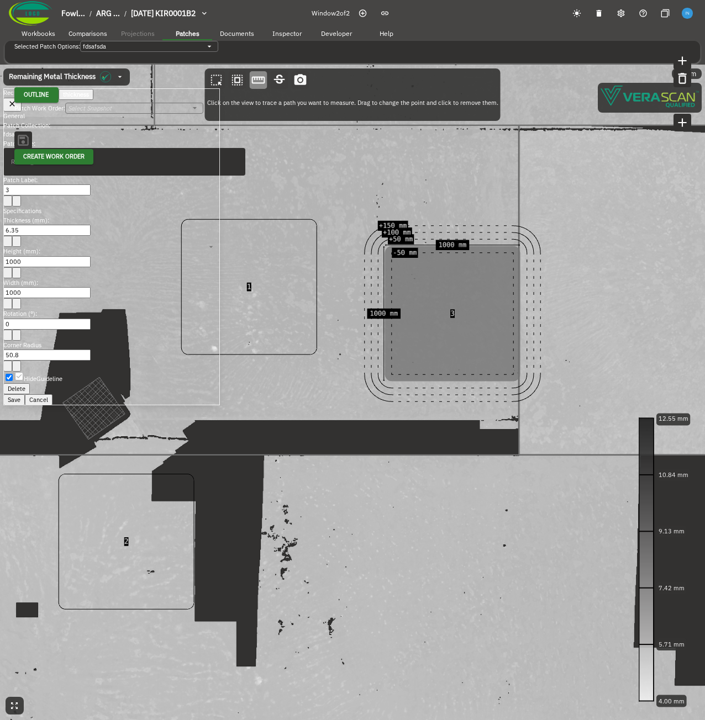
click at [30, 383] on button "Delete" at bounding box center [16, 388] width 27 height 11
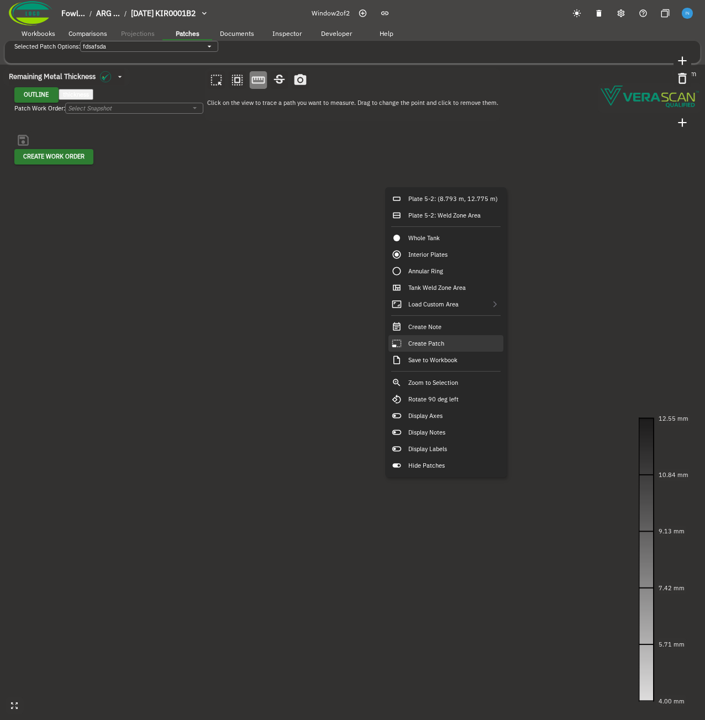
click at [466, 344] on div "Create Patch" at bounding box center [445, 343] width 115 height 17
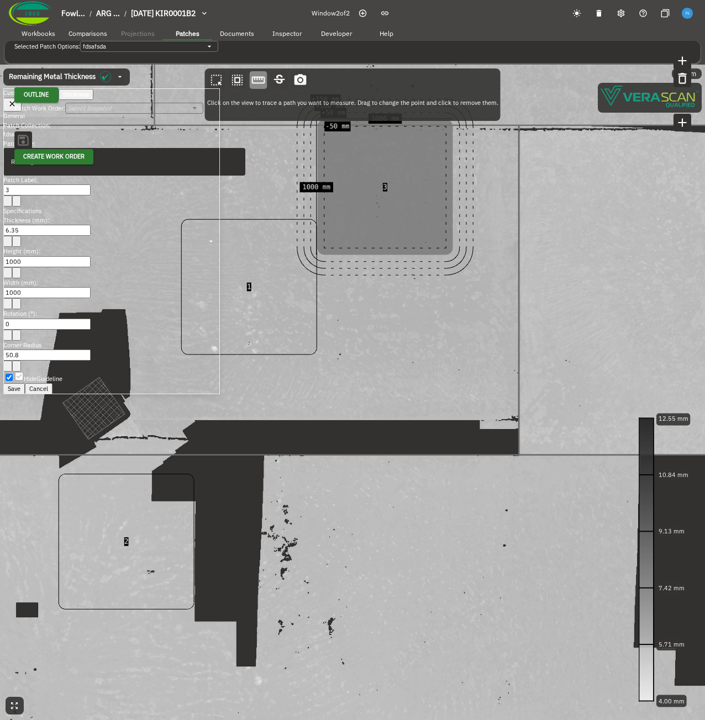
drag, startPoint x: 409, startPoint y: 244, endPoint x: 426, endPoint y: 293, distance: 52.8
click at [426, 295] on canvas at bounding box center [352, 393] width 705 height 656
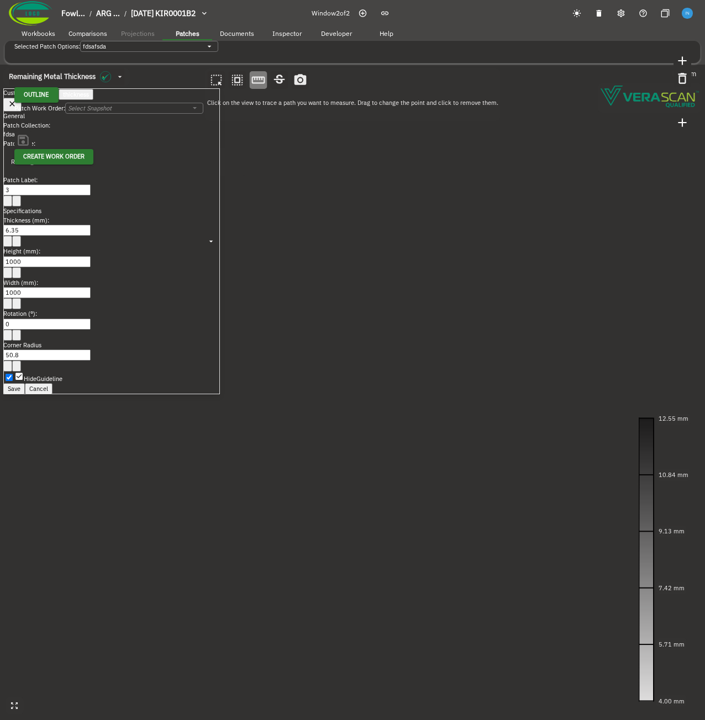
drag, startPoint x: 437, startPoint y: 288, endPoint x: 478, endPoint y: 381, distance: 101.4
click at [478, 381] on canvas at bounding box center [352, 393] width 705 height 656
click at [25, 383] on button "Save" at bounding box center [14, 388] width 22 height 11
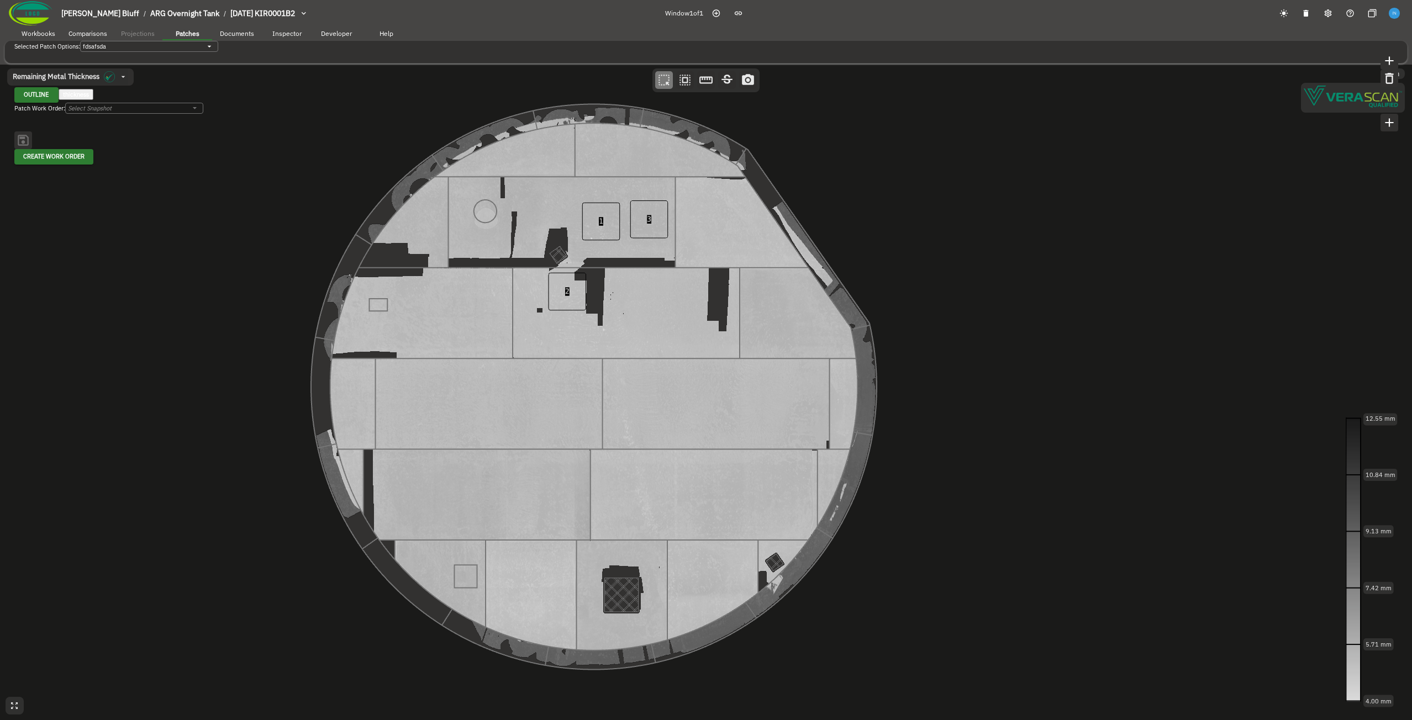
drag, startPoint x: 545, startPoint y: 219, endPoint x: 431, endPoint y: 213, distance: 113.9
click at [431, 213] on canvas at bounding box center [706, 393] width 1412 height 656
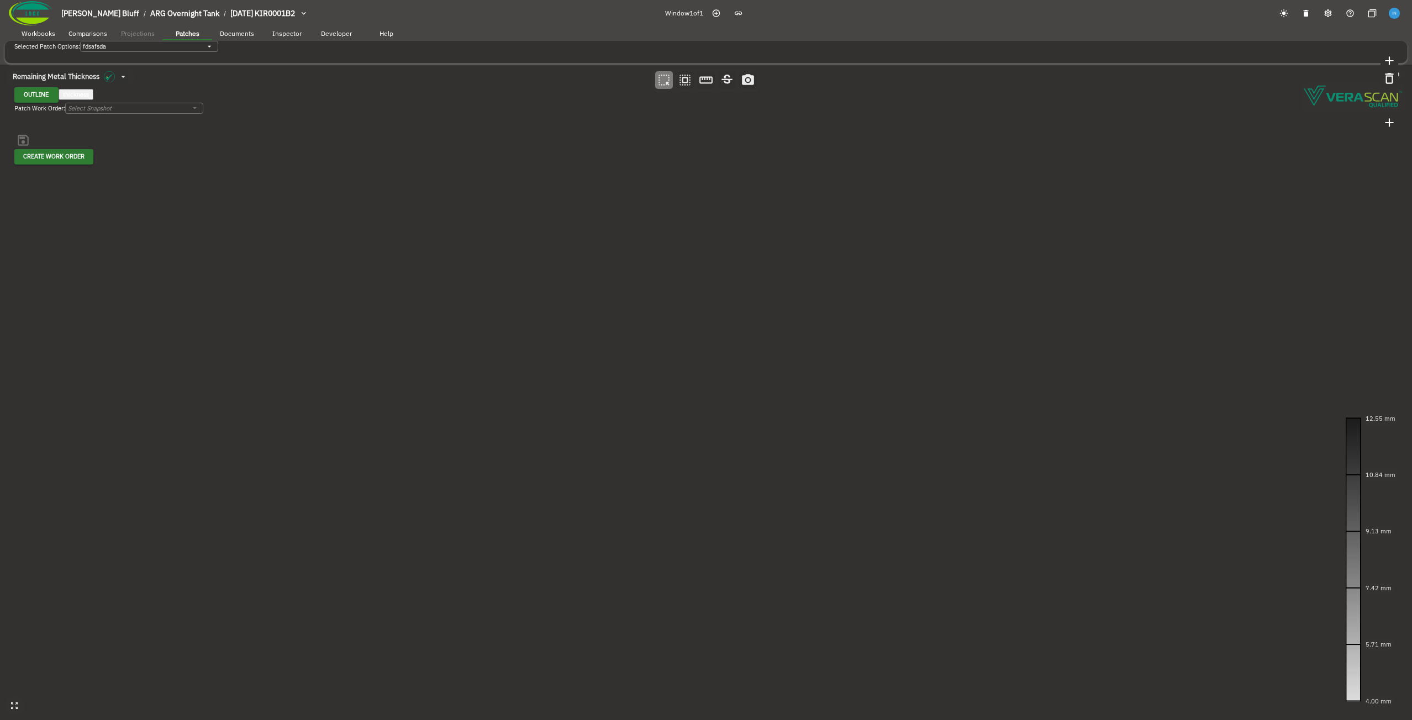
click at [704, 14] on icon "button" at bounding box center [716, 13] width 9 height 9
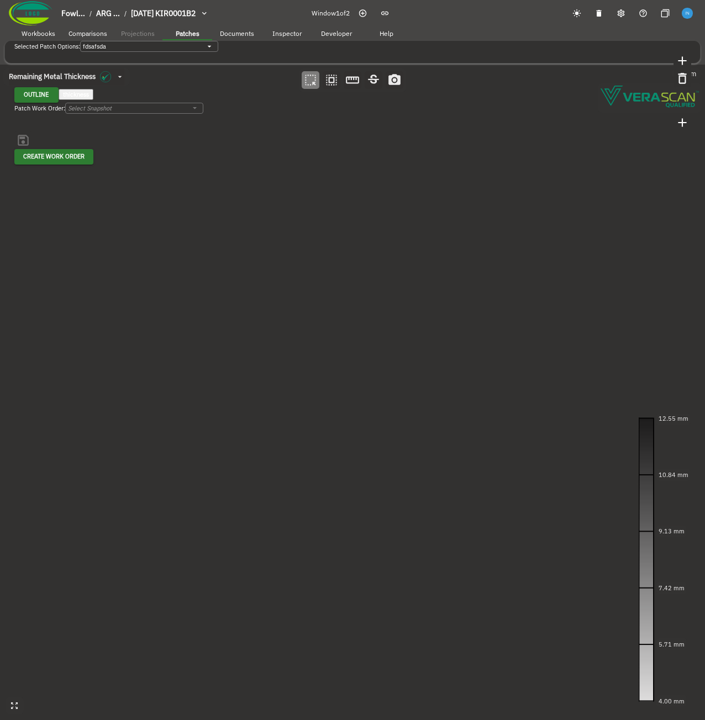
drag, startPoint x: 531, startPoint y: 156, endPoint x: 519, endPoint y: 154, distance: 11.8
click at [519, 154] on canvas at bounding box center [352, 393] width 705 height 656
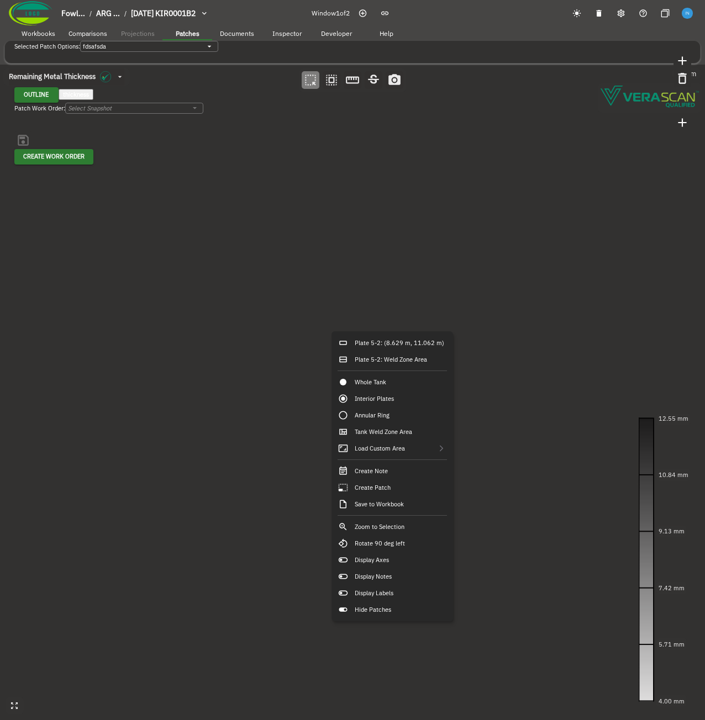
click at [234, 259] on canvas at bounding box center [352, 393] width 705 height 656
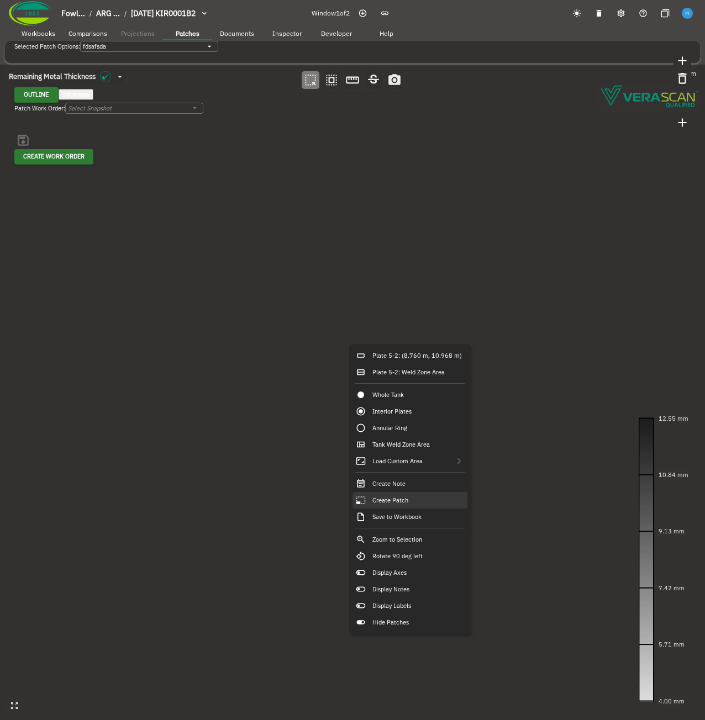
click at [416, 504] on div "Create Patch" at bounding box center [409, 500] width 115 height 17
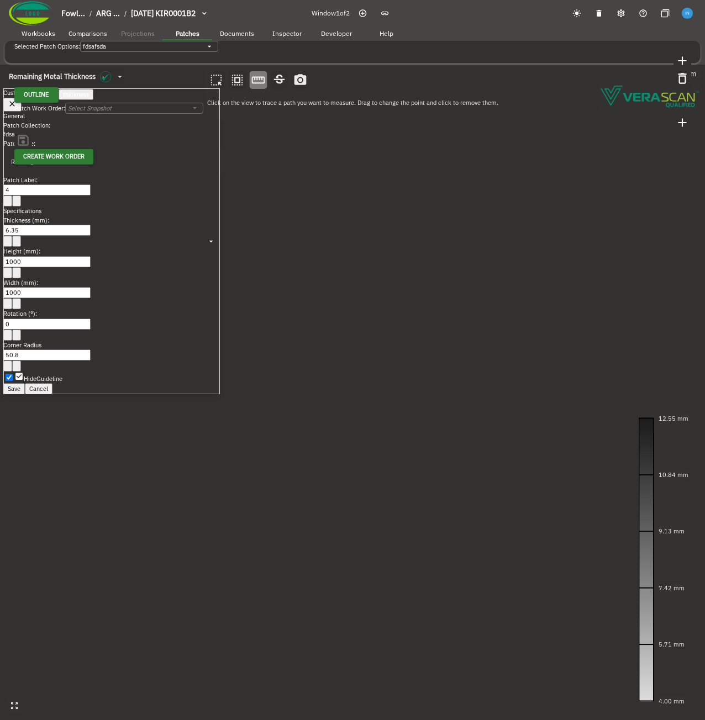
drag, startPoint x: 352, startPoint y: 345, endPoint x: 399, endPoint y: 468, distance: 132.3
click at [399, 468] on canvas at bounding box center [352, 393] width 705 height 656
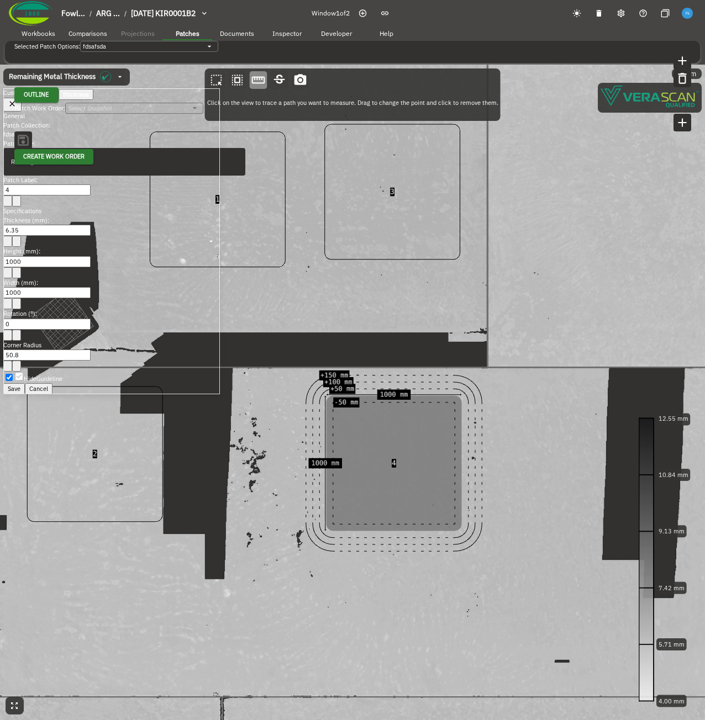
click at [25, 383] on button "Save" at bounding box center [14, 388] width 22 height 11
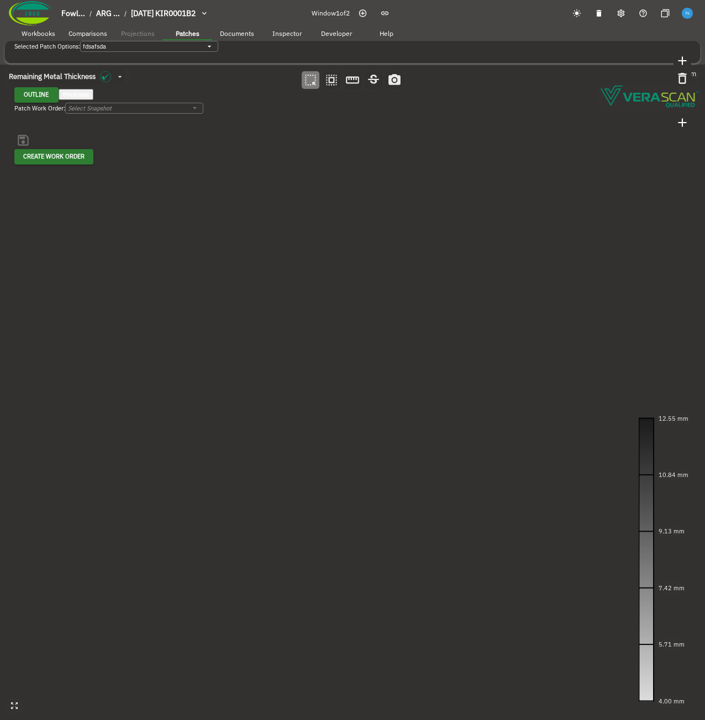
click at [365, 14] on icon "button" at bounding box center [362, 12] width 7 height 7
click at [406, 298] on canvas at bounding box center [352, 393] width 705 height 656
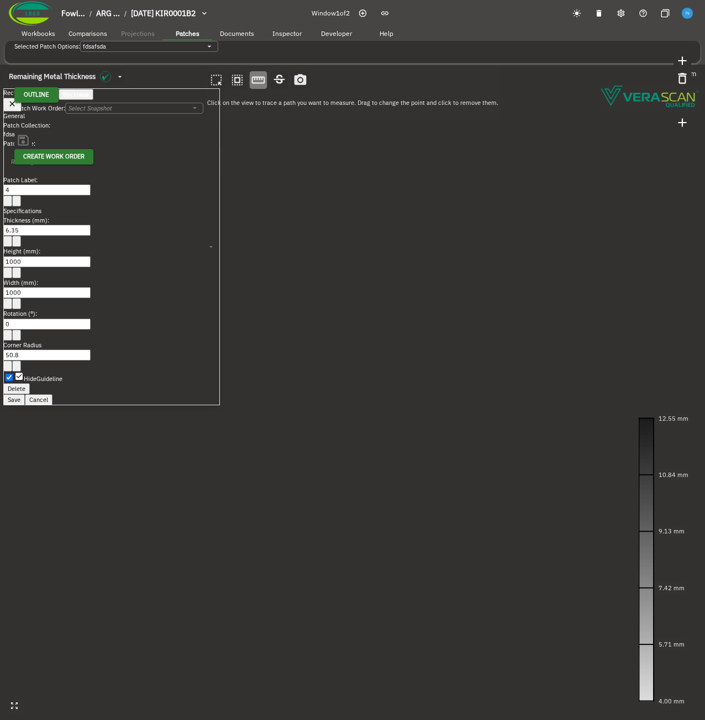
click at [30, 383] on button "Delete" at bounding box center [16, 388] width 27 height 11
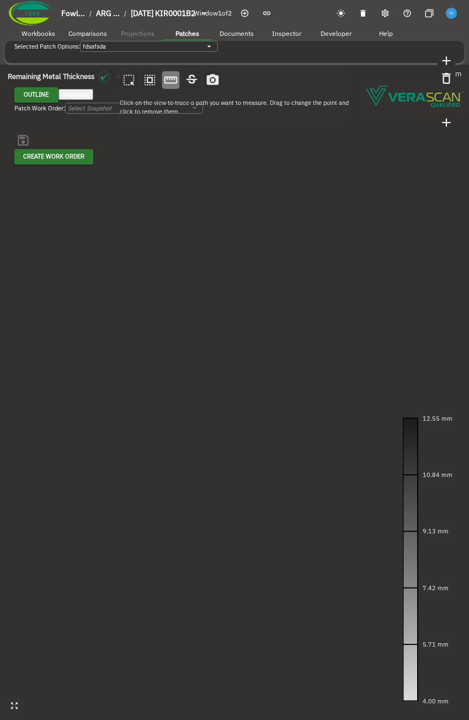
click at [315, 284] on canvas at bounding box center [234, 393] width 469 height 656
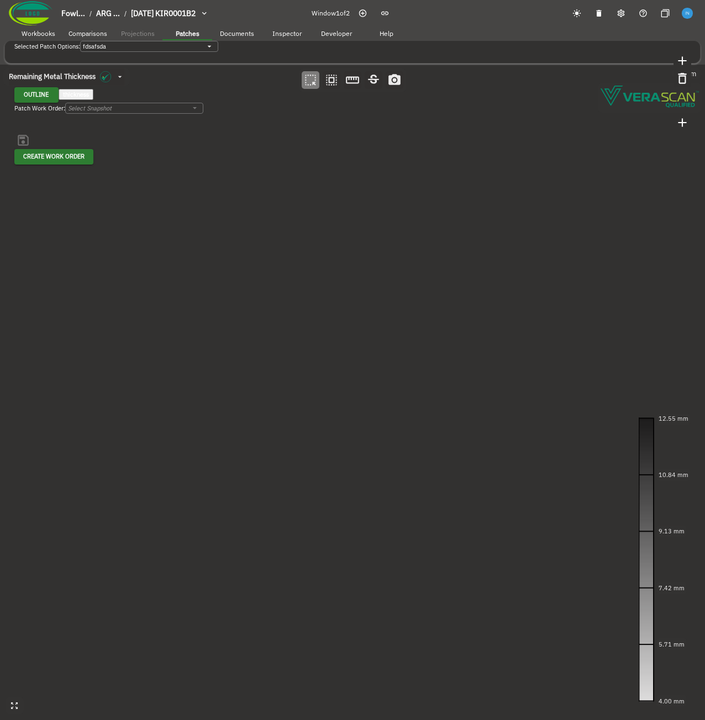
click at [203, 323] on canvas at bounding box center [352, 393] width 705 height 656
click at [407, 224] on canvas at bounding box center [352, 393] width 705 height 656
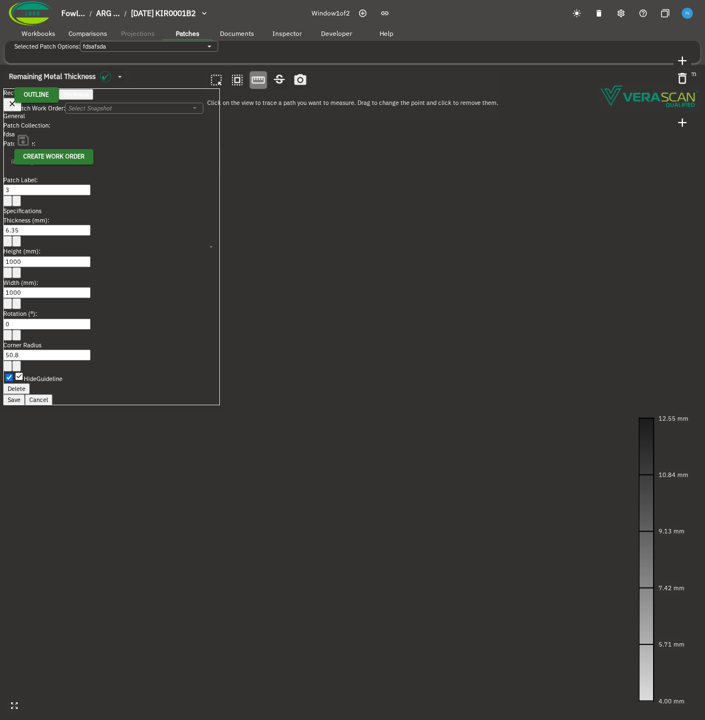
click at [30, 383] on button "Delete" at bounding box center [16, 388] width 27 height 11
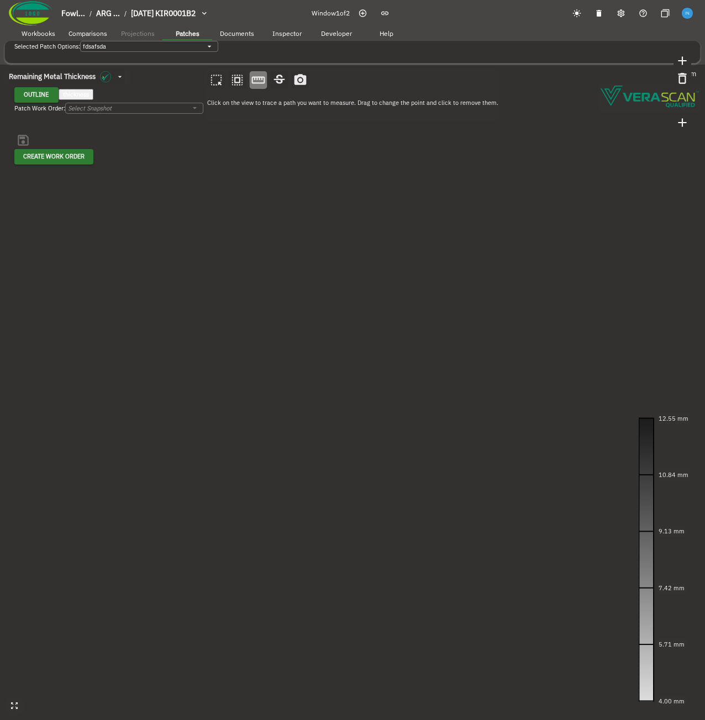
click at [523, 320] on canvas at bounding box center [352, 393] width 705 height 656
click at [434, 302] on canvas at bounding box center [352, 393] width 705 height 656
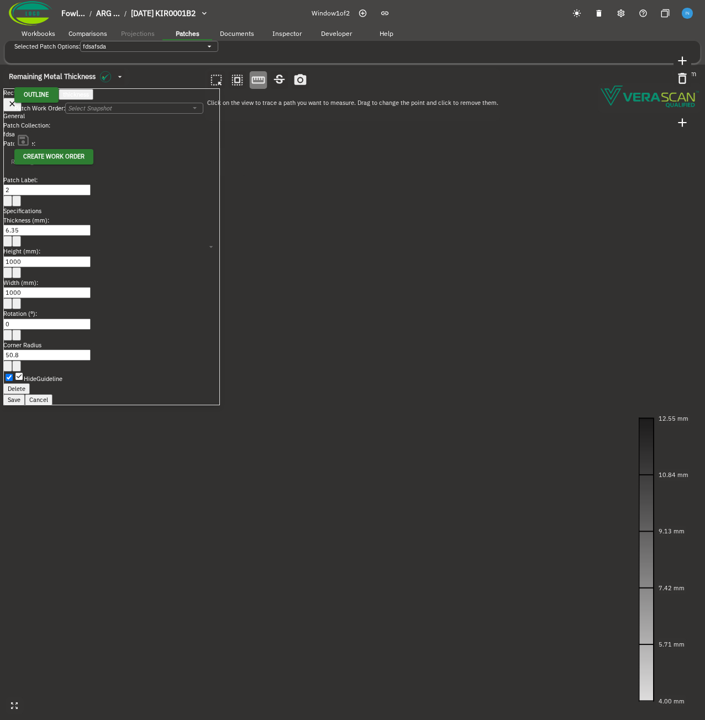
drag, startPoint x: 434, startPoint y: 302, endPoint x: 401, endPoint y: 354, distance: 61.6
click at [401, 354] on canvas at bounding box center [352, 393] width 705 height 656
drag, startPoint x: 404, startPoint y: 353, endPoint x: 418, endPoint y: 425, distance: 72.6
click at [418, 425] on canvas at bounding box center [352, 393] width 705 height 656
click at [25, 394] on button "Save" at bounding box center [14, 399] width 22 height 11
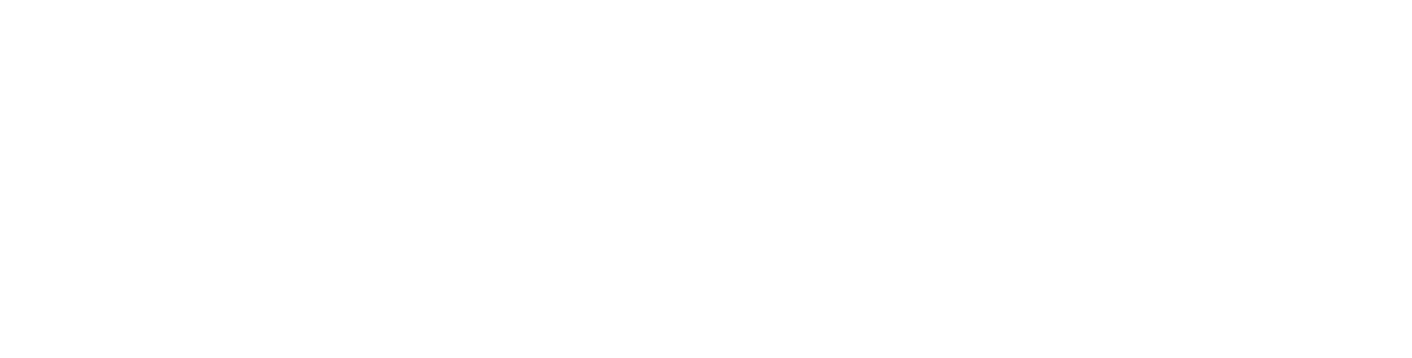
click at [405, 39] on html at bounding box center [706, 19] width 1412 height 39
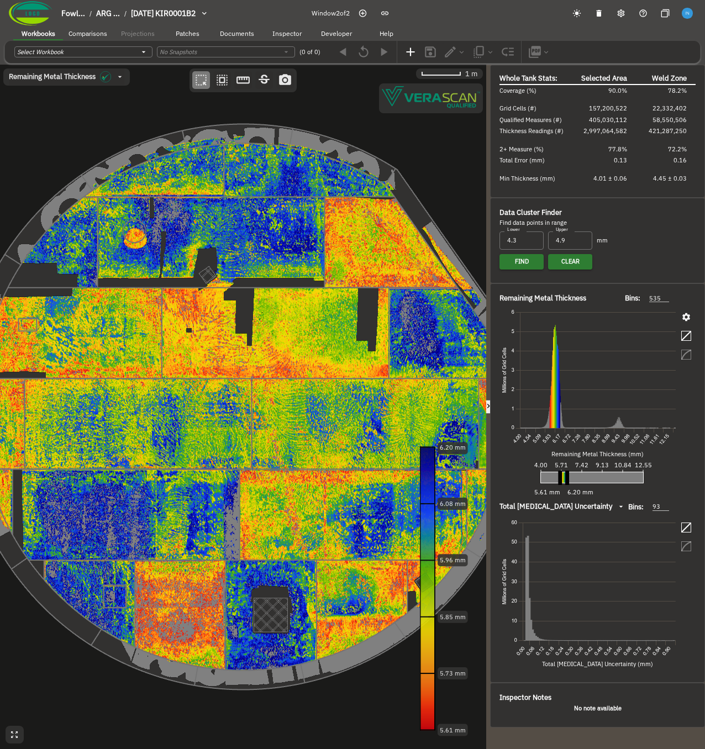
click at [690, 316] on icon "button" at bounding box center [686, 317] width 10 height 10
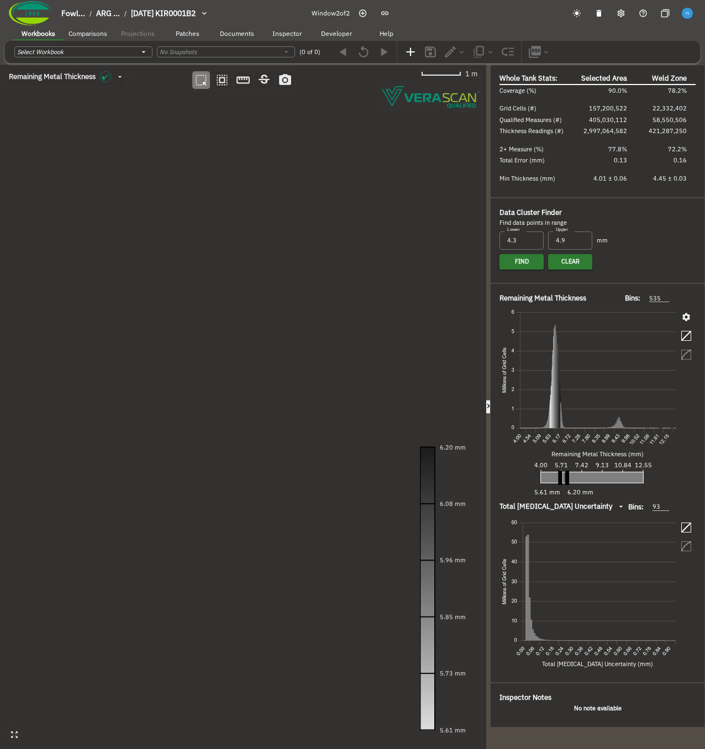
drag, startPoint x: 567, startPoint y: 477, endPoint x: 705, endPoint y: 481, distance: 138.1
click at [705, 358] on html "Fowl... / ARG ... / [DATE] KIR0001B2 Window 2 of 2 Workbooks Comparisons Projec…" at bounding box center [352, 394] width 705 height 788
drag, startPoint x: 561, startPoint y: 477, endPoint x: 421, endPoint y: 470, distance: 140.5
click at [421, 358] on div "Remaining Metal Thickness [object Object] 1 m 12.55 mm 11.08 mm 9.61 mm 8.13 mm…" at bounding box center [352, 407] width 705 height 684
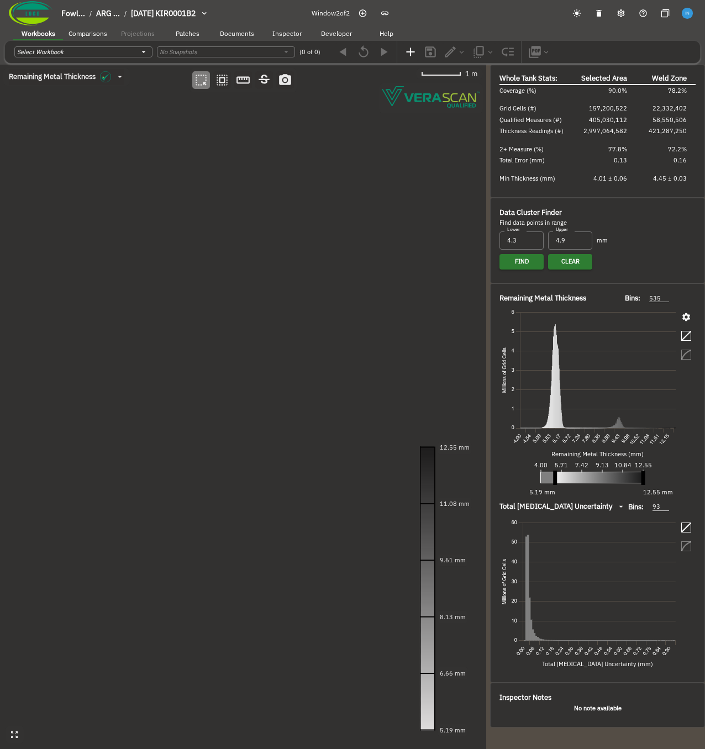
drag, startPoint x: 223, startPoint y: 260, endPoint x: 175, endPoint y: 331, distance: 86.1
click at [175, 331] on canvas at bounding box center [243, 407] width 486 height 684
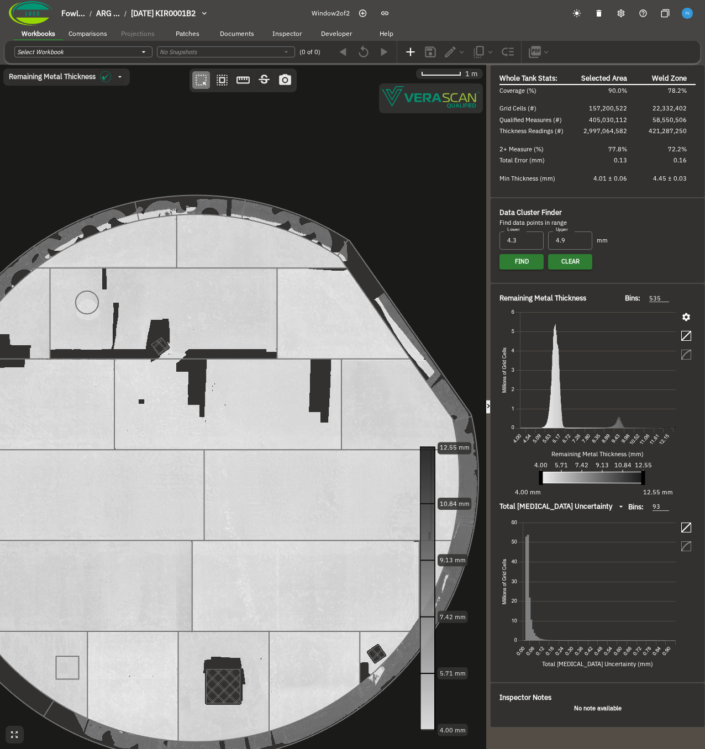
drag, startPoint x: 555, startPoint y: 479, endPoint x: 509, endPoint y: 474, distance: 46.1
click at [509, 358] on div "Remaining Metal Thickness Bins: 535 535 Remaining Metal Thickness (mm) 4.00 5.7…" at bounding box center [597, 396] width 196 height 207
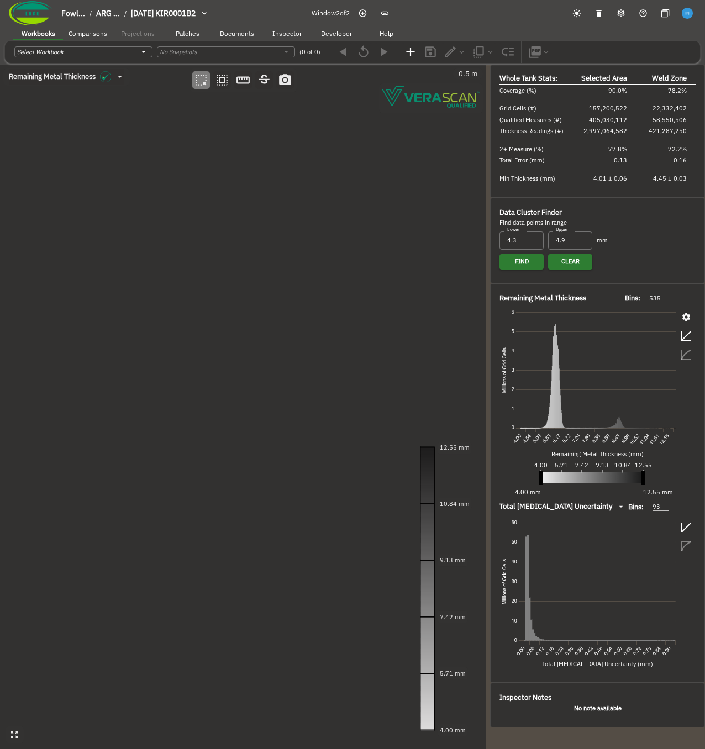
drag, startPoint x: 191, startPoint y: 298, endPoint x: 161, endPoint y: 276, distance: 36.8
click at [161, 276] on canvas at bounding box center [243, 407] width 486 height 684
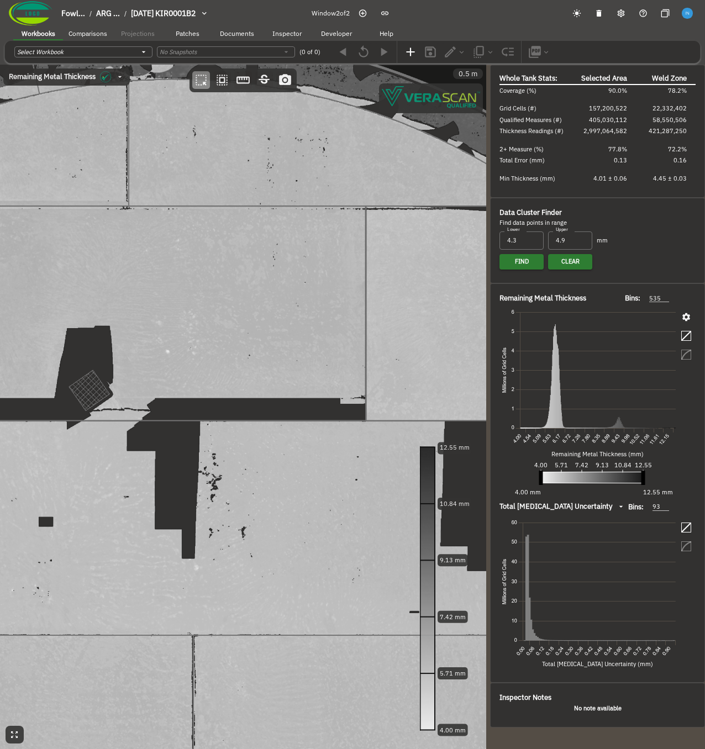
click at [220, 33] on span "Documents" at bounding box center [237, 33] width 34 height 8
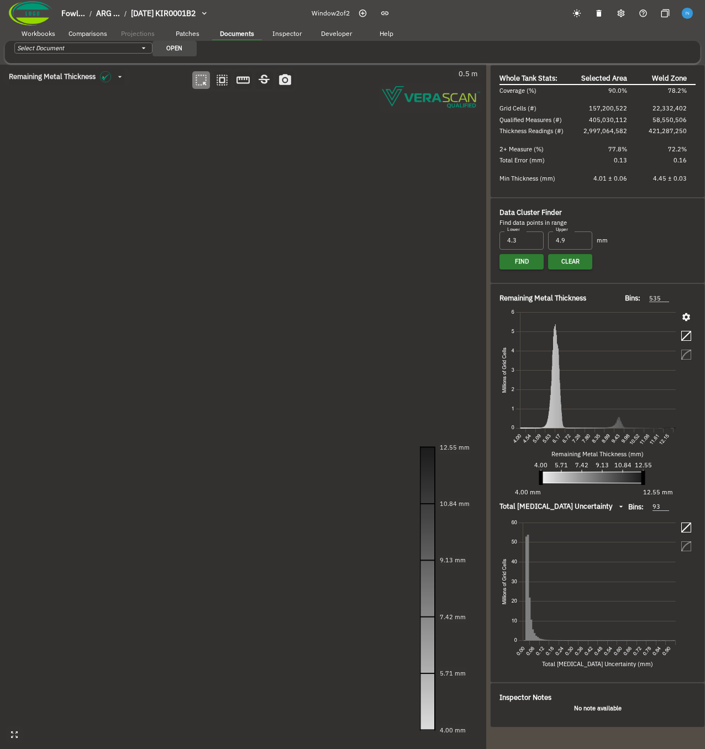
click at [187, 36] on span "Patches" at bounding box center [188, 33] width 24 height 8
click at [176, 54] on body "Fowl... / ARG ... / [DATE] KIR0001B2 Window 2 of 2 Workbooks Comparisons Projec…" at bounding box center [352, 409] width 705 height 818
type input "544292eb-cff4-402a-a4d0-9733cf2cd6b0"
drag, startPoint x: 157, startPoint y: 227, endPoint x: 136, endPoint y: 188, distance: 44.0
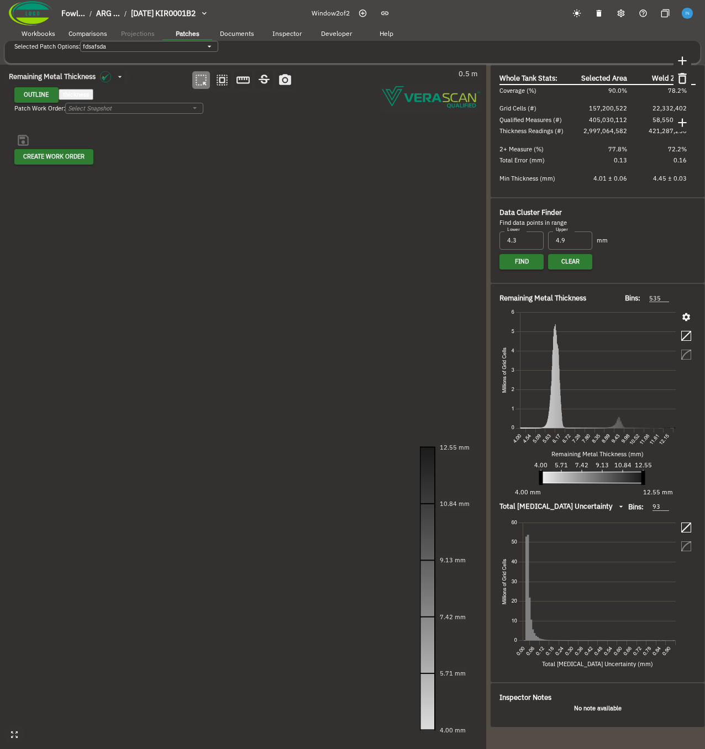
click at [136, 188] on canvas at bounding box center [243, 407] width 486 height 684
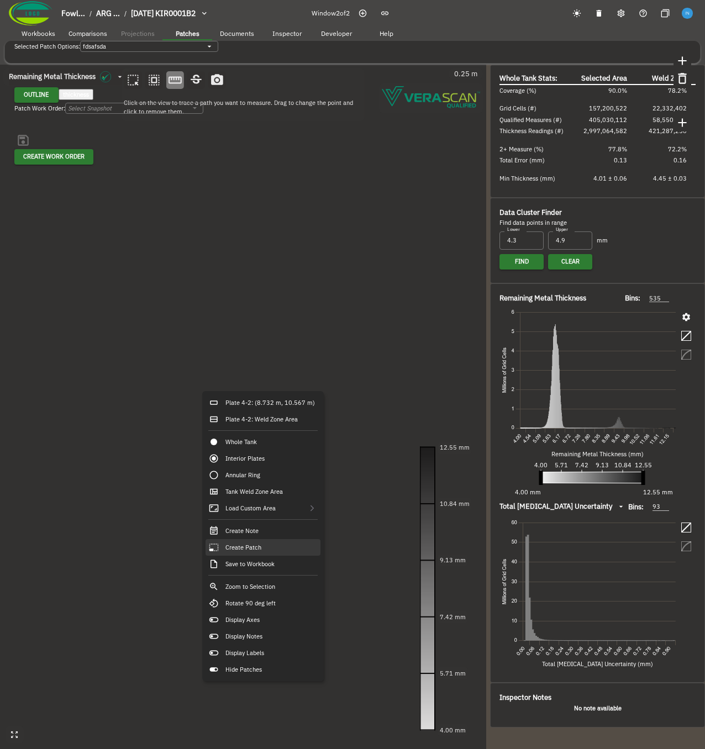
click at [265, 358] on div "Create Patch" at bounding box center [262, 547] width 115 height 17
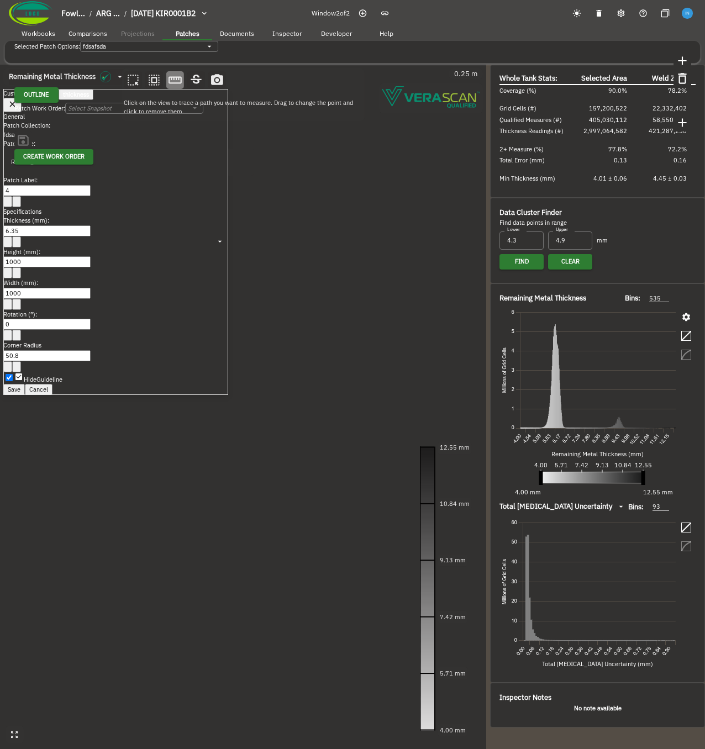
click at [25, 358] on button "Save" at bounding box center [14, 389] width 22 height 11
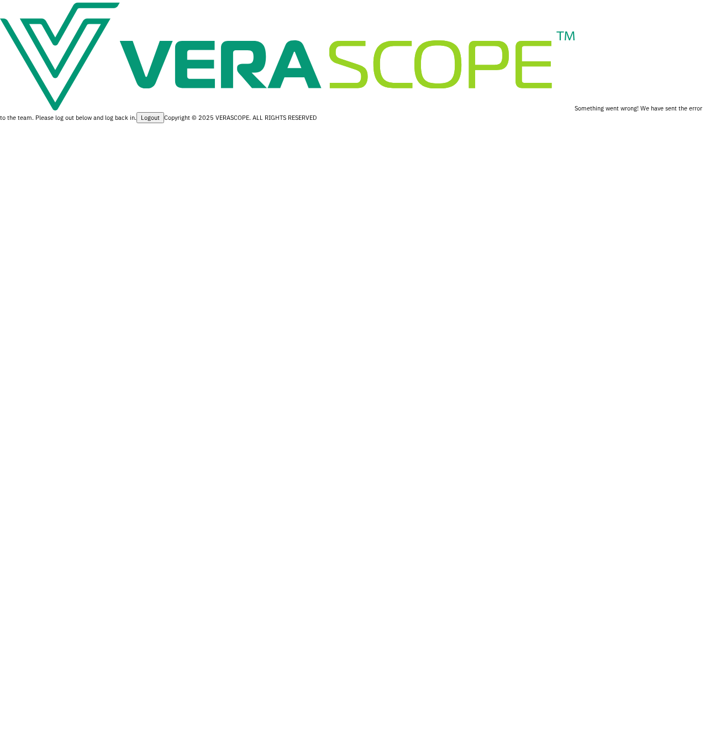
click at [141, 123] on div "Something went wrong! We have sent the error to the team. Please log out below …" at bounding box center [352, 61] width 705 height 123
click at [347, 96] on div "Something went wrong! We have sent the error to the team. Please log out below …" at bounding box center [352, 61] width 705 height 123
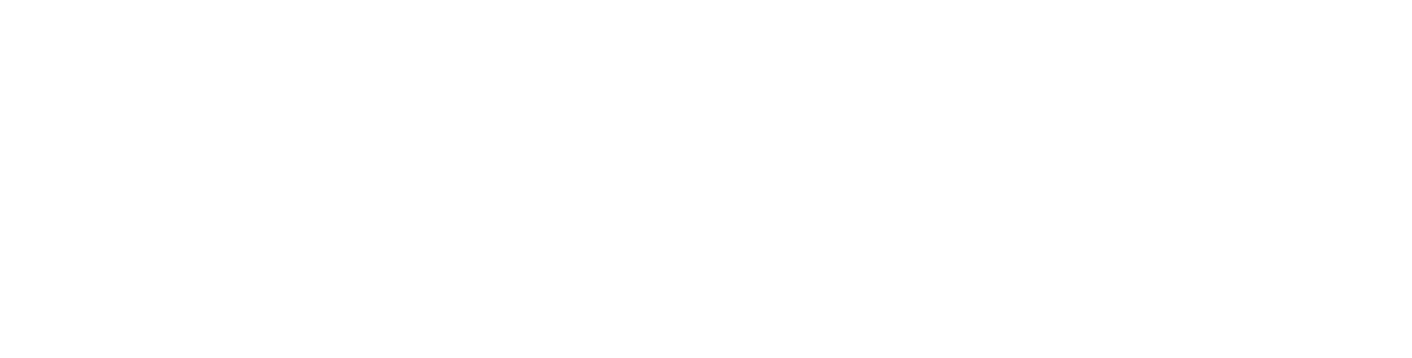
click at [500, 39] on html at bounding box center [706, 19] width 1412 height 39
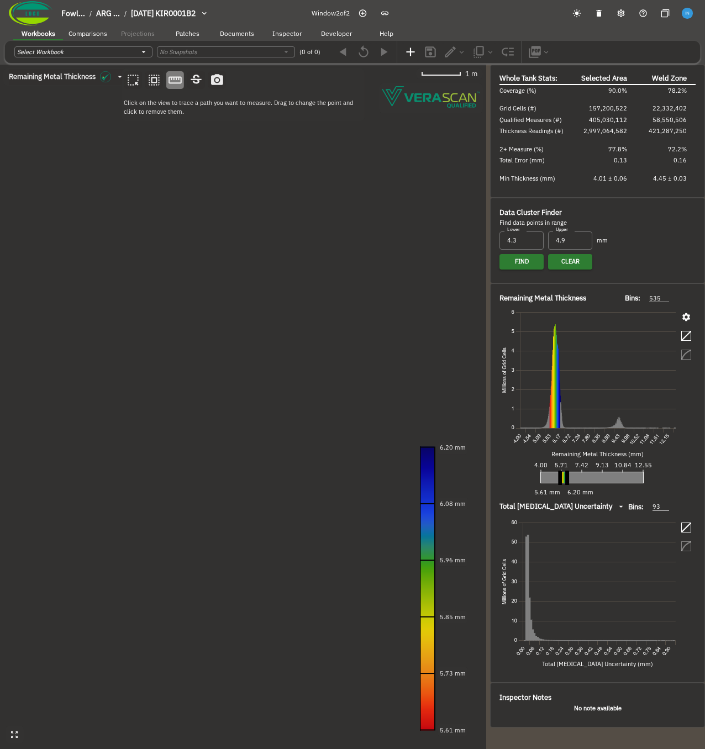
click at [234, 34] on span "Documents" at bounding box center [237, 33] width 34 height 8
click at [183, 38] on button "Patches" at bounding box center [187, 33] width 50 height 17
click at [172, 51] on body "Fowl... / ARG ... / [DATE] KIR0001B2 Window 2 of 2 Workbooks Comparisons Projec…" at bounding box center [352, 394] width 705 height 788
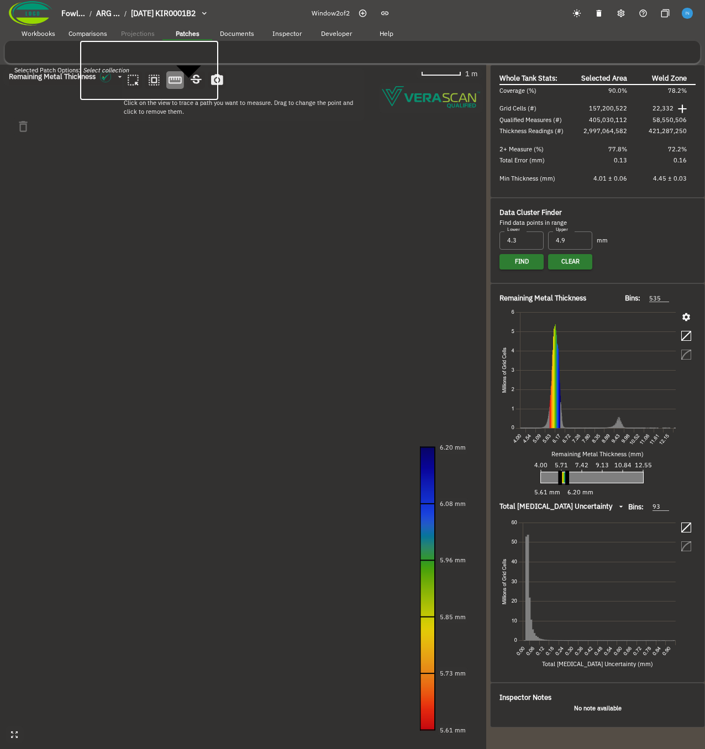
type input "544292eb-cff4-402a-a4d0-9733cf2cd6b0"
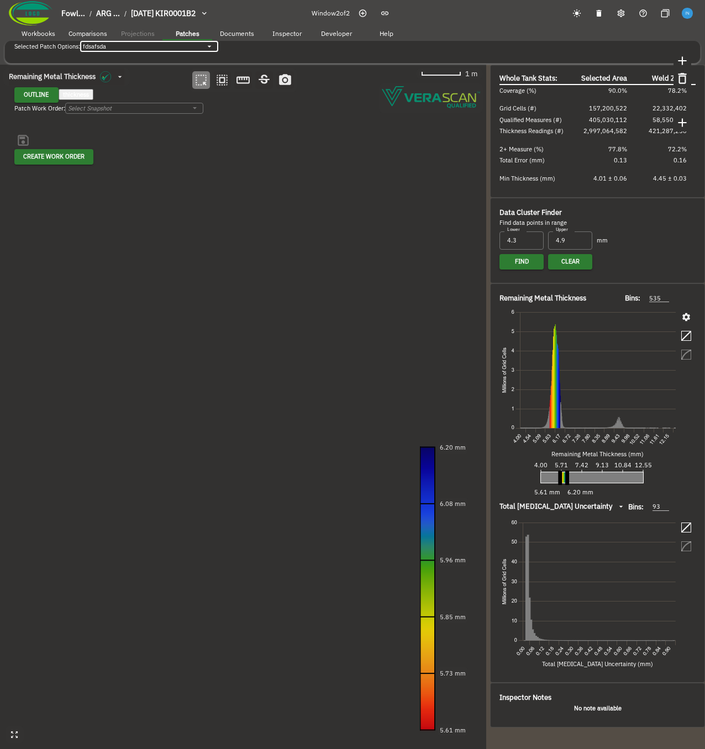
click at [301, 314] on canvas at bounding box center [243, 407] width 486 height 684
click at [299, 315] on canvas at bounding box center [243, 407] width 486 height 684
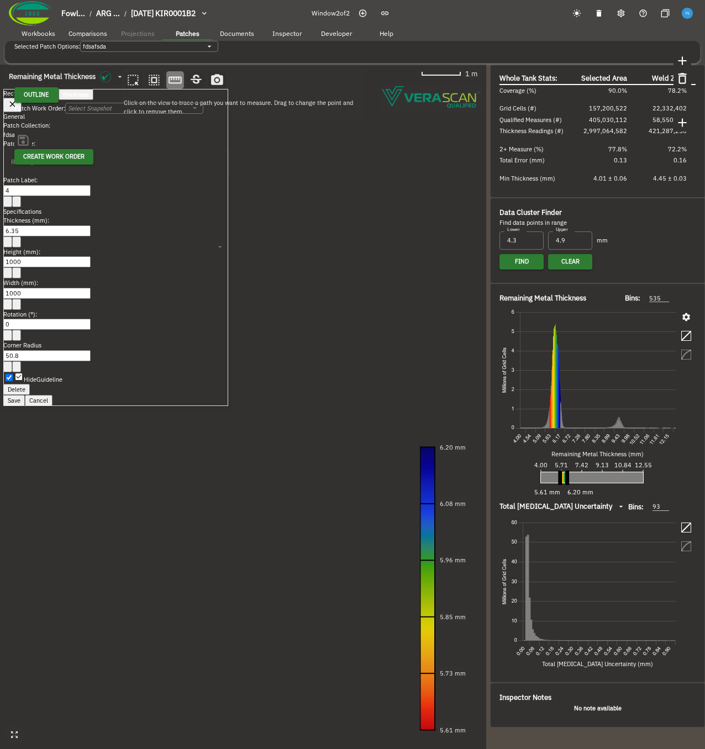
click at [8, 358] on icon "button" at bounding box center [8, 369] width 0 height 0
type input "53"
click at [25, 358] on button "Save" at bounding box center [14, 400] width 22 height 11
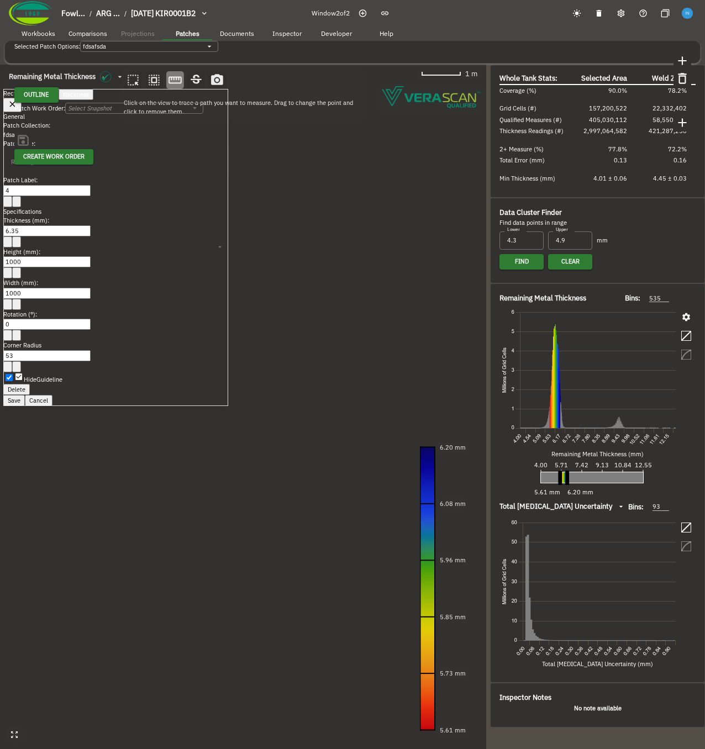
click at [140, 358] on canvas at bounding box center [243, 407] width 486 height 684
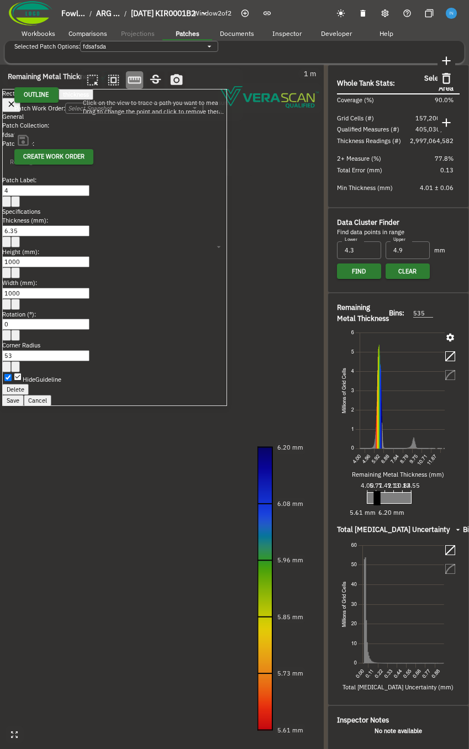
click at [24, 358] on button "Save" at bounding box center [13, 400] width 22 height 11
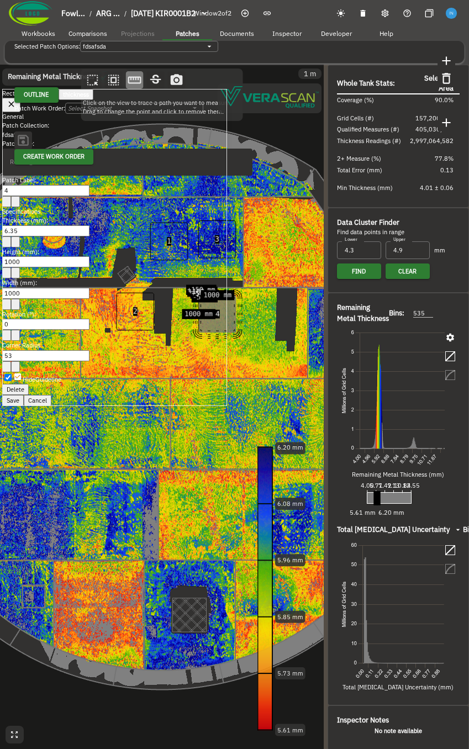
click at [24, 358] on button "Save" at bounding box center [13, 400] width 22 height 11
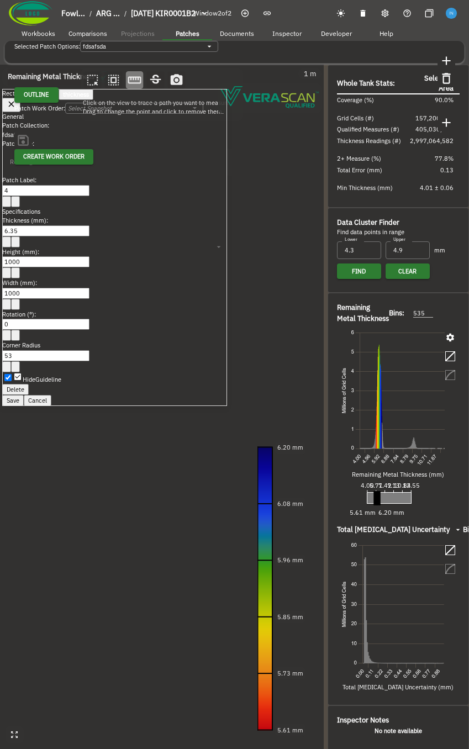
click at [24, 358] on button "Save" at bounding box center [13, 400] width 22 height 11
click at [16, 103] on icon "button" at bounding box center [11, 103] width 9 height 9
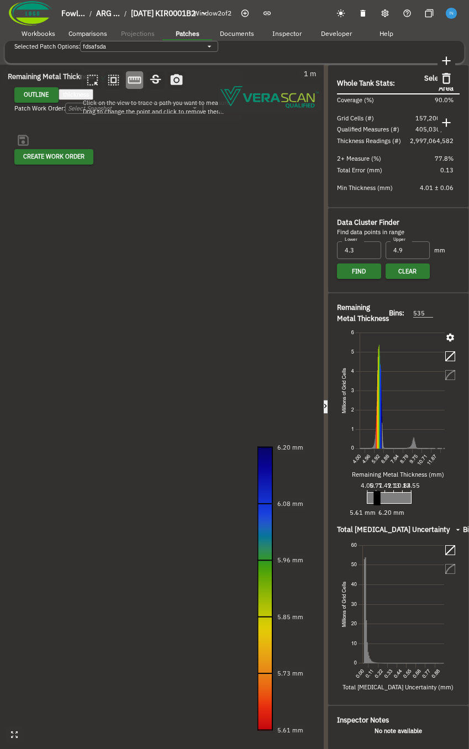
click at [446, 341] on icon "button" at bounding box center [450, 338] width 8 height 8
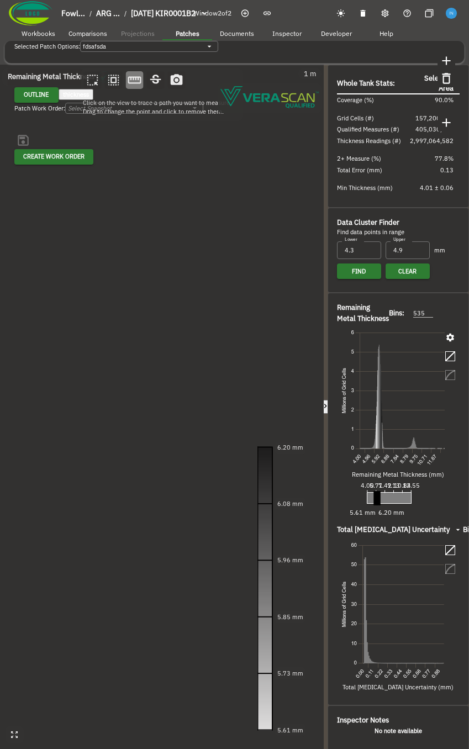
drag, startPoint x: 381, startPoint y: 517, endPoint x: 472, endPoint y: 512, distance: 91.8
click at [469, 358] on html "Fowl... / ARG ... / [DATE] KIR0001B2 Window 2 of 2 Workbooks Comparisons Projec…" at bounding box center [234, 394] width 469 height 788
drag, startPoint x: 374, startPoint y: 515, endPoint x: 314, endPoint y: 509, distance: 61.1
click at [315, 358] on div "Remaining Metal Thickness [object Object] Click on the view to trace a path you…" at bounding box center [234, 407] width 469 height 684
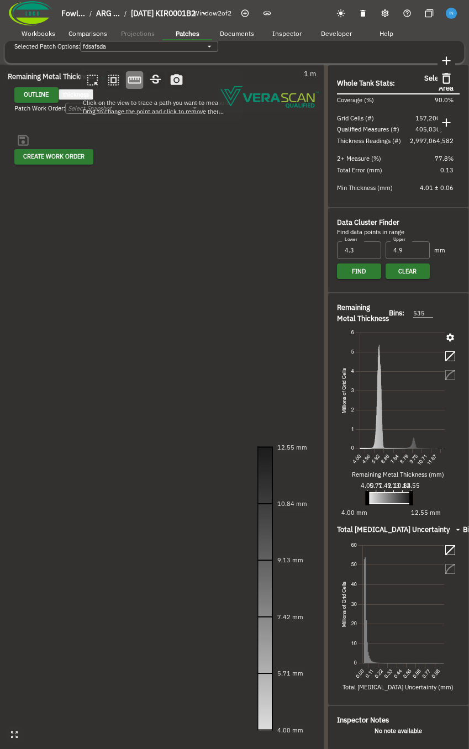
click at [220, 313] on canvas at bounding box center [162, 407] width 324 height 684
click at [219, 313] on canvas at bounding box center [162, 407] width 324 height 684
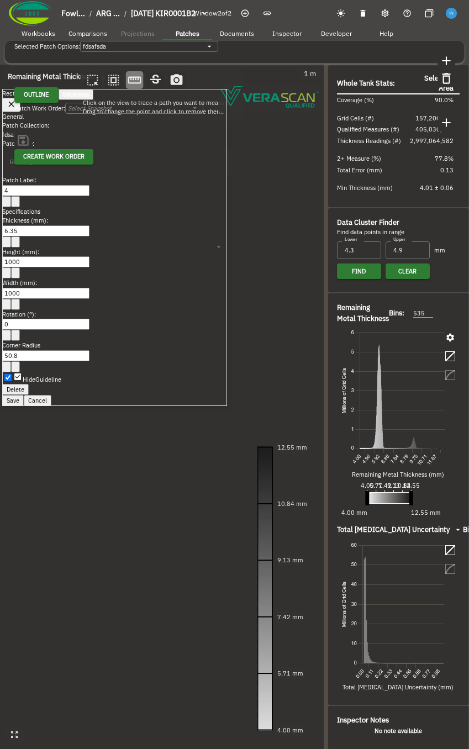
click at [29, 358] on button "Delete" at bounding box center [15, 389] width 27 height 11
click at [14, 105] on icon "button" at bounding box center [12, 104] width 6 height 6
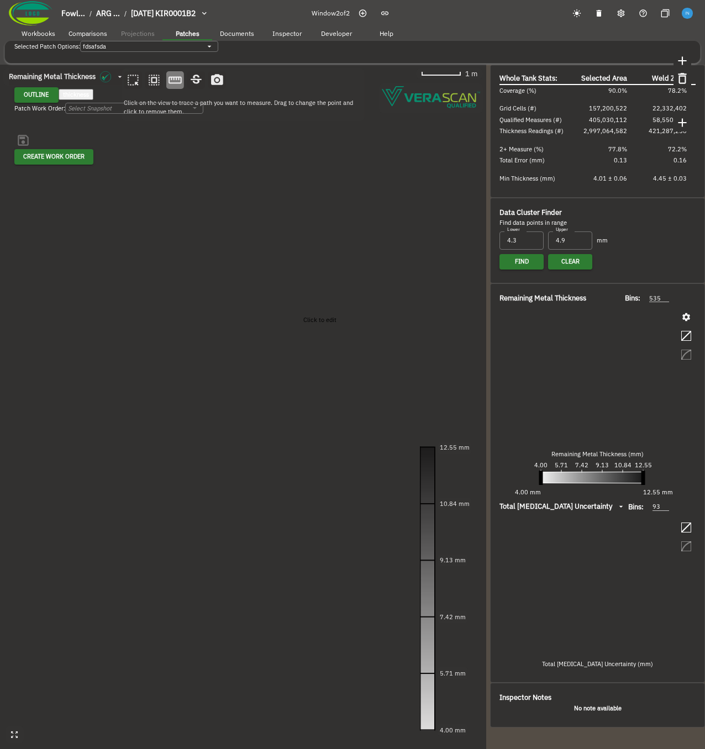
click at [298, 313] on canvas at bounding box center [243, 407] width 486 height 684
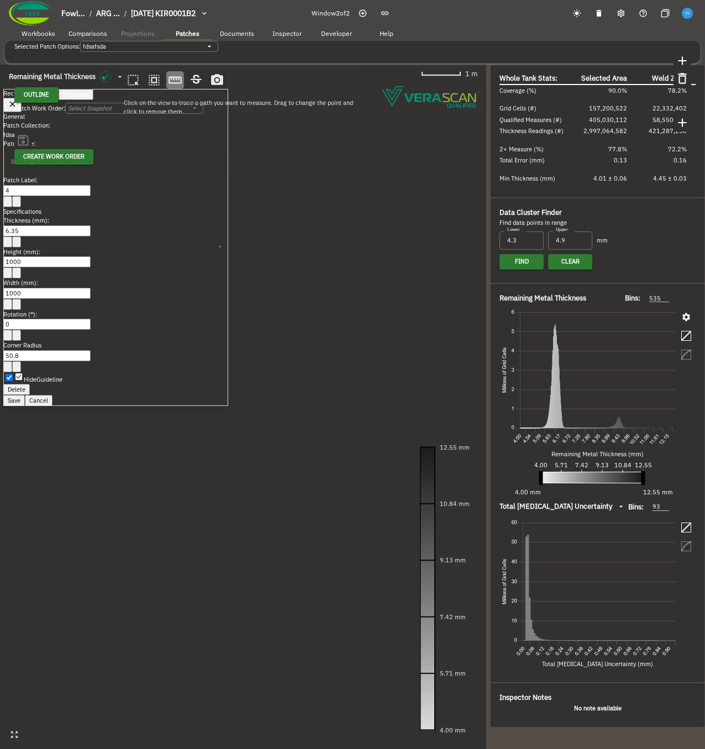
click at [282, 347] on canvas at bounding box center [243, 407] width 486 height 684
click at [316, 290] on canvas at bounding box center [243, 407] width 486 height 684
click at [374, 255] on canvas at bounding box center [243, 407] width 486 height 684
click at [52, 358] on button "Cancel" at bounding box center [39, 400] width 28 height 11
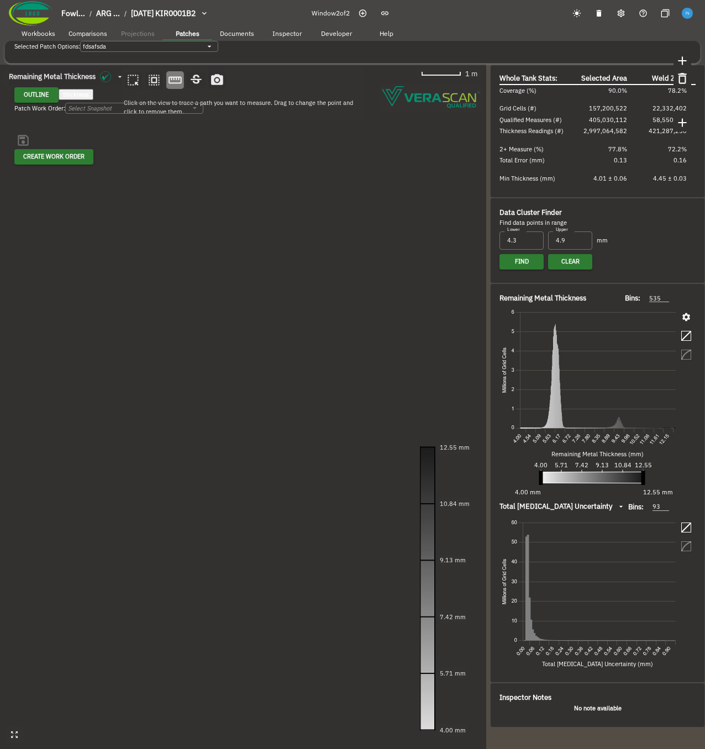
click at [173, 358] on canvas at bounding box center [243, 407] width 486 height 684
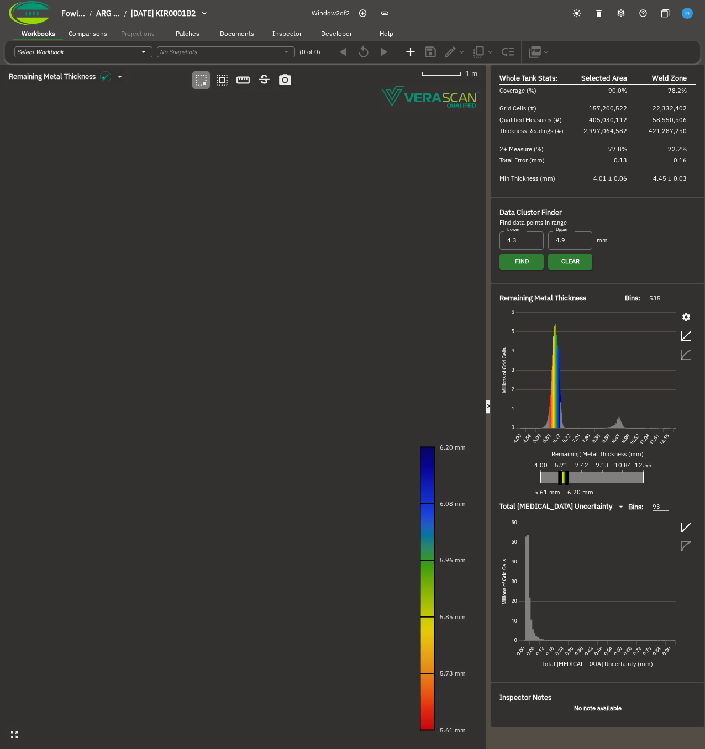
click at [688, 321] on icon "button" at bounding box center [686, 317] width 10 height 10
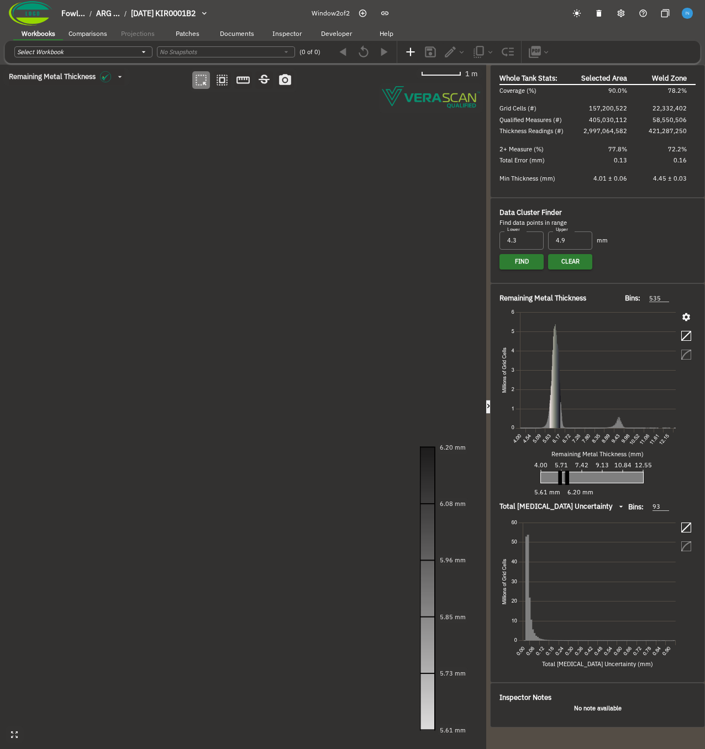
drag, startPoint x: 567, startPoint y: 479, endPoint x: 705, endPoint y: 474, distance: 138.7
click at [704, 474] on html "Fowl... / ARG ... / [DATE] KIR0001B2 Window 2 of 2 Workbooks Comparisons Projec…" at bounding box center [352, 394] width 705 height 788
drag, startPoint x: 561, startPoint y: 484, endPoint x: 489, endPoint y: 473, distance: 72.7
click at [492, 473] on div "Remaining Metal Thickness Bins: 535 535 Remaining Metal Thickness (mm) 4.00 5.7…" at bounding box center [597, 483] width 214 height 398
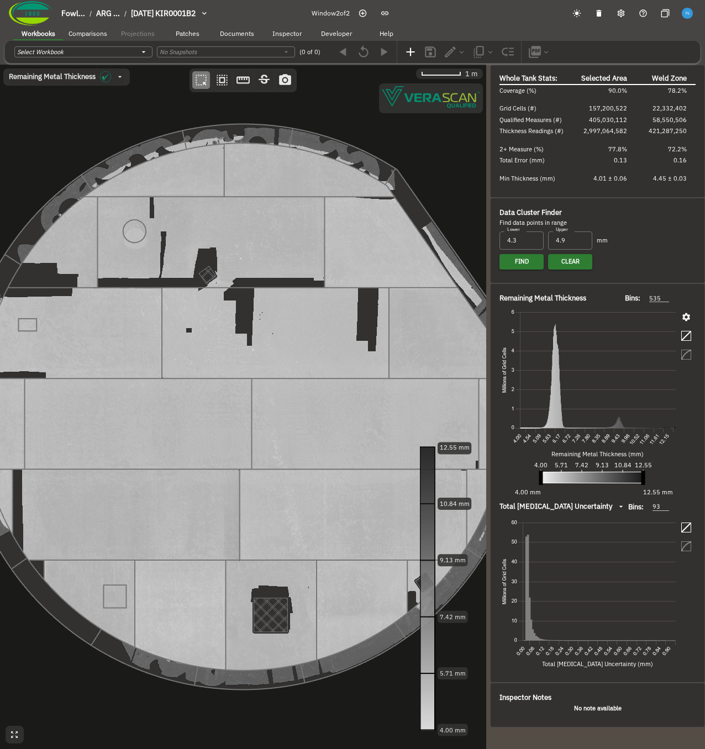
click at [184, 31] on span "Patches" at bounding box center [188, 33] width 24 height 8
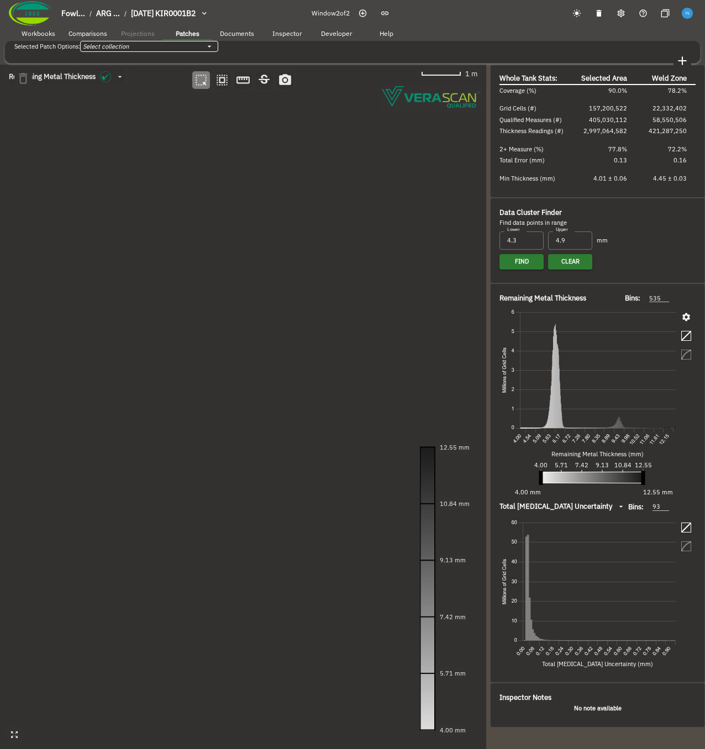
click at [168, 49] on body "Fowl... / ARG ... / [DATE] KIR0001B2 Window 2 of 2 Workbooks Comparisons Projec…" at bounding box center [352, 394] width 705 height 788
type input "544292eb-cff4-402a-a4d0-9733cf2cd6b0"
click at [490, 402] on icon "button" at bounding box center [488, 406] width 9 height 9
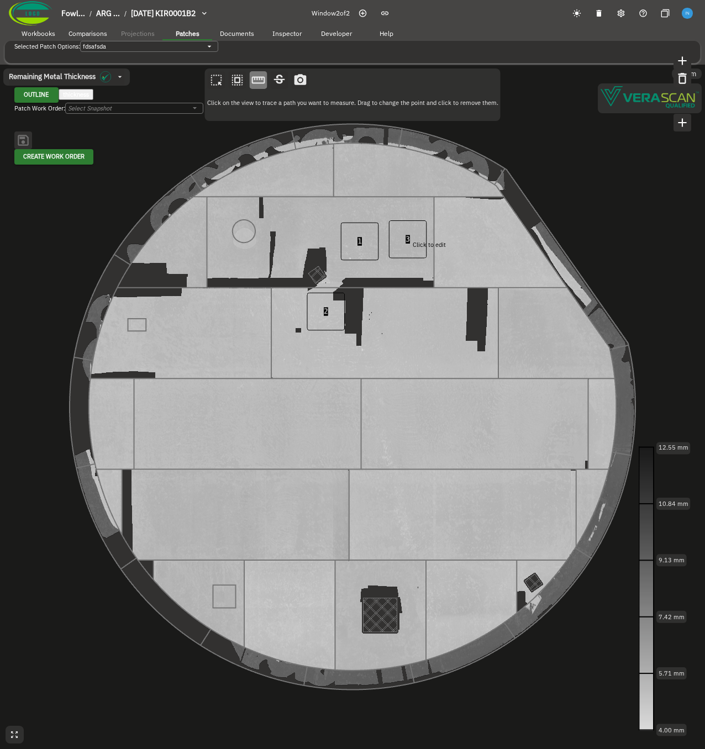
click at [407, 237] on canvas at bounding box center [352, 407] width 705 height 684
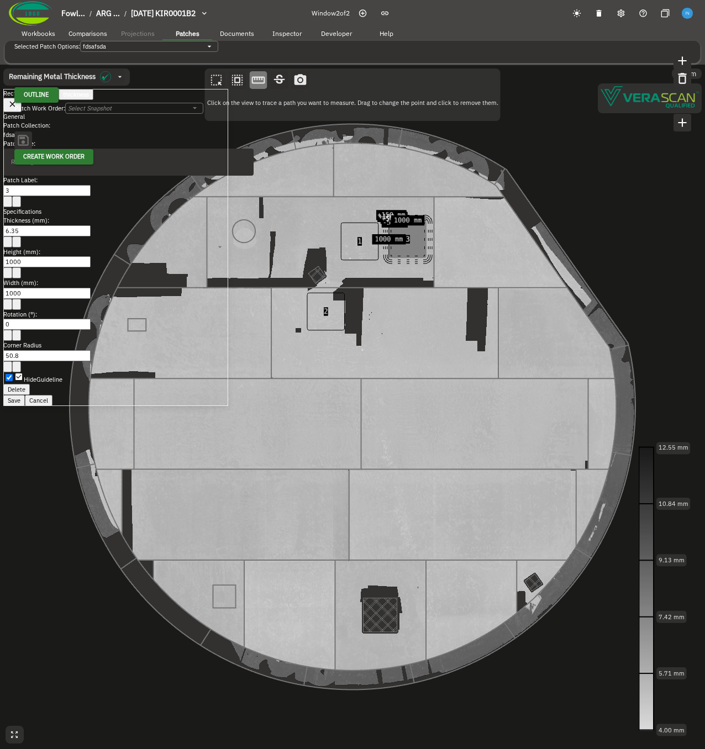
drag, startPoint x: 414, startPoint y: 237, endPoint x: 478, endPoint y: 307, distance: 94.6
click at [478, 307] on canvas at bounding box center [352, 407] width 705 height 684
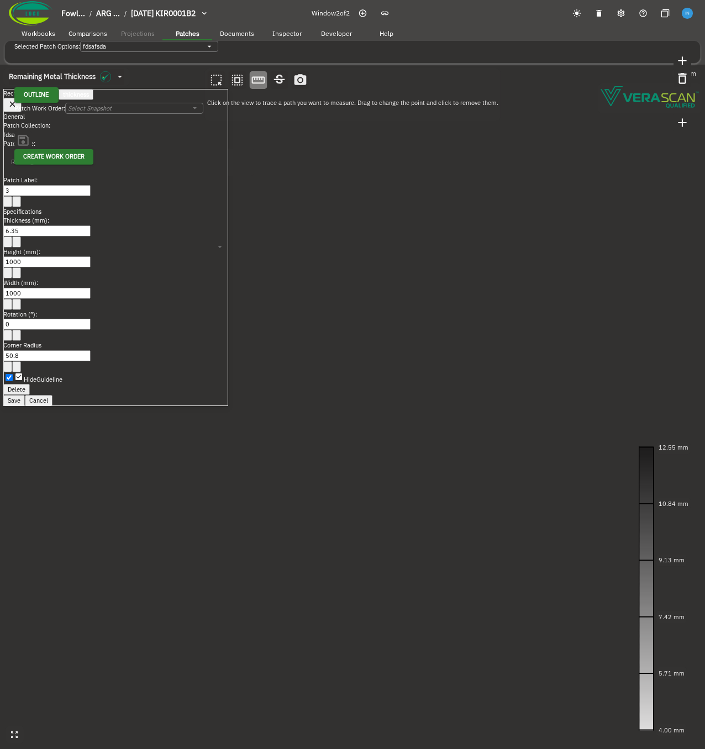
click at [25, 395] on button "Save" at bounding box center [14, 400] width 22 height 11
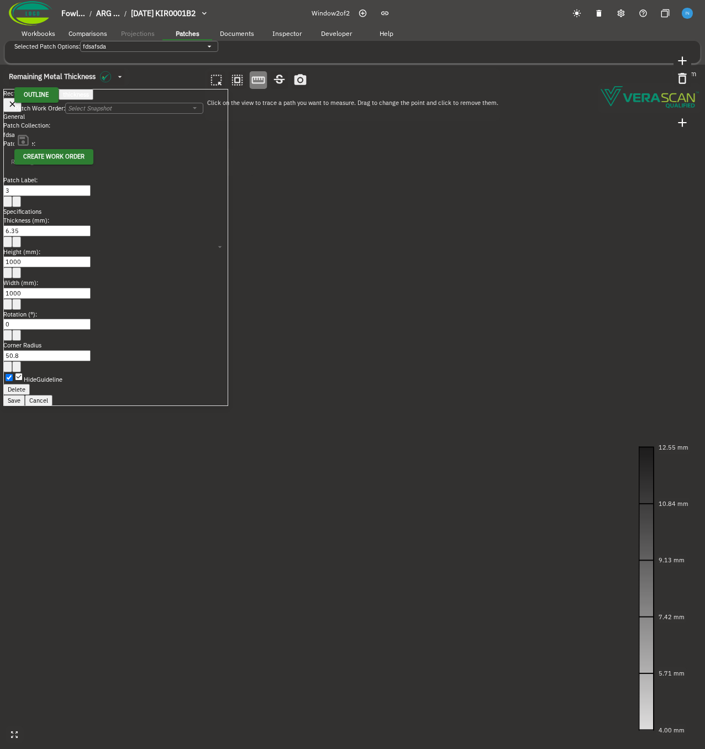
click at [25, 395] on button "Save" at bounding box center [14, 400] width 22 height 11
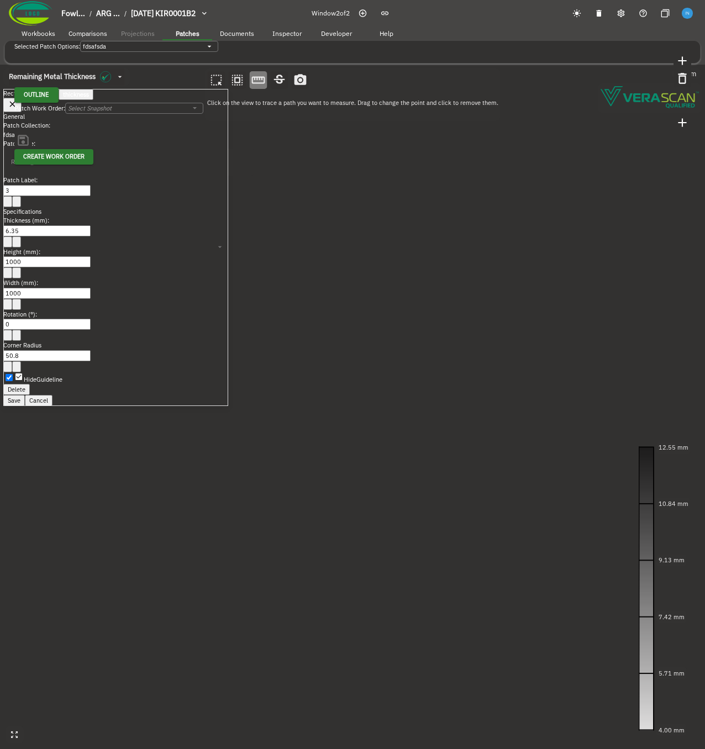
click at [25, 395] on button "Save" at bounding box center [14, 400] width 22 height 11
click at [160, 384] on div "Delete Save Cancel" at bounding box center [115, 395] width 225 height 22
drag, startPoint x: 160, startPoint y: 372, endPoint x: 161, endPoint y: 384, distance: 12.2
click at [25, 395] on button "Save" at bounding box center [14, 400] width 22 height 11
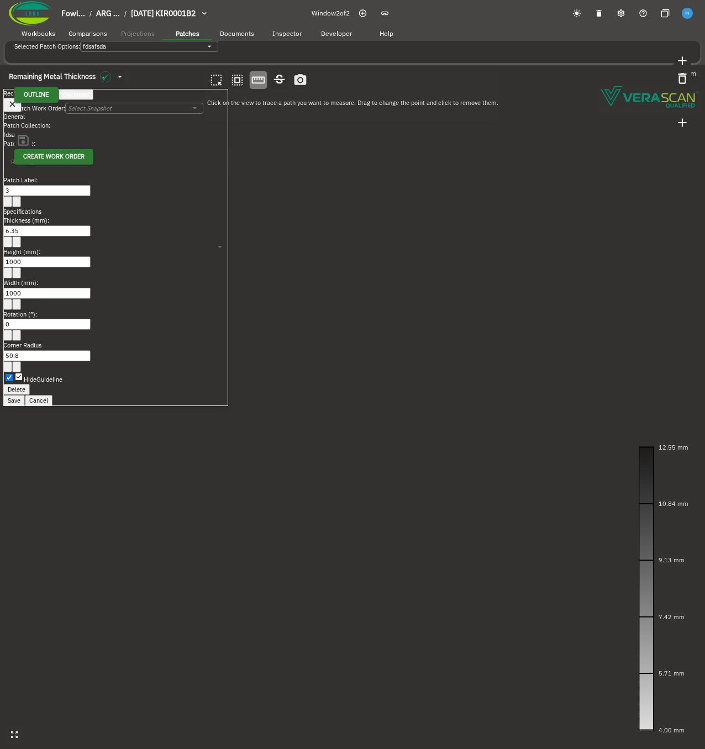
drag, startPoint x: 358, startPoint y: 443, endPoint x: 235, endPoint y: 400, distance: 130.7
click at [325, 469] on canvas at bounding box center [352, 407] width 705 height 684
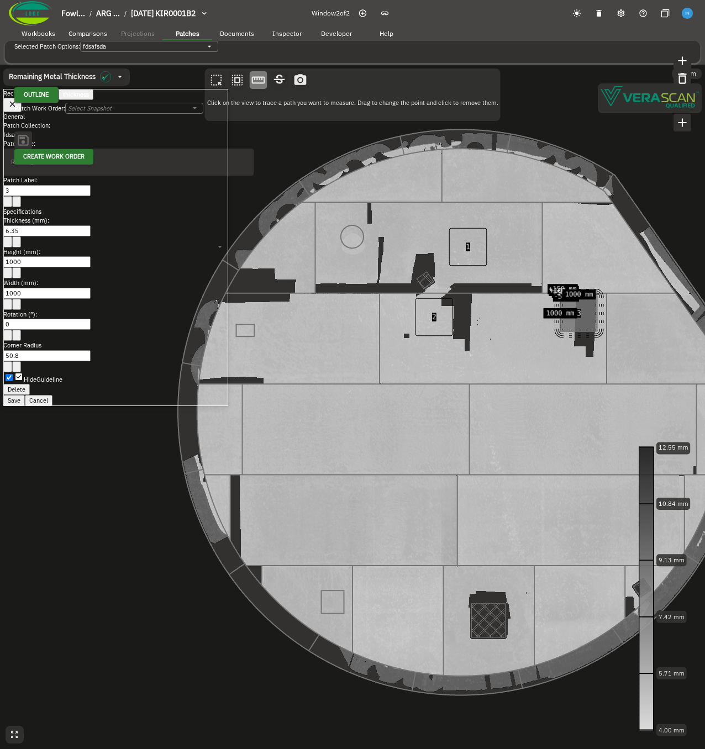
click at [150, 384] on div "Delete Save Cancel" at bounding box center [115, 395] width 225 height 22
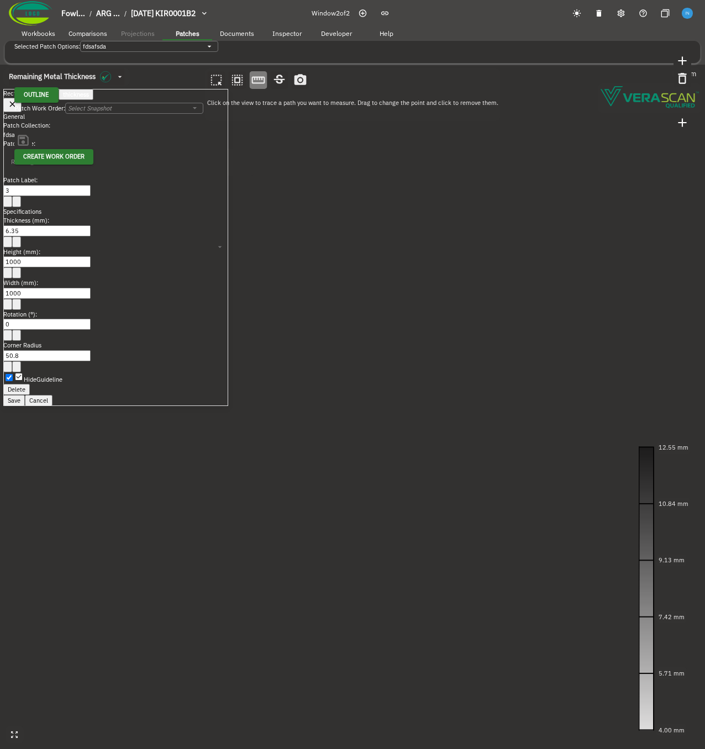
click at [25, 395] on button "Save" at bounding box center [14, 400] width 22 height 11
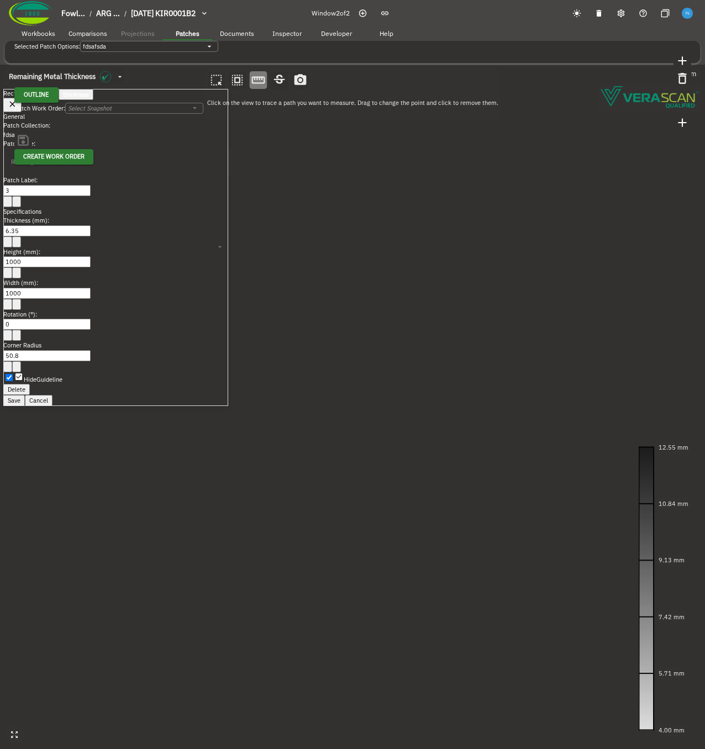
click at [25, 395] on button "Save" at bounding box center [14, 400] width 22 height 11
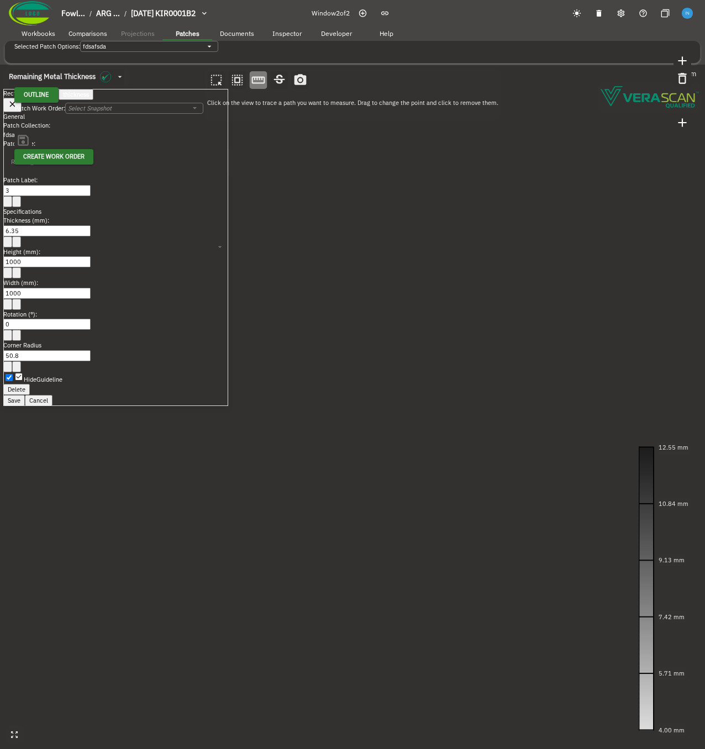
click at [201, 440] on canvas at bounding box center [352, 407] width 705 height 684
click at [17, 103] on icon "button" at bounding box center [12, 103] width 9 height 9
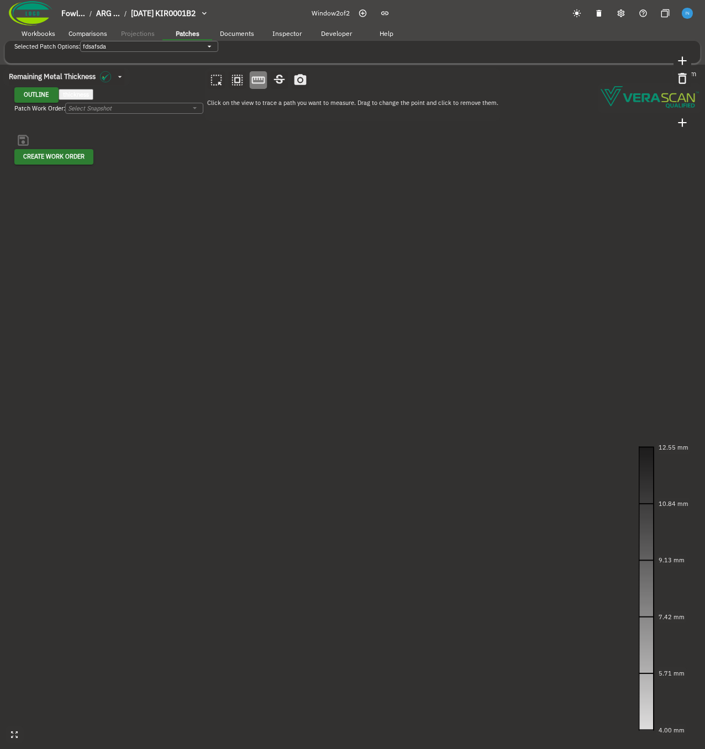
click at [212, 240] on canvas at bounding box center [352, 407] width 705 height 684
